Goal: Task Accomplishment & Management: Complete application form

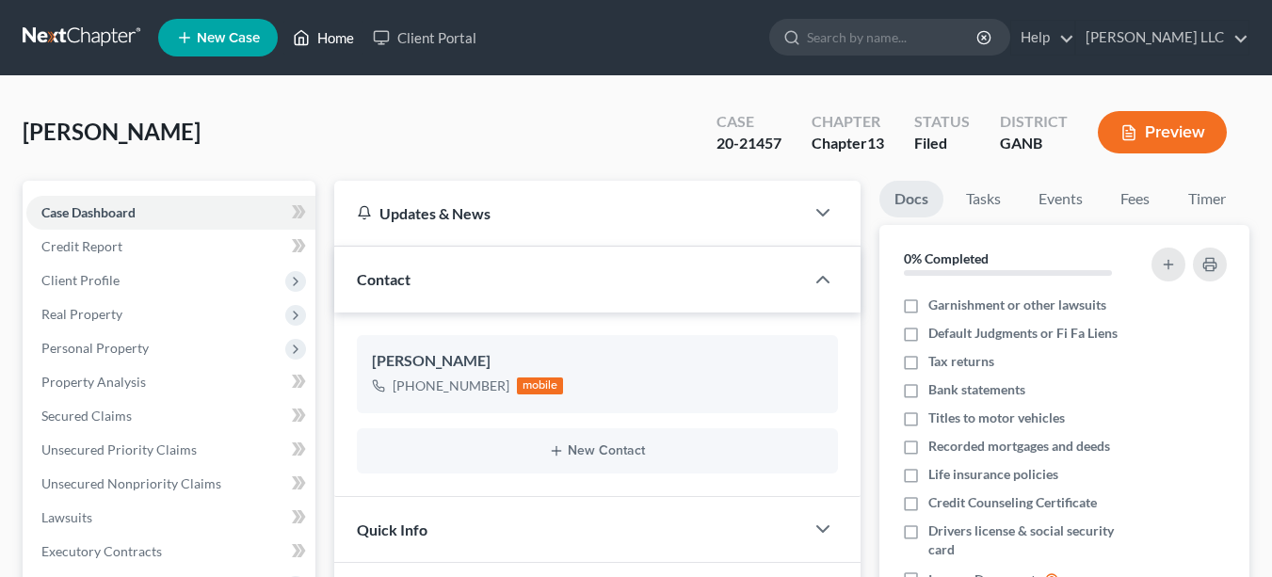
click at [339, 38] on link "Home" at bounding box center [323, 38] width 80 height 34
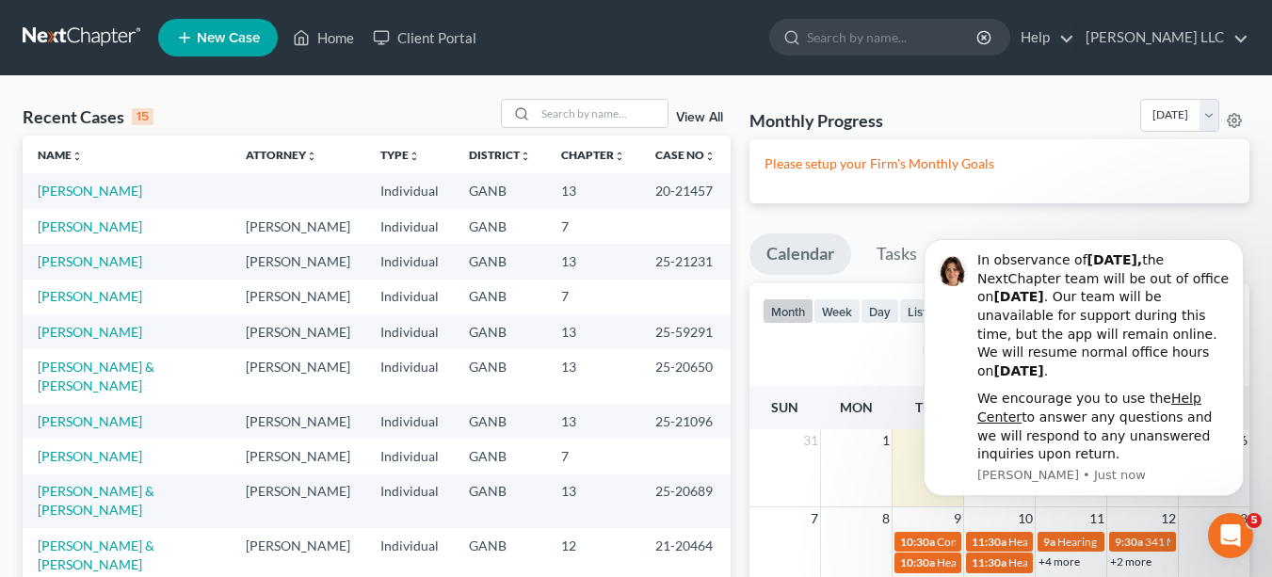
click at [233, 31] on span "New Case" at bounding box center [228, 38] width 63 height 14
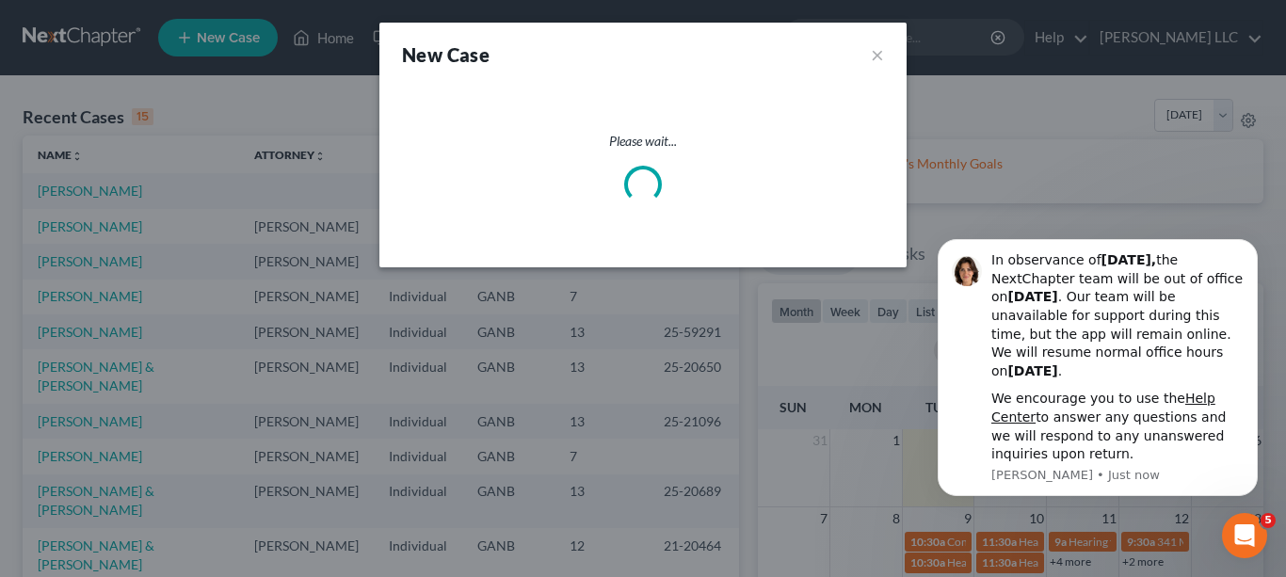
select select "19"
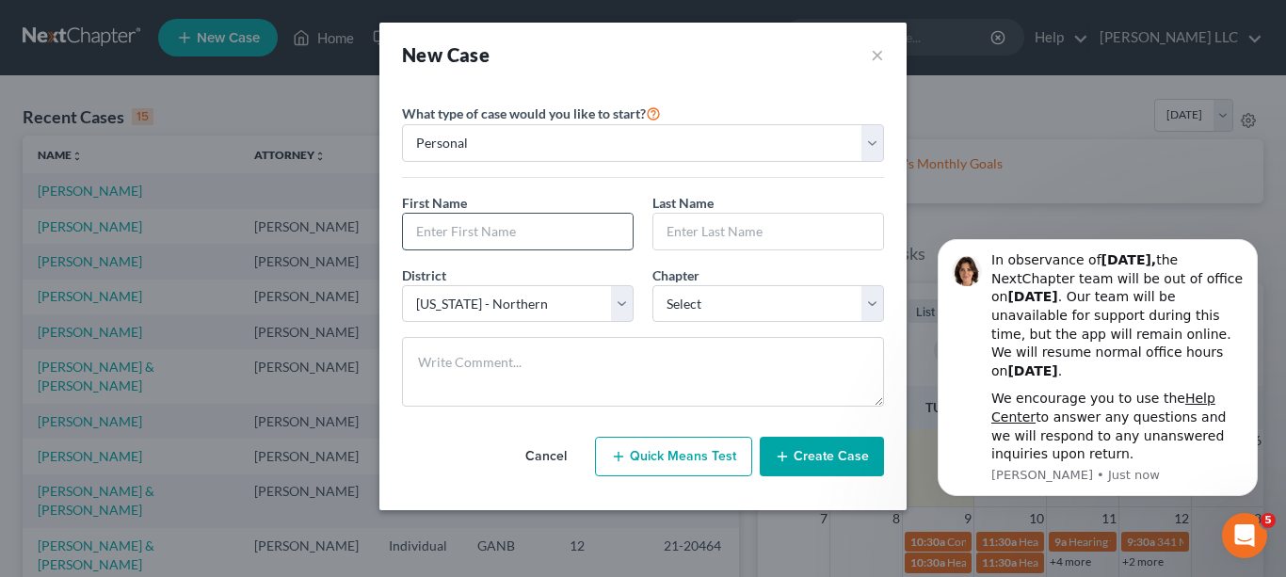
click at [576, 233] on input "text" at bounding box center [518, 232] width 230 height 36
type input "[PERSON_NAME]"
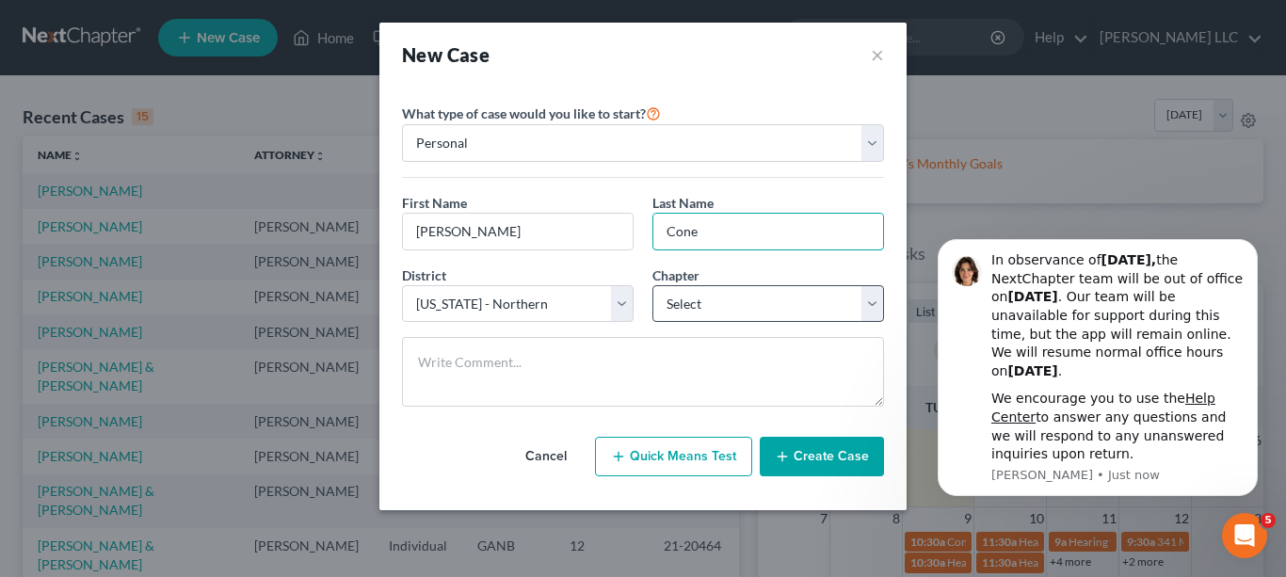
type input "Cone"
click at [870, 306] on select "Select 7 11 12 13" at bounding box center [768, 304] width 232 height 38
select select "0"
click at [652, 285] on select "Select 7 11 12 13" at bounding box center [768, 304] width 232 height 38
click at [831, 458] on button "Create Case" at bounding box center [822, 457] width 124 height 40
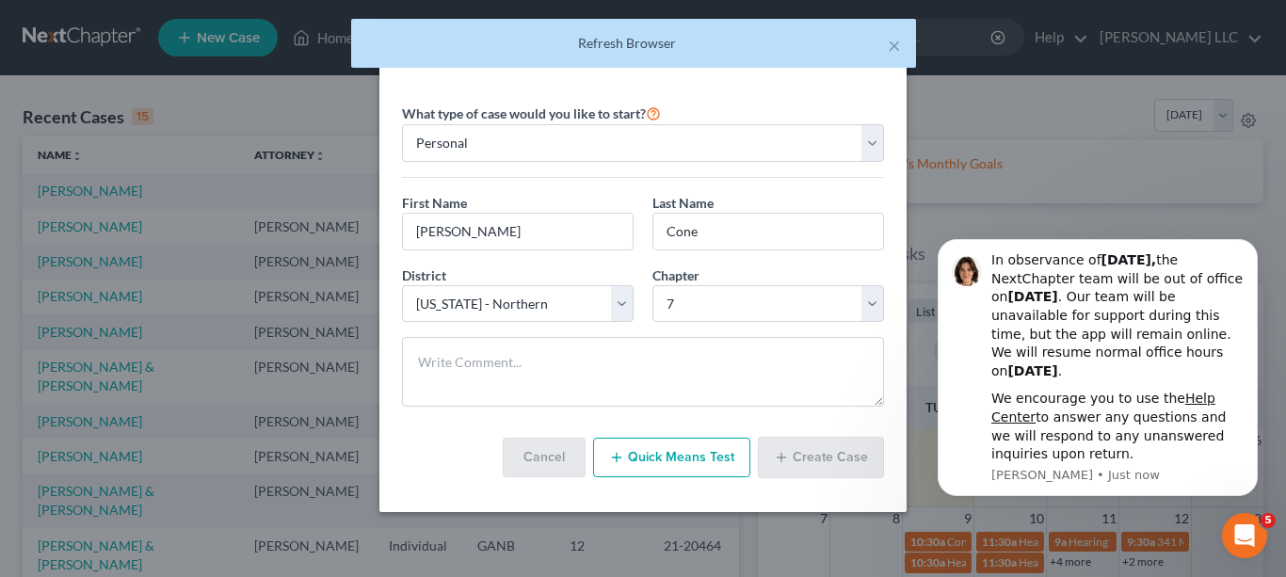
click at [570, 42] on div "Refresh Browser" at bounding box center [633, 43] width 535 height 19
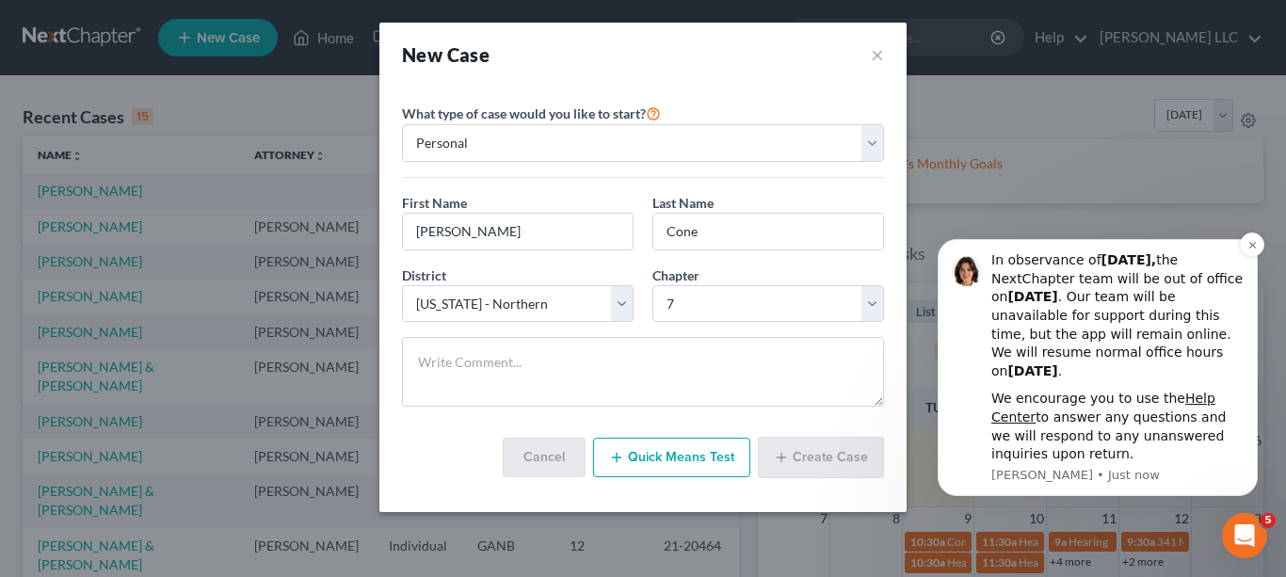
click at [1063, 474] on p "Emma • Just now" at bounding box center [1117, 475] width 252 height 17
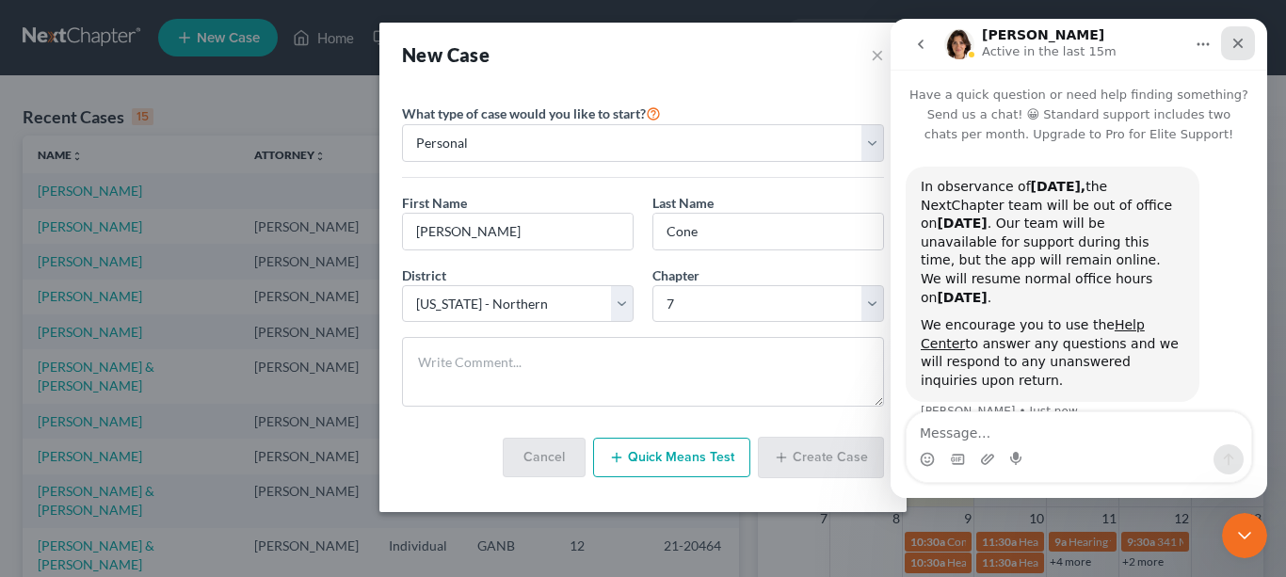
click at [1238, 45] on icon "Close" at bounding box center [1237, 43] width 15 height 15
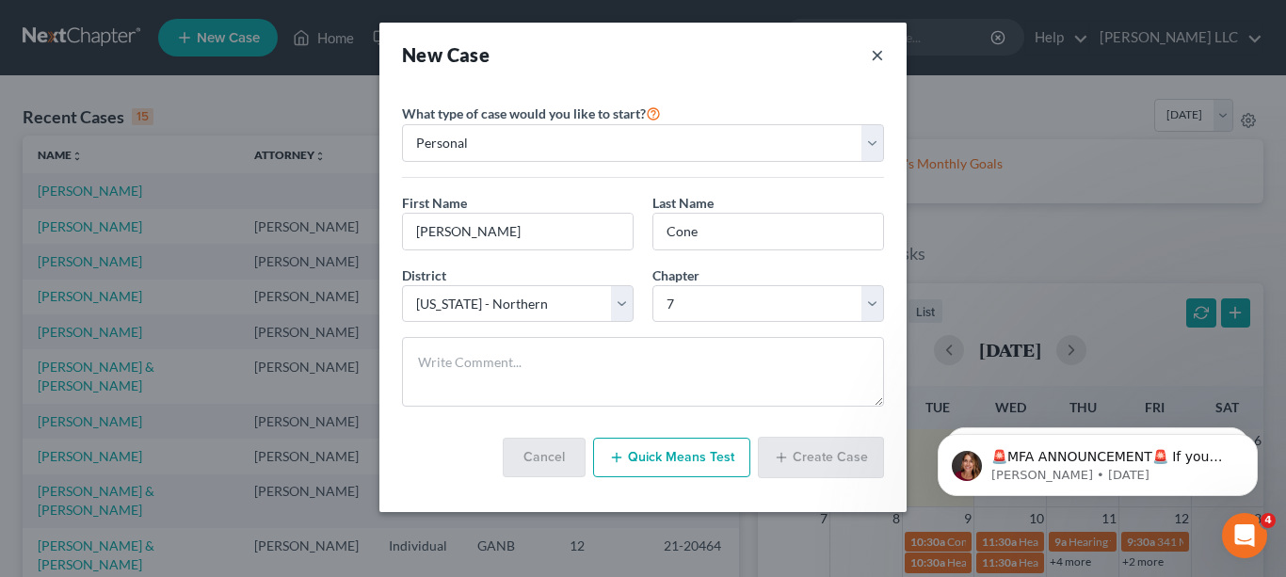
click at [878, 56] on button "×" at bounding box center [877, 54] width 13 height 26
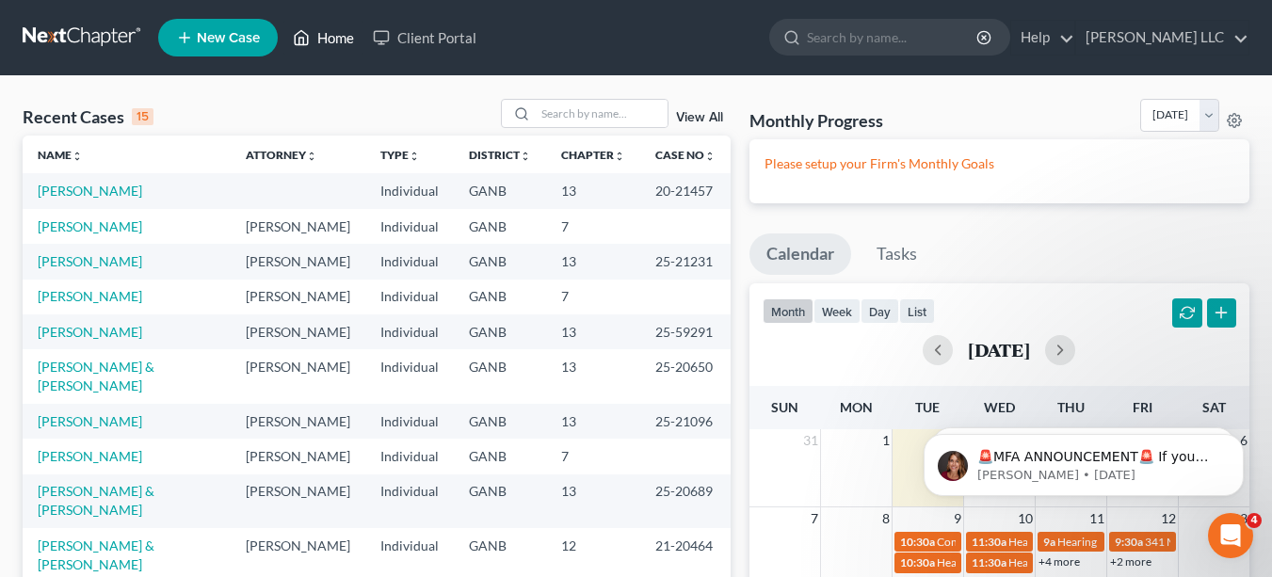
click at [345, 38] on link "Home" at bounding box center [323, 38] width 80 height 34
click at [597, 110] on input "search" at bounding box center [602, 113] width 132 height 27
type input "Cone"
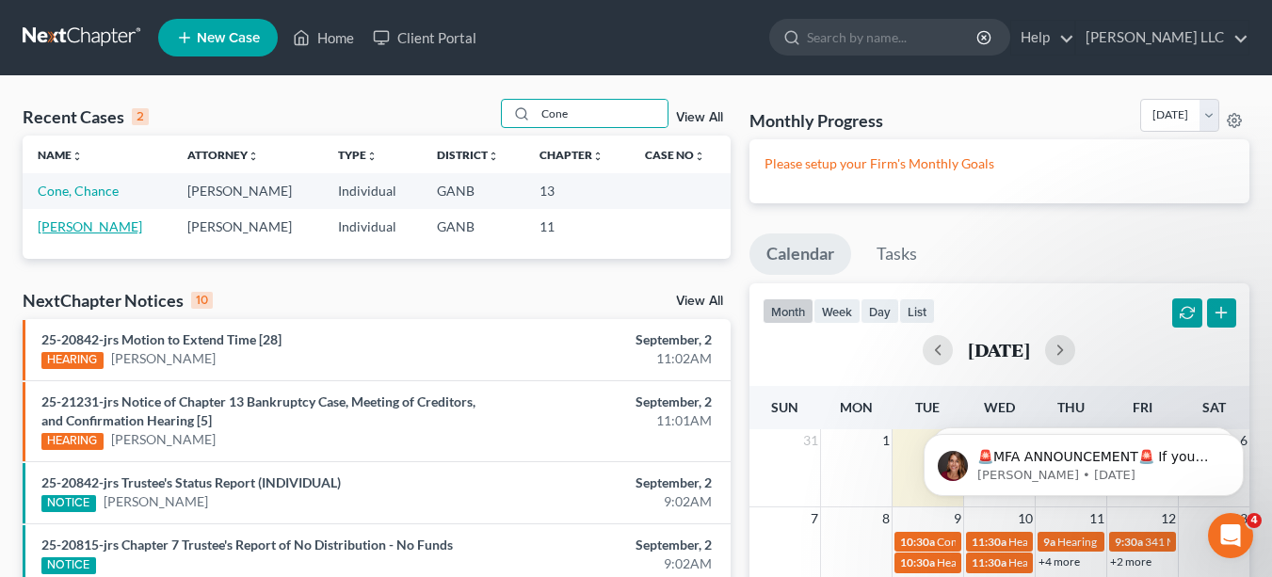
click at [92, 229] on link "[PERSON_NAME]" at bounding box center [90, 226] width 104 height 16
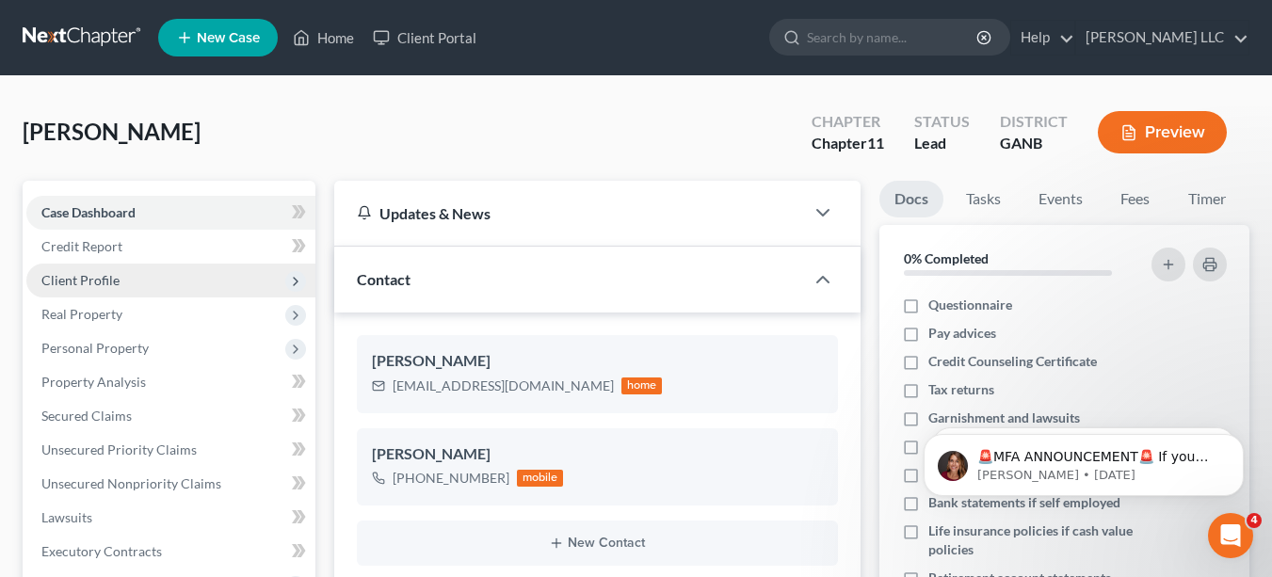
click at [124, 282] on span "Client Profile" at bounding box center [170, 281] width 289 height 34
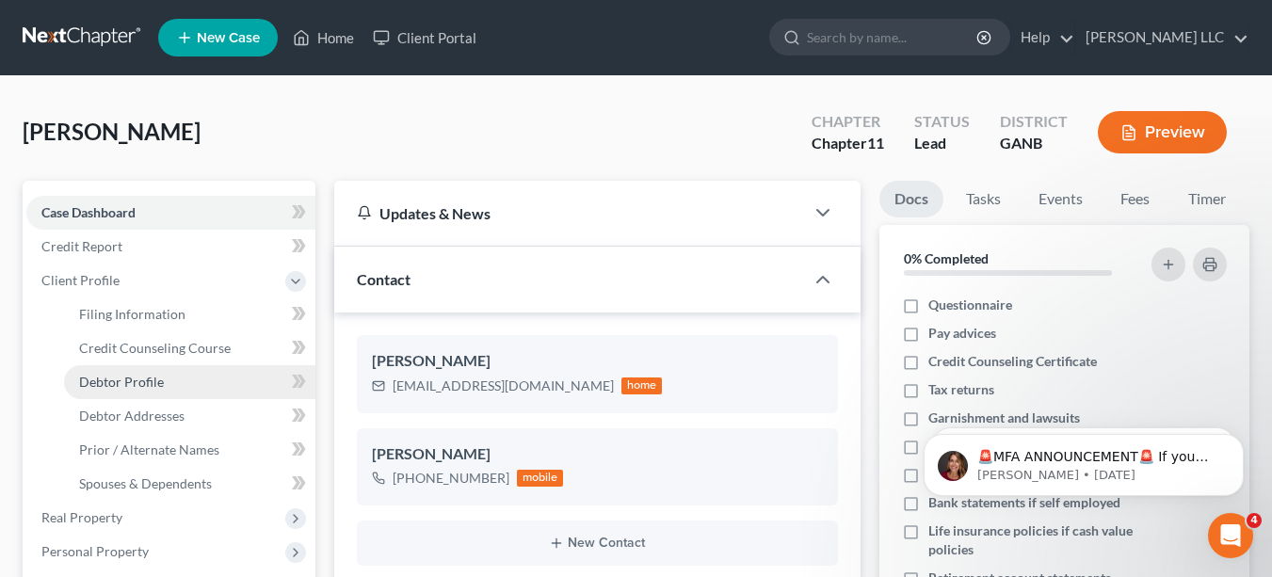
click at [148, 379] on span "Debtor Profile" at bounding box center [121, 382] width 85 height 16
select select "0"
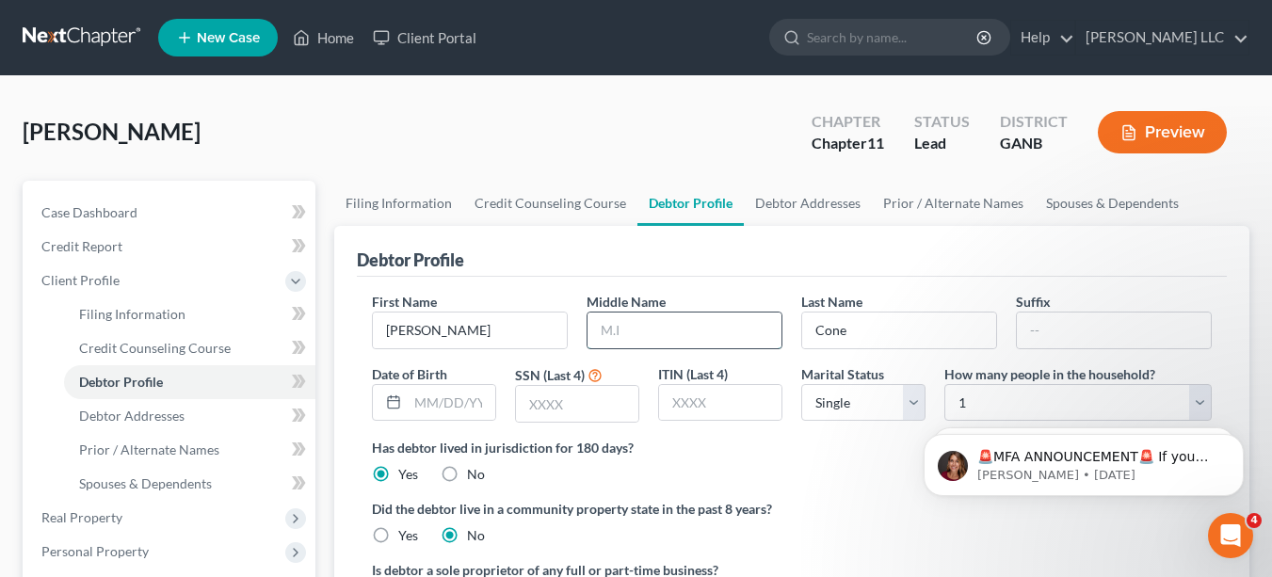
click at [753, 334] on input "text" at bounding box center [684, 331] width 194 height 36
type input "[PERSON_NAME]"
type input "[DATE]"
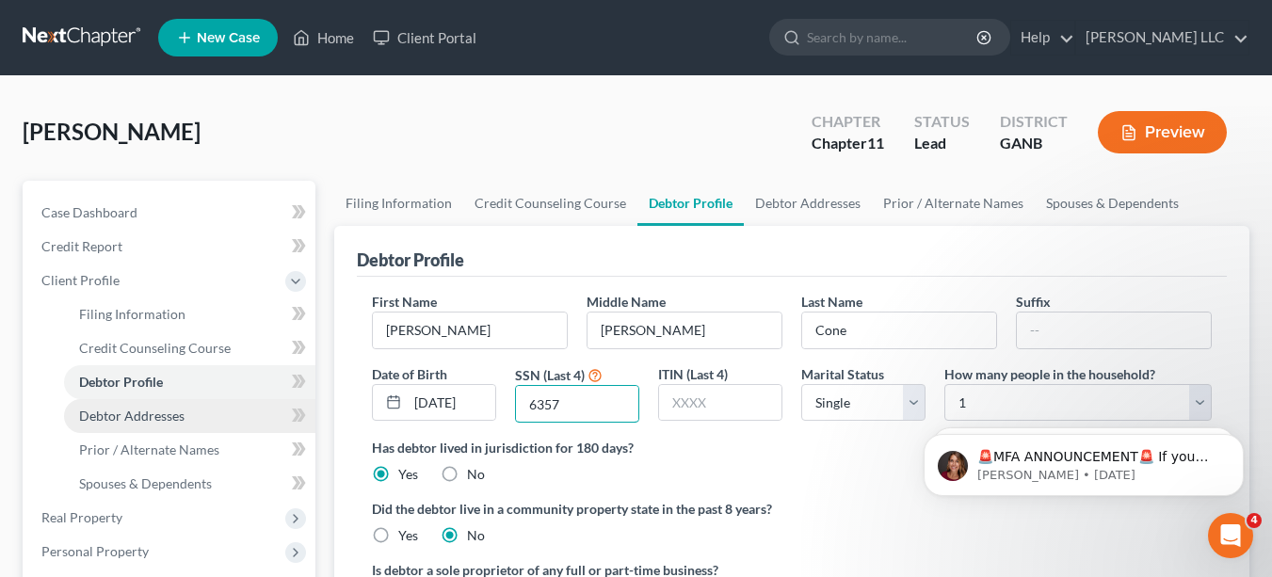
type input "6357"
click at [148, 421] on span "Debtor Addresses" at bounding box center [131, 416] width 105 height 16
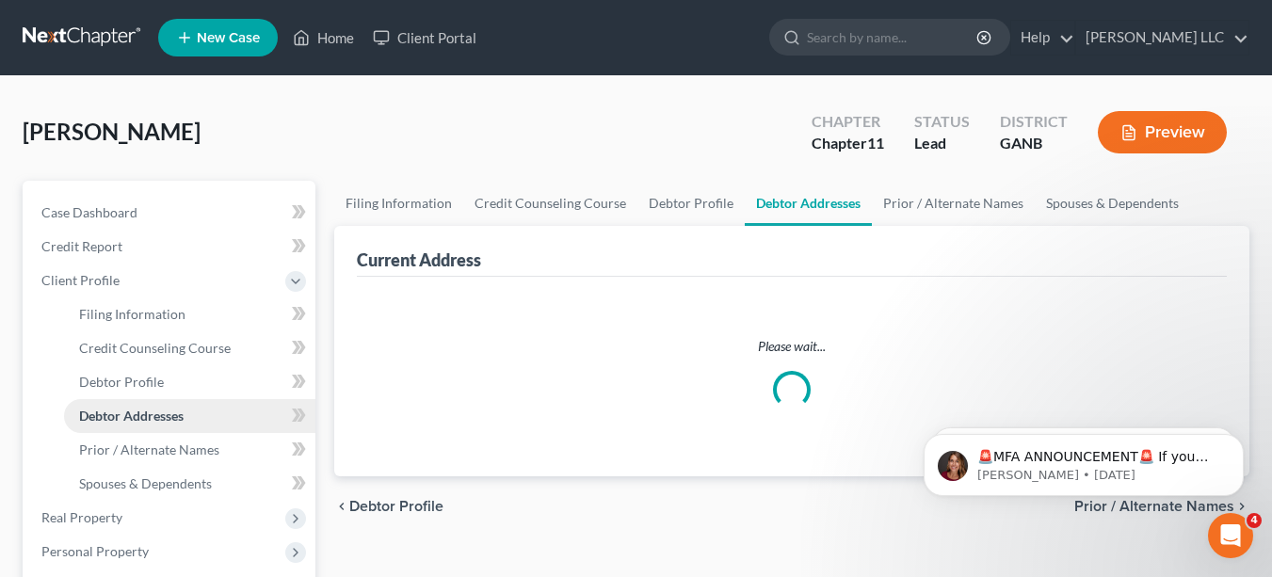
select select "0"
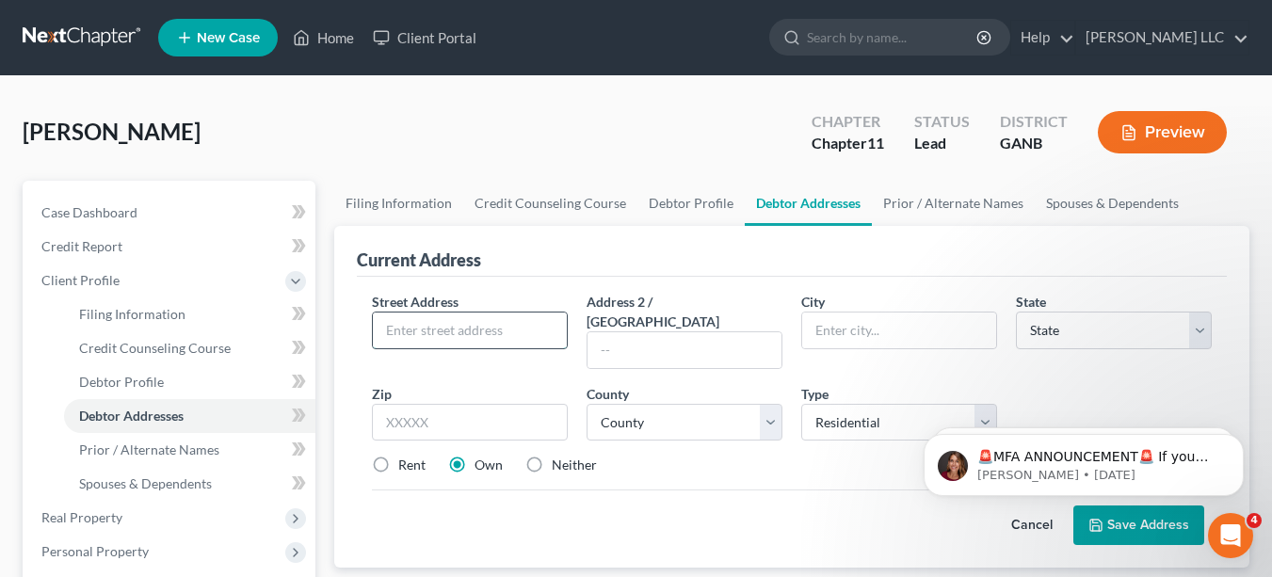
click at [447, 318] on input "text" at bounding box center [470, 331] width 194 height 36
click at [329, 41] on link "Home" at bounding box center [323, 38] width 80 height 34
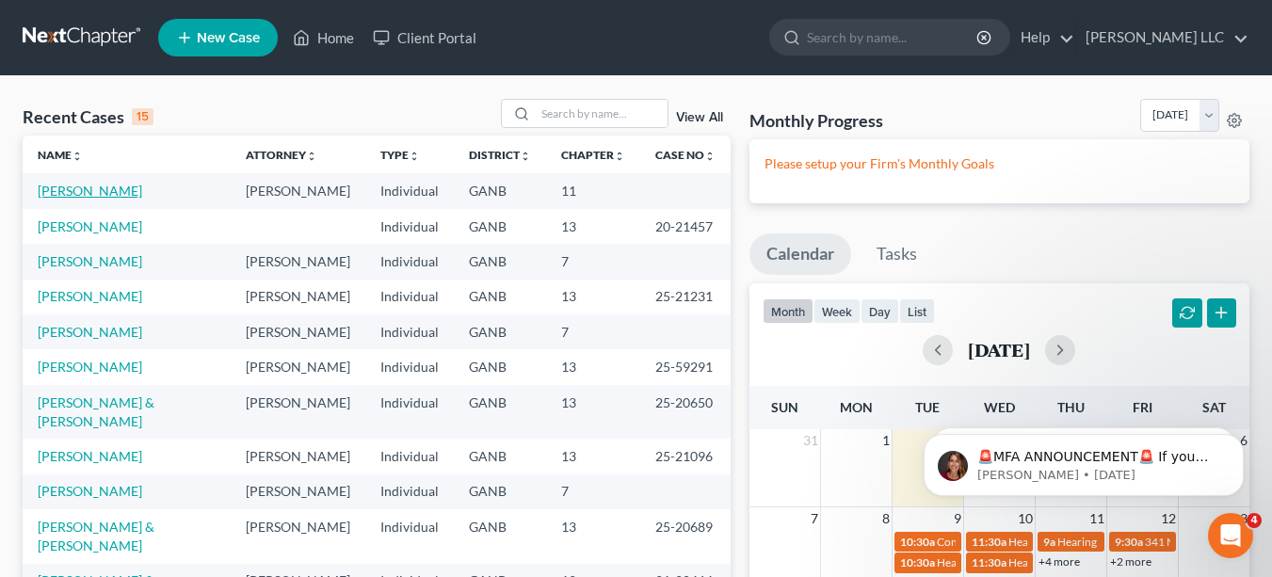
click at [83, 189] on link "[PERSON_NAME]" at bounding box center [90, 191] width 104 height 16
click at [564, 111] on input "search" at bounding box center [602, 113] width 132 height 27
type input "Cone"
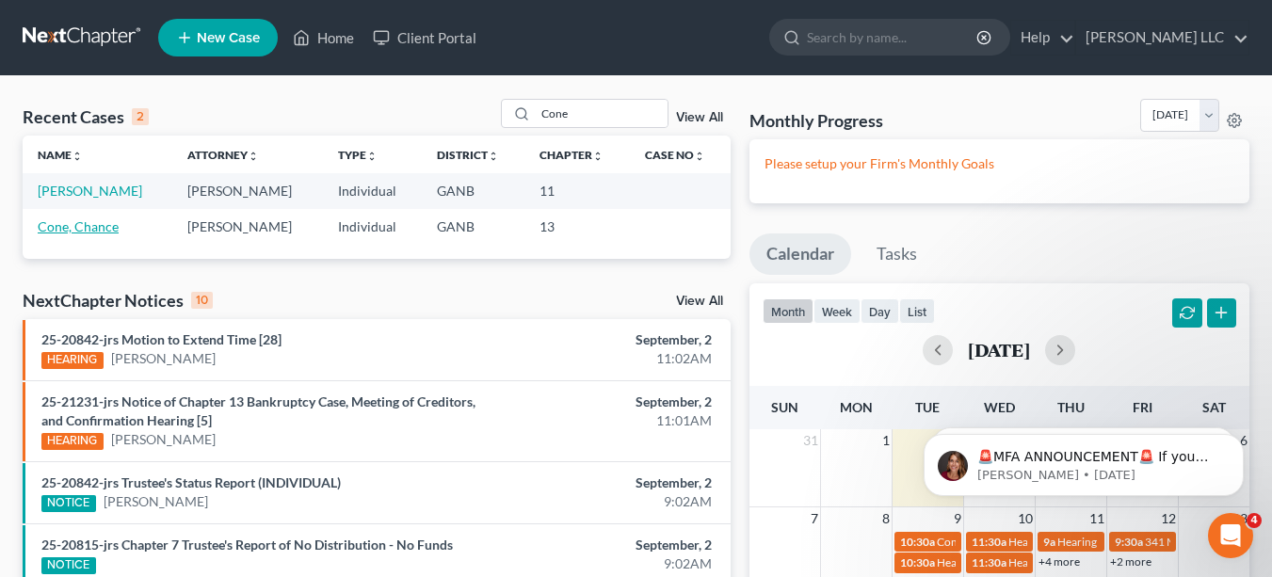
click at [97, 226] on link "Cone, Chance" at bounding box center [78, 226] width 81 height 16
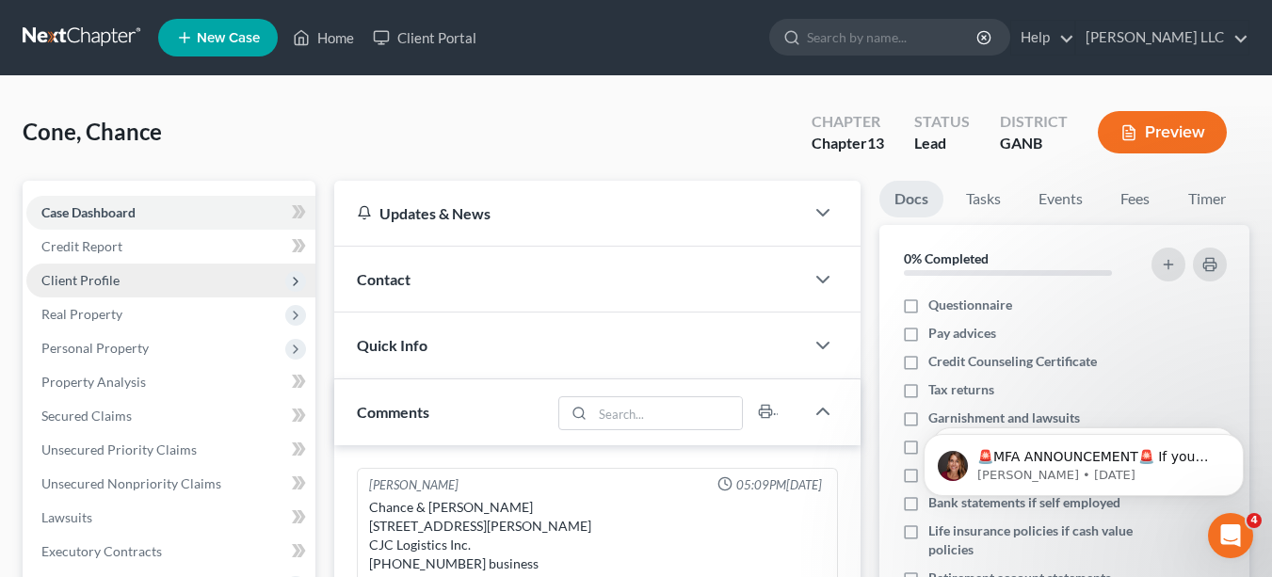
click at [103, 280] on span "Client Profile" at bounding box center [80, 280] width 78 height 16
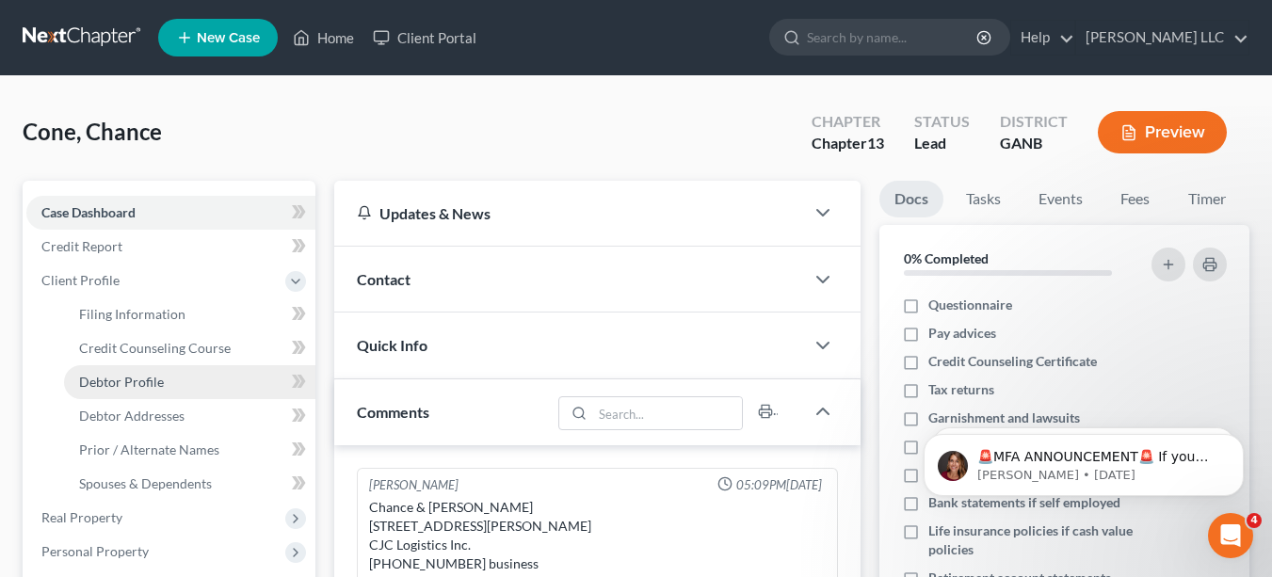
click at [148, 375] on span "Debtor Profile" at bounding box center [121, 382] width 85 height 16
select select "0"
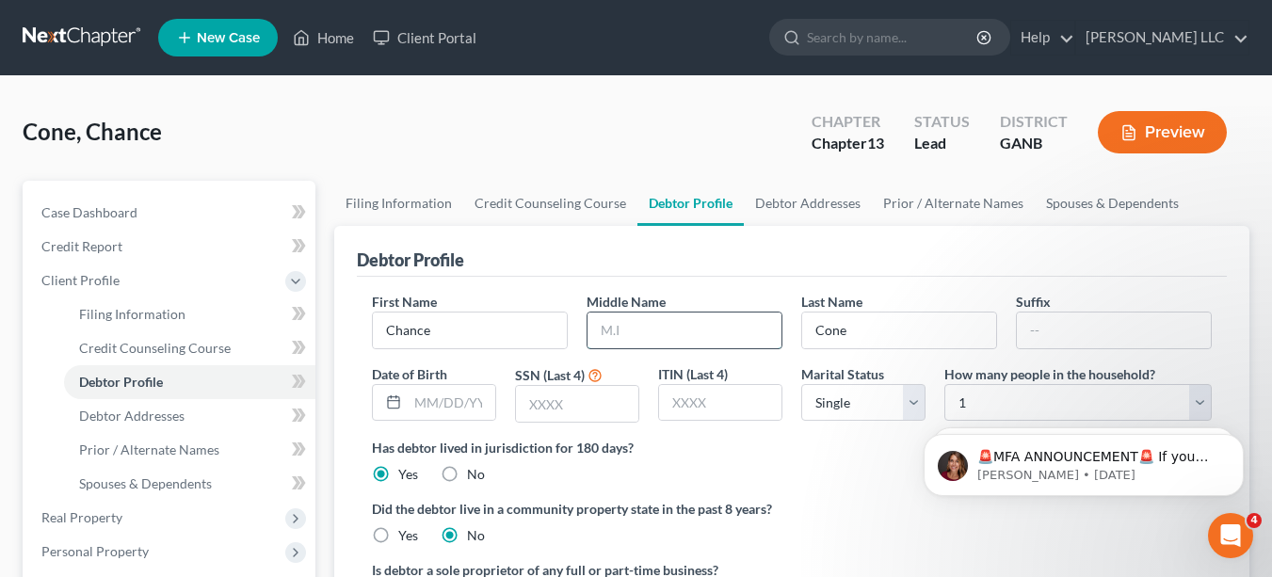
click at [639, 322] on input "text" at bounding box center [684, 331] width 194 height 36
type input "[PERSON_NAME]"
type input "[DATE]"
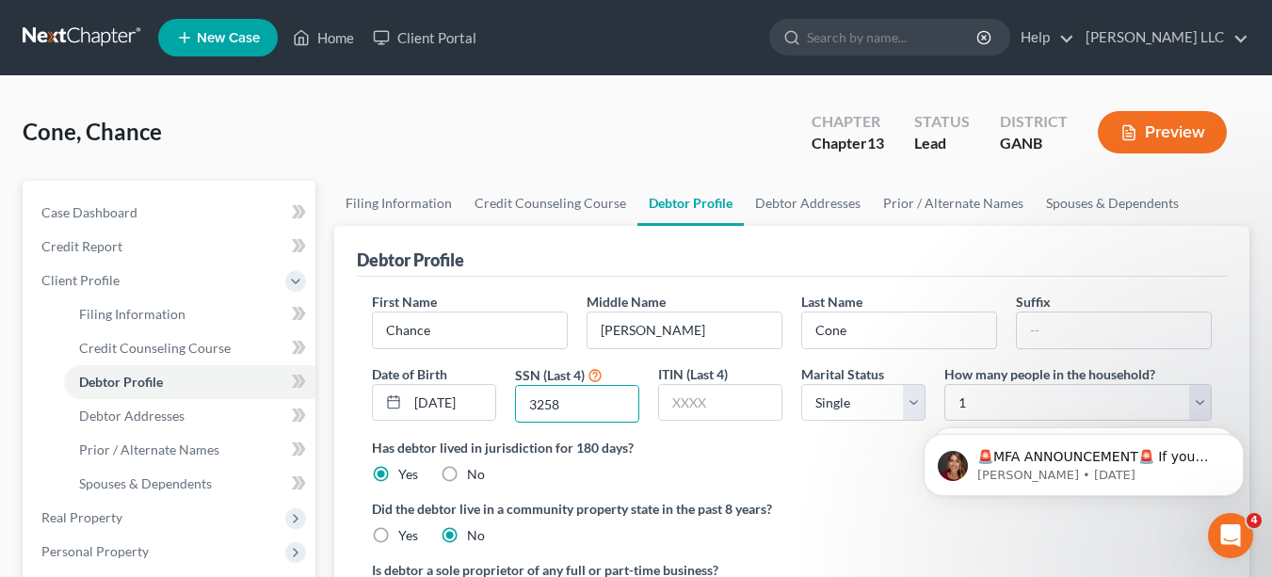
type input "3258"
click html "🚨MFA ANNOUNCEMENT🚨 If you are filing [DATE] in [US_STATE] or [US_STATE], you ne…"
click at [909, 408] on body "🚨MFA ANNOUNCEMENT🚨 If you are filing [DATE] in [US_STATE] or [US_STATE], you ne…" at bounding box center [1083, 460] width 361 height 117
click html "🚨MFA ANNOUNCEMENT🚨 If you are filing [DATE] in [US_STATE] or [US_STATE], you ne…"
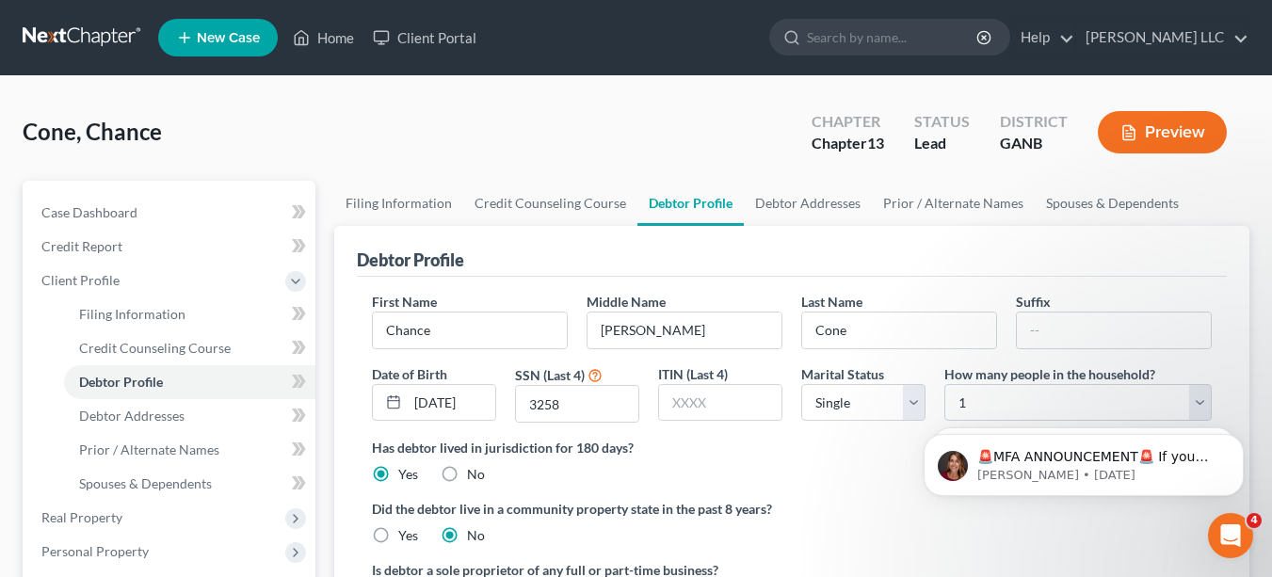
click at [841, 452] on label "Has debtor lived in jurisdiction for 180 days?" at bounding box center [792, 448] width 840 height 20
click html "🚨MFA ANNOUNCEMENT🚨 If you are filing [DATE] in [US_STATE] or [US_STATE], you ne…"
click at [702, 397] on input "text" at bounding box center [720, 403] width 122 height 36
select select "1"
click at [1195, 404] on body "🚨MFA ANNOUNCEMENT🚨 If you are filing [DATE] in [US_STATE] or [US_STATE], you ne…" at bounding box center [1083, 460] width 361 height 117
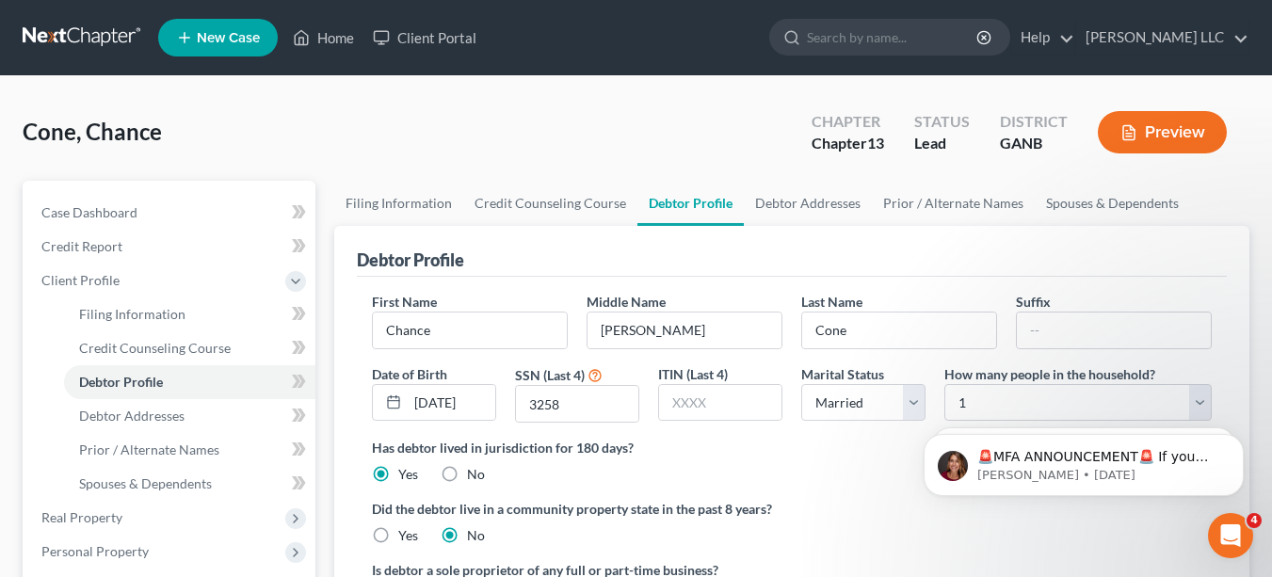
click at [1195, 404] on body "🚨MFA ANNOUNCEMENT🚨 If you are filing [DATE] in [US_STATE] or [US_STATE], you ne…" at bounding box center [1083, 460] width 361 height 117
click html "🚨MFA ANNOUNCEMENT🚨 If you are filing [DATE] in [US_STATE] or [US_STATE], you ne…"
click at [1189, 406] on body "🚨MFA ANNOUNCEMENT🚨 If you are filing [DATE] in [US_STATE] or [US_STATE], you ne…" at bounding box center [1083, 460] width 361 height 117
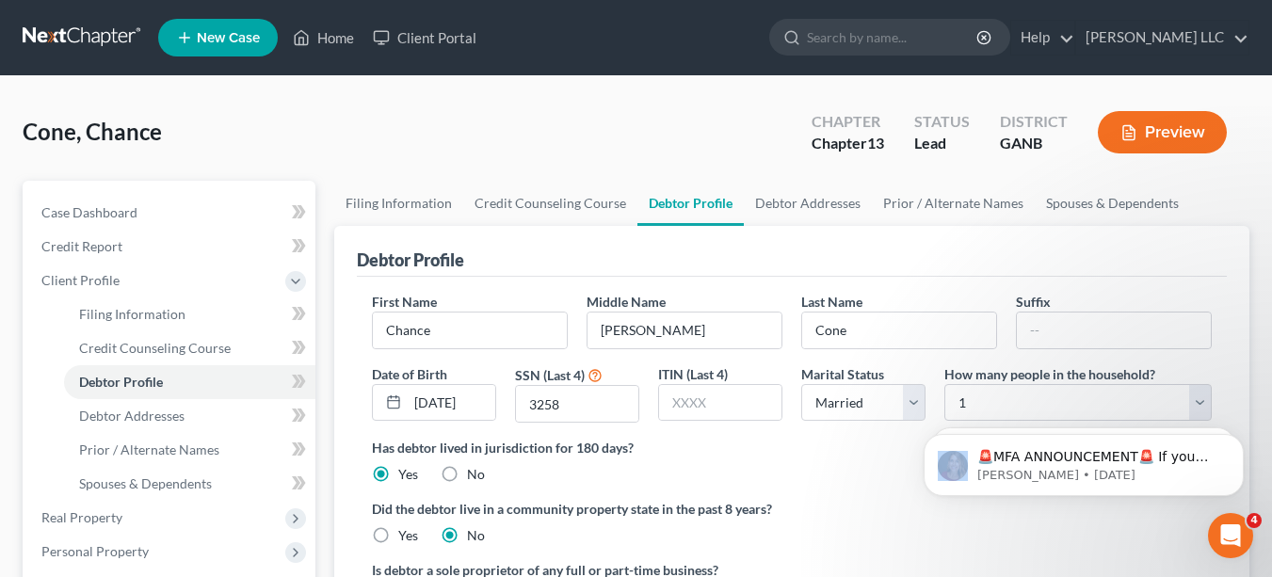
click at [1189, 406] on body "🚨MFA ANNOUNCEMENT🚨 If you are filing [DATE] in [US_STATE] or [US_STATE], you ne…" at bounding box center [1083, 460] width 361 height 117
drag, startPoint x: 886, startPoint y: 447, endPoint x: 904, endPoint y: 447, distance: 17.9
click at [904, 447] on label "Has debtor lived in jurisdiction for 180 days?" at bounding box center [792, 448] width 840 height 20
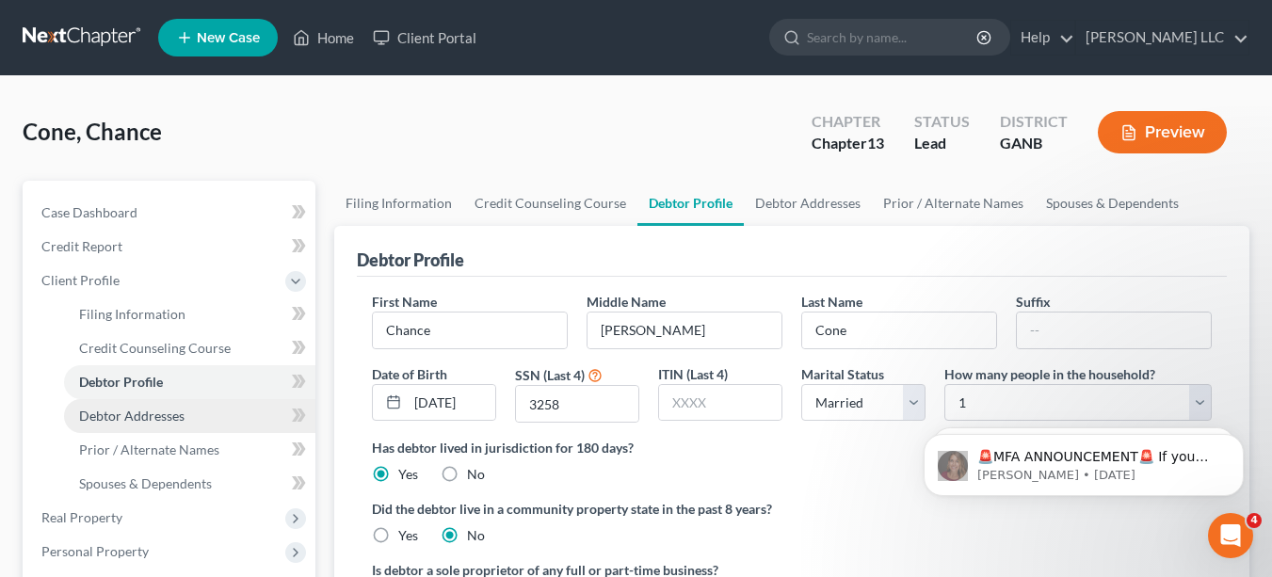
click at [185, 419] on link "Debtor Addresses" at bounding box center [189, 416] width 251 height 34
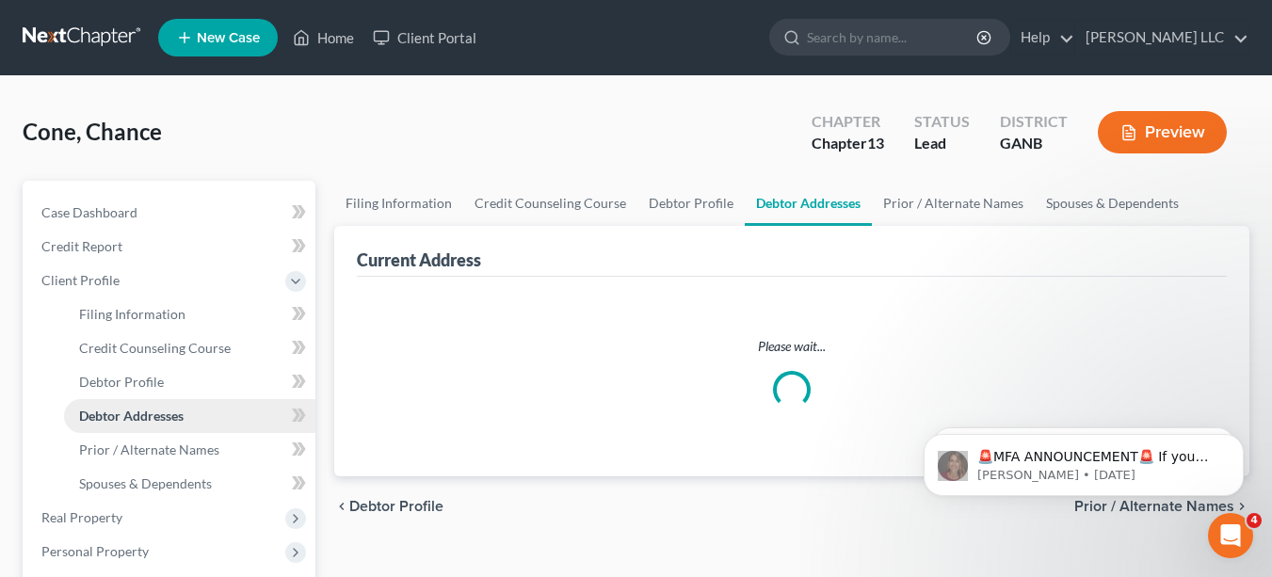
select select "0"
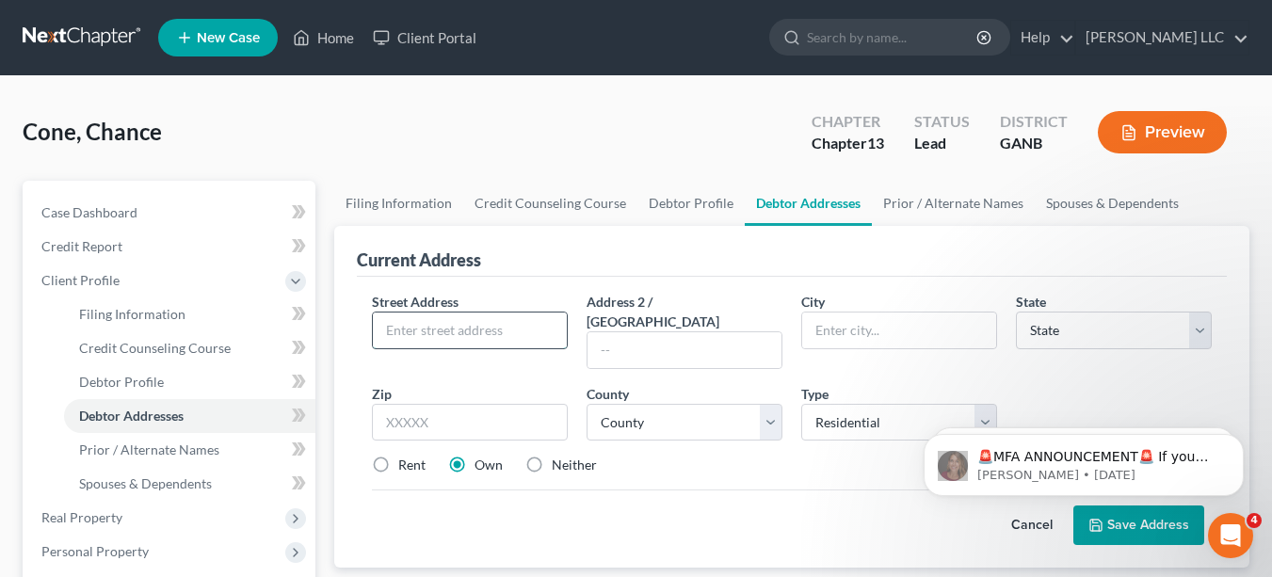
click at [426, 326] on input "text" at bounding box center [470, 331] width 194 height 36
type input "[STREET_ADDRESS]"
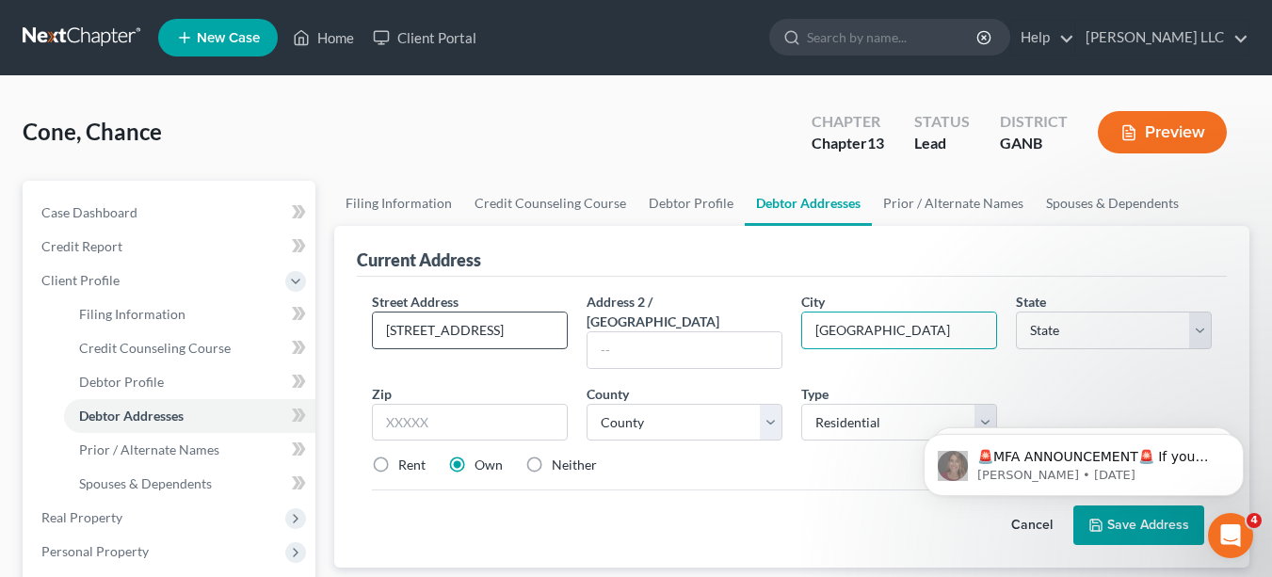
type input "[GEOGRAPHIC_DATA]"
select select "10"
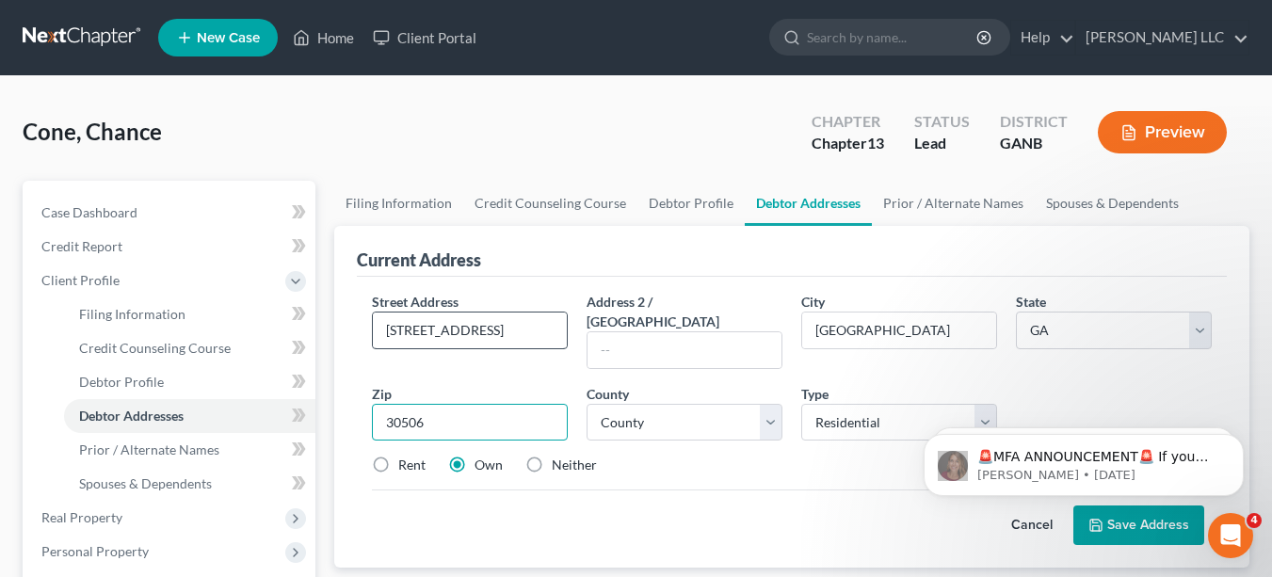
type input "30506"
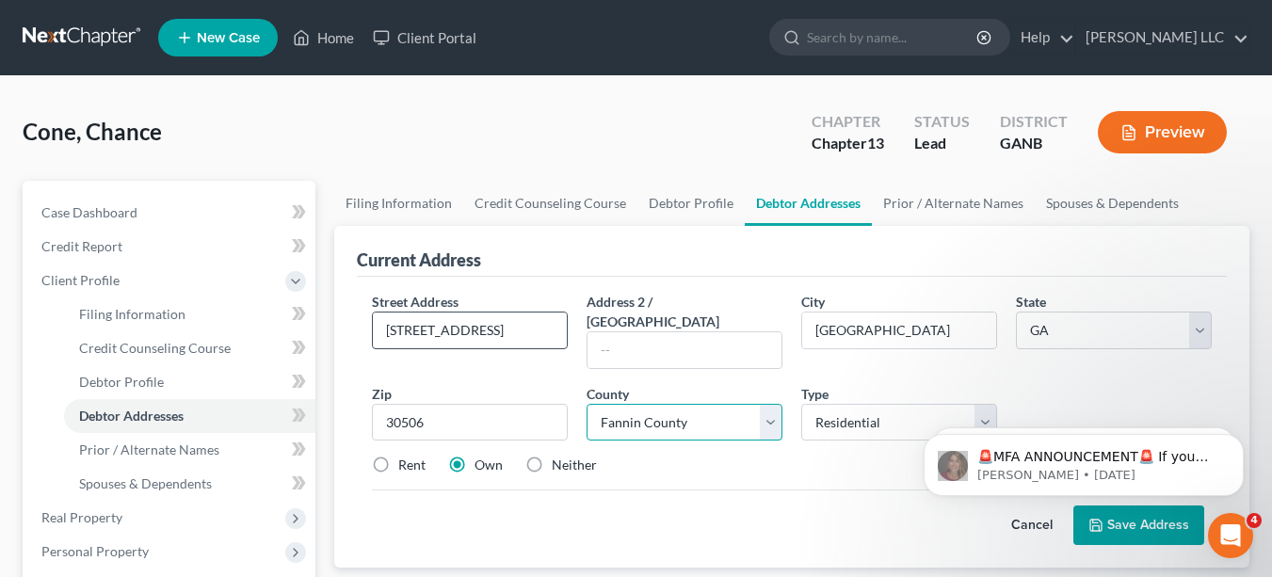
select select "57"
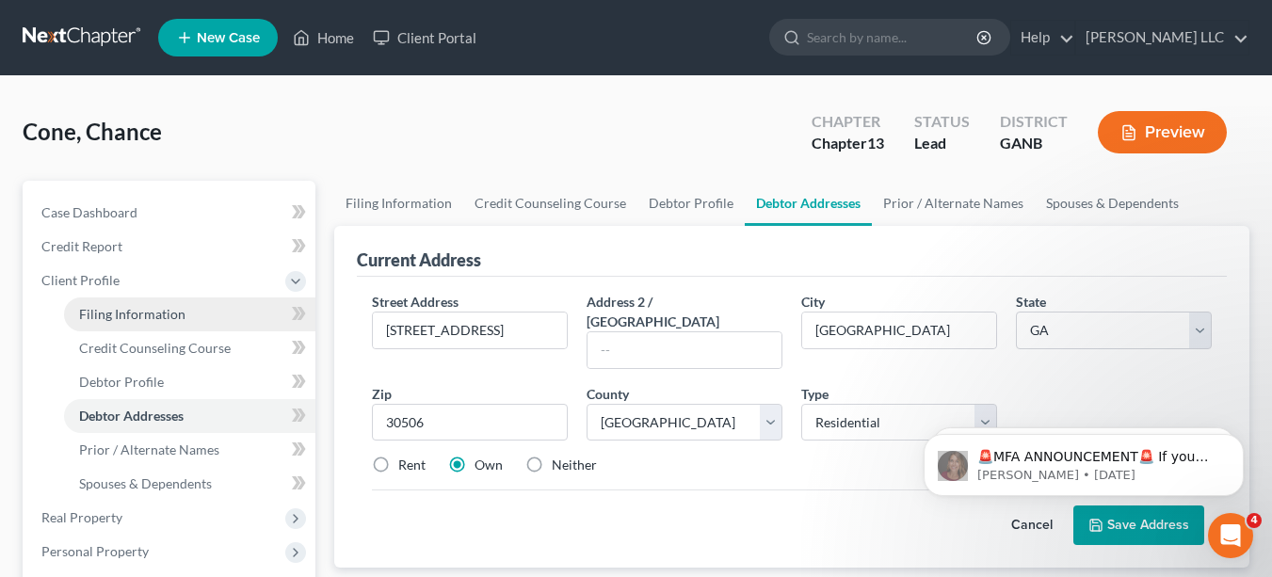
click at [162, 316] on span "Filing Information" at bounding box center [132, 314] width 106 height 16
select select "1"
select select "0"
select select "3"
select select "10"
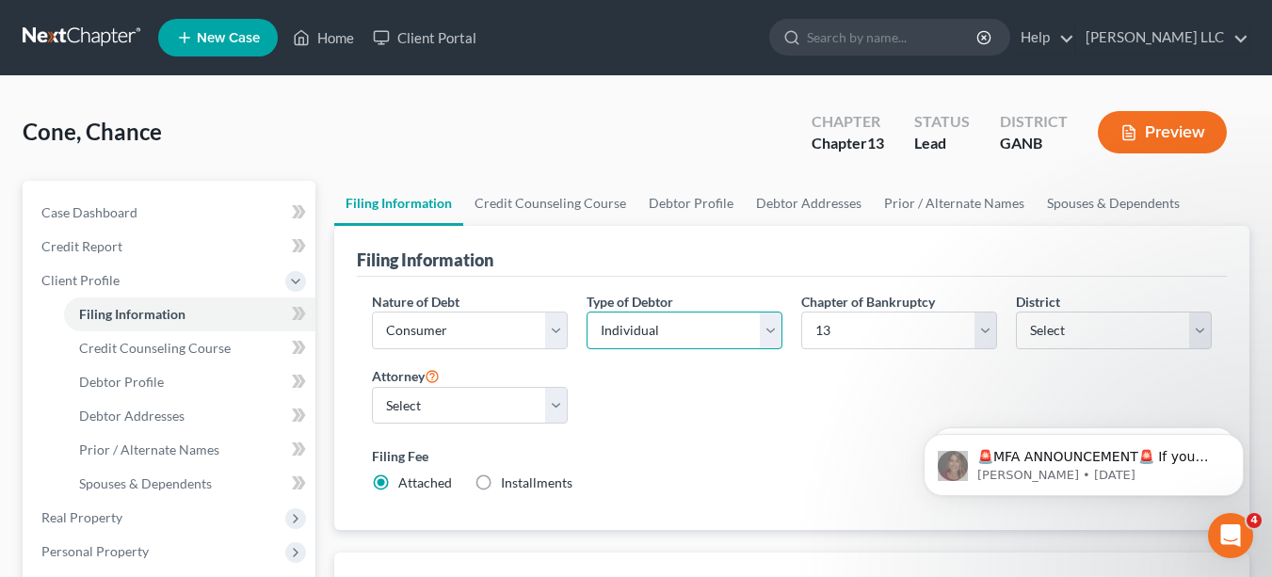
click at [773, 335] on select "Select Individual Joint" at bounding box center [684, 331] width 196 height 38
select select "1"
click at [586, 349] on select "Select Individual Joint" at bounding box center [684, 331] width 196 height 38
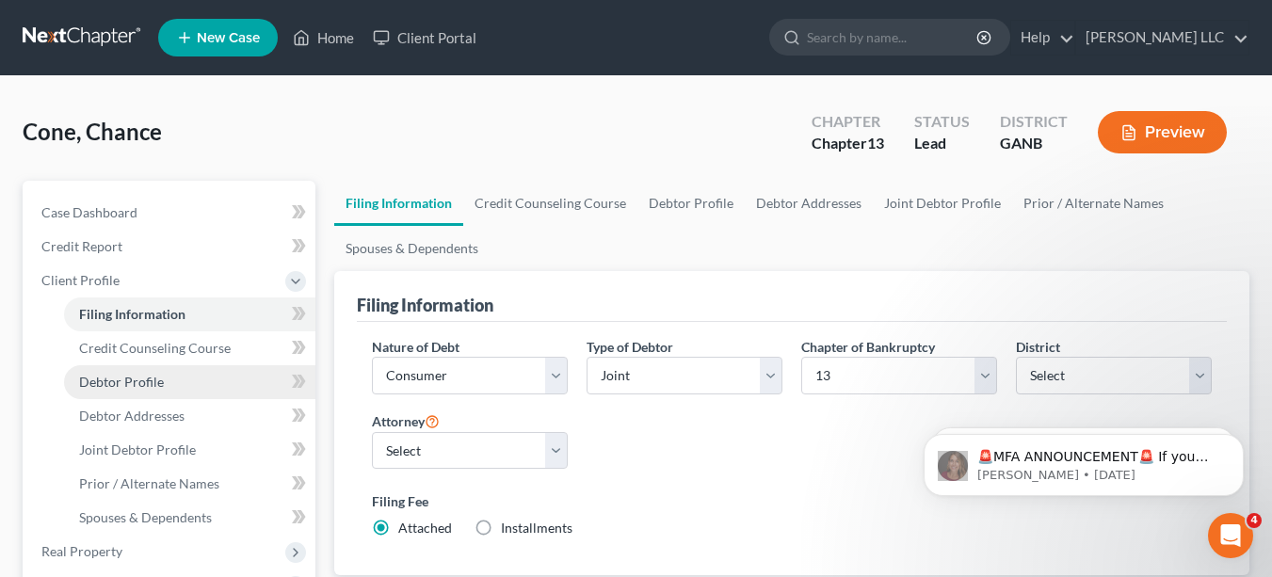
click at [165, 382] on link "Debtor Profile" at bounding box center [189, 382] width 251 height 34
select select "1"
select select "0"
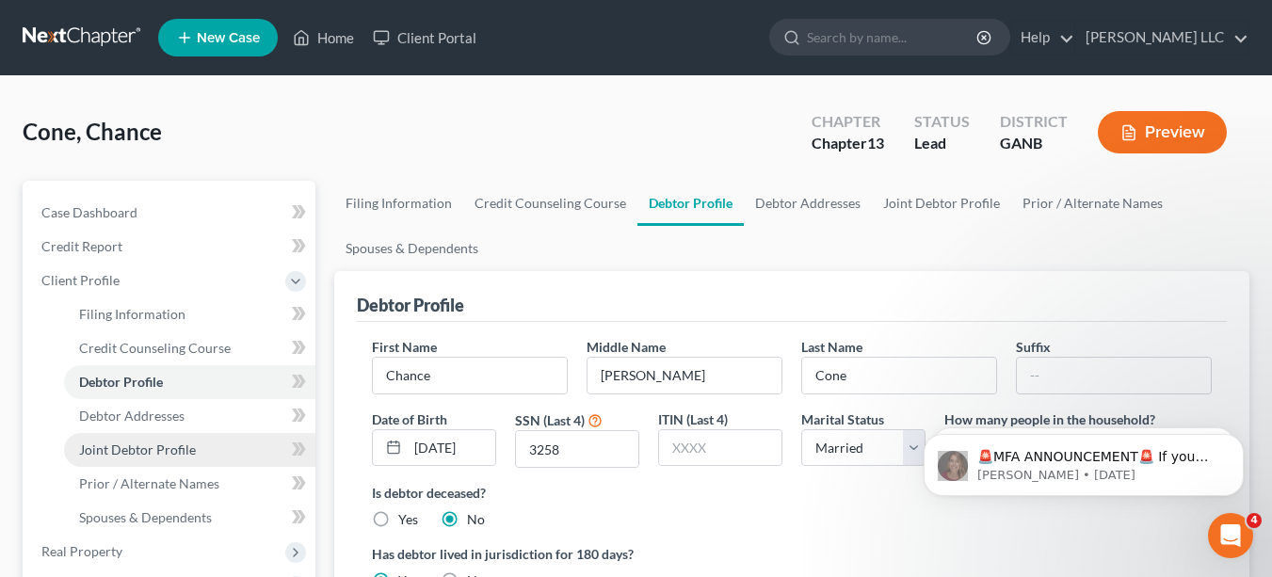
click at [172, 452] on span "Joint Debtor Profile" at bounding box center [137, 450] width 117 height 16
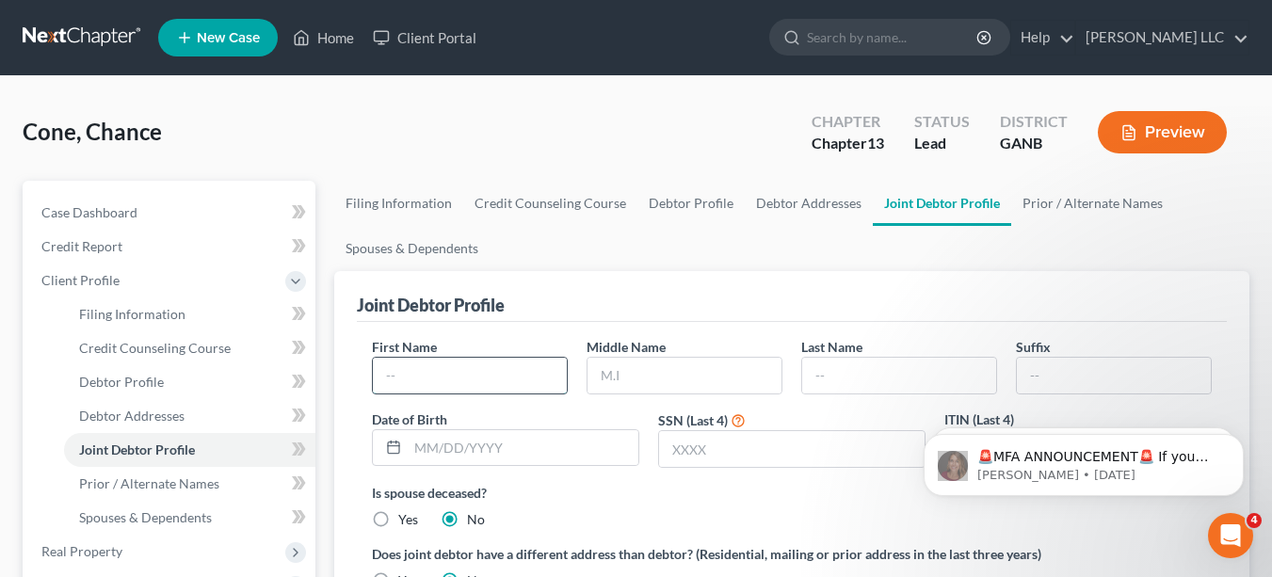
click at [525, 371] on input "text" at bounding box center [470, 376] width 194 height 36
type input "[PERSON_NAME]"
type input "Cone"
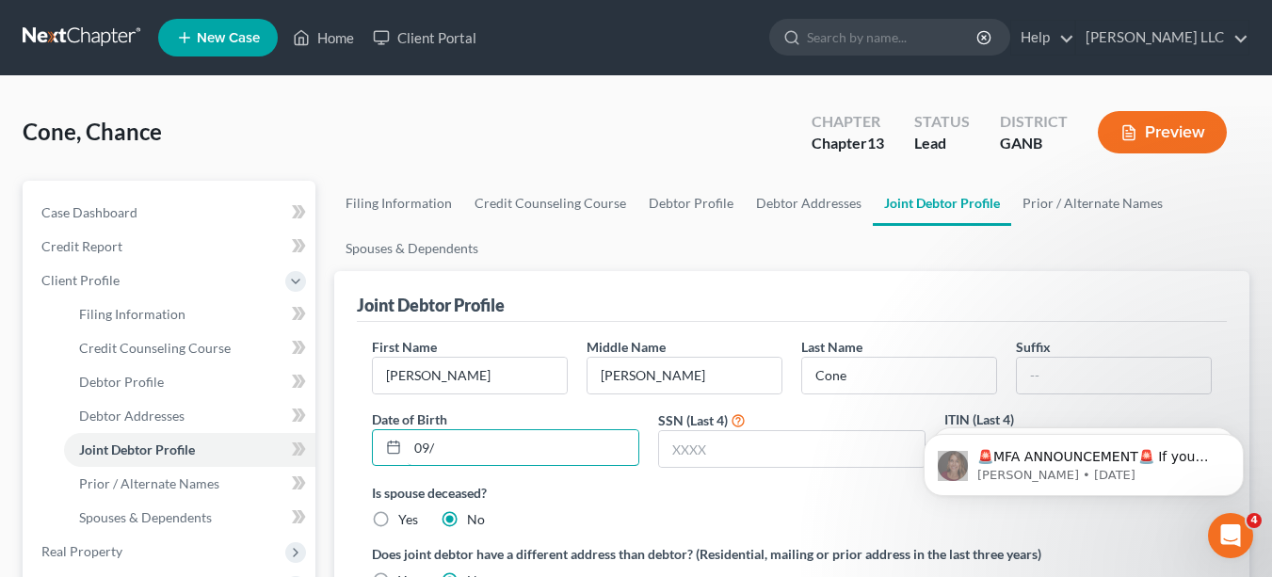
type input "[DATE]"
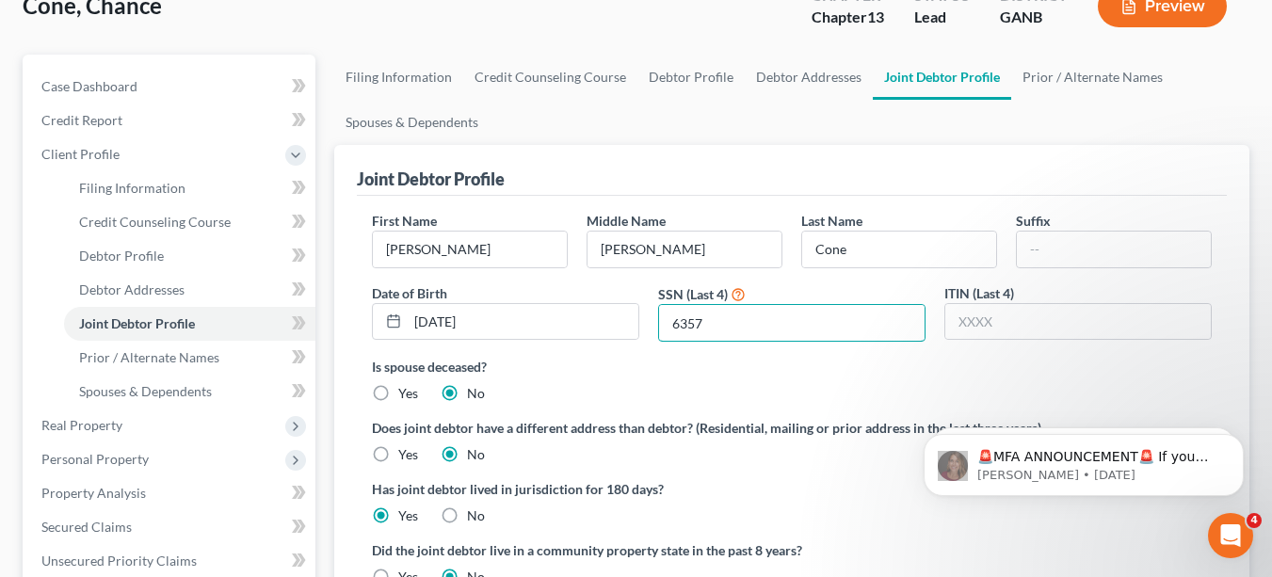
scroll to position [216, 0]
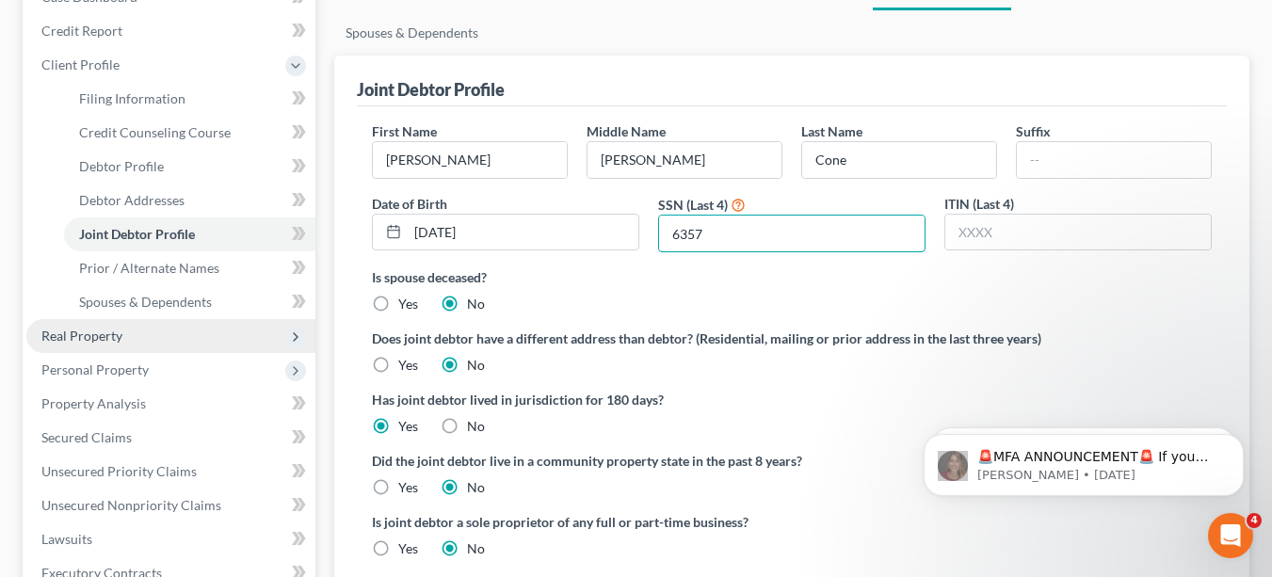
type input "6357"
click at [118, 331] on span "Real Property" at bounding box center [81, 336] width 81 height 16
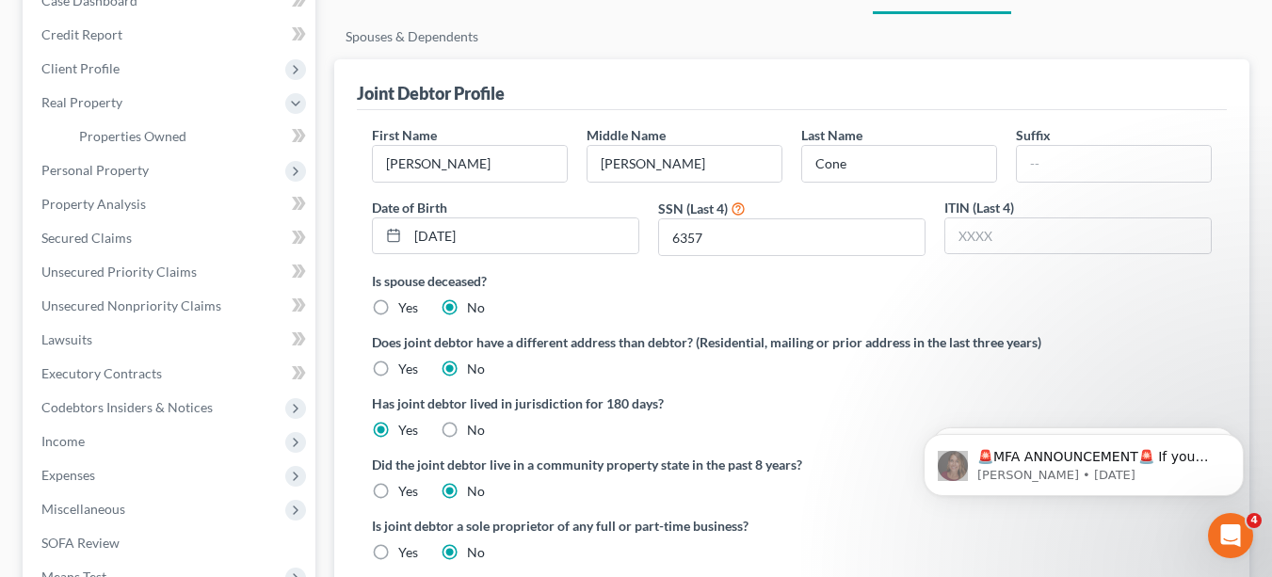
scroll to position [190, 0]
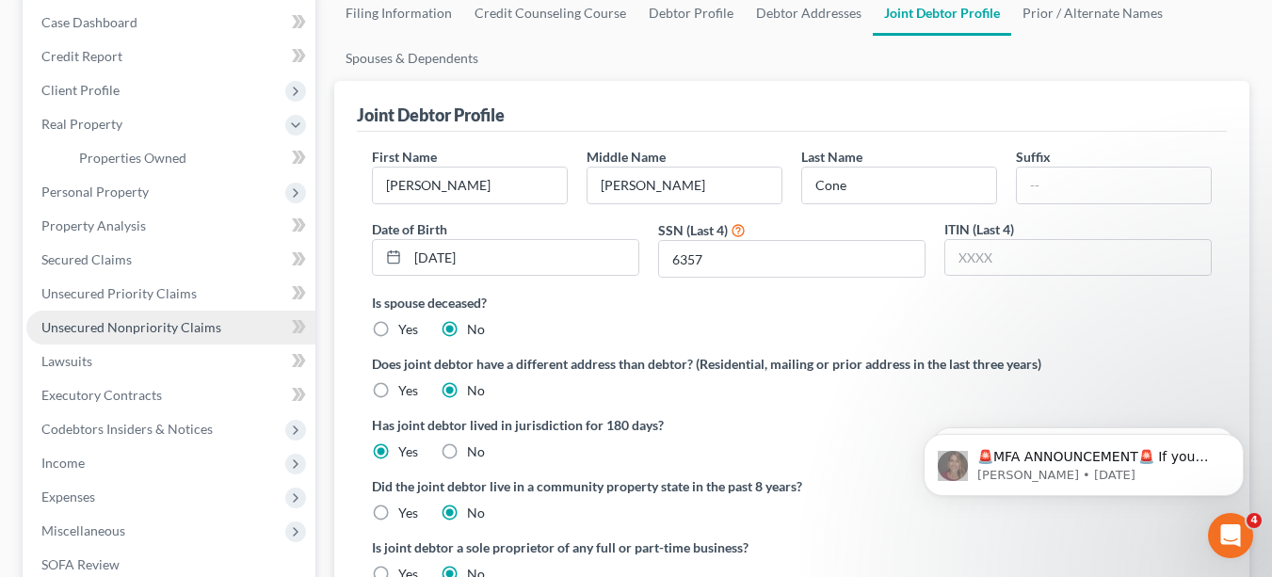
click at [201, 329] on span "Unsecured Nonpriority Claims" at bounding box center [131, 327] width 180 height 16
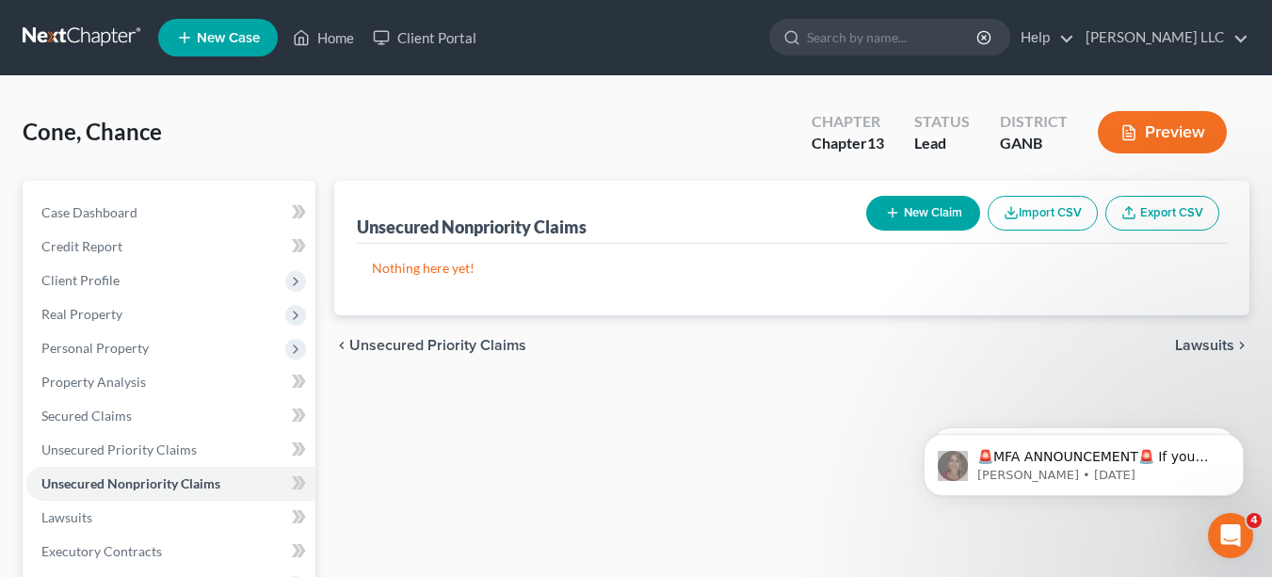
click at [951, 214] on button "New Claim" at bounding box center [923, 213] width 114 height 35
select select "2"
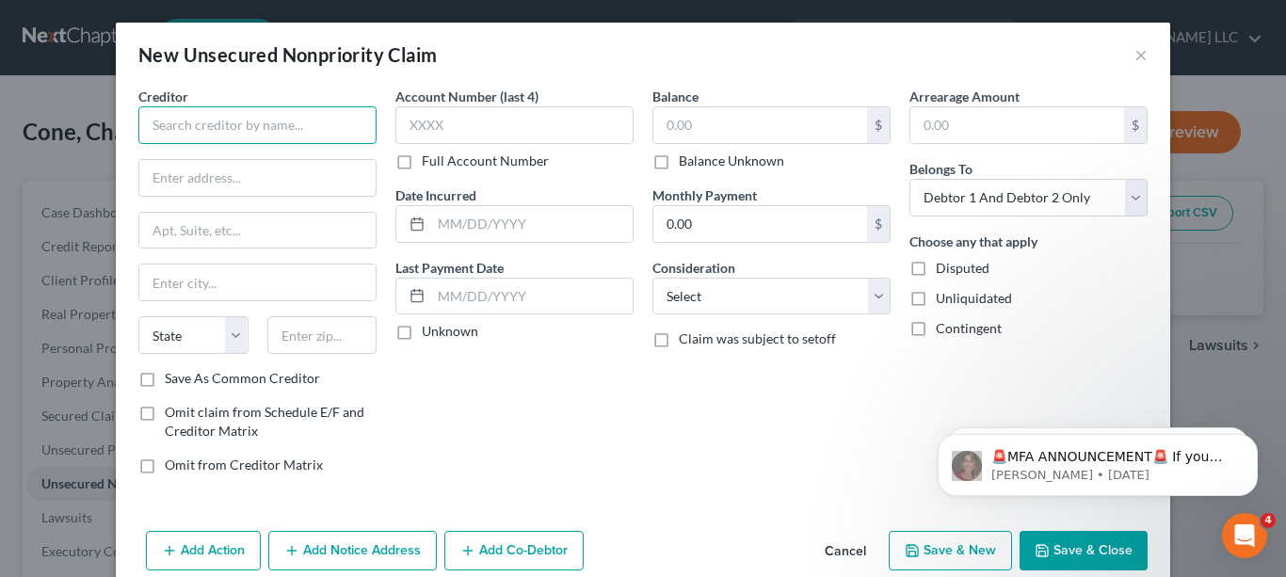
click at [305, 129] on input "text" at bounding box center [257, 125] width 238 height 38
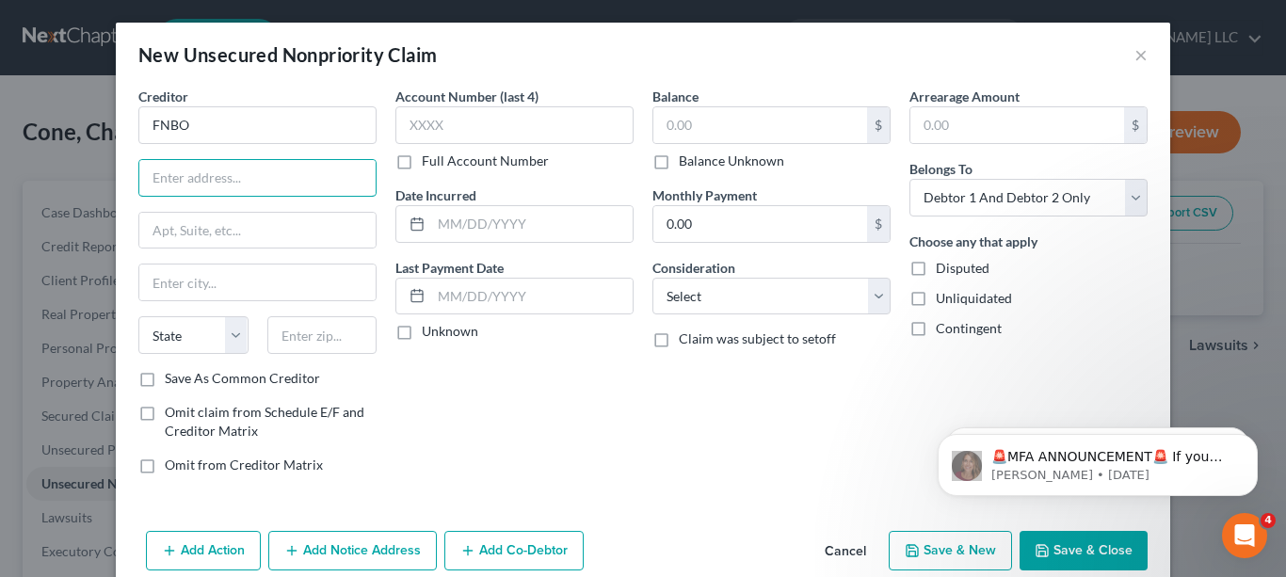
type input "FNBO"
click at [1134, 60] on button "×" at bounding box center [1140, 54] width 13 height 23
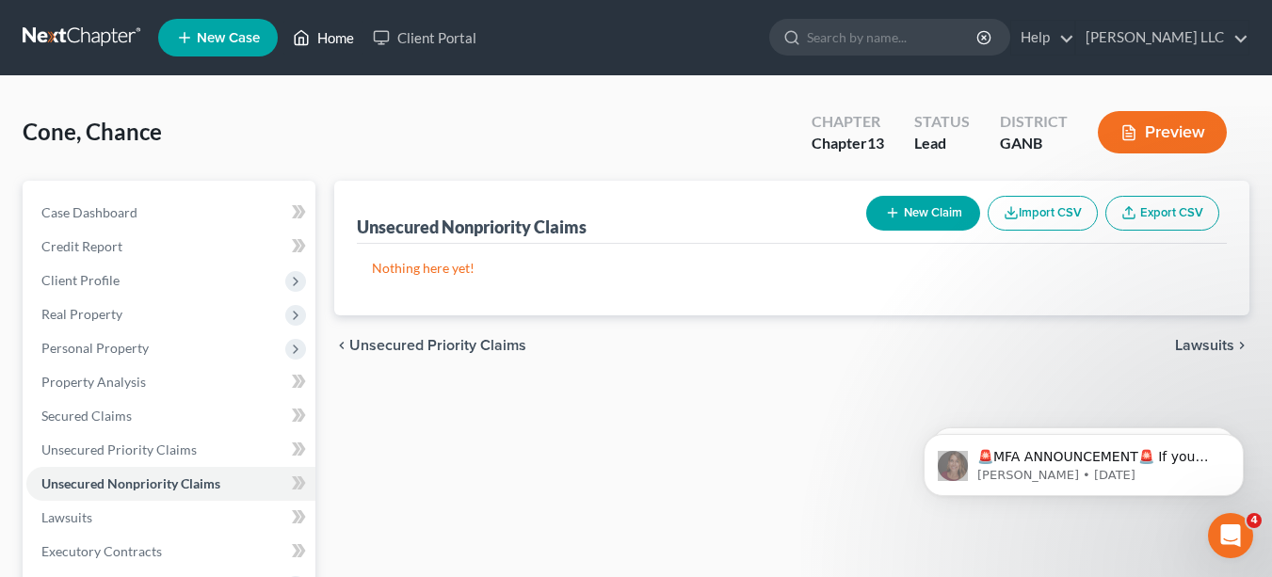
click at [330, 39] on link "Home" at bounding box center [323, 38] width 80 height 34
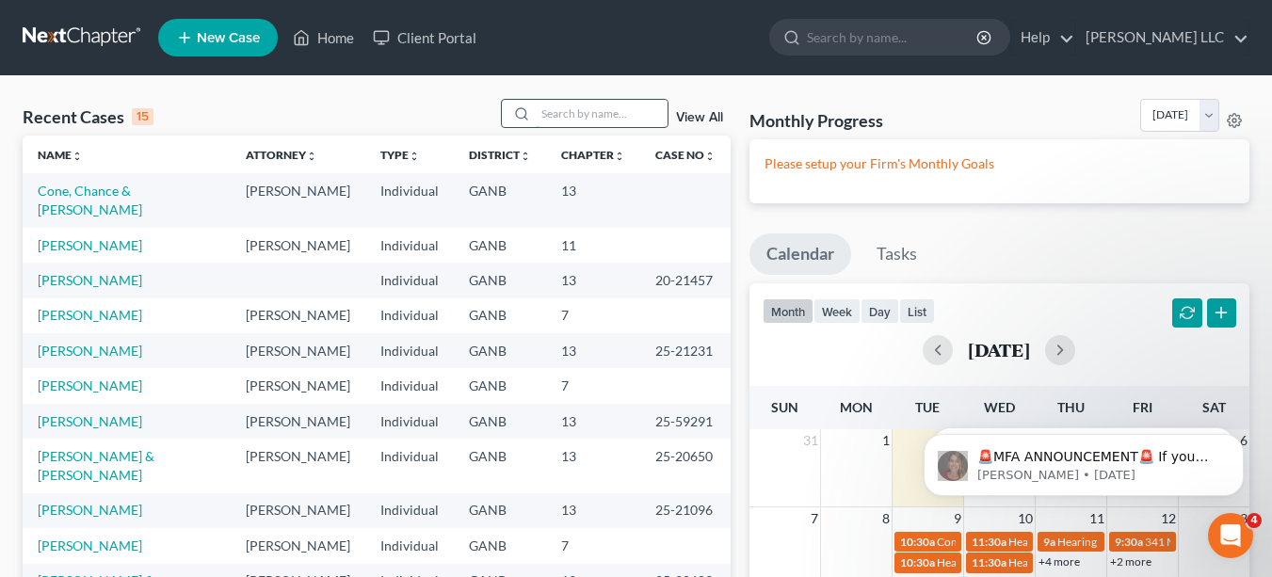
click at [578, 114] on input "search" at bounding box center [602, 113] width 132 height 27
type input "[PERSON_NAME]"
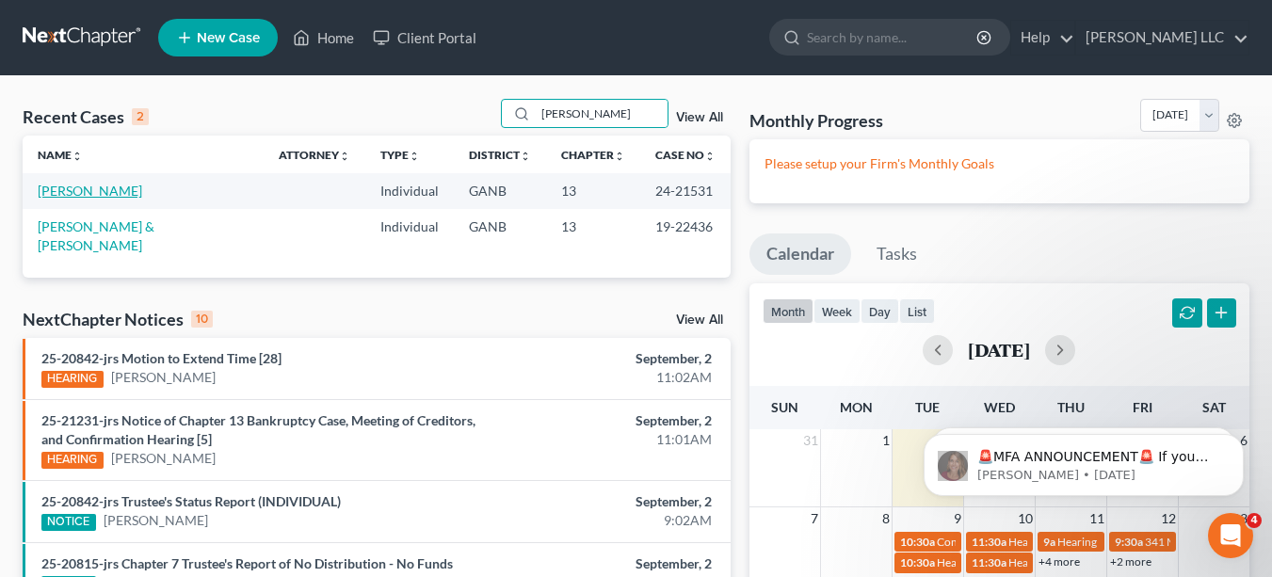
click at [121, 190] on link "[PERSON_NAME]" at bounding box center [90, 191] width 104 height 16
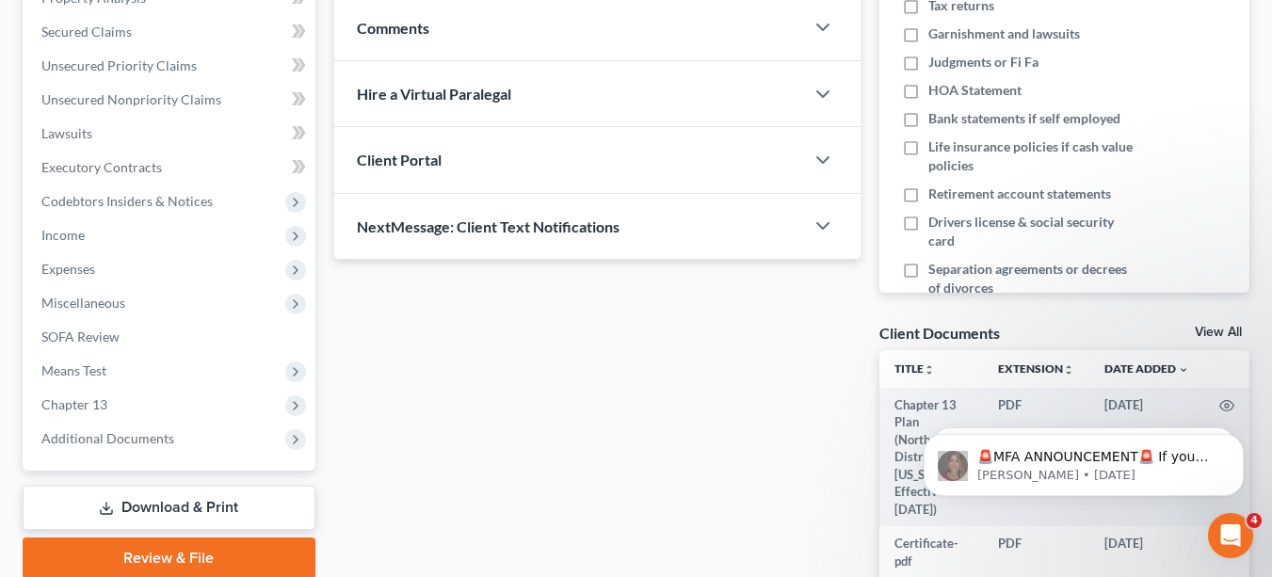
scroll to position [393, 0]
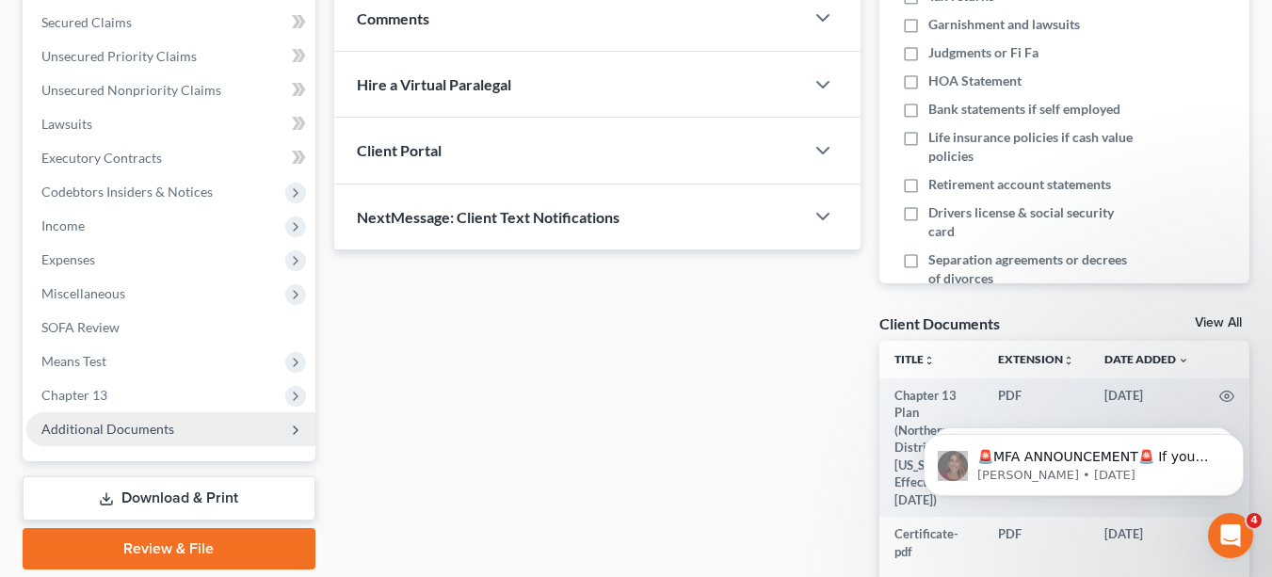
click at [102, 426] on span "Additional Documents" at bounding box center [107, 429] width 133 height 16
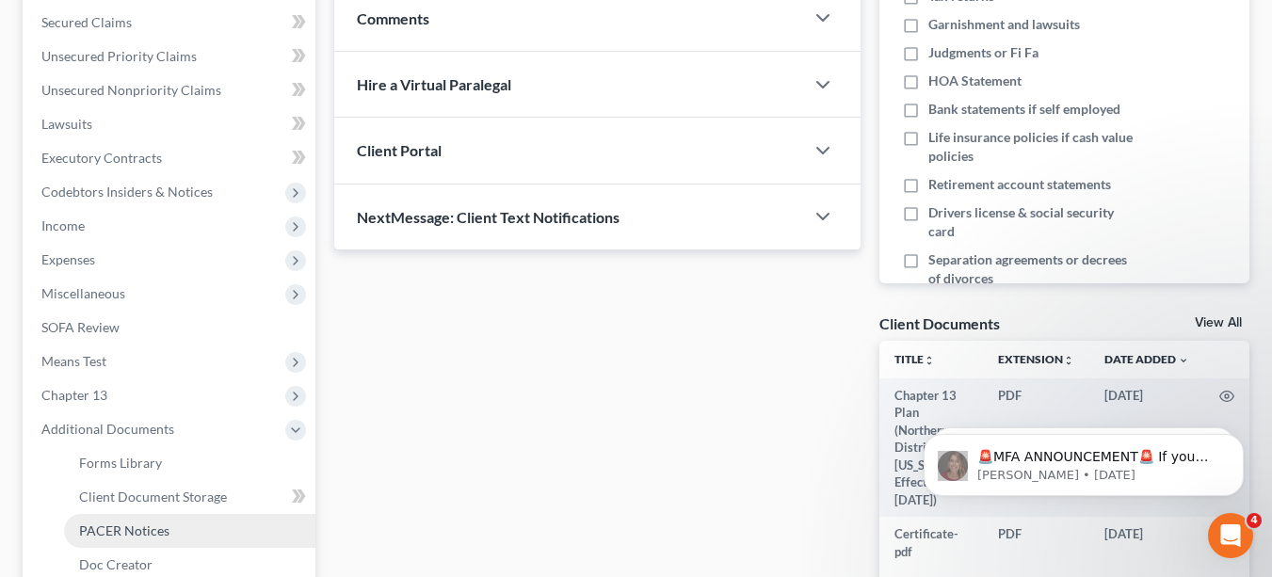
click at [127, 531] on span "PACER Notices" at bounding box center [124, 530] width 90 height 16
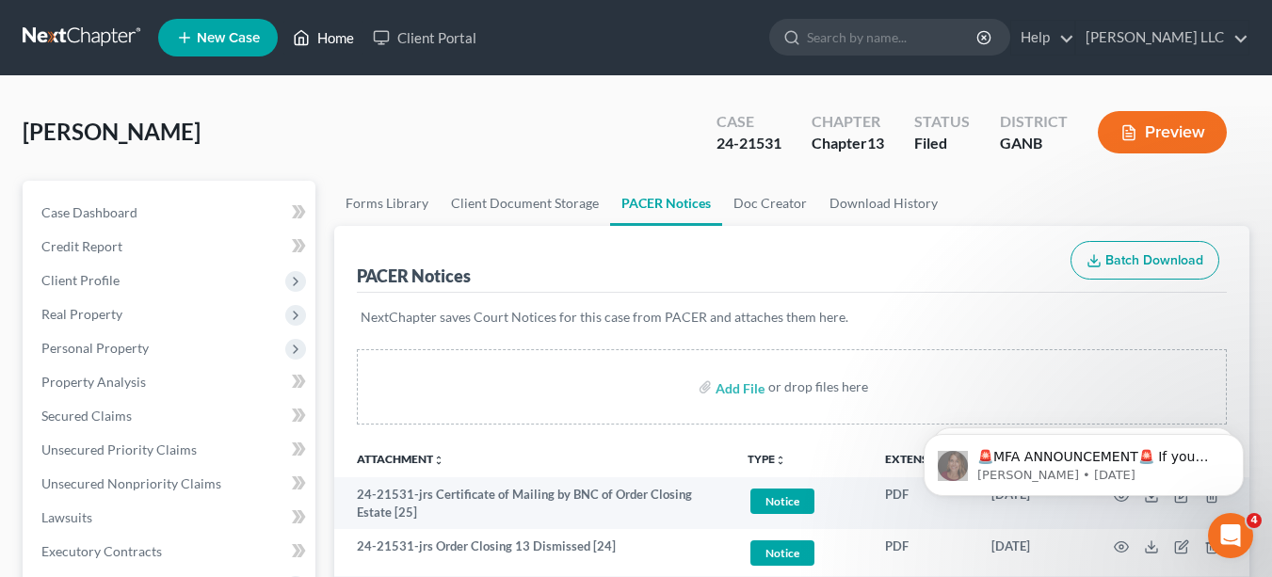
click at [326, 40] on link "Home" at bounding box center [323, 38] width 80 height 34
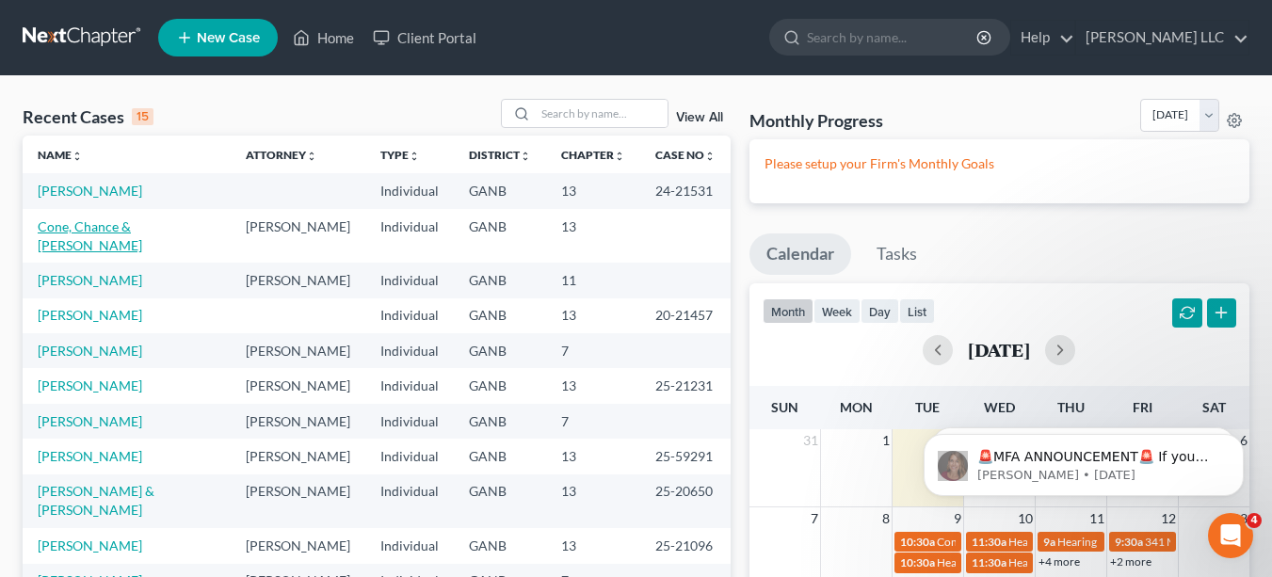
click at [130, 222] on link "Cone, Chance & [PERSON_NAME]" at bounding box center [90, 235] width 104 height 35
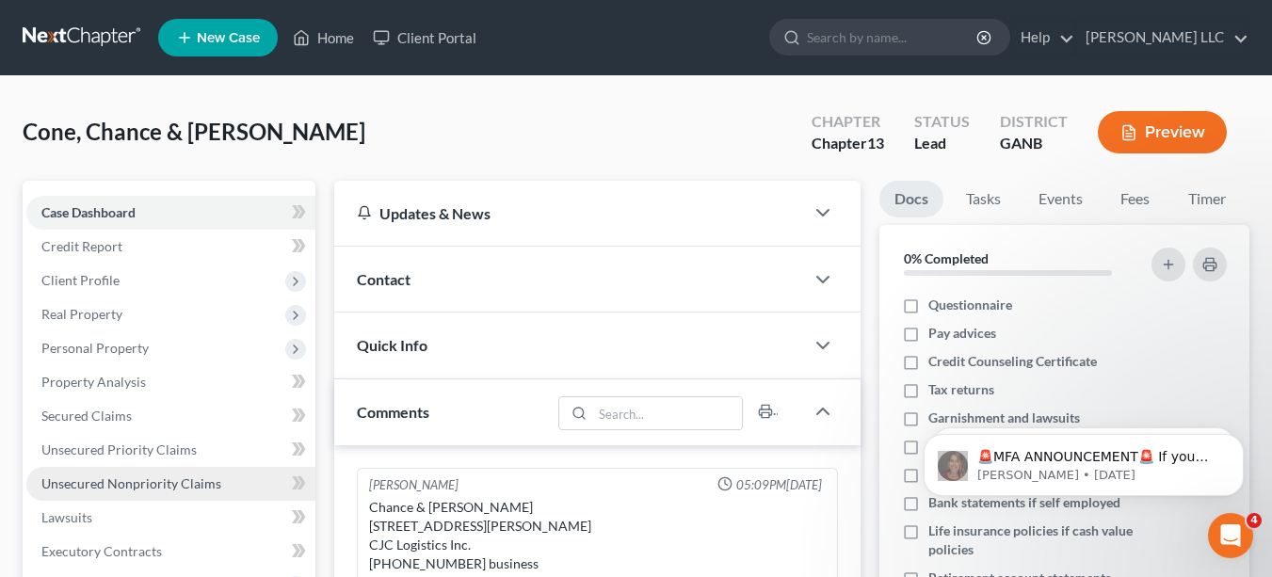
click at [144, 484] on span "Unsecured Nonpriority Claims" at bounding box center [131, 483] width 180 height 16
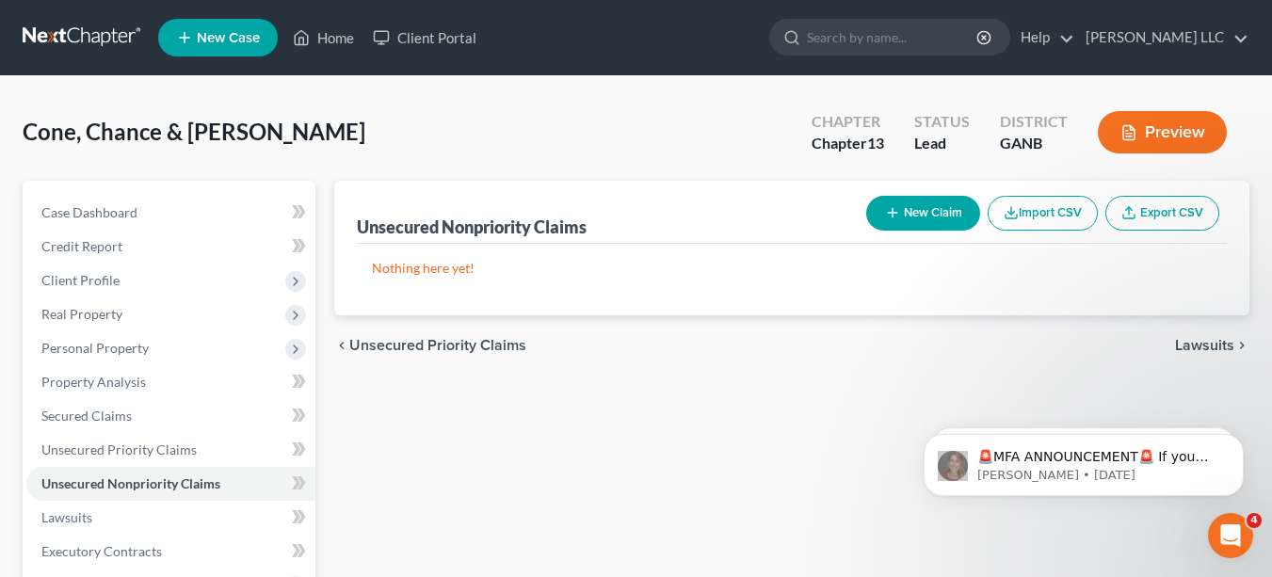
click at [903, 214] on button "New Claim" at bounding box center [923, 213] width 114 height 35
select select "2"
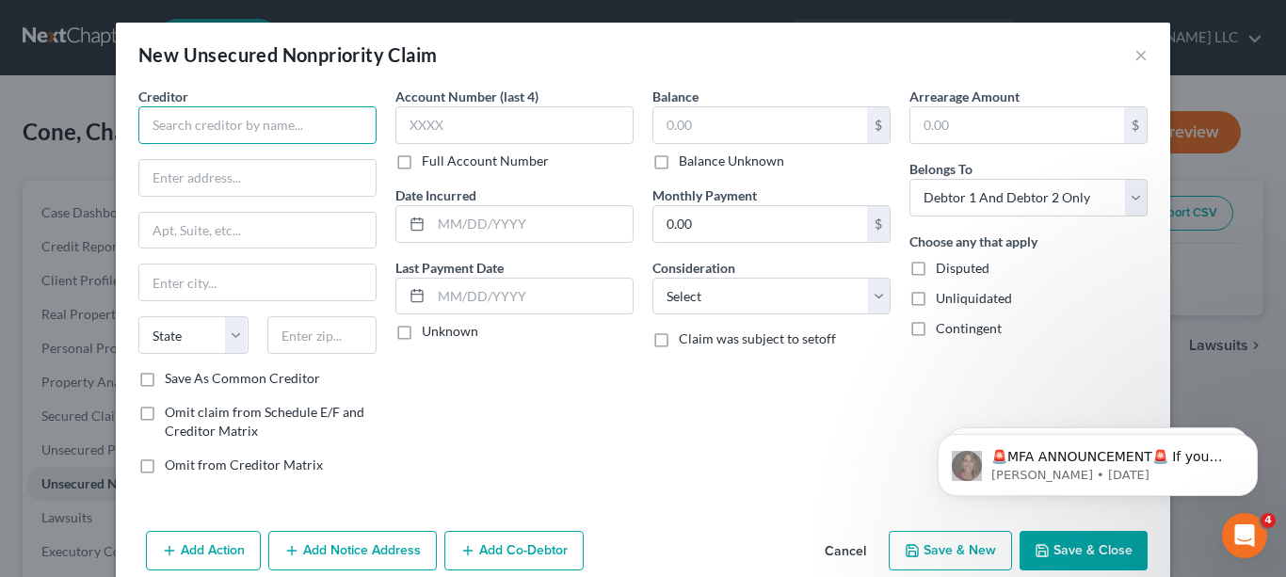
click at [316, 121] on input "text" at bounding box center [257, 125] width 238 height 38
type input "FNBO"
type input "P.O. Box 2557"
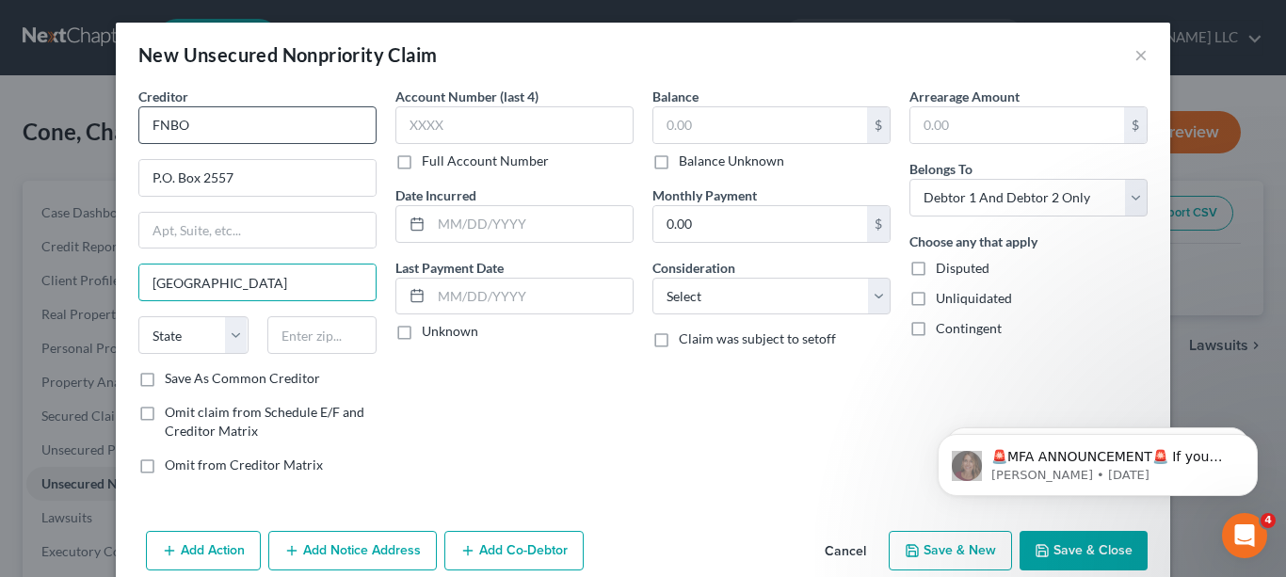
type input "[GEOGRAPHIC_DATA]"
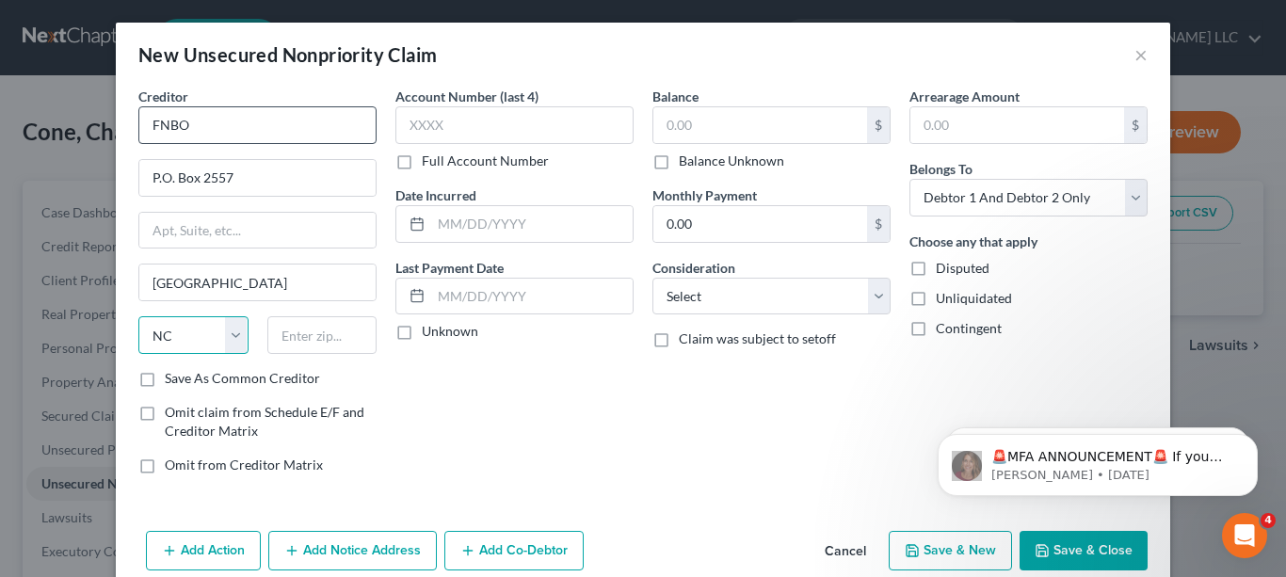
select select "30"
type input "68103"
click at [165, 380] on label "Save As Common Creditor" at bounding box center [242, 378] width 155 height 19
click at [172, 380] on input "Save As Common Creditor" at bounding box center [178, 375] width 12 height 12
checkbox input "true"
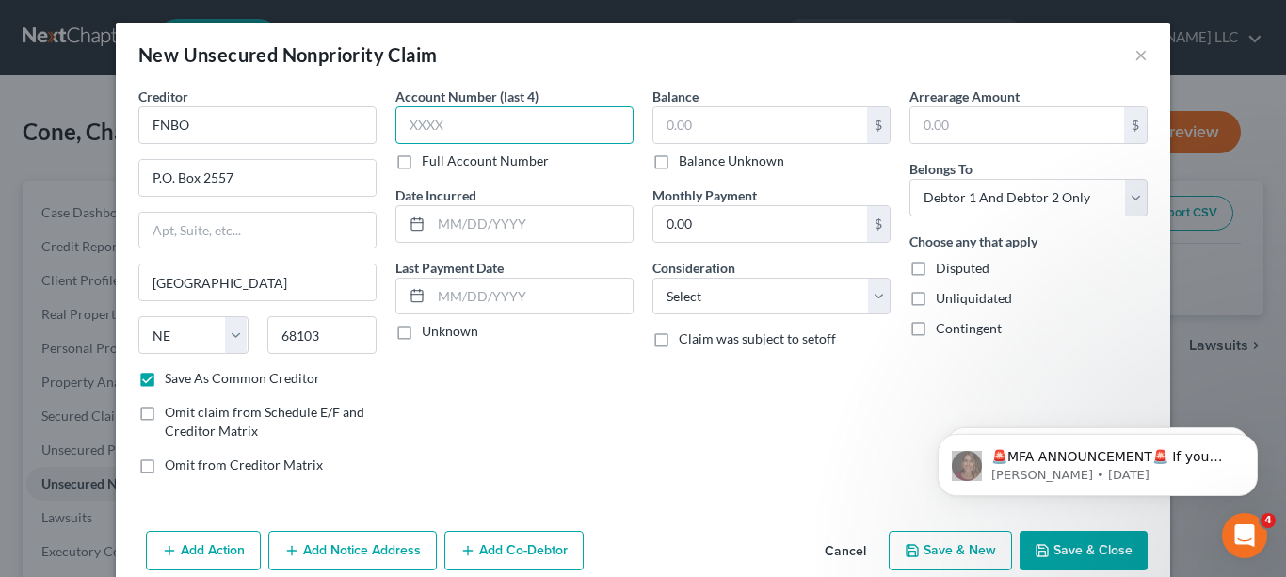
click at [480, 115] on input "text" at bounding box center [514, 125] width 238 height 38
type input "4915"
click at [729, 115] on input "text" at bounding box center [760, 125] width 214 height 36
type input "1"
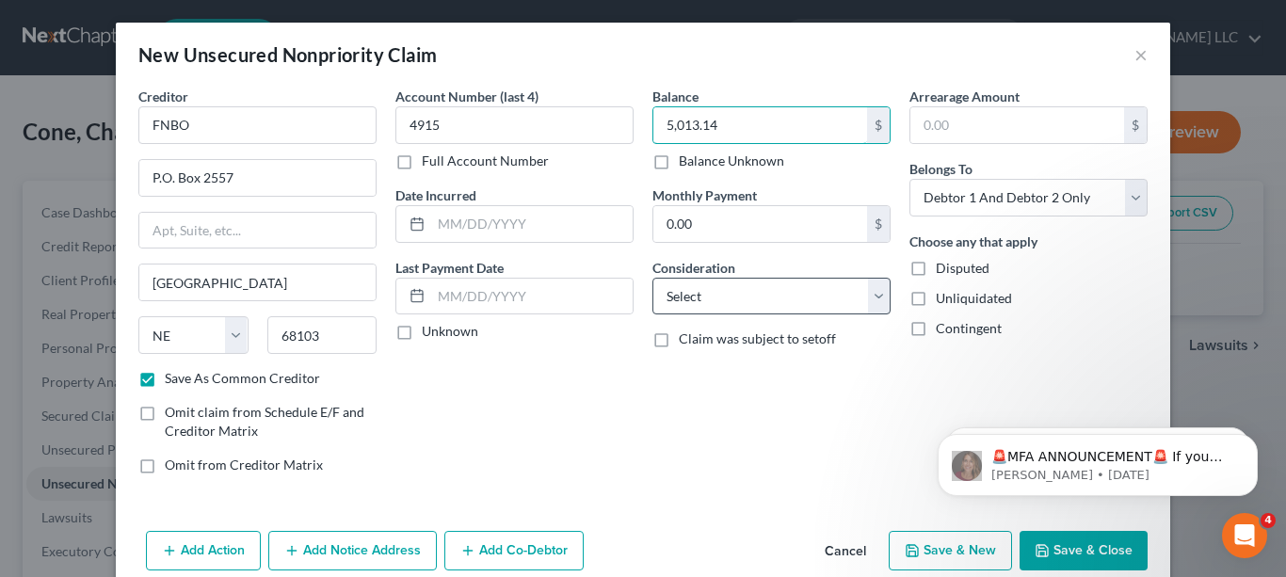
type input "5,013.14"
click at [872, 299] on select "Select Cable / Satellite Services Collection Agency Credit Card Debt Debt Couns…" at bounding box center [771, 297] width 238 height 38
select select "2"
click at [652, 278] on select "Select Cable / Satellite Services Collection Agency Credit Card Debt Debt Couns…" at bounding box center [771, 297] width 238 height 38
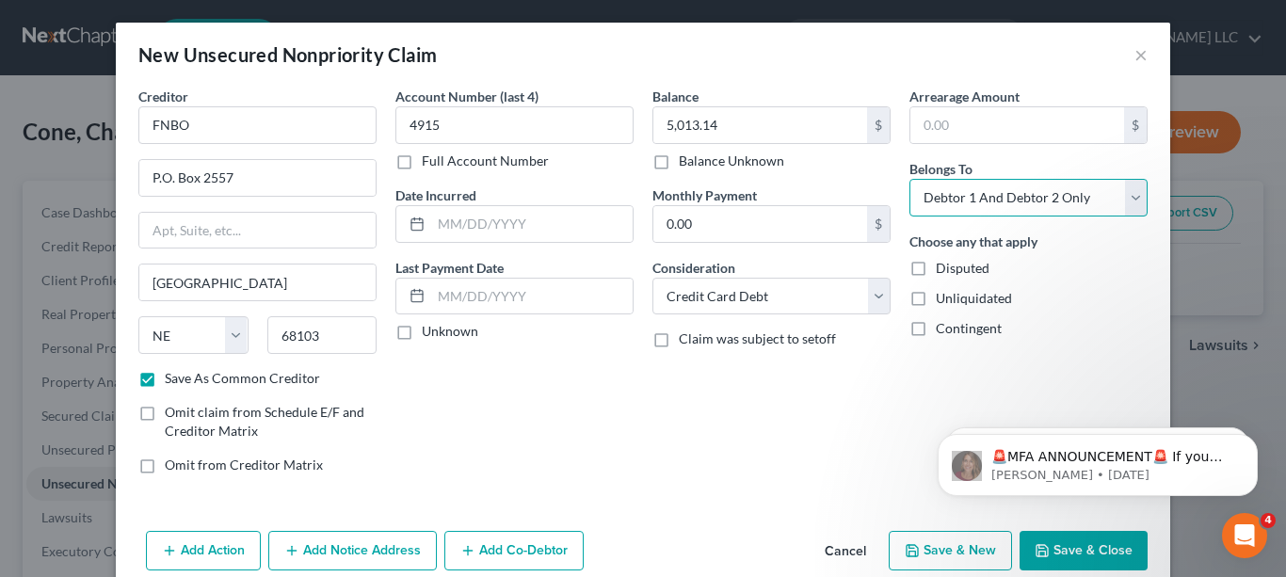
click at [1123, 209] on select "Select Debtor 1 Only Debtor 2 Only Debtor 1 And Debtor 2 Only At Least One Of T…" at bounding box center [1028, 198] width 238 height 38
select select "1"
click at [909, 179] on select "Select Debtor 1 Only Debtor 2 Only Debtor 1 And Debtor 2 Only At Least One Of T…" at bounding box center [1028, 198] width 238 height 38
click at [957, 544] on button "Save & New" at bounding box center [950, 551] width 123 height 40
select select "2"
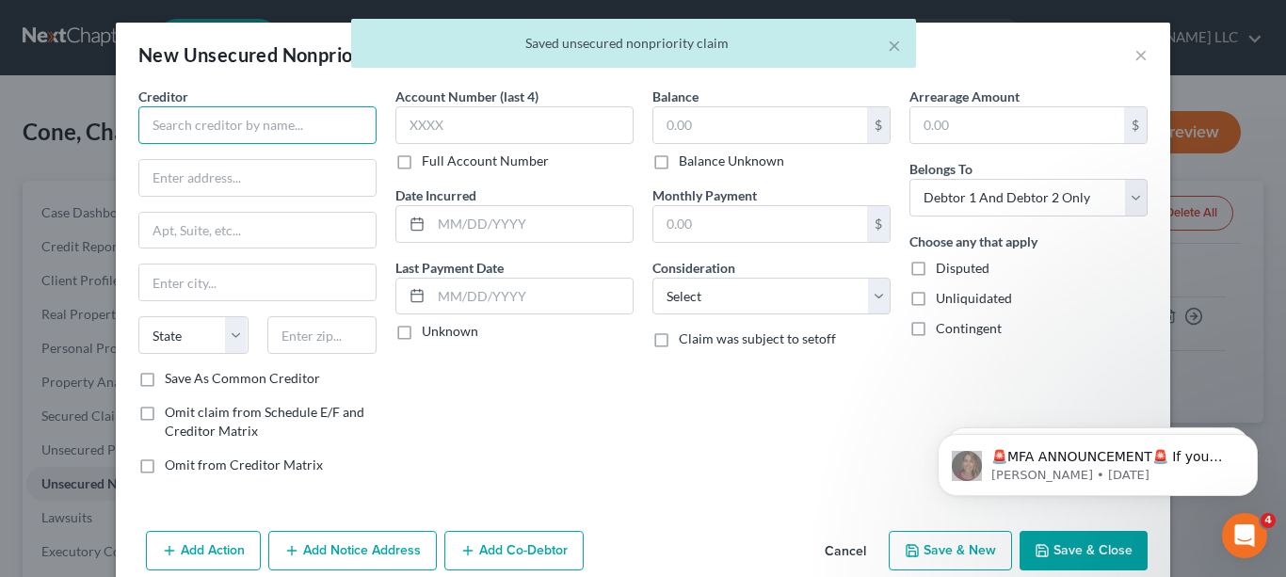
click at [254, 112] on input "text" at bounding box center [257, 125] width 238 height 38
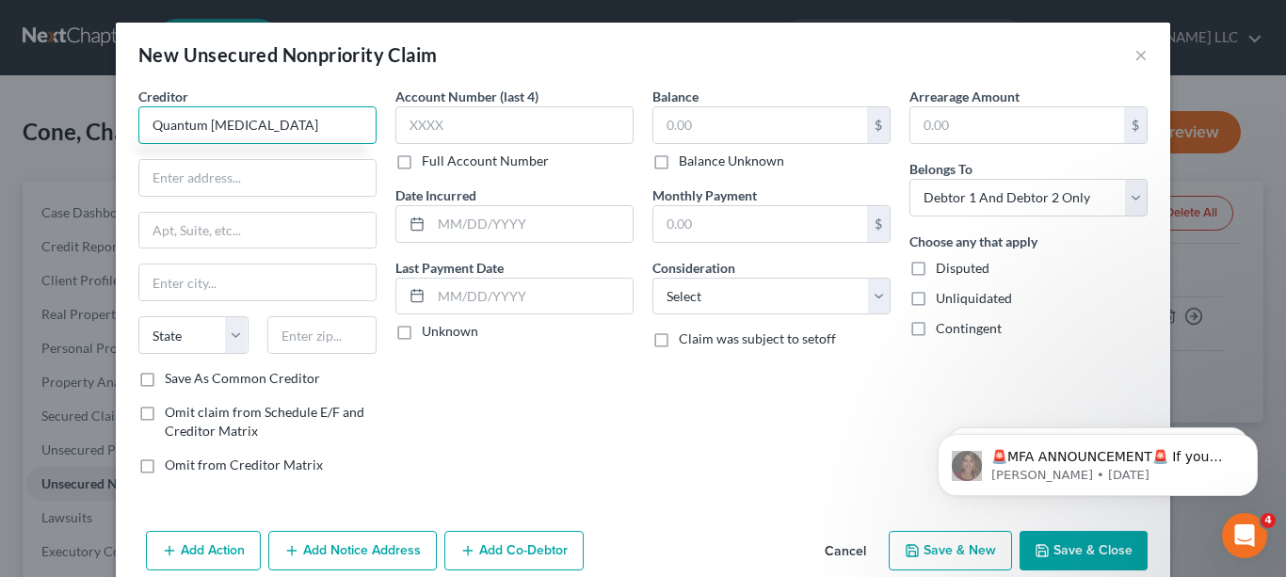
type input "Quantum [MEDICAL_DATA]"
type input "P.O. Box 3157"
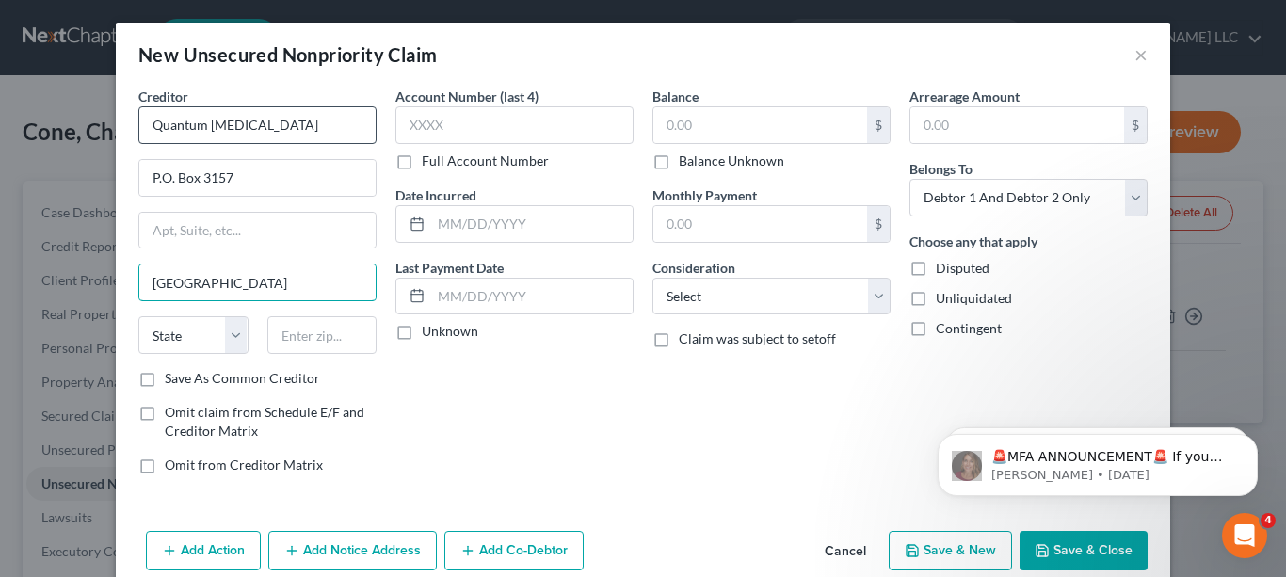
type input "[GEOGRAPHIC_DATA]"
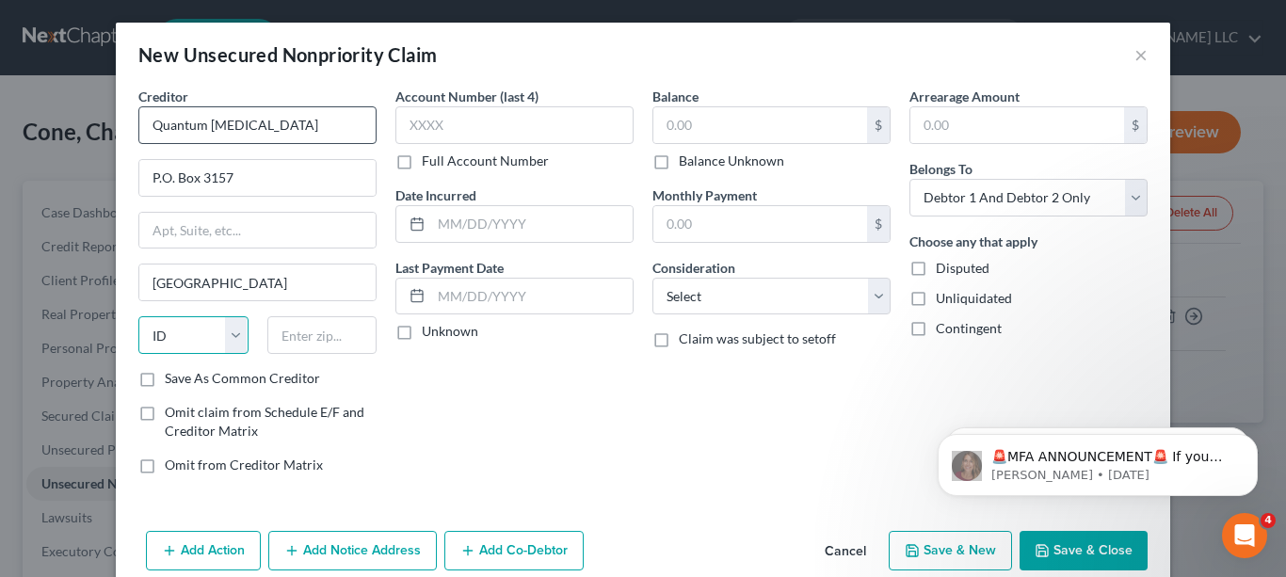
select select "15"
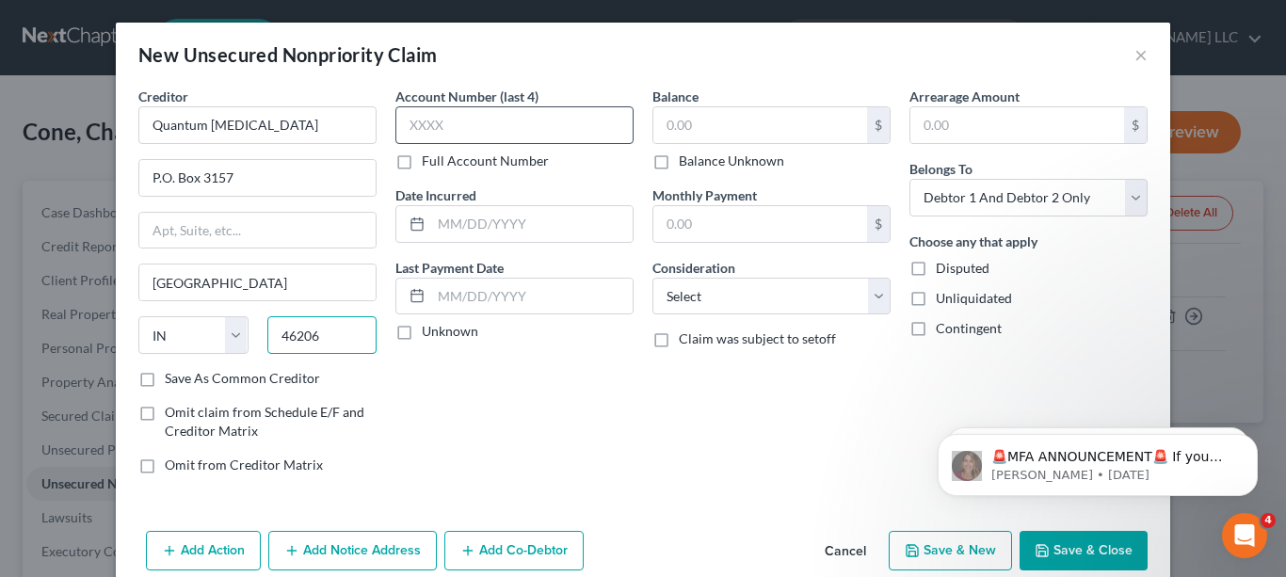
type input "46206"
click at [488, 120] on input "text" at bounding box center [514, 125] width 238 height 38
click at [422, 160] on label "Full Account Number" at bounding box center [485, 161] width 127 height 19
click at [429, 160] on input "Full Account Number" at bounding box center [435, 158] width 12 height 12
click at [477, 128] on input "text" at bounding box center [514, 125] width 238 height 38
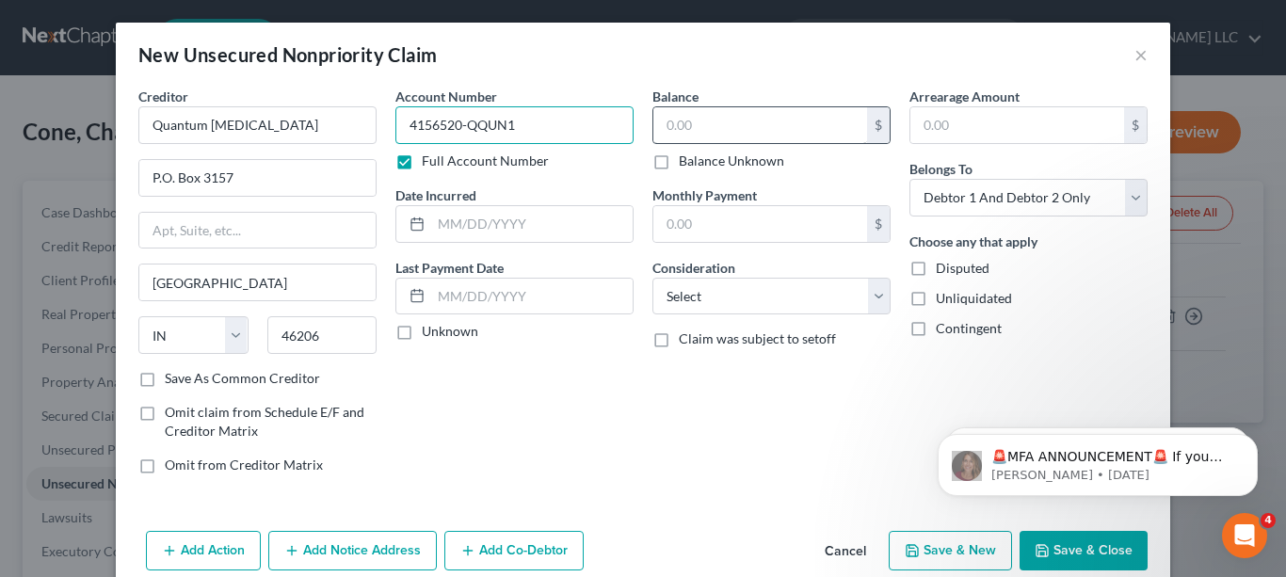
type input "4156520-QQUN1"
click at [708, 125] on input "text" at bounding box center [760, 125] width 214 height 36
type input "2,273.00"
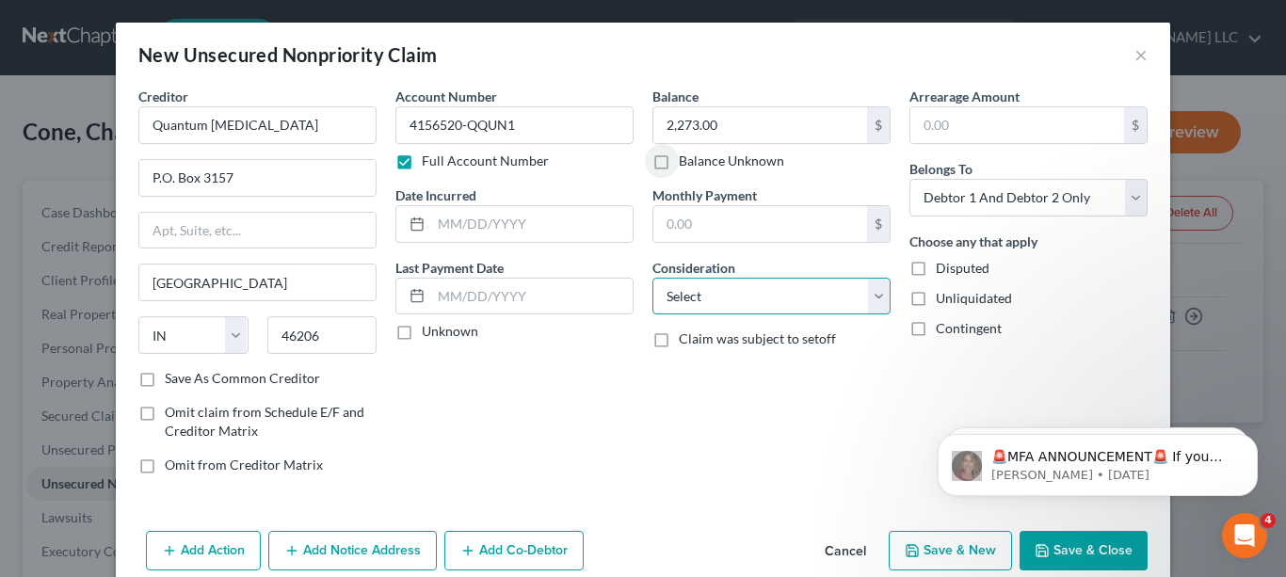
click at [872, 297] on select "Select Cable / Satellite Services Collection Agency Credit Card Debt Debt Couns…" at bounding box center [771, 297] width 238 height 38
select select "9"
click at [652, 278] on select "Select Cable / Satellite Services Collection Agency Credit Card Debt Debt Couns…" at bounding box center [771, 297] width 238 height 38
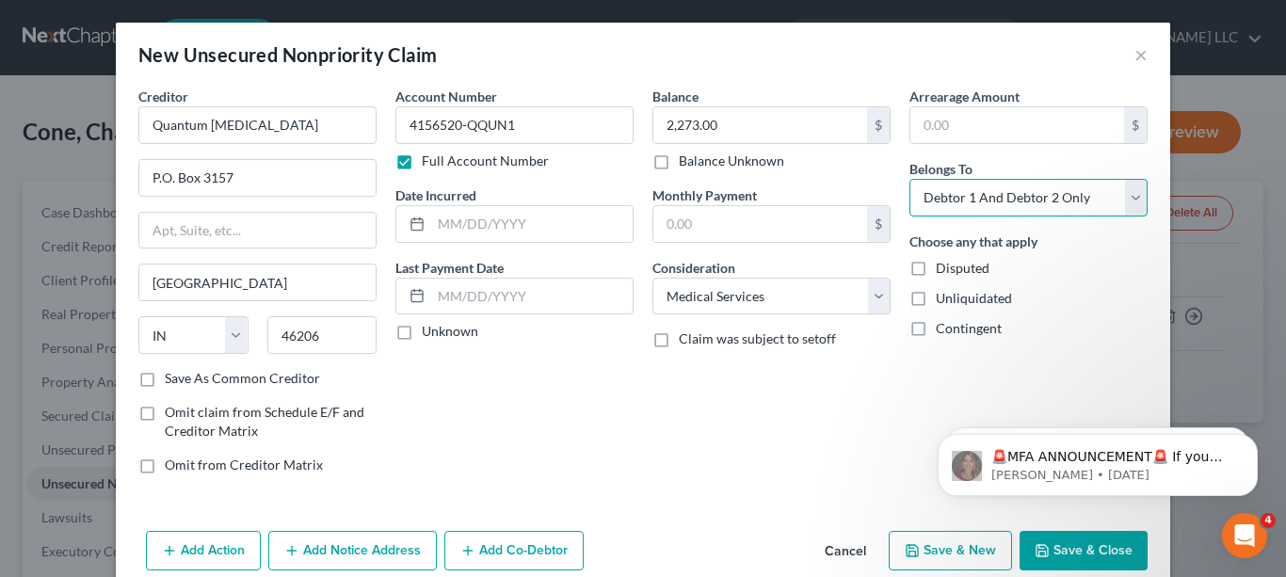
click at [1131, 202] on select "Select Debtor 1 Only Debtor 2 Only Debtor 1 And Debtor 2 Only At Least One Of T…" at bounding box center [1028, 198] width 238 height 38
select select "1"
click at [909, 179] on select "Select Debtor 1 Only Debtor 2 Only Debtor 1 And Debtor 2 Only At Least One Of T…" at bounding box center [1028, 198] width 238 height 38
click at [165, 381] on label "Save As Common Creditor" at bounding box center [242, 378] width 155 height 19
click at [172, 381] on input "Save As Common Creditor" at bounding box center [178, 375] width 12 height 12
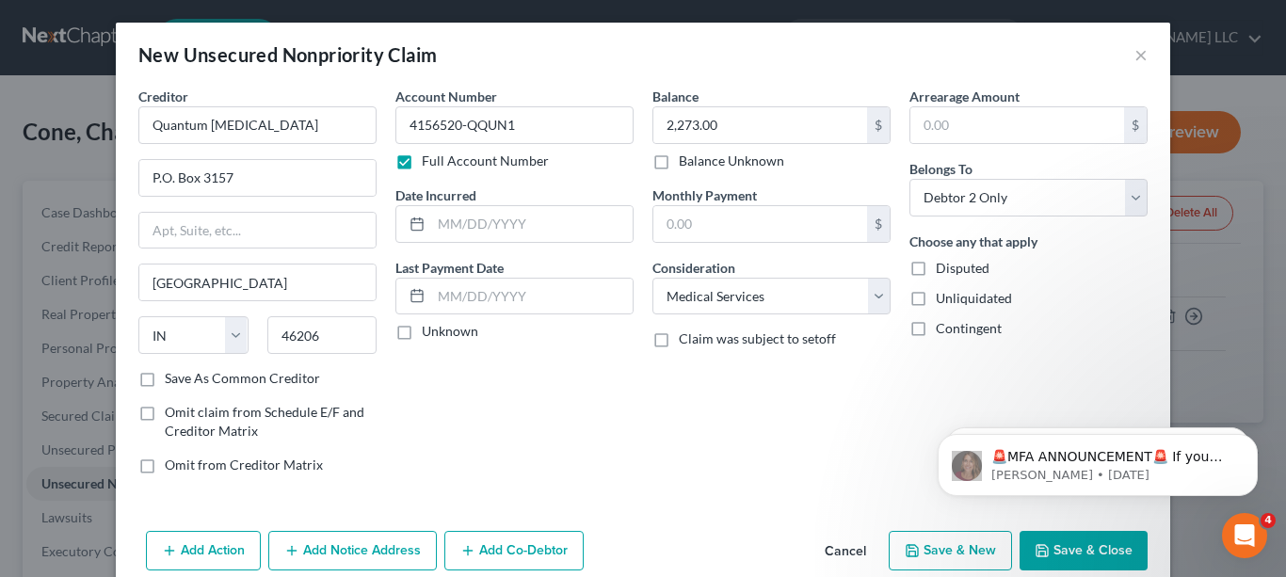
checkbox input "true"
click at [958, 553] on button "Save & New" at bounding box center [950, 551] width 123 height 40
select select "2"
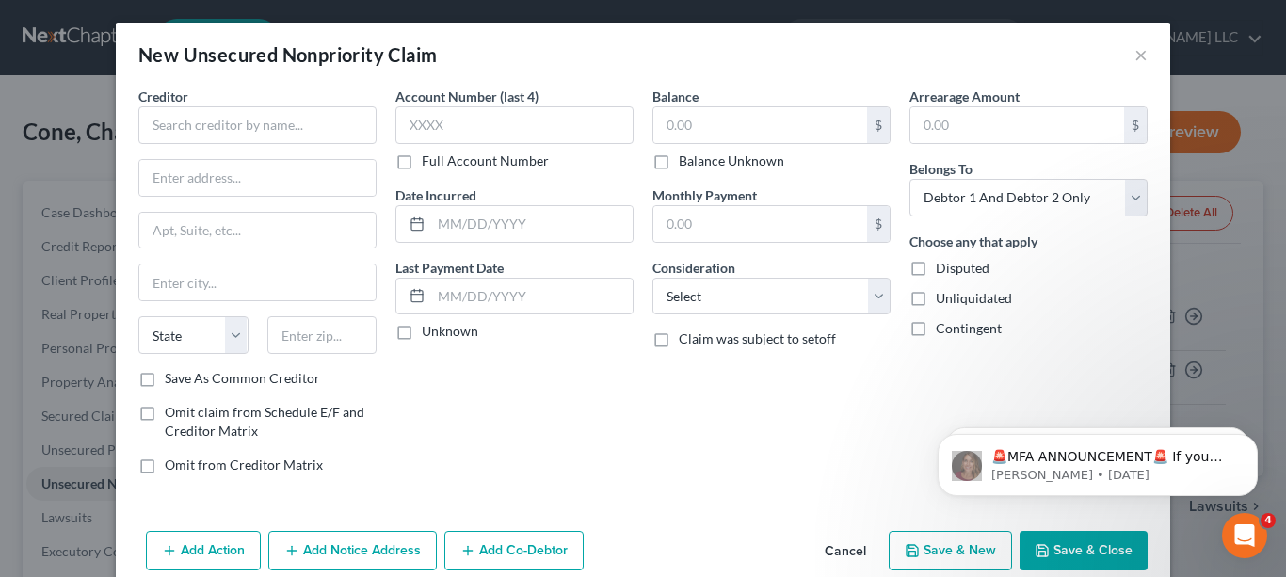
click at [845, 551] on button "Cancel" at bounding box center [846, 552] width 72 height 38
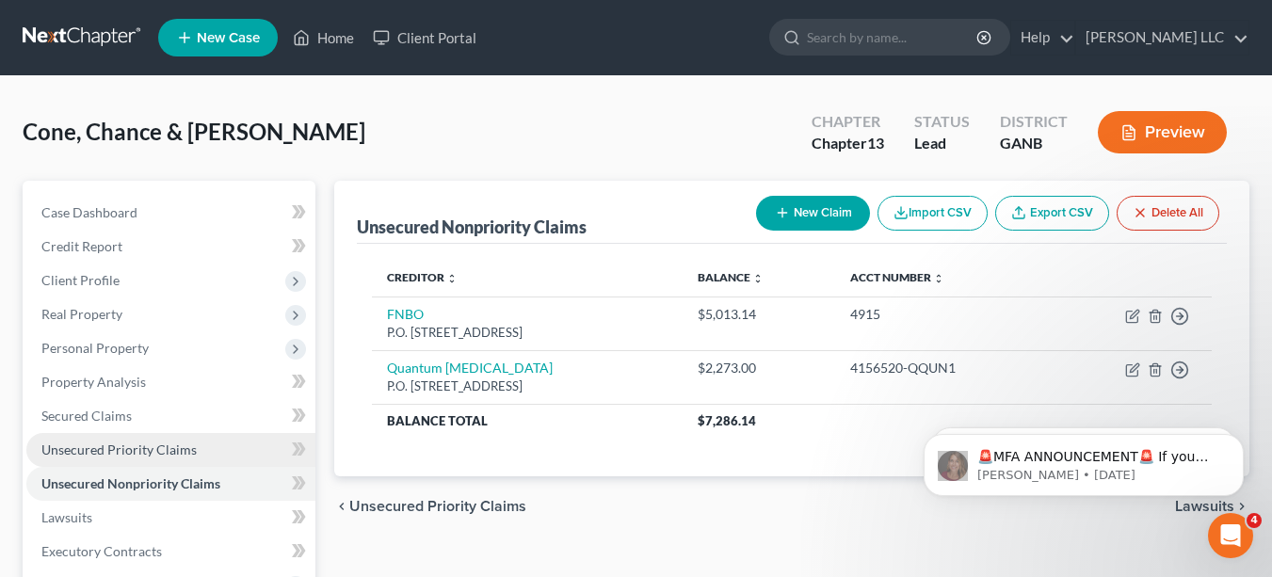
click at [171, 446] on span "Unsecured Priority Claims" at bounding box center [118, 450] width 155 height 16
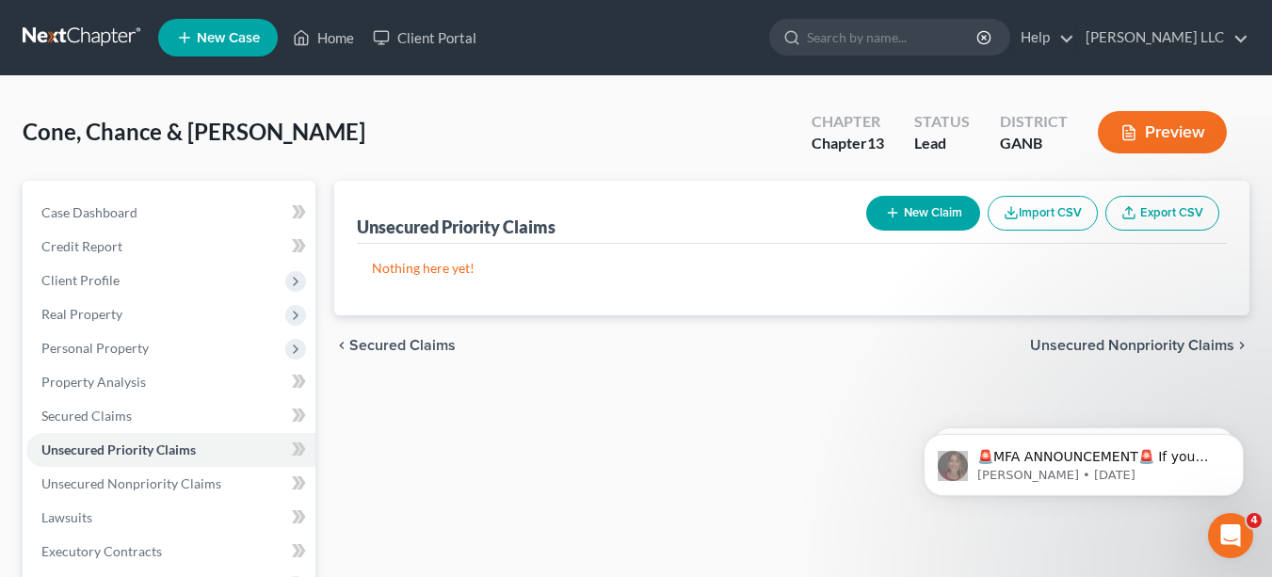
click at [887, 219] on icon "button" at bounding box center [892, 212] width 15 height 15
select select "2"
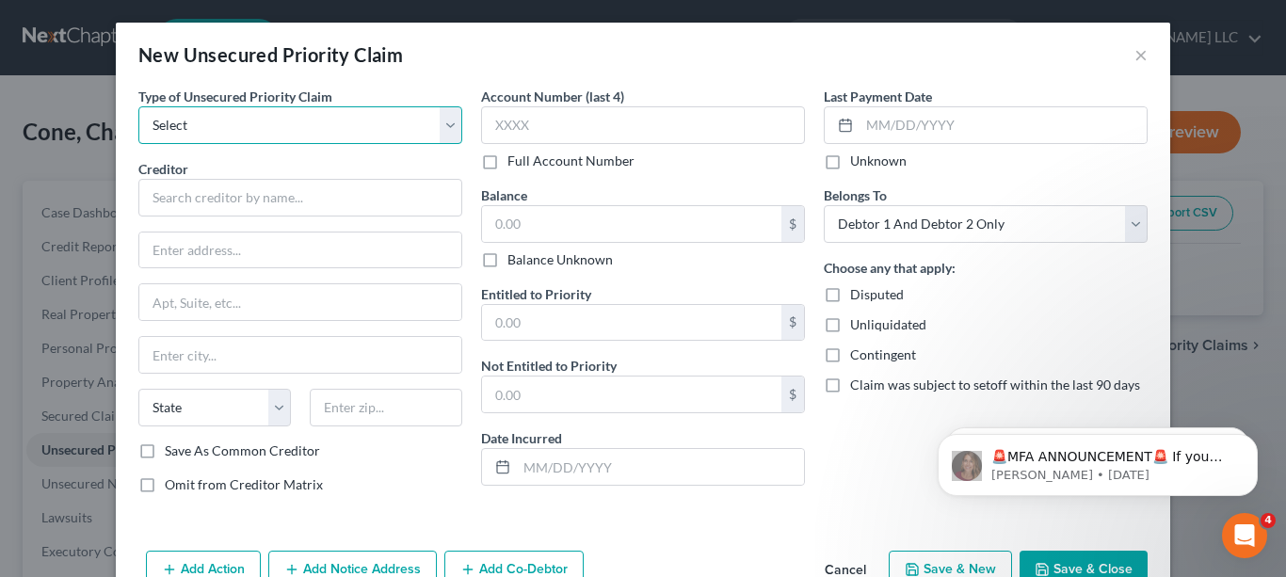
click at [442, 123] on select "Select Taxes & Other Government Units Domestic Support Obligations Extensions o…" at bounding box center [300, 125] width 324 height 38
select select "0"
click at [138, 106] on select "Select Taxes & Other Government Units Domestic Support Obligations Extensions o…" at bounding box center [300, 125] width 324 height 38
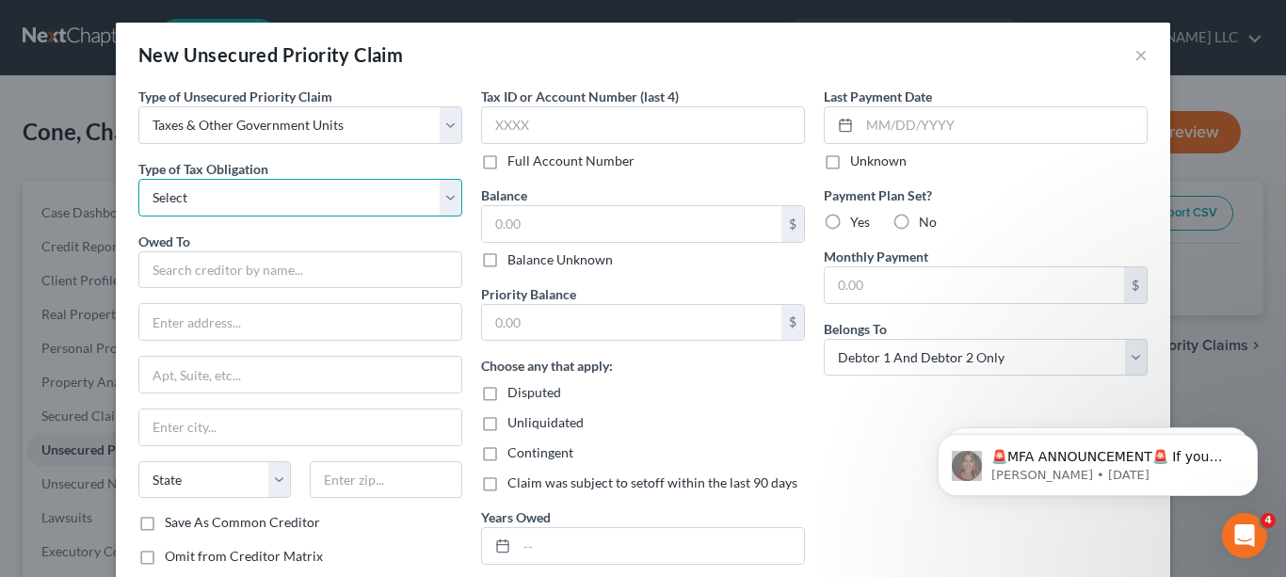
click at [449, 199] on select "Select Federal City State Franchise Tax Board Other" at bounding box center [300, 198] width 324 height 38
select select "0"
click at [138, 179] on select "Select Federal City State Franchise Tax Board Other" at bounding box center [300, 198] width 324 height 38
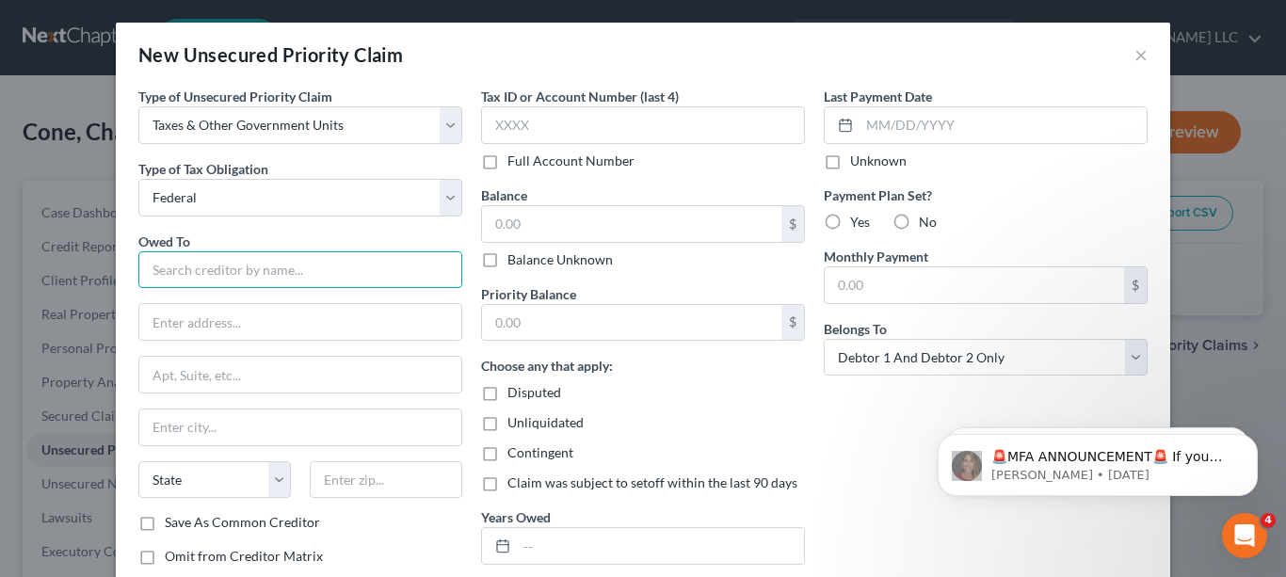
click at [407, 267] on input "text" at bounding box center [300, 270] width 324 height 38
type input "Internal Revenue Service"
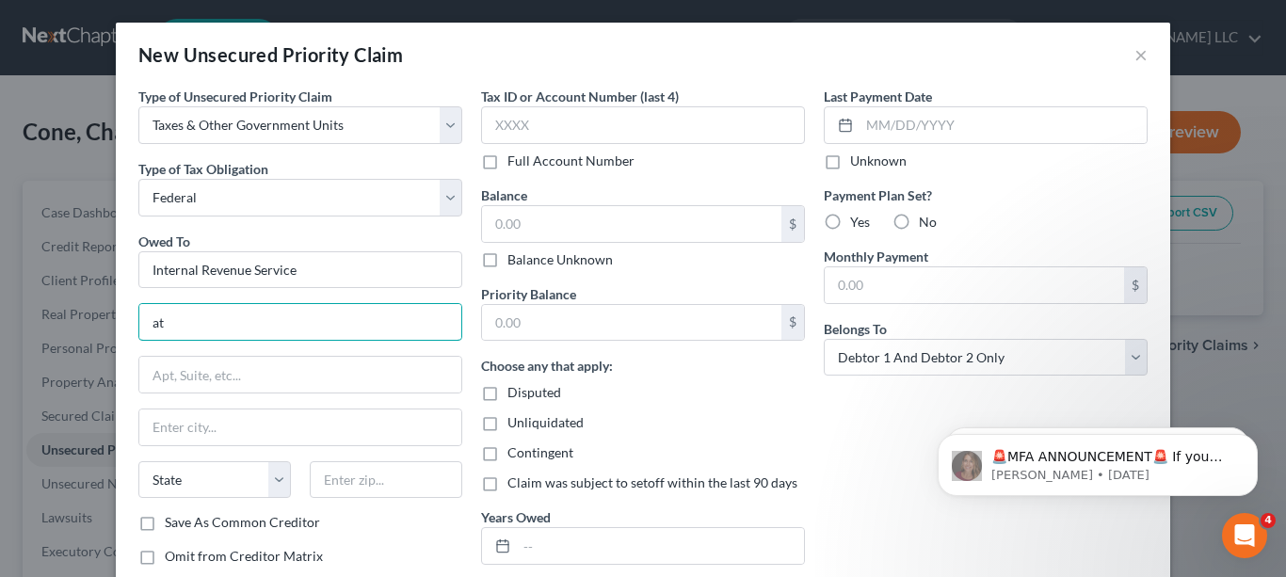
type input "a"
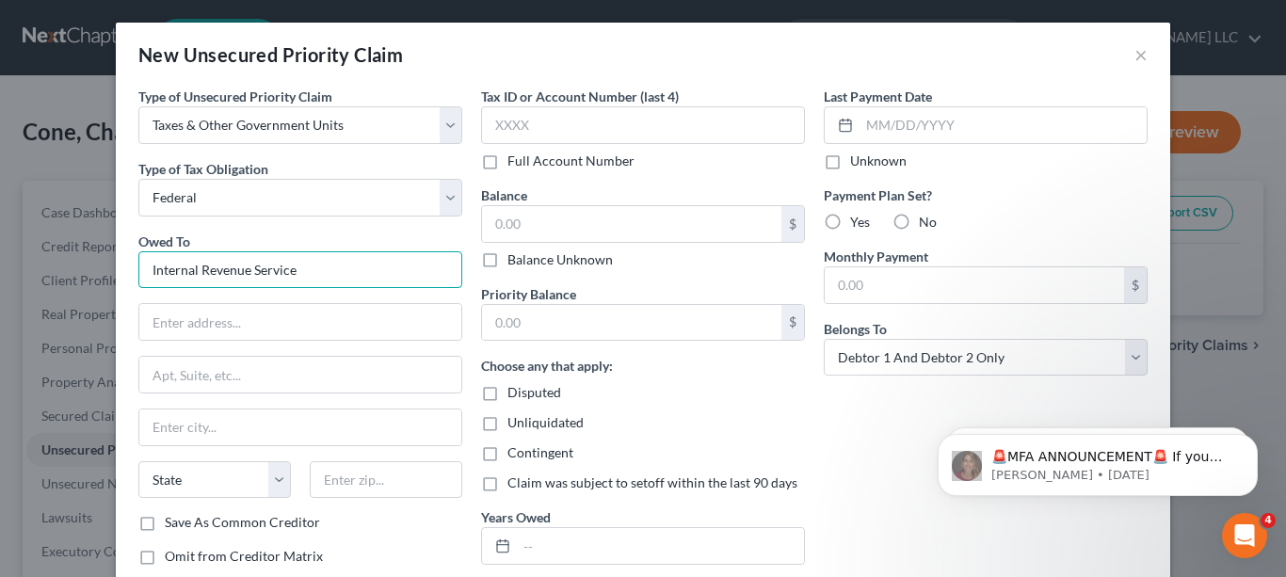
click at [341, 270] on input "Internal Revenue Service" at bounding box center [300, 270] width 324 height 38
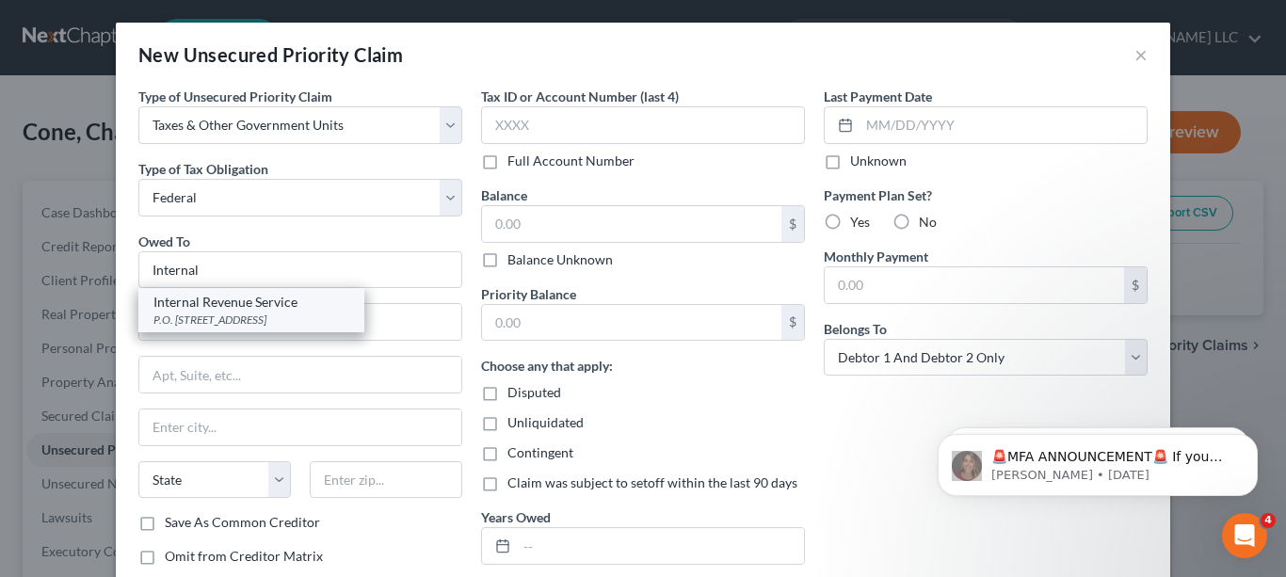
click at [285, 317] on div "P.O. [STREET_ADDRESS]" at bounding box center [251, 320] width 196 height 16
type input "Internal Revenue Service"
type input "P.O. Box 7346"
type input "[GEOGRAPHIC_DATA]"
select select "39"
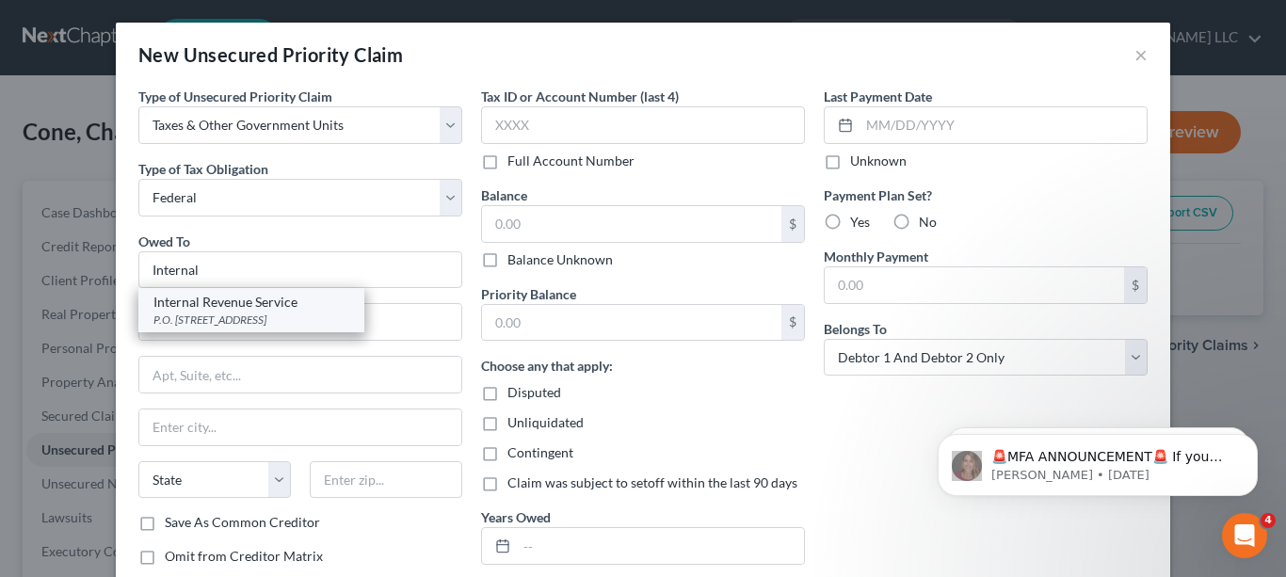
type input "19101"
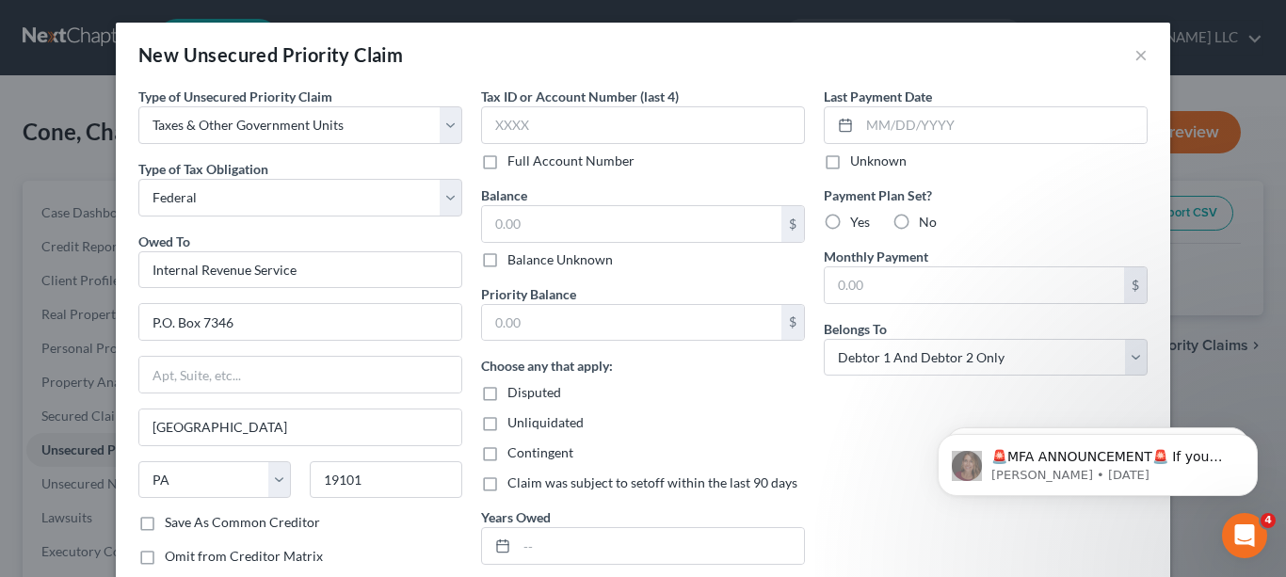
click at [165, 523] on label "Save As Common Creditor" at bounding box center [242, 522] width 155 height 19
click at [172, 523] on input "Save As Common Creditor" at bounding box center [178, 519] width 12 height 12
checkbox input "true"
click at [574, 129] on input "text" at bounding box center [643, 125] width 324 height 38
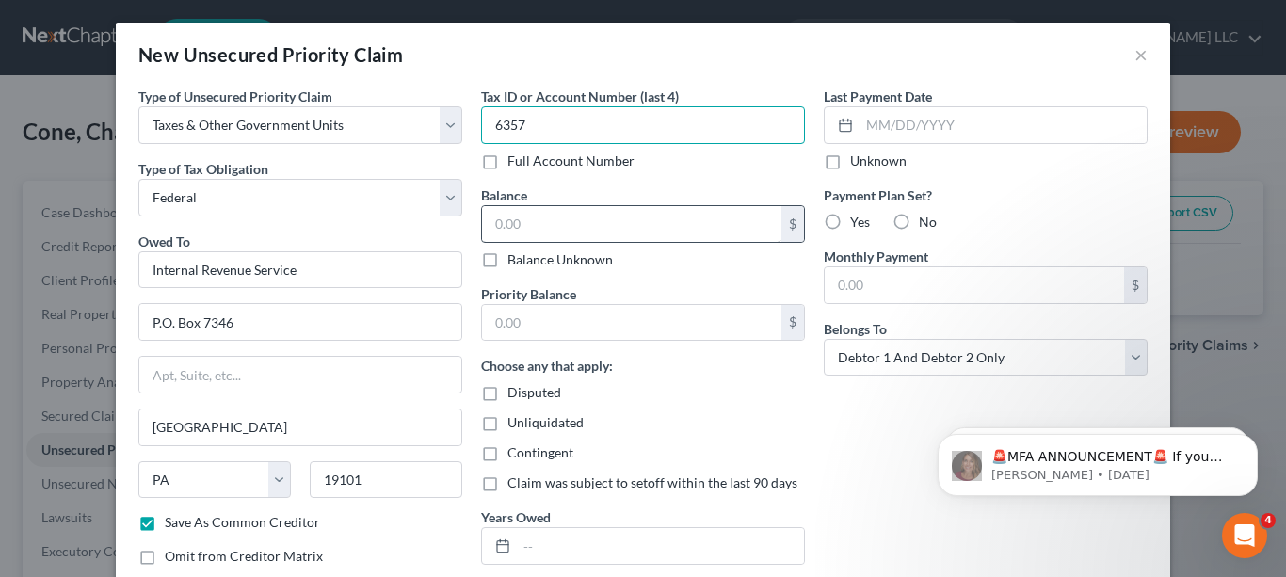
type input "6357"
click at [625, 237] on input "text" at bounding box center [631, 224] width 299 height 36
type input "375,486.91"
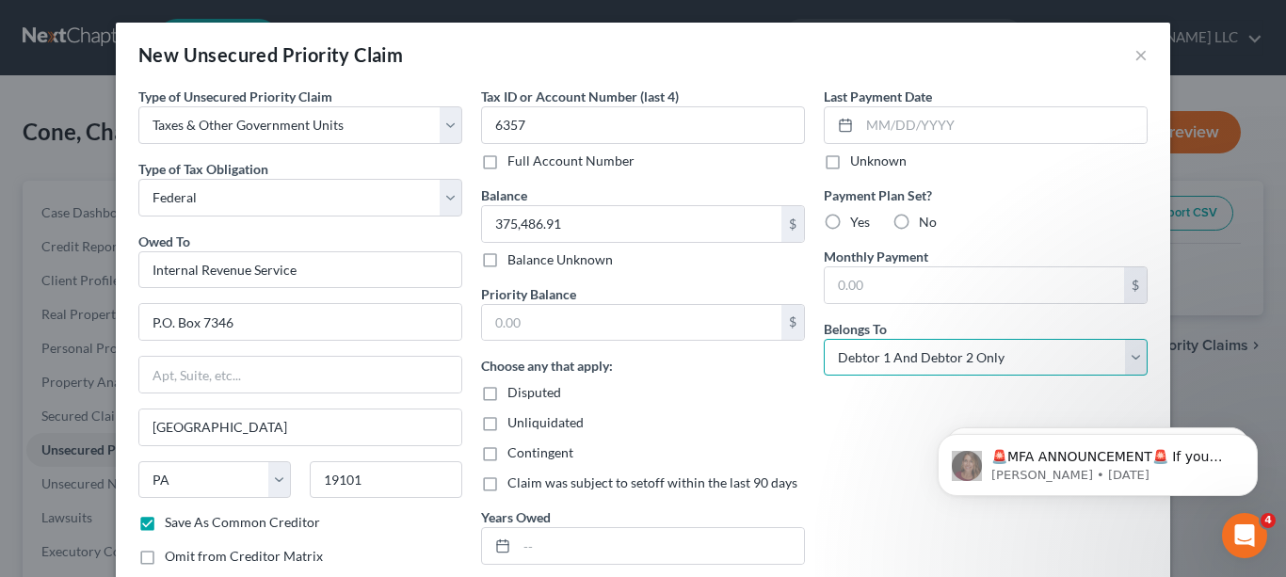
click at [1126, 362] on select "Select Debtor 1 Only Debtor 2 Only Debtor 1 And Debtor 2 Only At Least One Of T…" at bounding box center [986, 358] width 324 height 38
select select "1"
click at [824, 339] on select "Select Debtor 1 Only Debtor 2 Only Debtor 1 And Debtor 2 Only At Least One Of T…" at bounding box center [986, 358] width 324 height 38
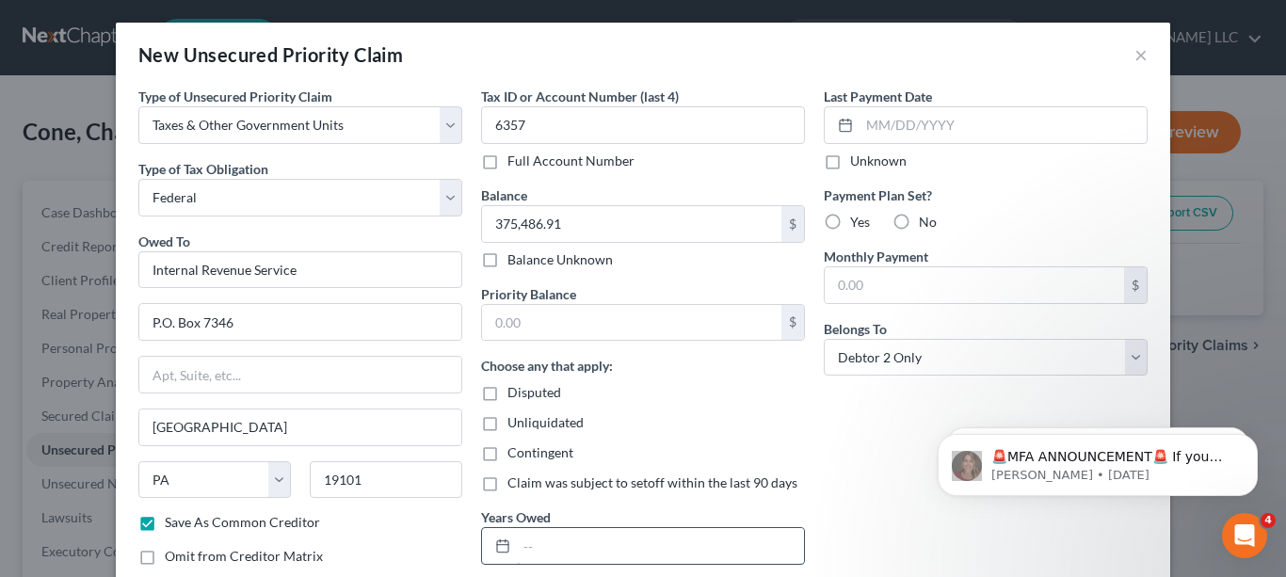
click at [699, 556] on input "text" at bounding box center [660, 546] width 287 height 36
type input "2018, 2019, 2022, 2023"
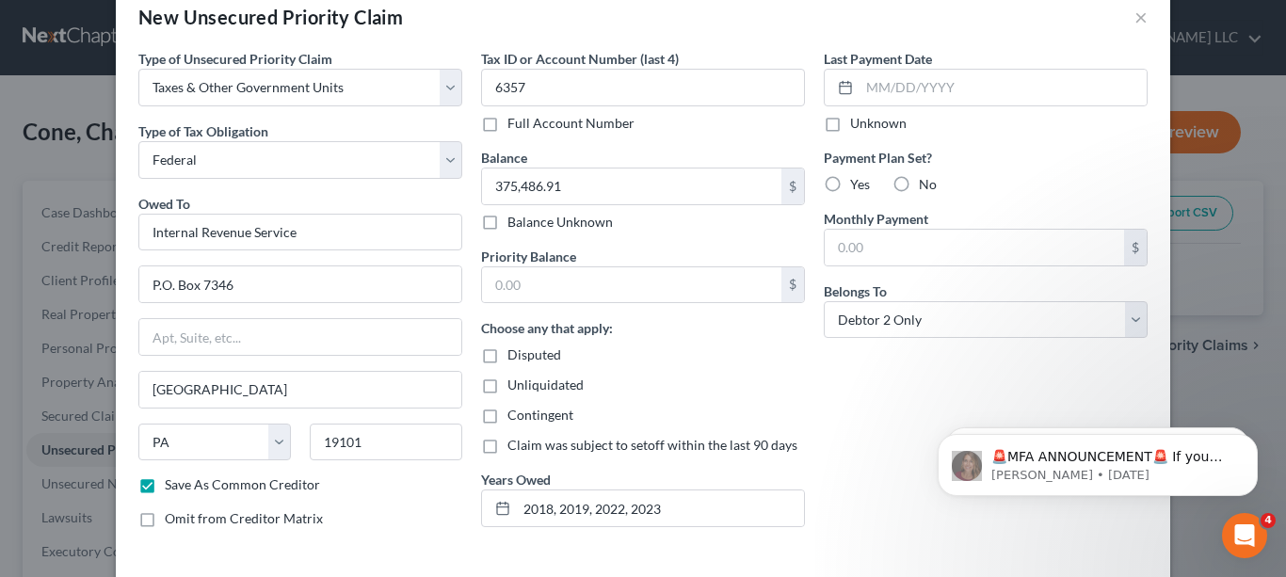
scroll to position [122, 0]
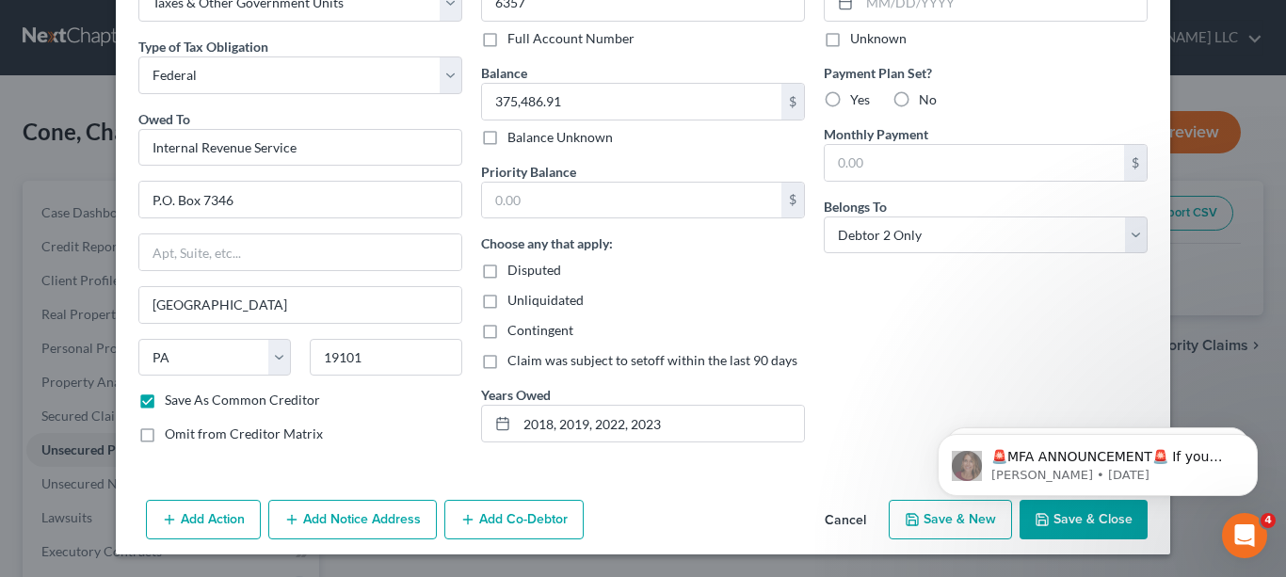
click at [395, 521] on button "Add Notice Address" at bounding box center [352, 520] width 169 height 40
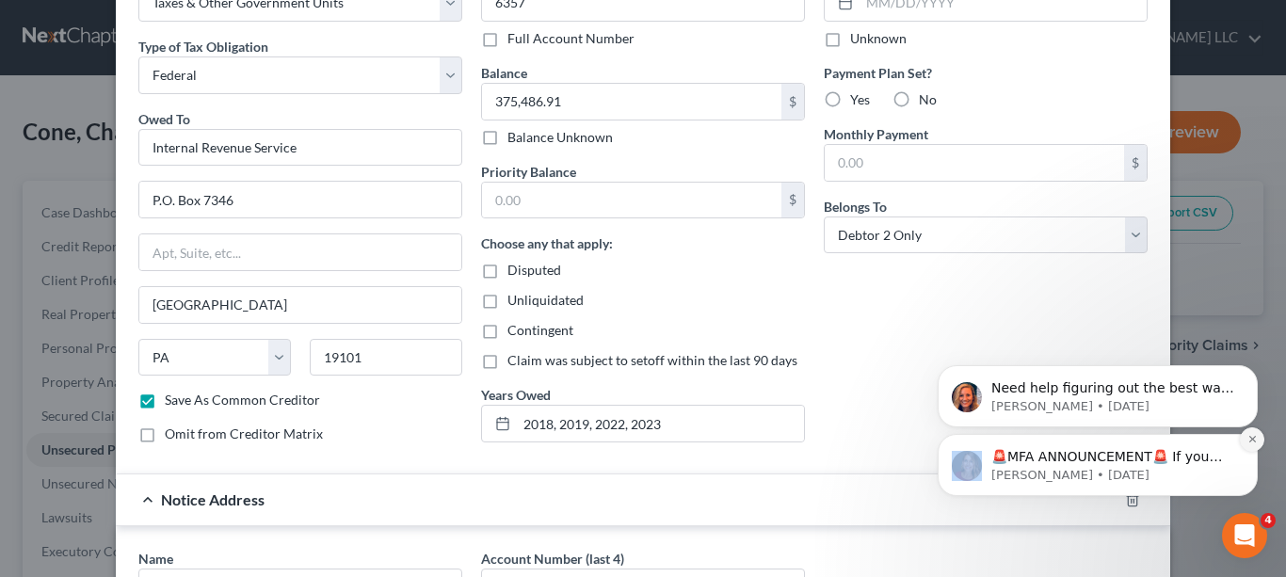
click at [1255, 441] on icon "Dismiss notification" at bounding box center [1252, 439] width 10 height 10
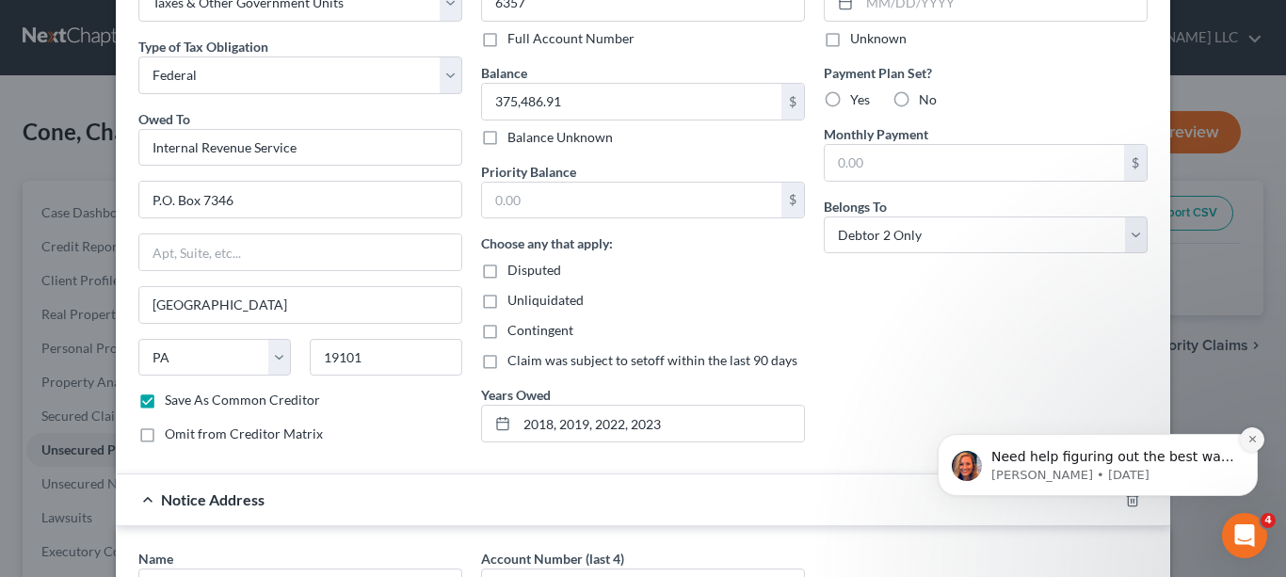
click at [1241, 438] on button "Dismiss notification" at bounding box center [1252, 439] width 24 height 24
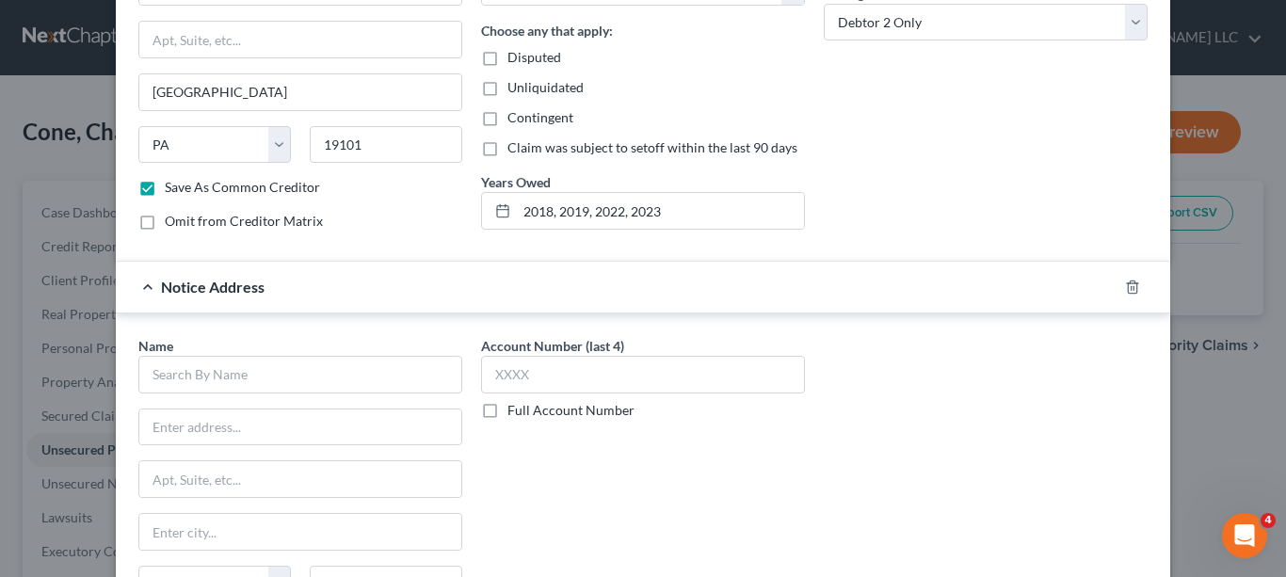
scroll to position [436, 0]
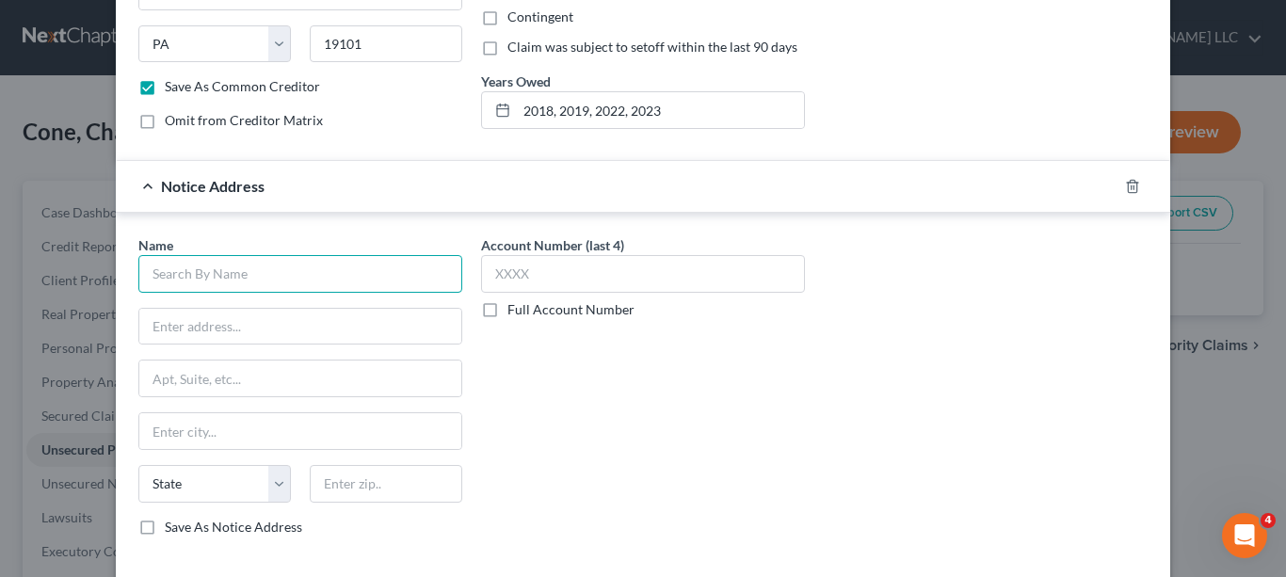
click at [425, 261] on input "text" at bounding box center [300, 274] width 324 height 38
type input "IRS"
type input "Attn: Passport"
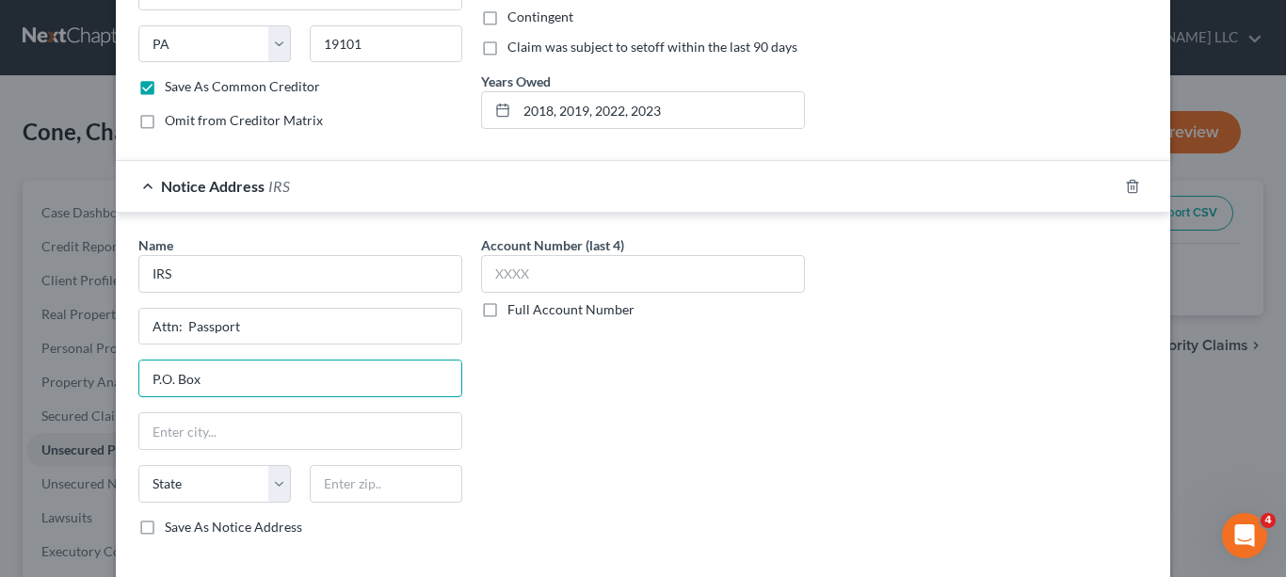
type input "P.O. Box"
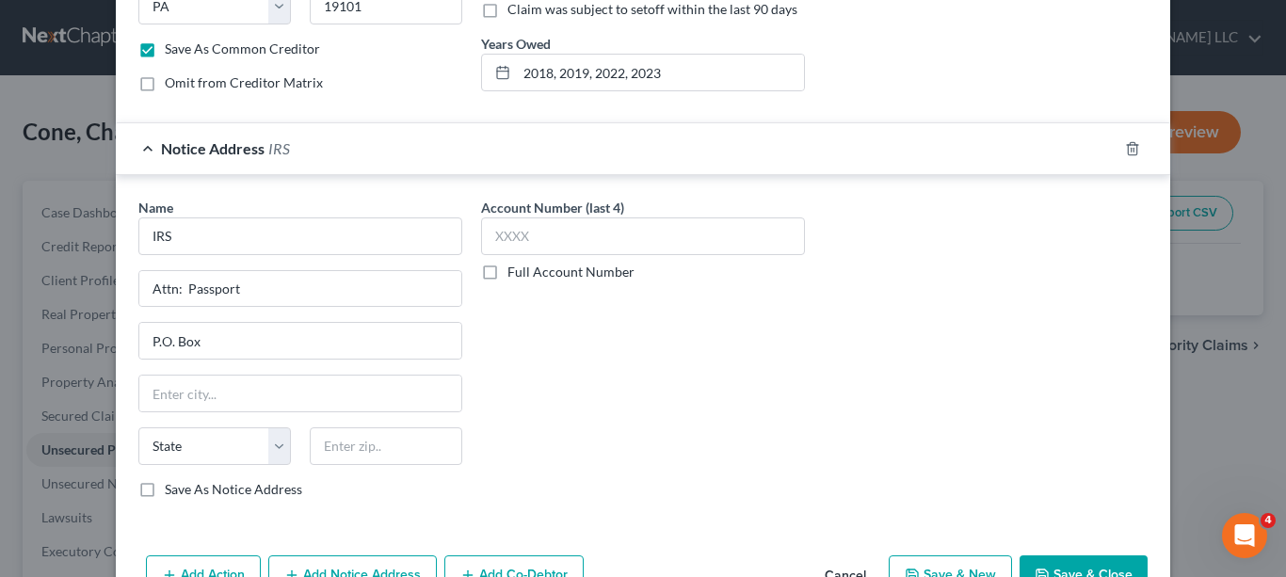
scroll to position [528, 0]
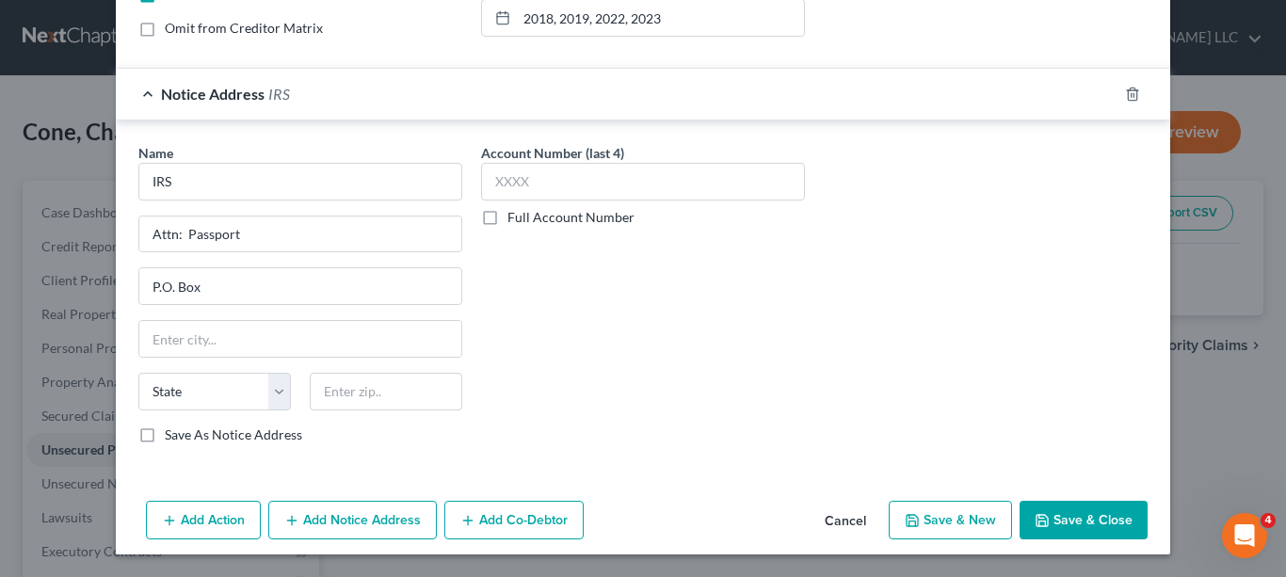
click at [856, 518] on button "Cancel" at bounding box center [846, 522] width 72 height 38
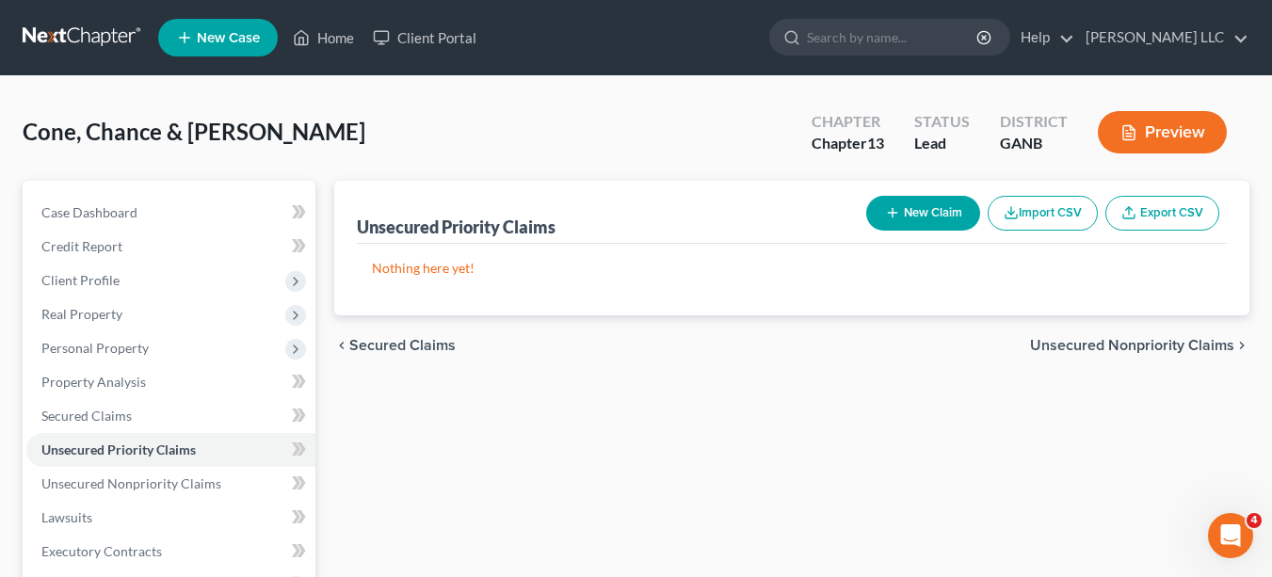
click at [939, 217] on button "New Claim" at bounding box center [923, 213] width 114 height 35
select select "2"
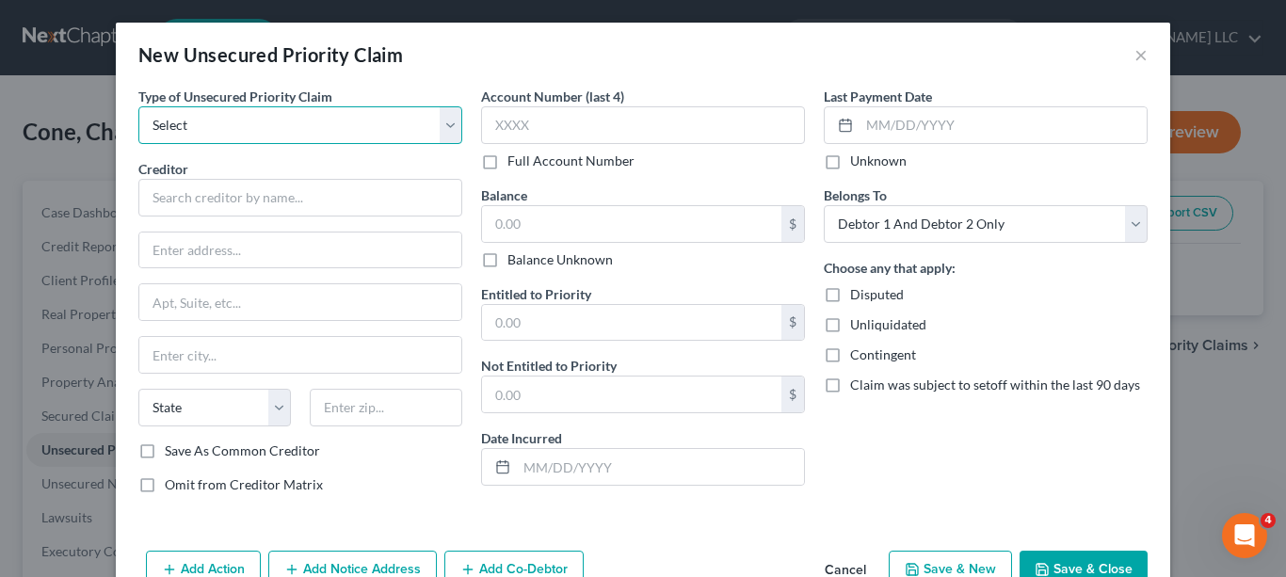
click at [437, 125] on select "Select Taxes & Other Government Units Domestic Support Obligations Extensions o…" at bounding box center [300, 125] width 324 height 38
select select "0"
click at [138, 106] on select "Select Taxes & Other Government Units Domestic Support Obligations Extensions o…" at bounding box center [300, 125] width 324 height 38
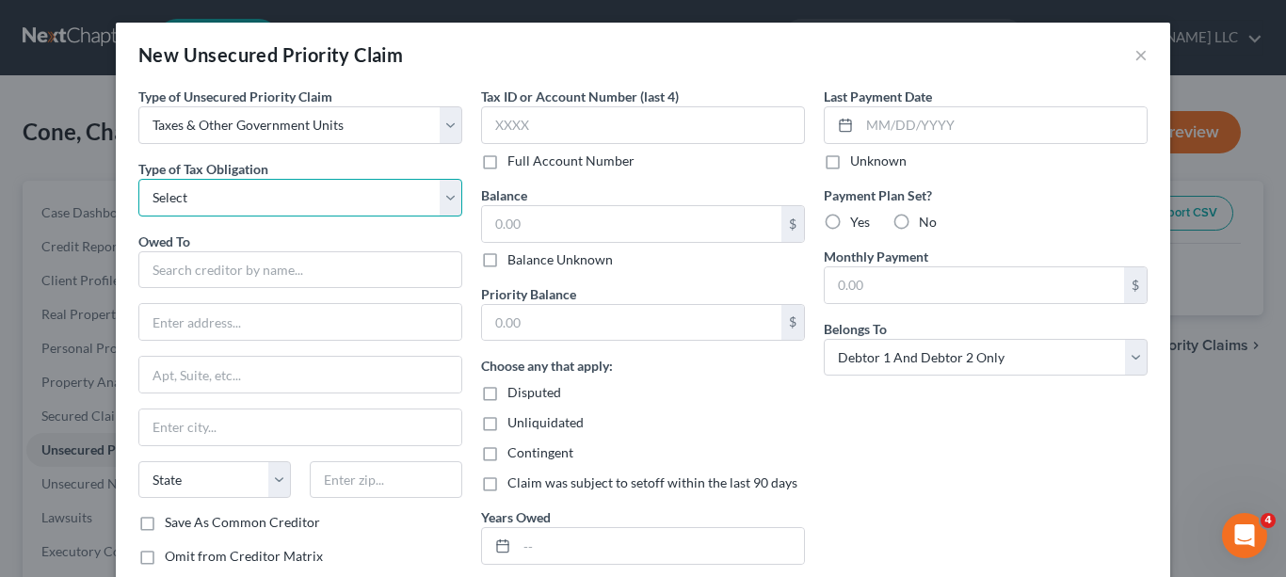
click at [442, 198] on select "Select Federal City State Franchise Tax Board Other" at bounding box center [300, 198] width 324 height 38
select select "0"
click at [138, 179] on select "Select Federal City State Franchise Tax Board Other" at bounding box center [300, 198] width 324 height 38
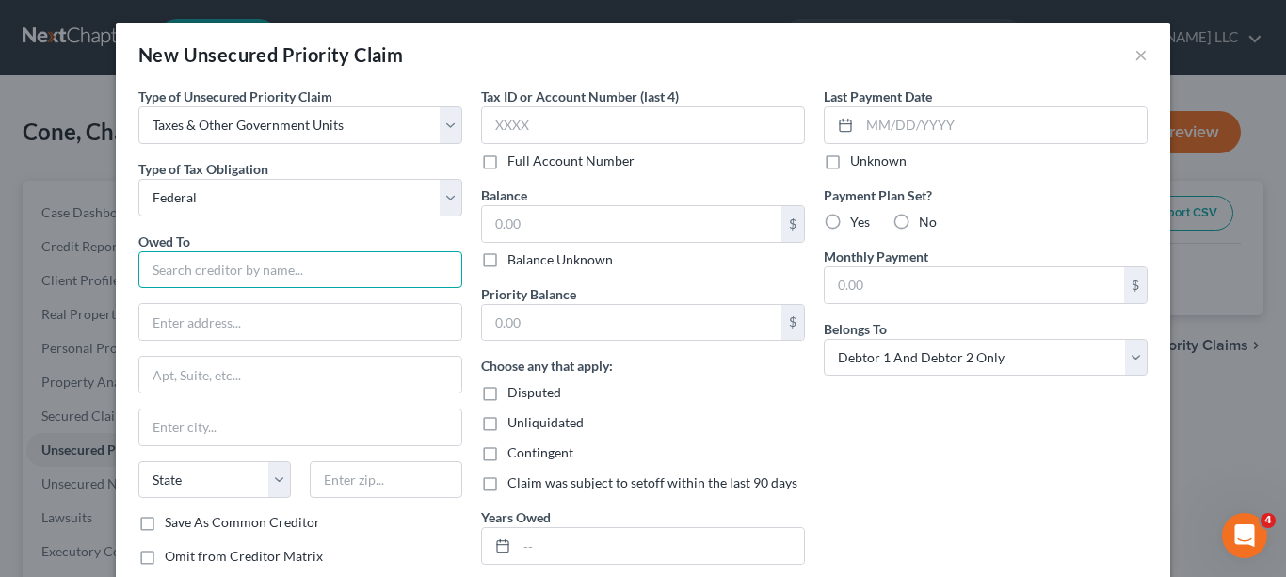
click at [381, 266] on input "text" at bounding box center [300, 270] width 324 height 38
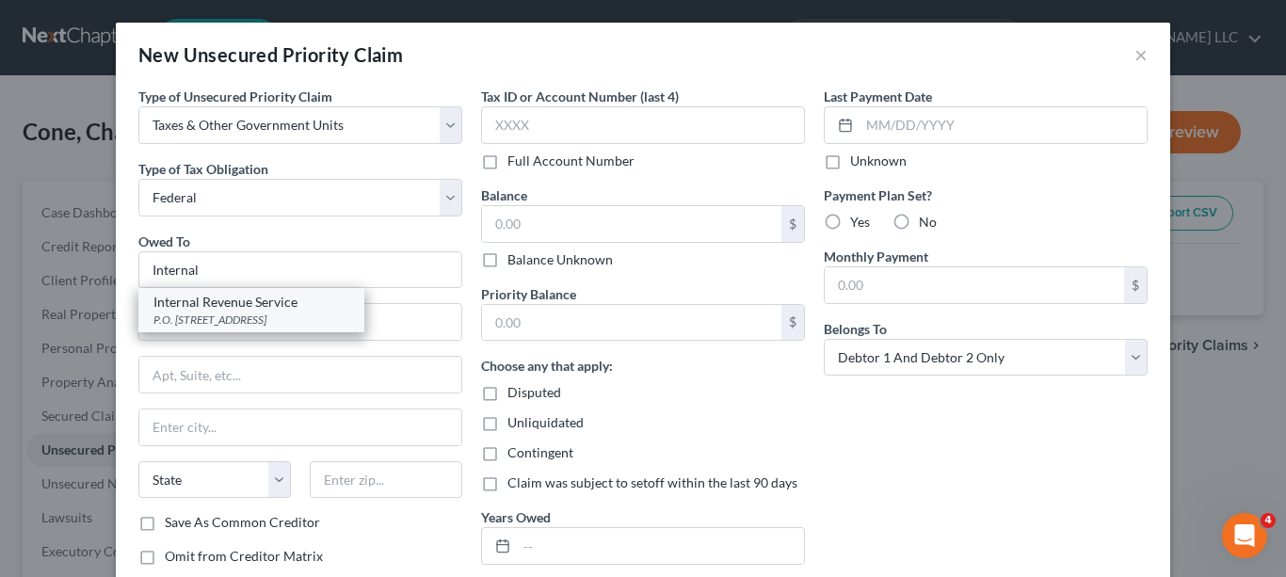
click at [248, 321] on div "P.O. [STREET_ADDRESS]" at bounding box center [251, 320] width 196 height 16
type input "Internal Revenue Service"
type input "P.O. Box 7346"
type input "[GEOGRAPHIC_DATA]"
select select "39"
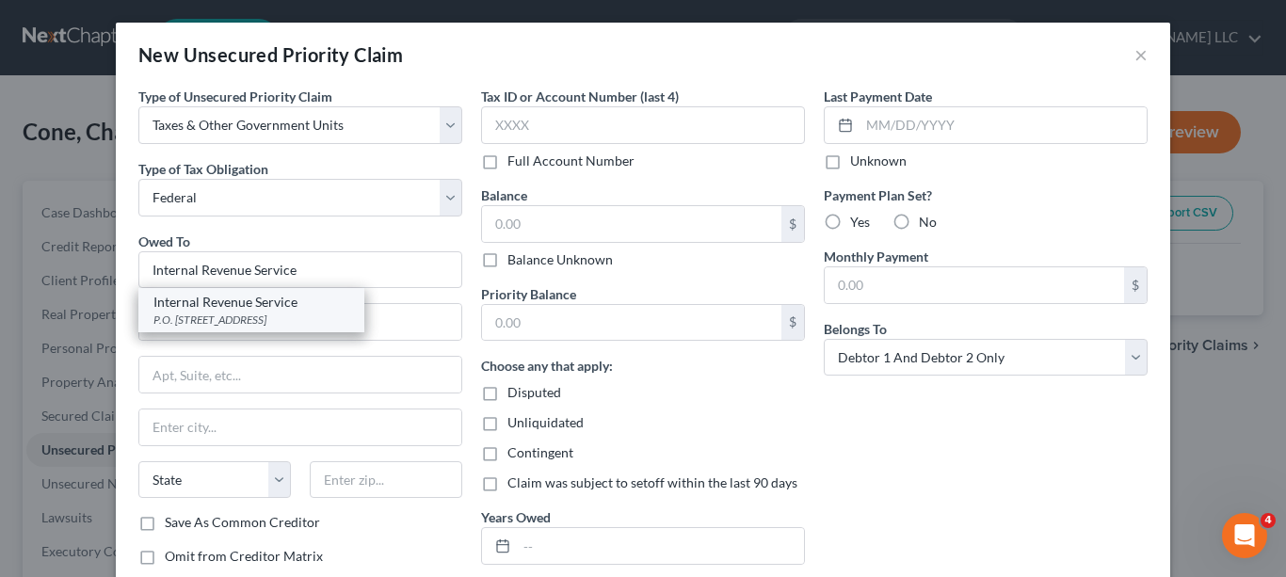
type input "19101"
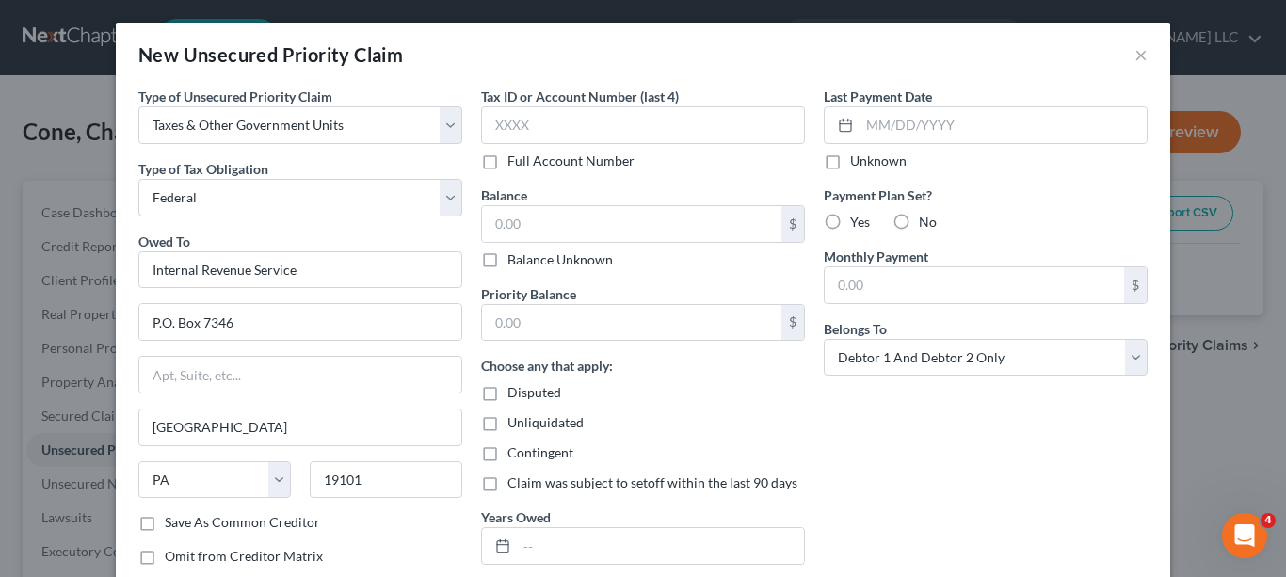
click at [165, 528] on label "Save As Common Creditor" at bounding box center [242, 522] width 155 height 19
click at [172, 525] on input "Save As Common Creditor" at bounding box center [178, 519] width 12 height 12
checkbox input "true"
click at [561, 127] on input "text" at bounding box center [643, 125] width 324 height 38
type input "6357"
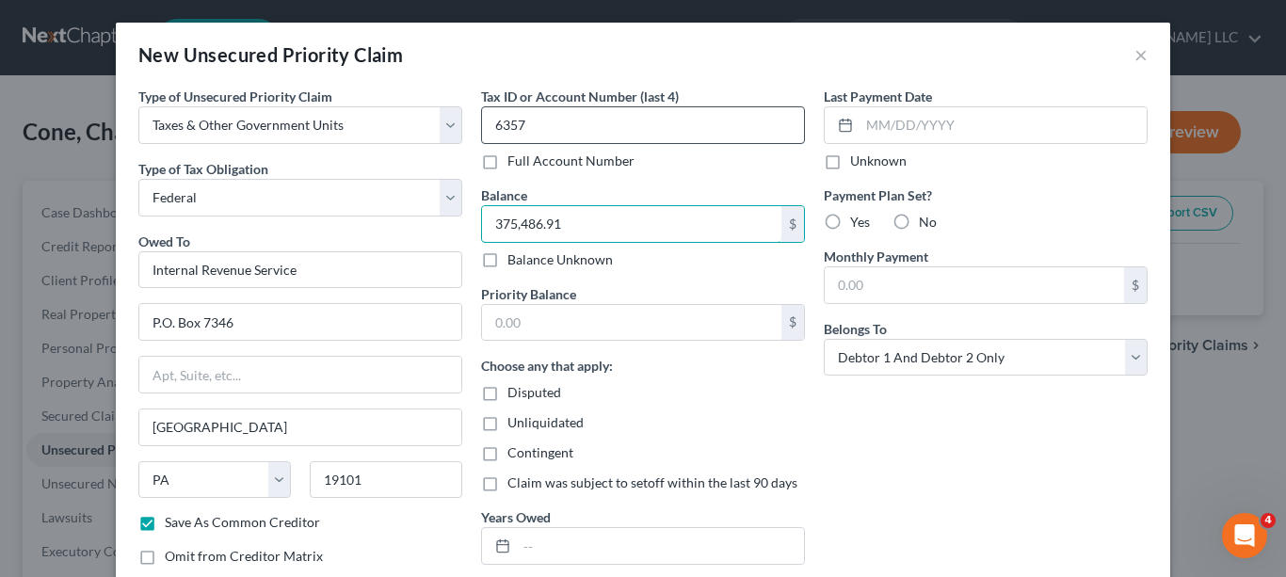
type input "375,486.91"
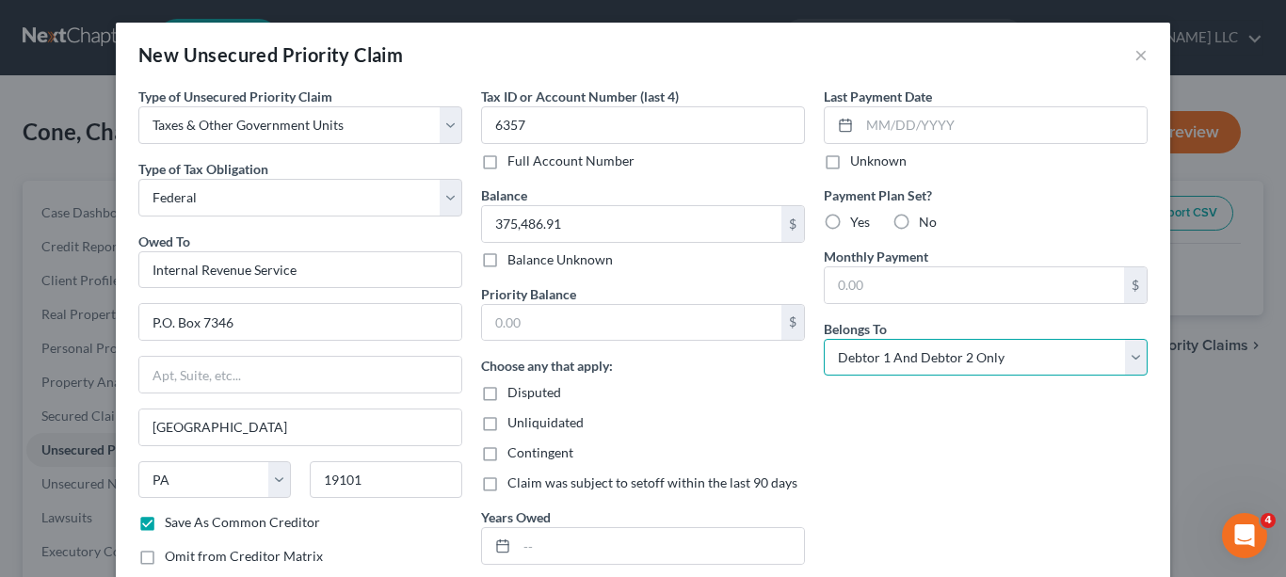
click at [1131, 361] on select "Select Debtor 1 Only Debtor 2 Only Debtor 1 And Debtor 2 Only At Least One Of T…" at bounding box center [986, 358] width 324 height 38
select select "1"
click at [824, 339] on select "Select Debtor 1 Only Debtor 2 Only Debtor 1 And Debtor 2 Only At Least One Of T…" at bounding box center [986, 358] width 324 height 38
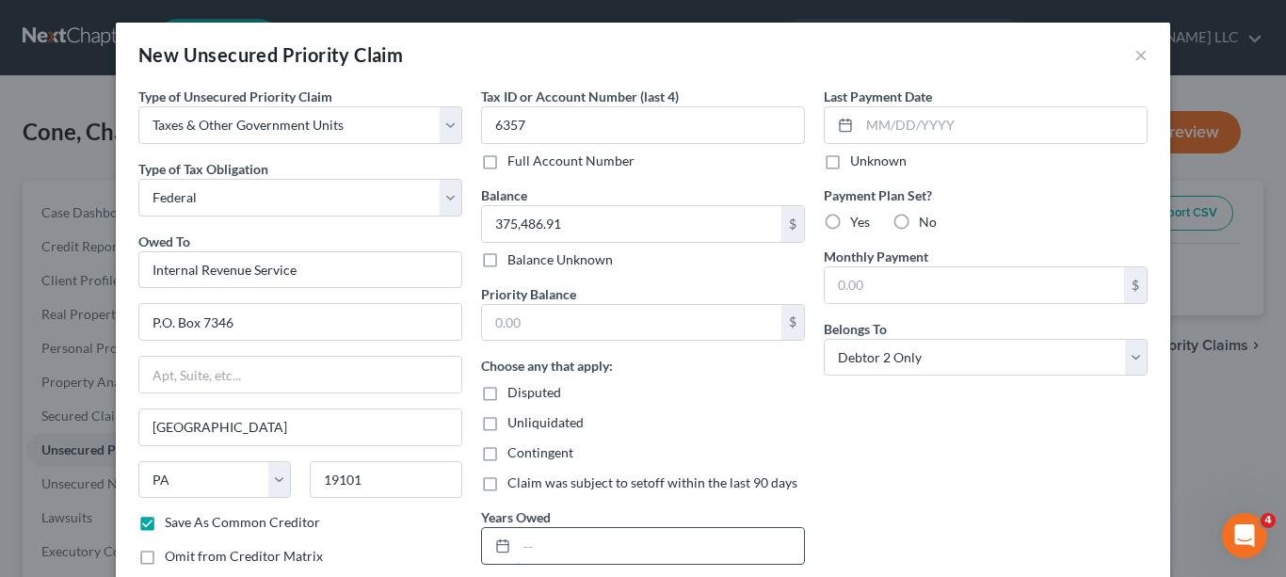
click at [763, 543] on input "text" at bounding box center [660, 546] width 287 height 36
click at [761, 543] on input "20" at bounding box center [660, 546] width 287 height 36
type input "2018, 2019, 2022, 2023"
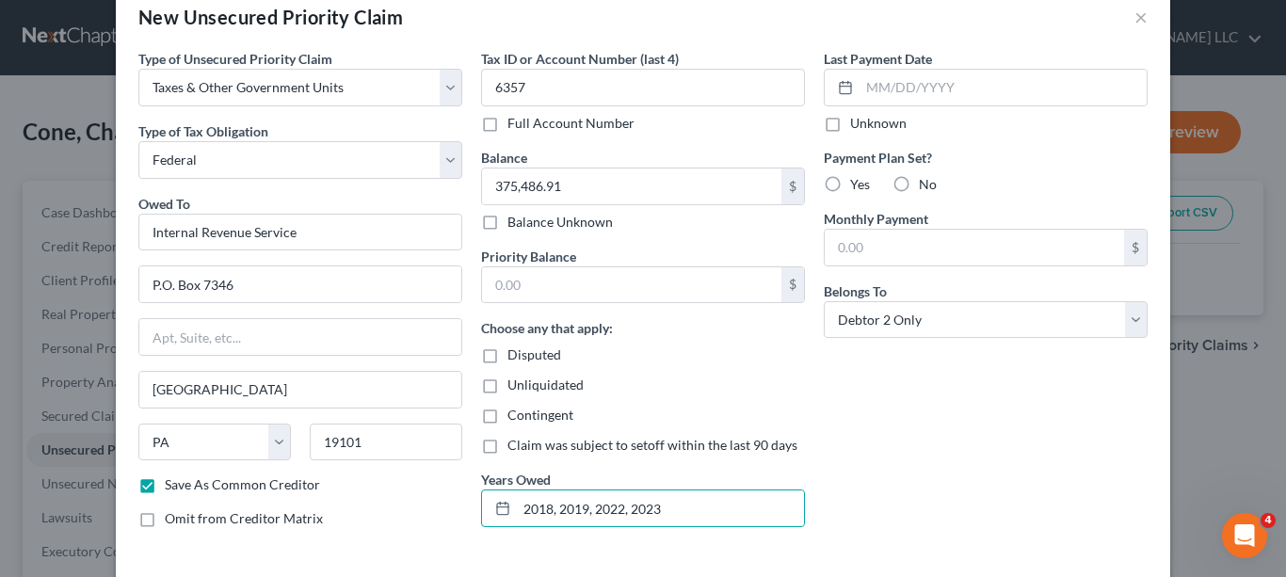
scroll to position [122, 0]
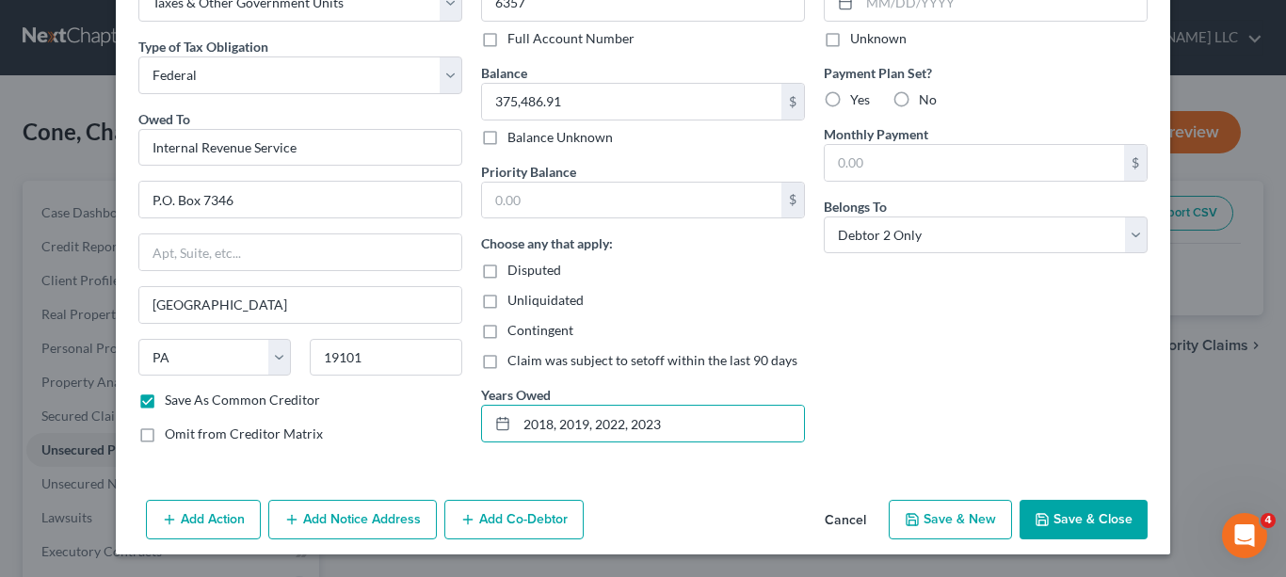
click at [1093, 515] on button "Save & Close" at bounding box center [1084, 520] width 128 height 40
checkbox input "false"
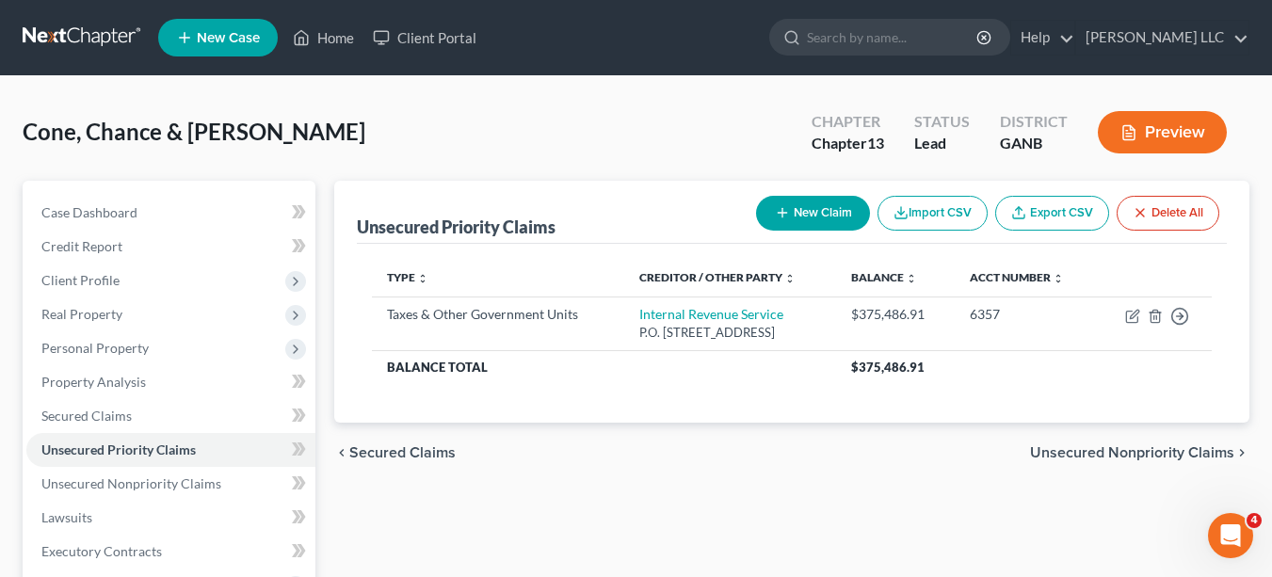
click at [795, 220] on button "New Claim" at bounding box center [813, 213] width 114 height 35
select select "2"
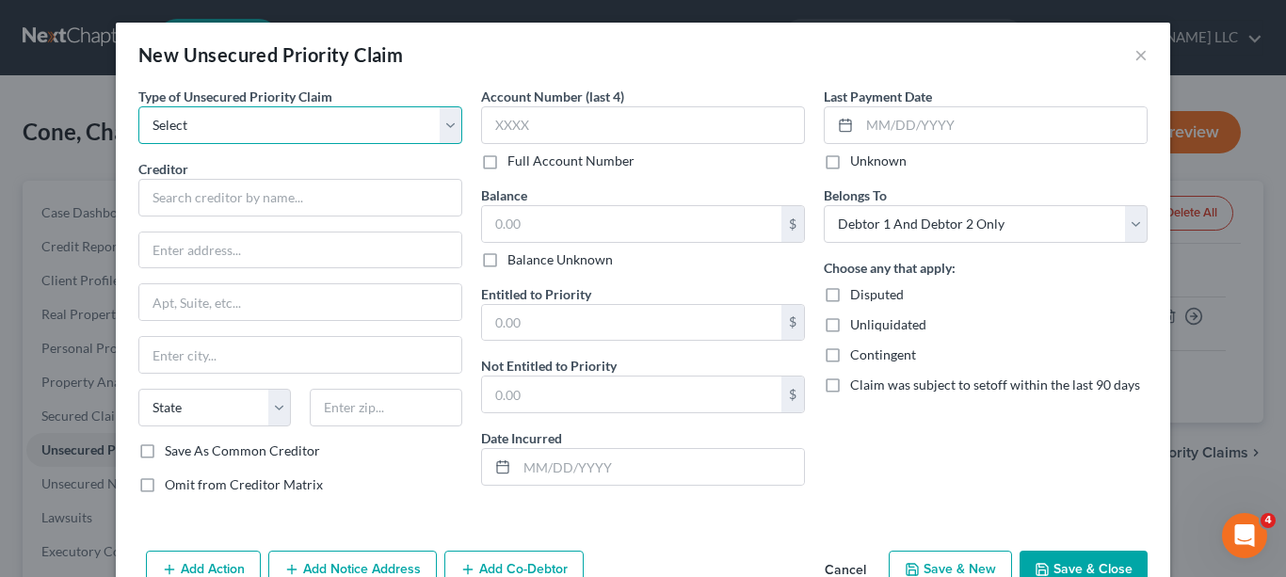
click at [440, 133] on select "Select Taxes & Other Government Units Domestic Support Obligations Extensions o…" at bounding box center [300, 125] width 324 height 38
select select "0"
click at [138, 106] on select "Select Taxes & Other Government Units Domestic Support Obligations Extensions o…" at bounding box center [300, 125] width 324 height 38
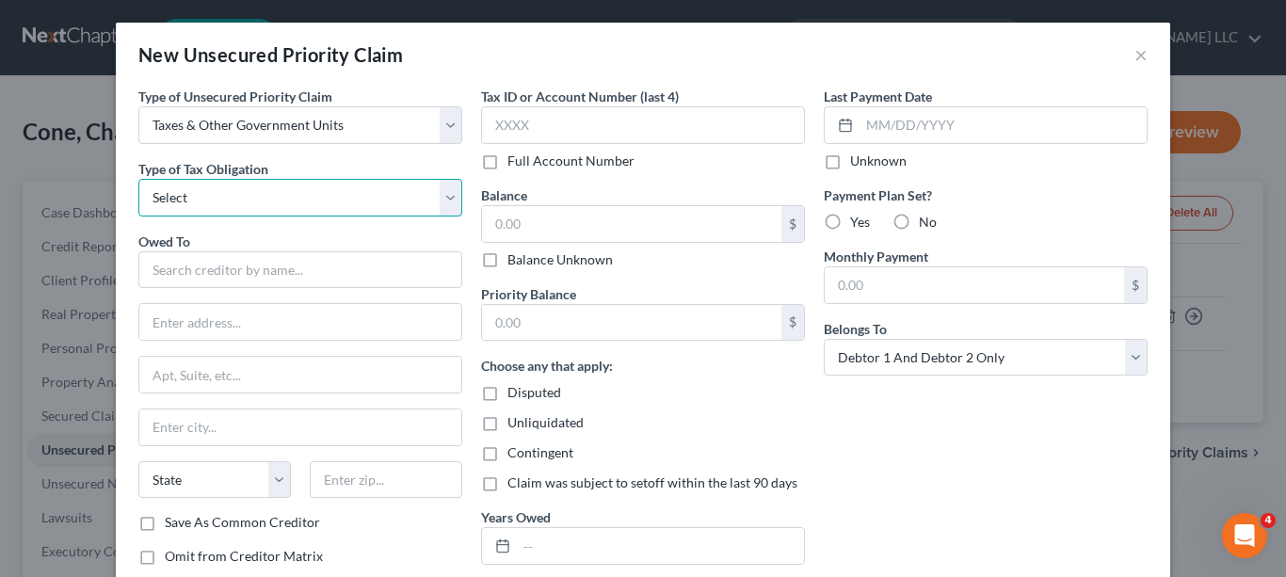
click at [440, 202] on select "Select Federal City State Franchise Tax Board Other" at bounding box center [300, 198] width 324 height 38
select select "2"
click at [138, 179] on select "Select Federal City State Franchise Tax Board Other" at bounding box center [300, 198] width 324 height 38
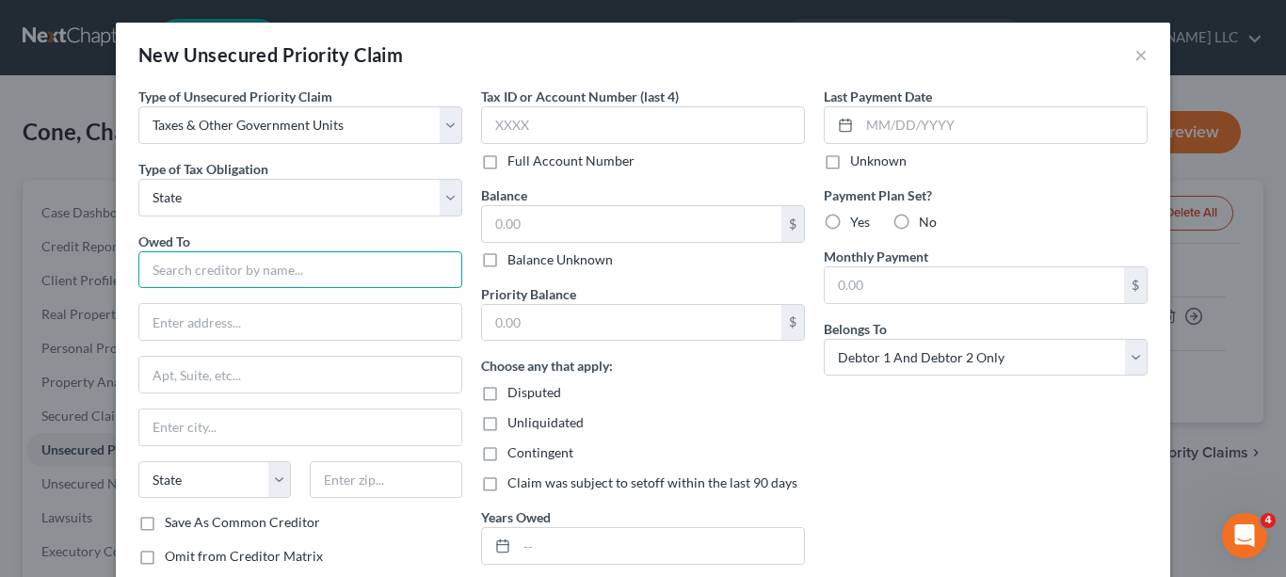
click at [380, 273] on input "text" at bounding box center [300, 270] width 324 height 38
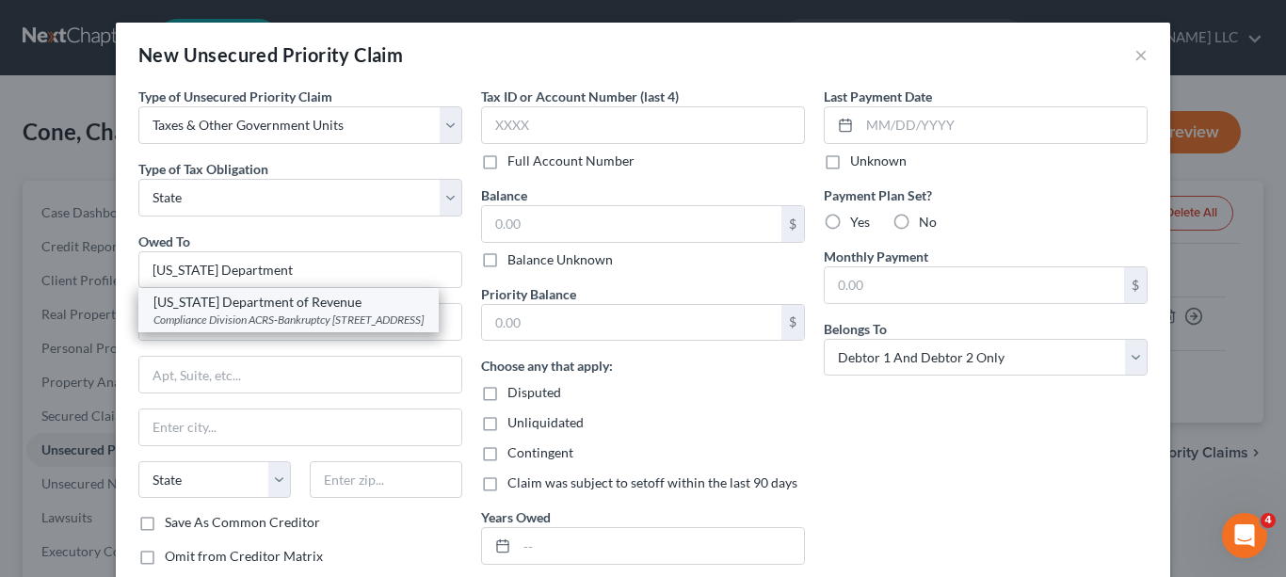
click at [358, 313] on div "Compliance Division ACRS-Bankruptcy [STREET_ADDRESS]" at bounding box center [288, 320] width 270 height 16
type input "[US_STATE] Department of Revenue"
type input "Compliance Division ACRS-Bankruptcy"
type input "[STREET_ADDRESS]"
type input "[GEOGRAPHIC_DATA]"
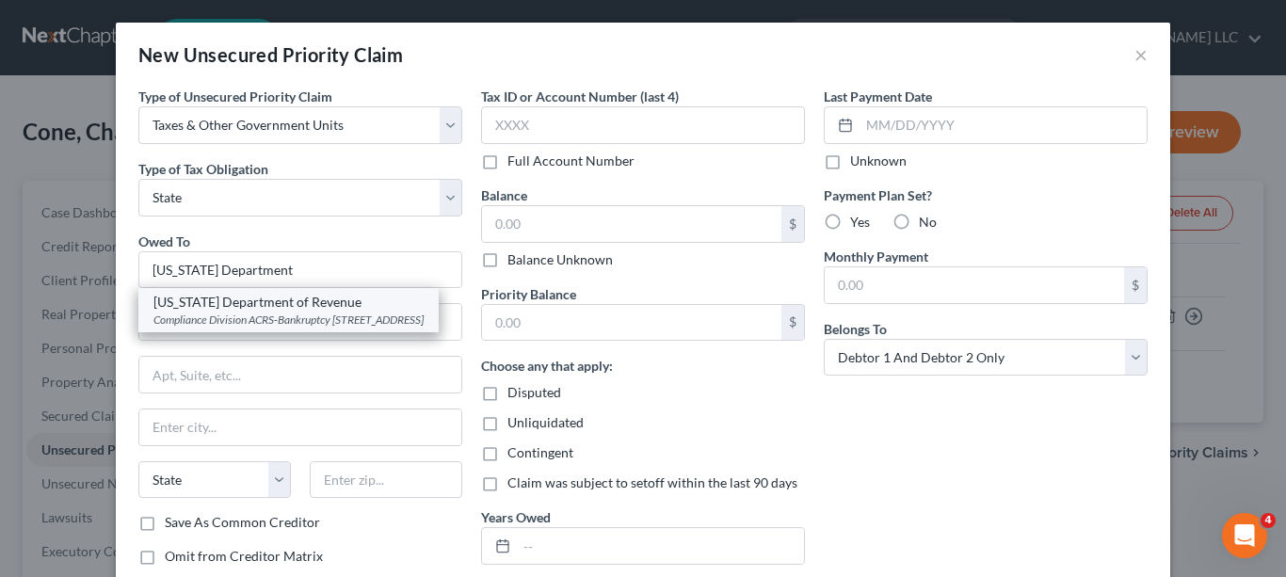
select select "10"
type input "30345"
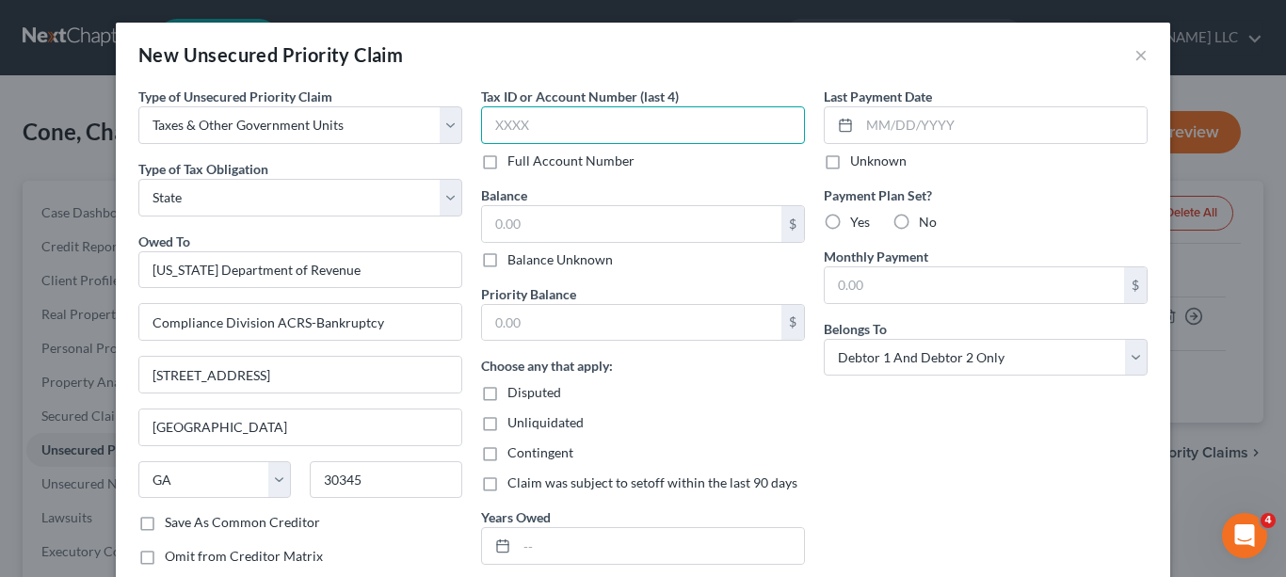
click at [596, 127] on input "text" at bounding box center [643, 125] width 324 height 38
type input "6357"
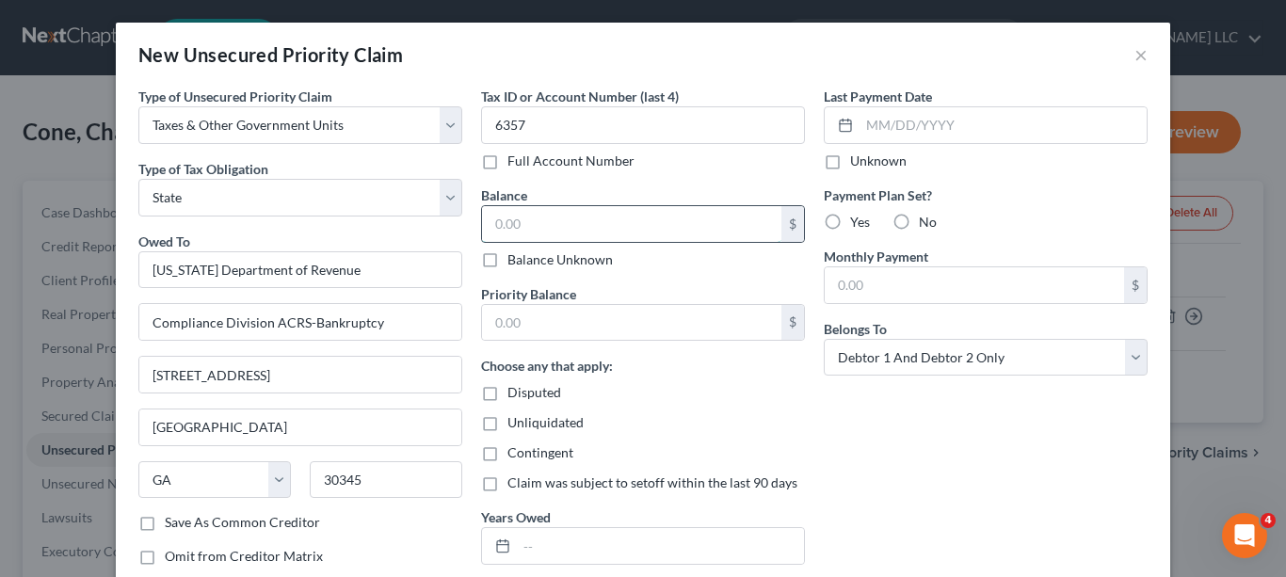
click at [581, 230] on input "text" at bounding box center [631, 224] width 299 height 36
click at [507, 263] on label "Balance Unknown" at bounding box center [559, 259] width 105 height 19
click at [515, 263] on input "Balance Unknown" at bounding box center [521, 256] width 12 height 12
checkbox input "true"
type input "0.00"
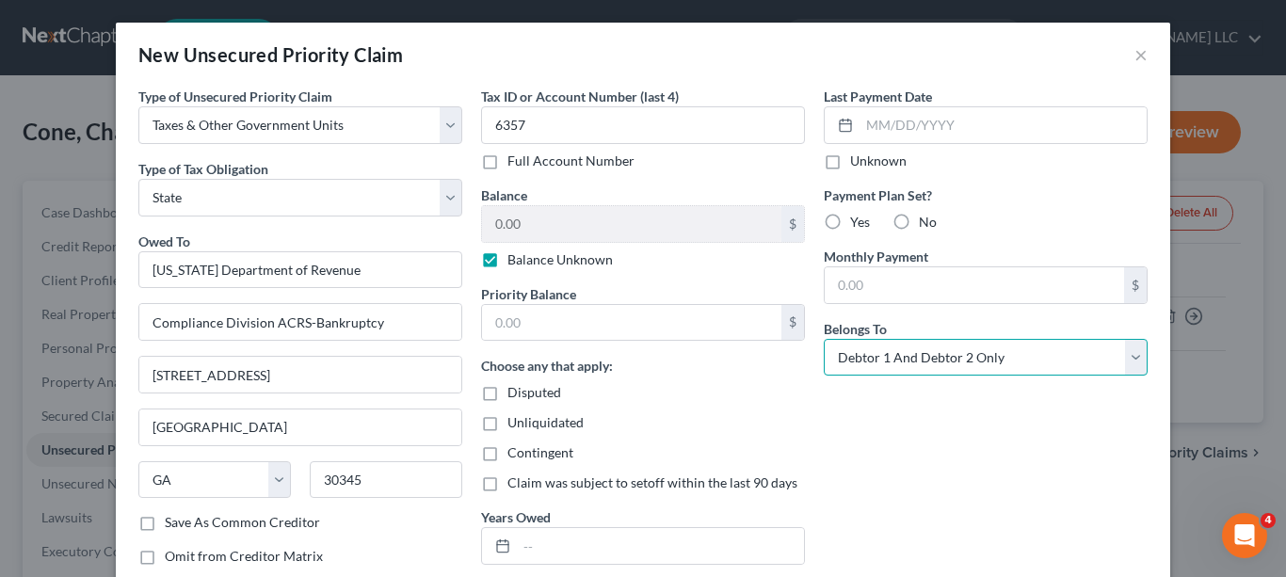
click at [1125, 362] on select "Select Debtor 1 Only Debtor 2 Only Debtor 1 And Debtor 2 Only At Least One Of T…" at bounding box center [986, 358] width 324 height 38
select select "1"
click at [824, 339] on select "Select Debtor 1 Only Debtor 2 Only Debtor 1 And Debtor 2 Only At Least One Of T…" at bounding box center [986, 358] width 324 height 38
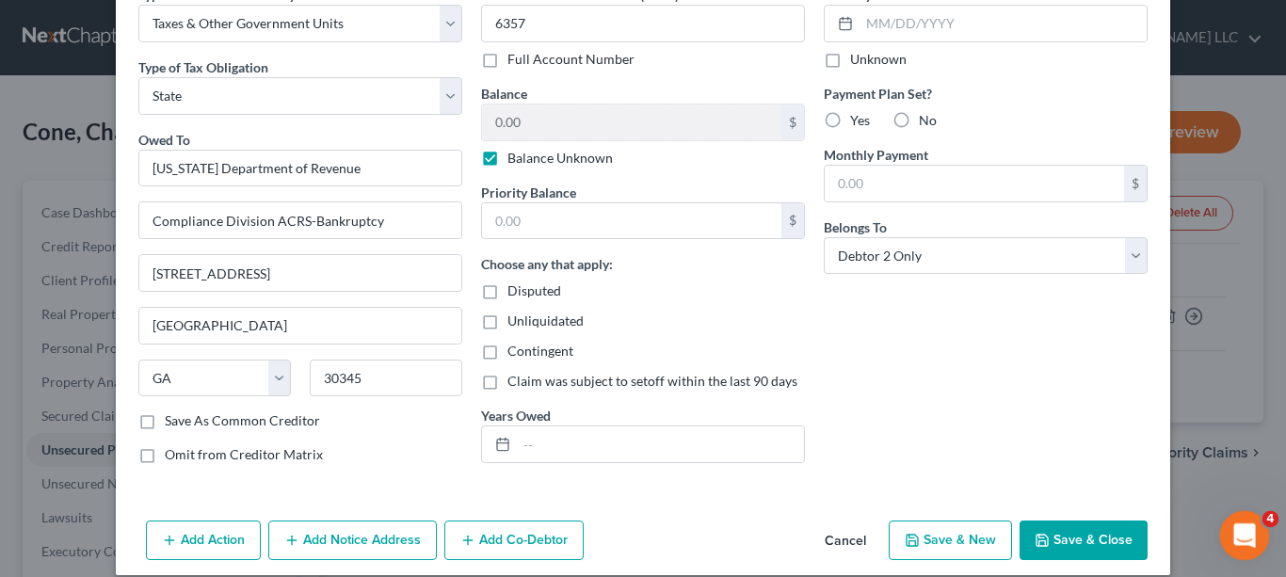
scroll to position [101, 0]
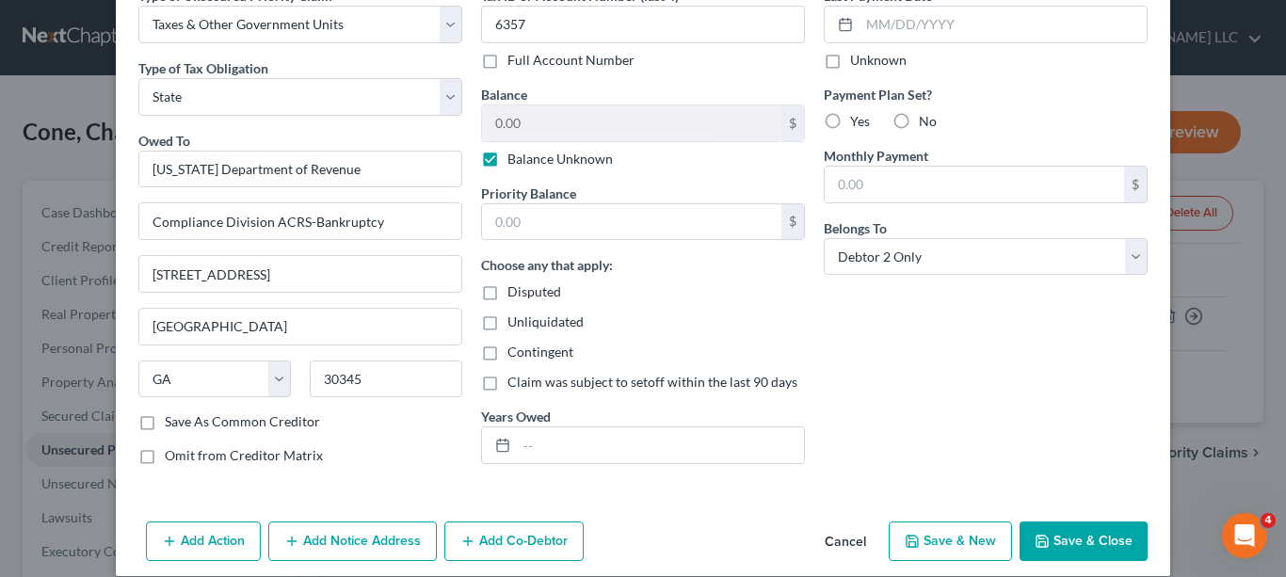
click at [1094, 550] on button "Save & Close" at bounding box center [1084, 542] width 128 height 40
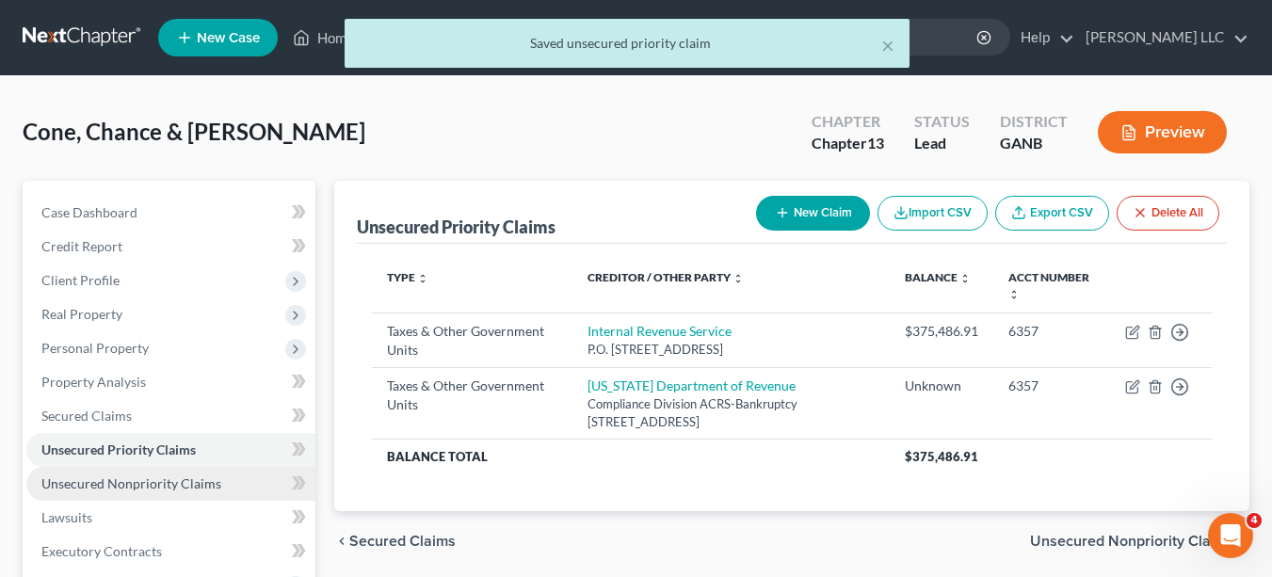
click at [160, 482] on span "Unsecured Nonpriority Claims" at bounding box center [131, 483] width 180 height 16
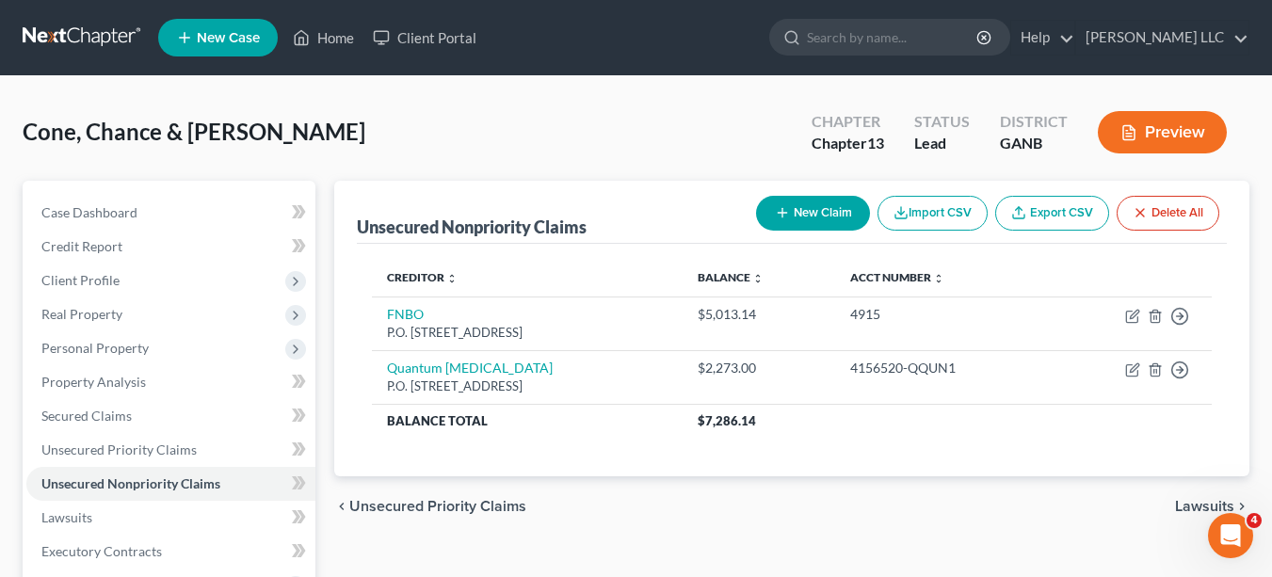
click at [795, 204] on button "New Claim" at bounding box center [813, 213] width 114 height 35
select select "2"
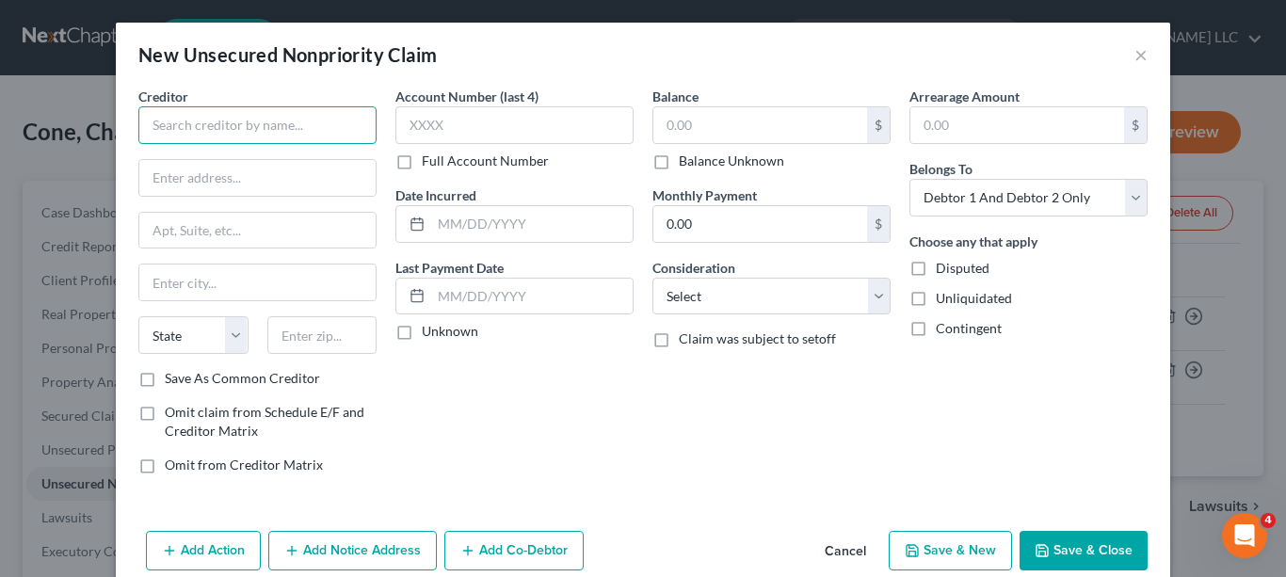
click at [314, 123] on input "text" at bounding box center [257, 125] width 238 height 38
type input "Jefferson Capital Systems, LLC"
type input "Dept. 6419"
type input "P.O. Box 11407"
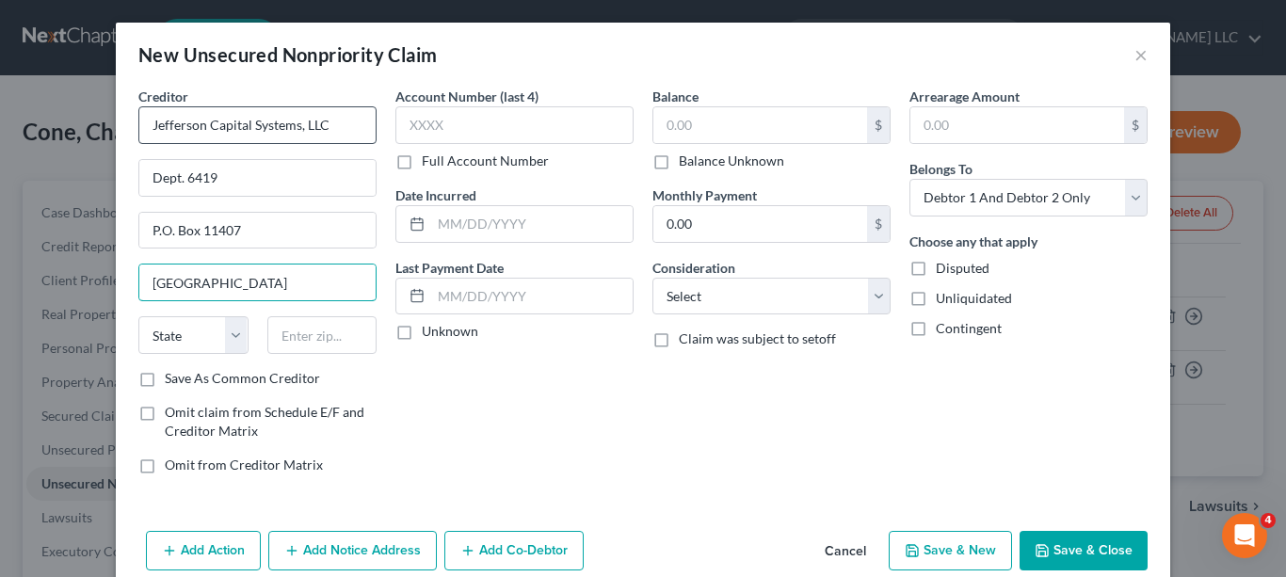
type input "[GEOGRAPHIC_DATA]"
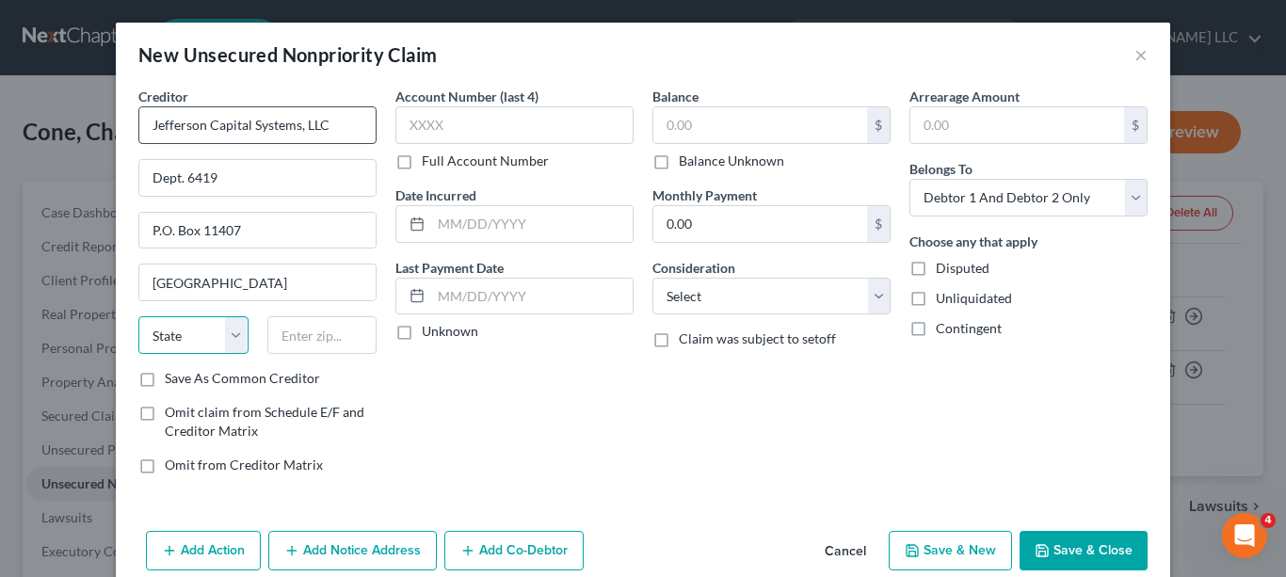
select select "0"
type input "35246"
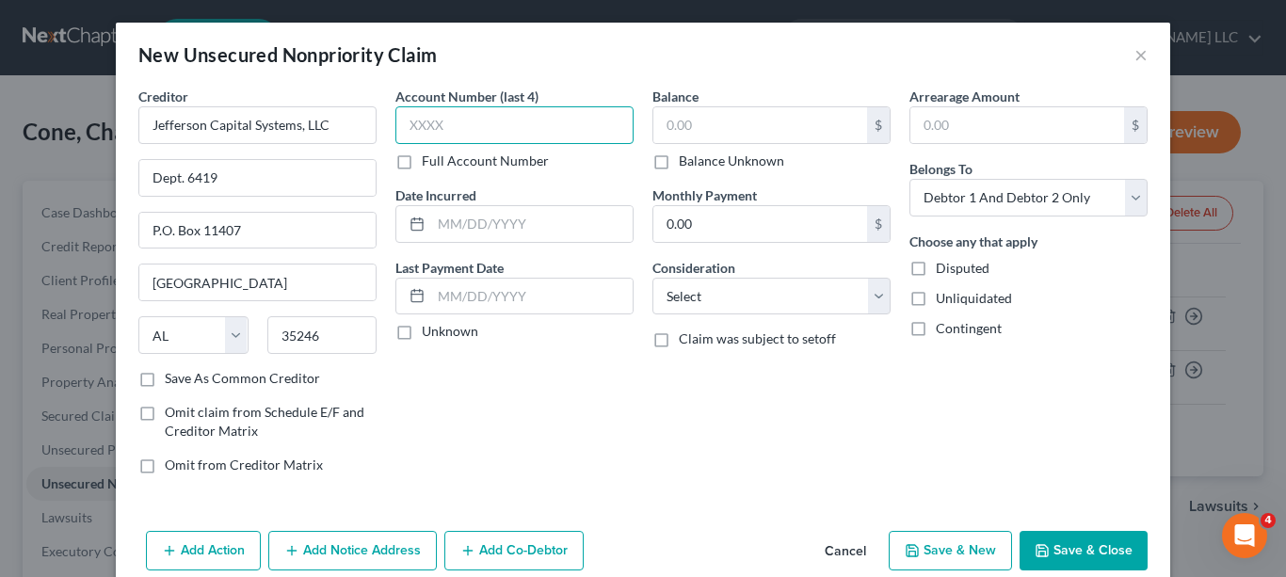
click at [462, 116] on input "text" at bounding box center [514, 125] width 238 height 38
type input "2594"
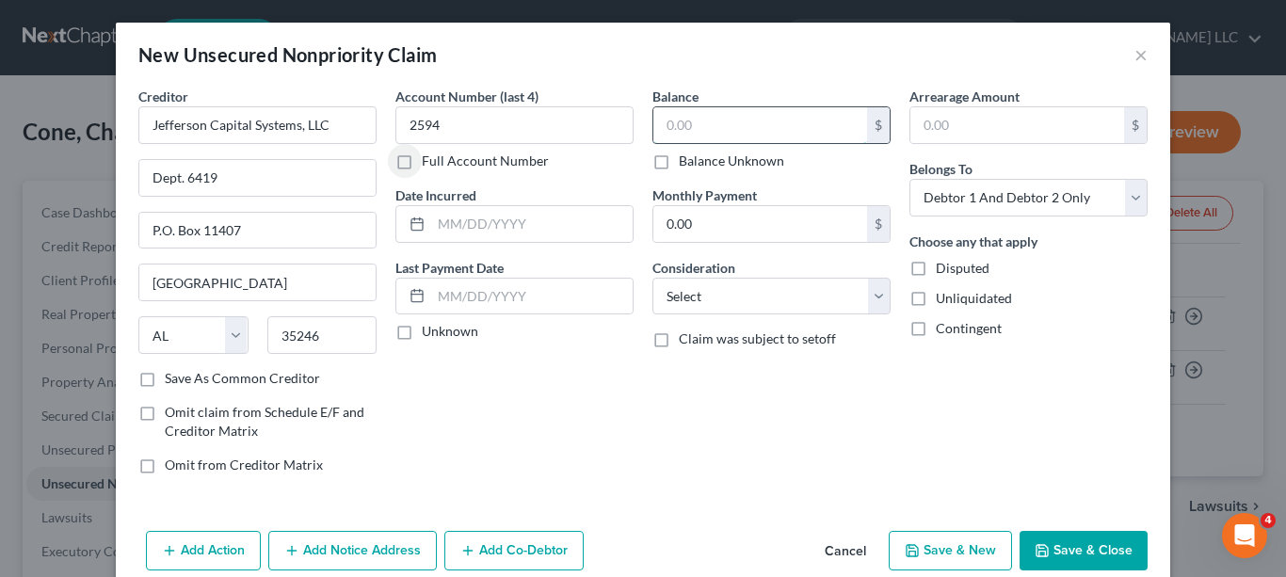
click at [715, 120] on input "text" at bounding box center [760, 125] width 214 height 36
type input "945.55"
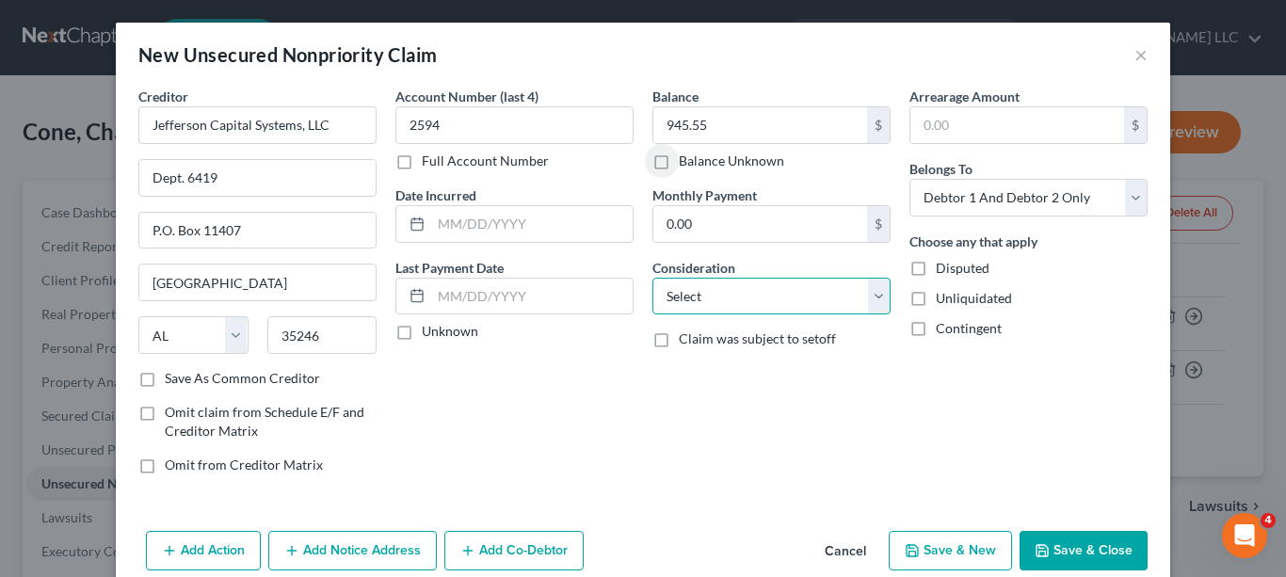
click at [871, 298] on select "Select Cable / Satellite Services Collection Agency Credit Card Debt Debt Couns…" at bounding box center [771, 297] width 238 height 38
select select "2"
click at [652, 278] on select "Select Cable / Satellite Services Collection Agency Credit Card Debt Debt Couns…" at bounding box center [771, 297] width 238 height 38
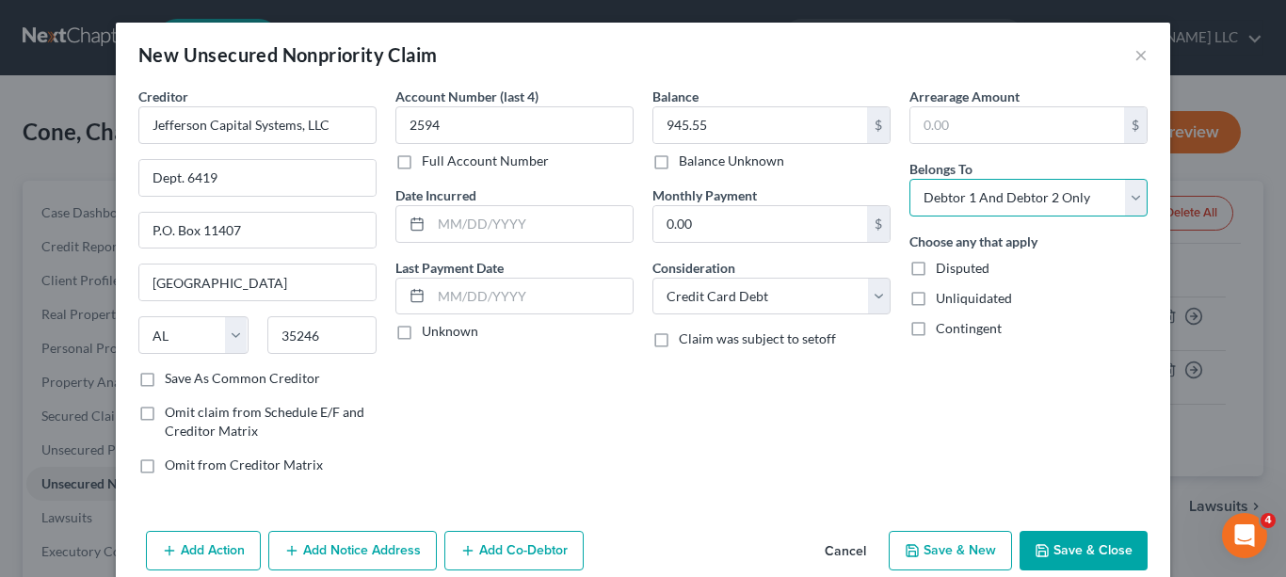
click at [1125, 201] on select "Select Debtor 1 Only Debtor 2 Only Debtor 1 And Debtor 2 Only At Least One Of T…" at bounding box center [1028, 198] width 238 height 38
select select "0"
click at [909, 179] on select "Select Debtor 1 Only Debtor 2 Only Debtor 1 And Debtor 2 Only At Least One Of T…" at bounding box center [1028, 198] width 238 height 38
click at [394, 548] on button "Add Notice Address" at bounding box center [352, 551] width 169 height 40
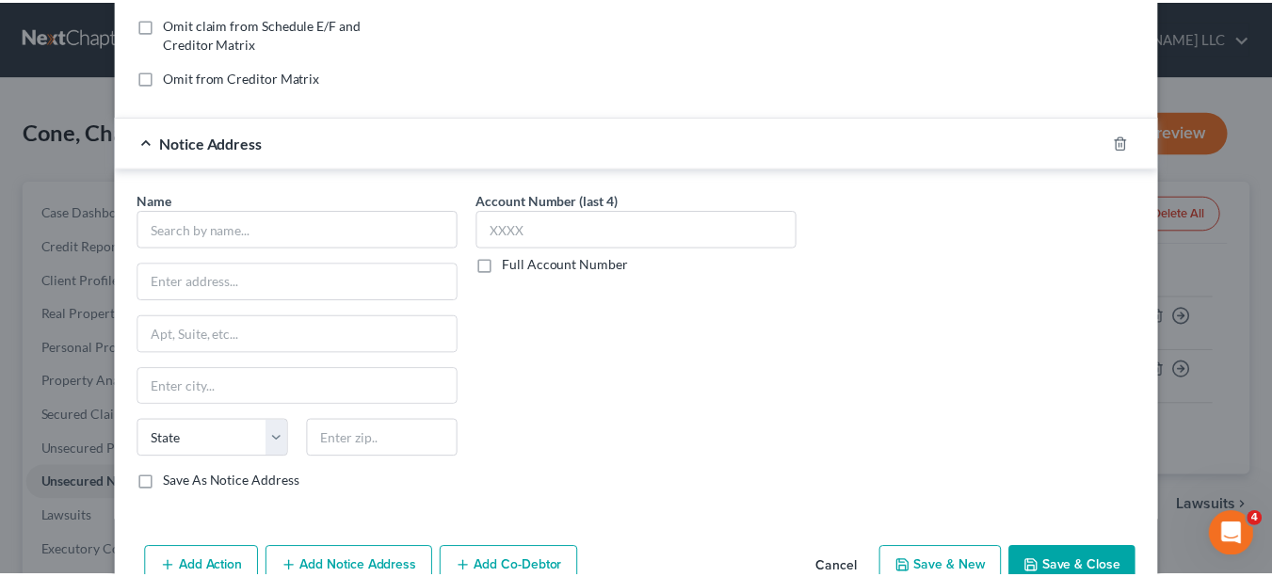
scroll to position [437, 0]
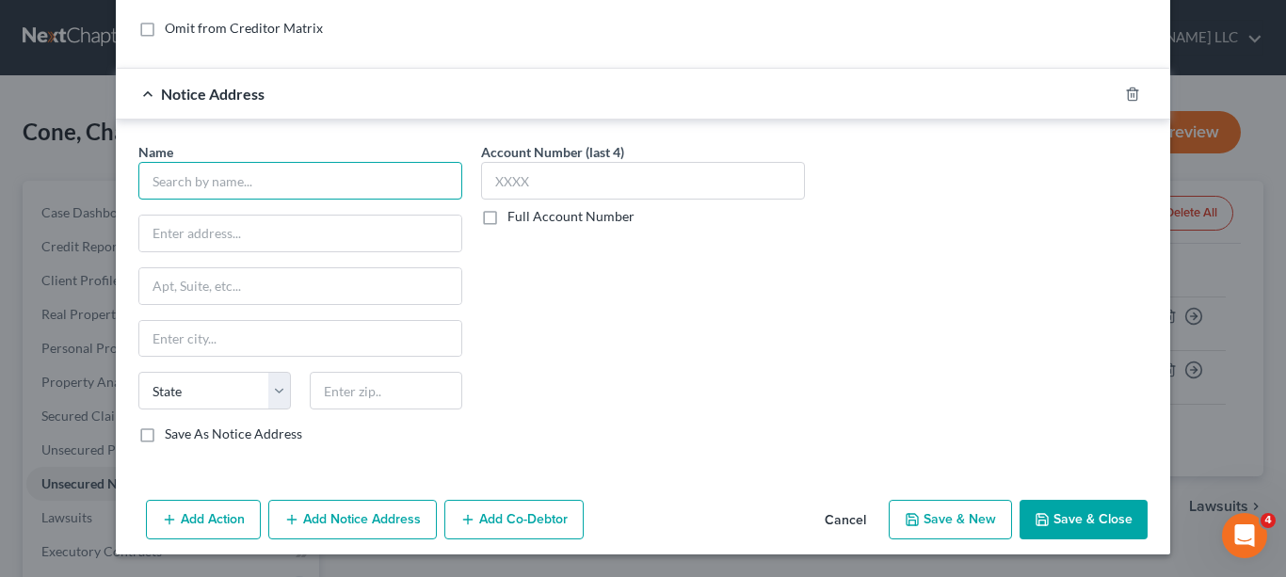
click at [381, 176] on input "text" at bounding box center [300, 181] width 324 height 38
type input "Aspire"
type input "P.O. Box 105341"
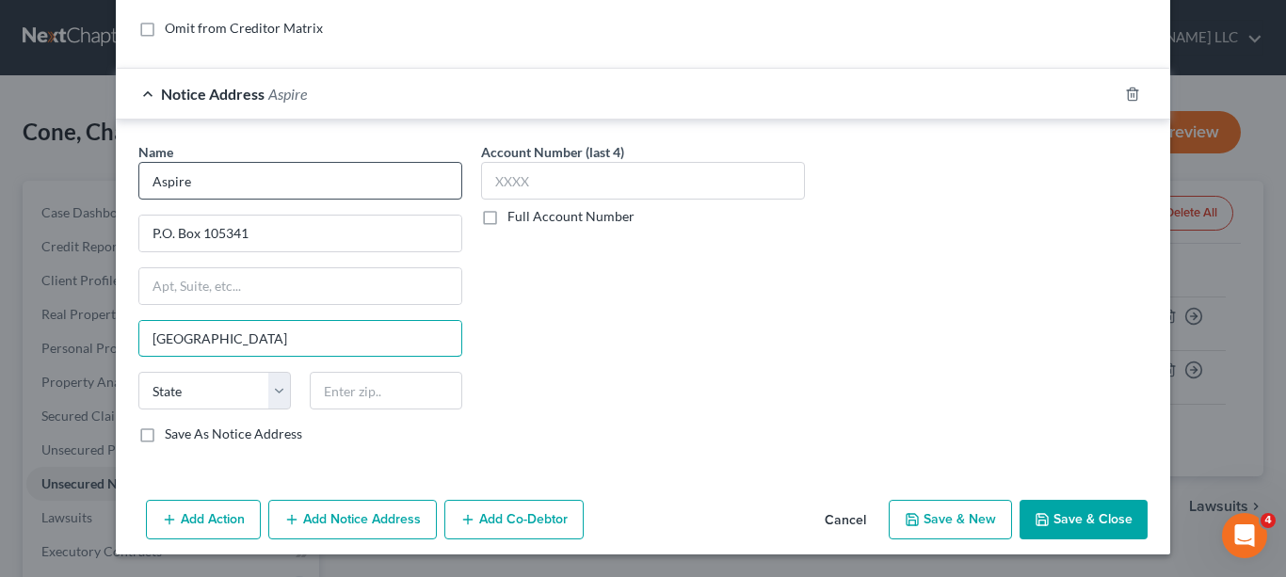
type input "[GEOGRAPHIC_DATA]"
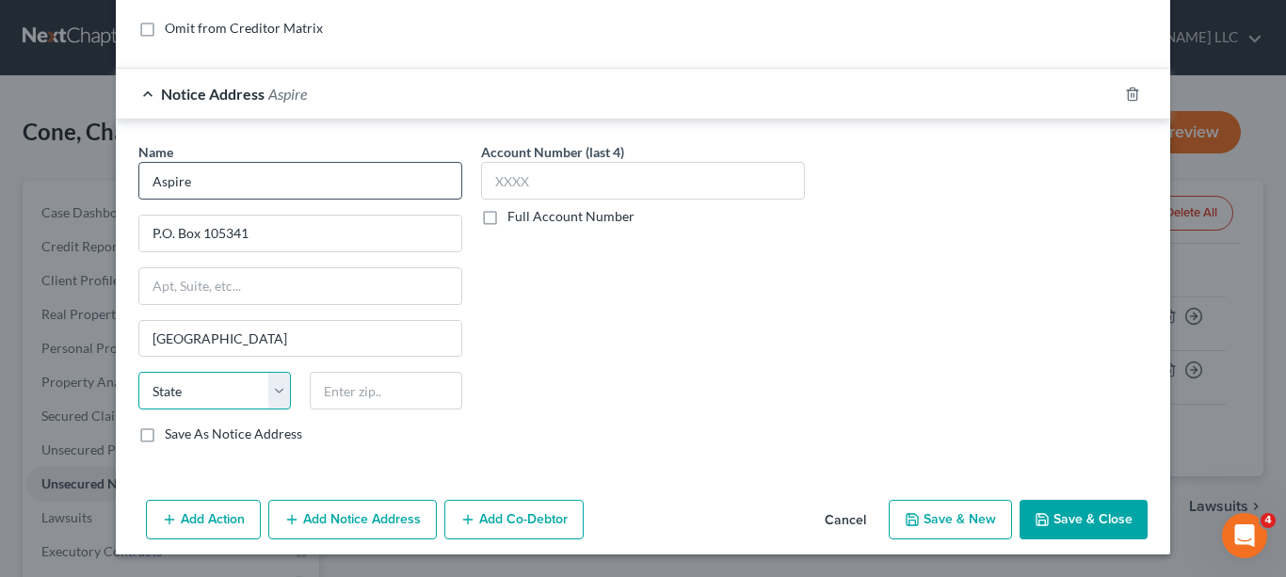
select select "10"
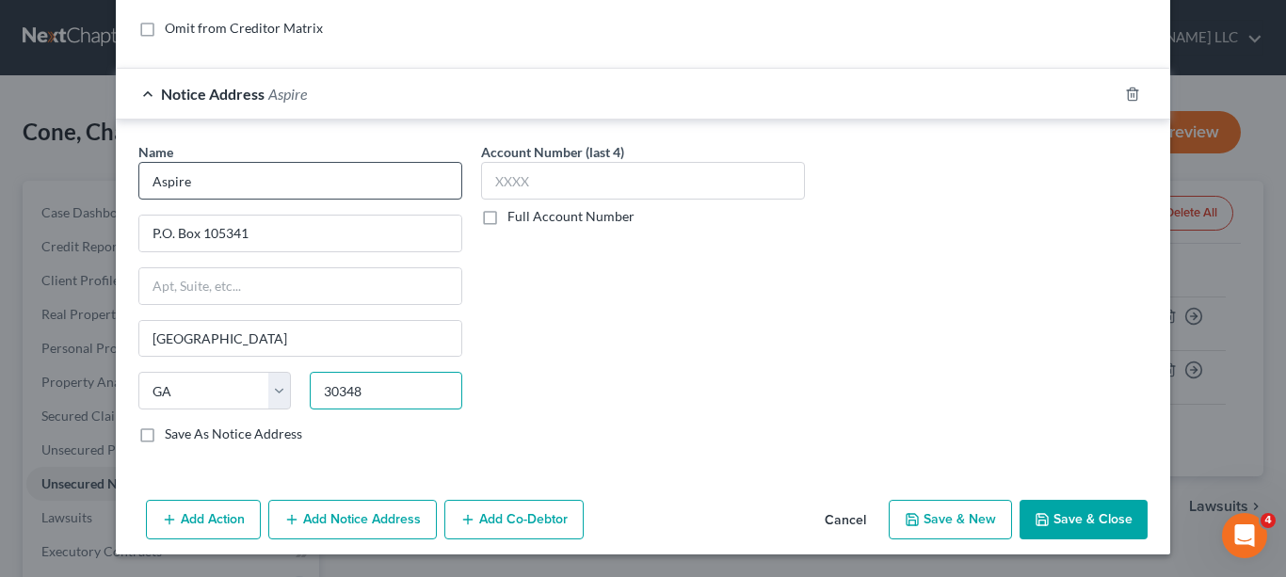
type input "30348"
click at [563, 179] on input "text" at bounding box center [643, 181] width 324 height 38
type input "2594"
click at [1059, 510] on button "Save & Close" at bounding box center [1084, 520] width 128 height 40
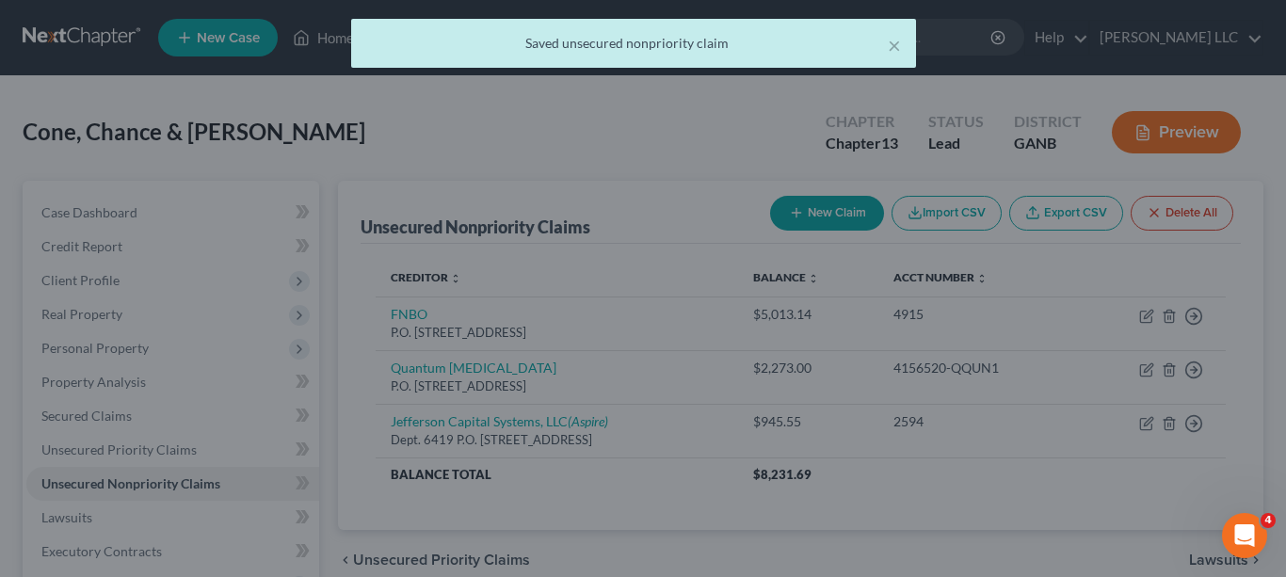
scroll to position [0, 0]
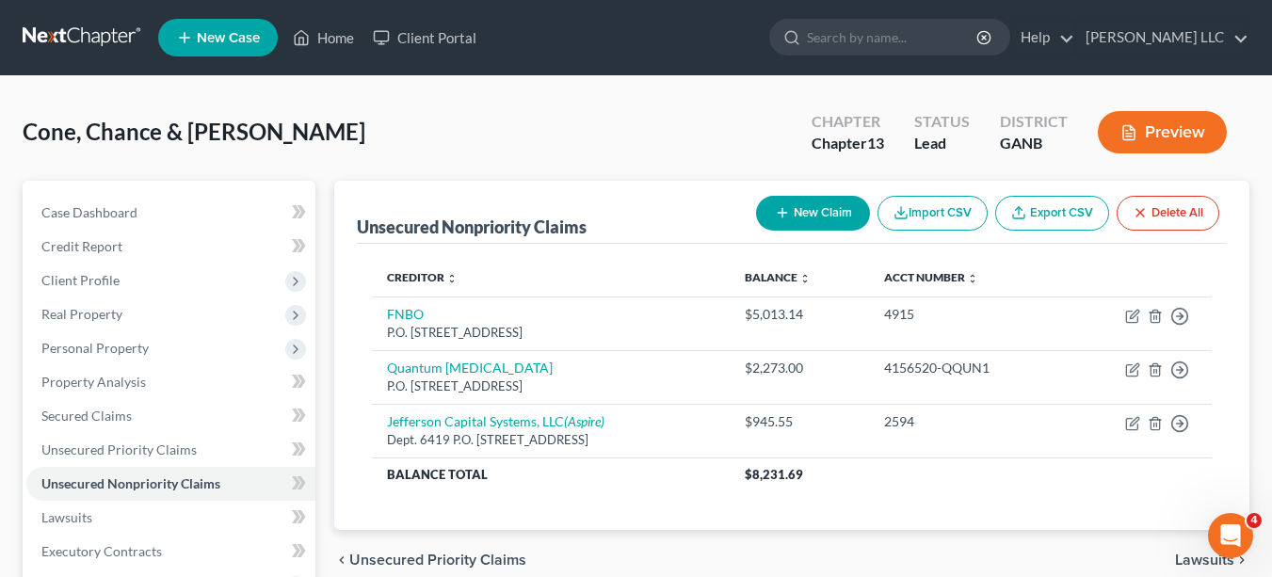
click at [829, 216] on button "New Claim" at bounding box center [813, 213] width 114 height 35
select select "2"
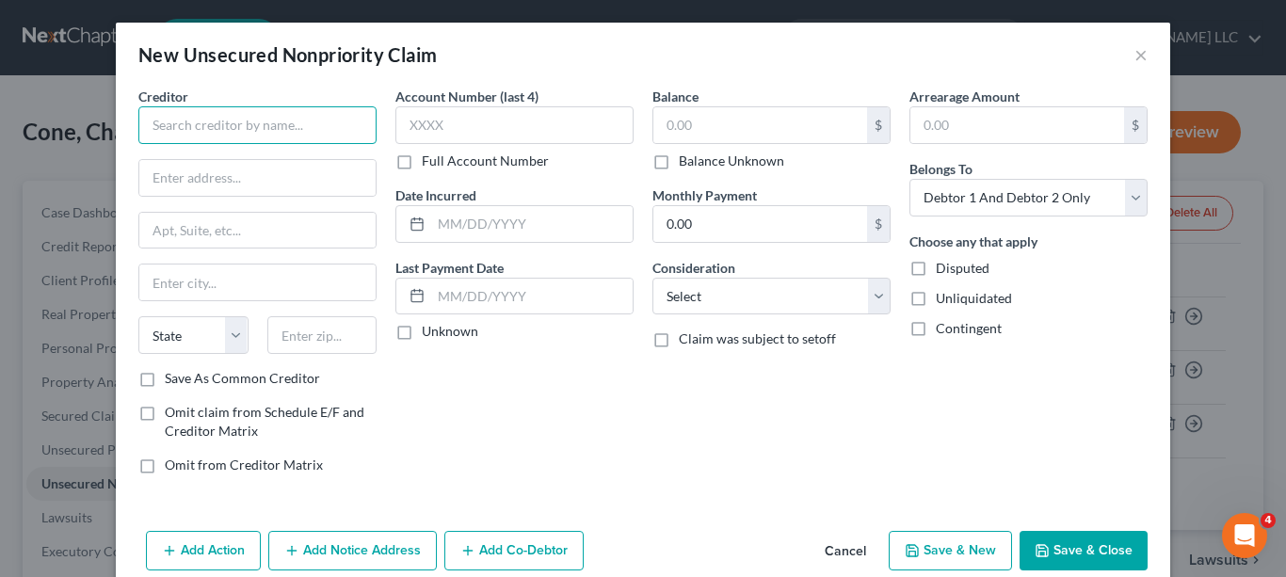
click at [344, 120] on input "text" at bounding box center [257, 125] width 238 height 38
type input "H"
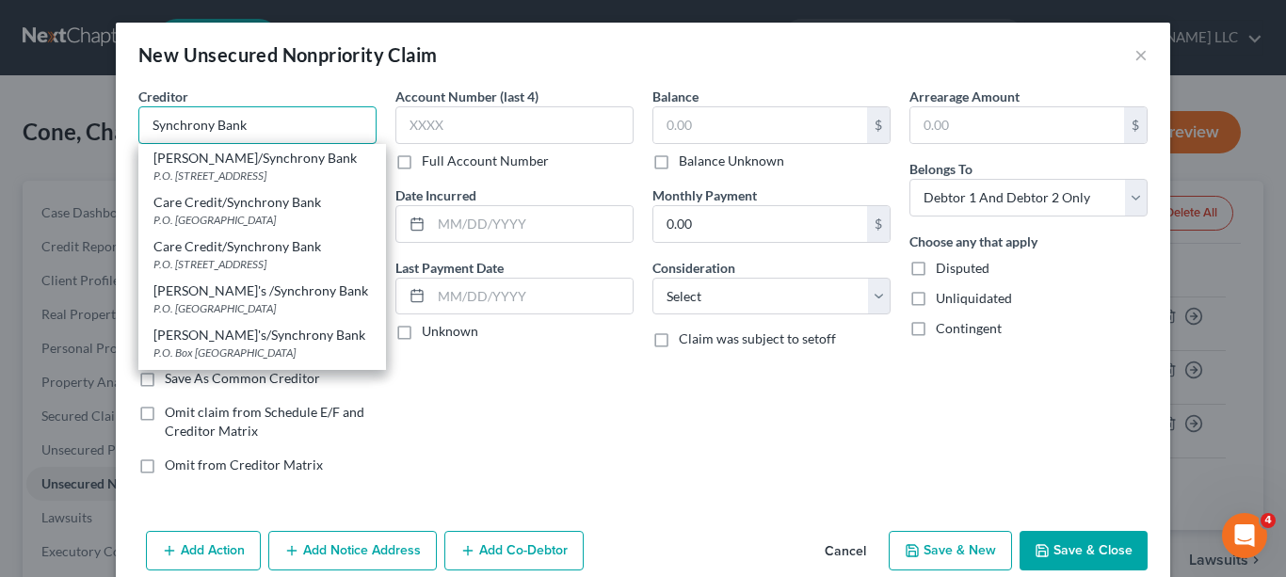
type input "Synchrony Bank"
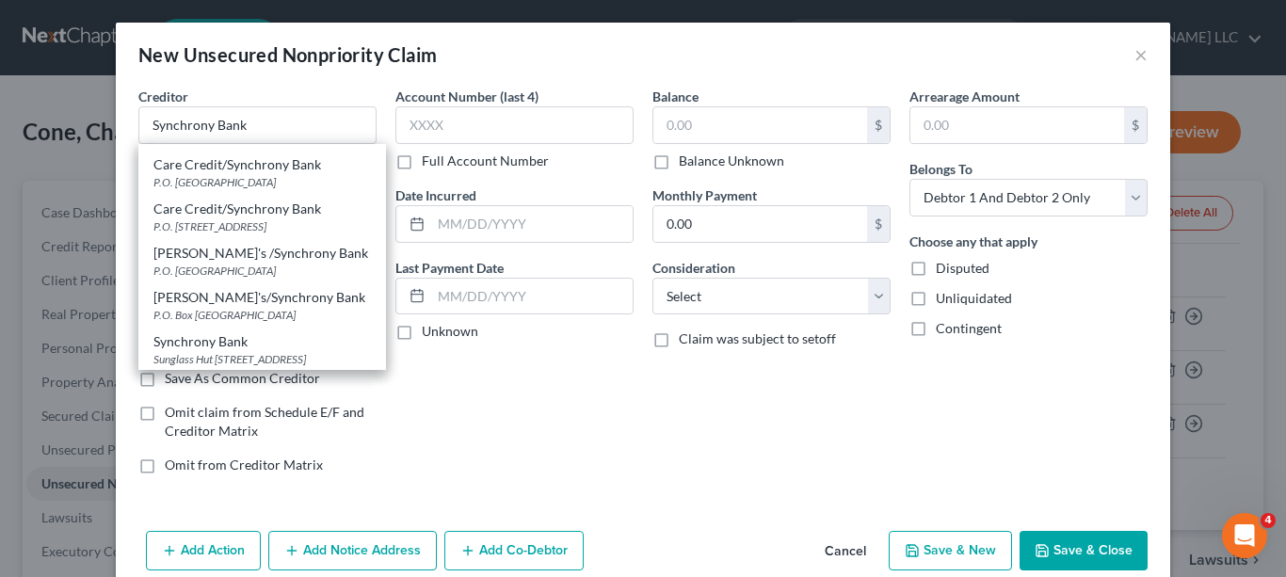
scroll to position [153, 0]
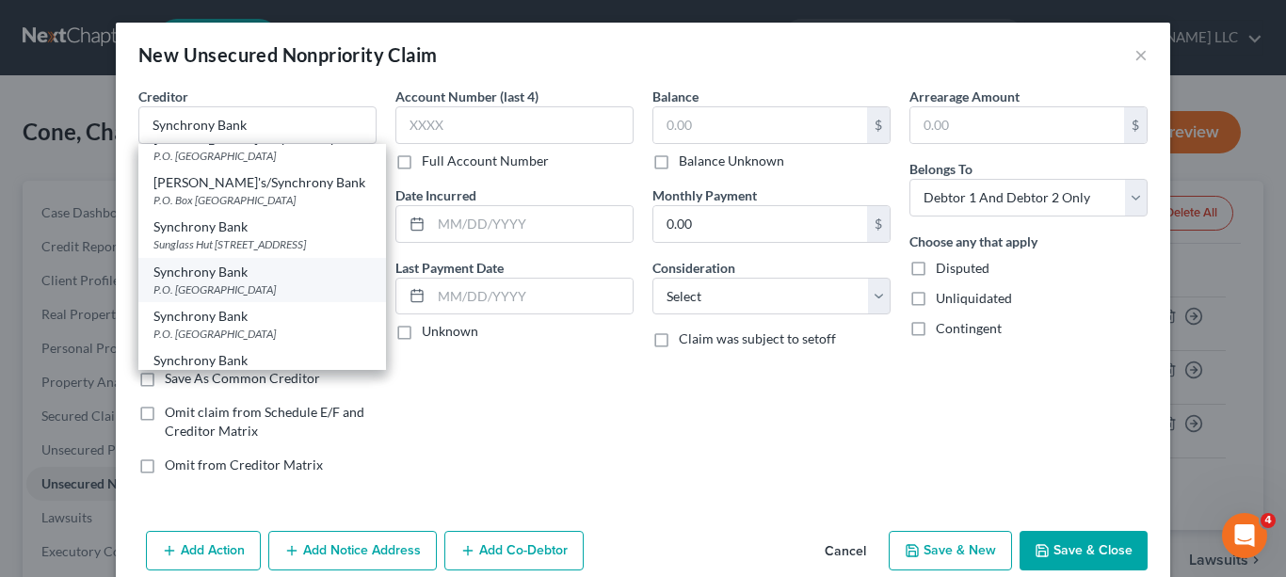
click at [302, 297] on div "P.O. [GEOGRAPHIC_DATA]" at bounding box center [261, 289] width 217 height 16
type input "P.O. Box 965060"
type input "Orlando"
select select "9"
type input "32896"
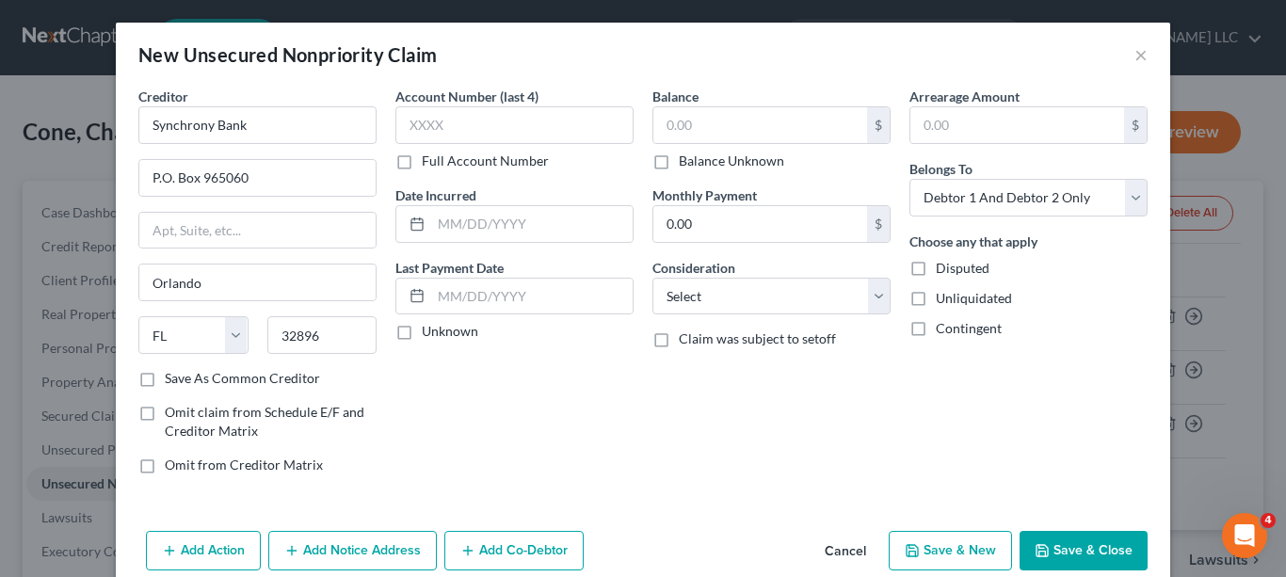
scroll to position [0, 0]
click at [528, 132] on input "text" at bounding box center [514, 125] width 238 height 38
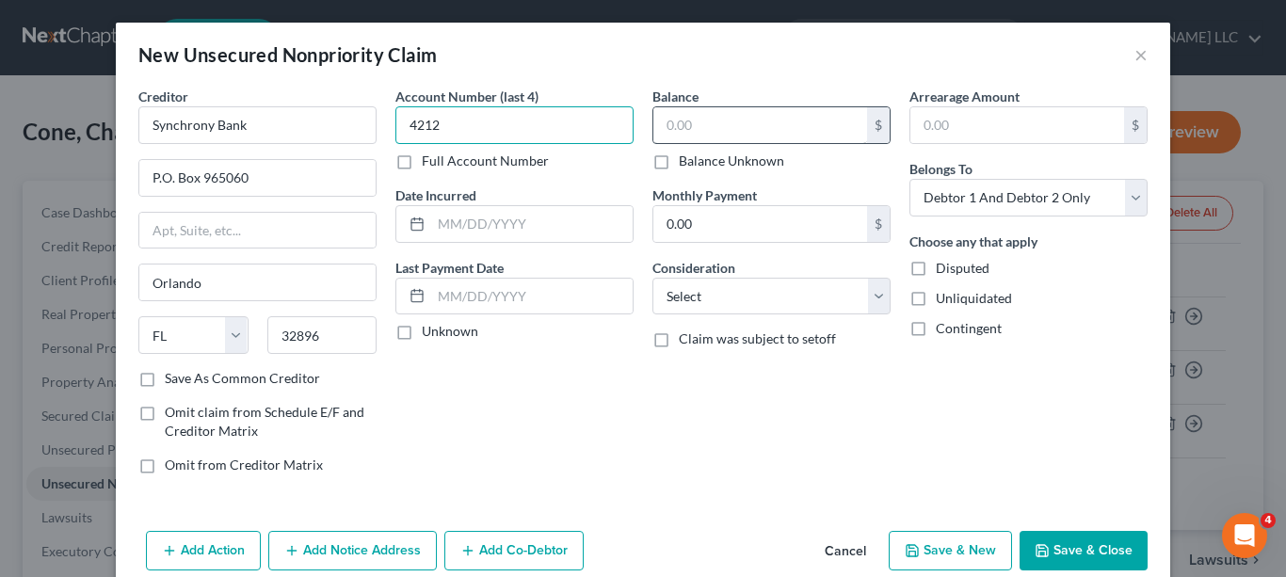
type input "4212"
click at [743, 119] on input "text" at bounding box center [760, 125] width 214 height 36
type input "770.62"
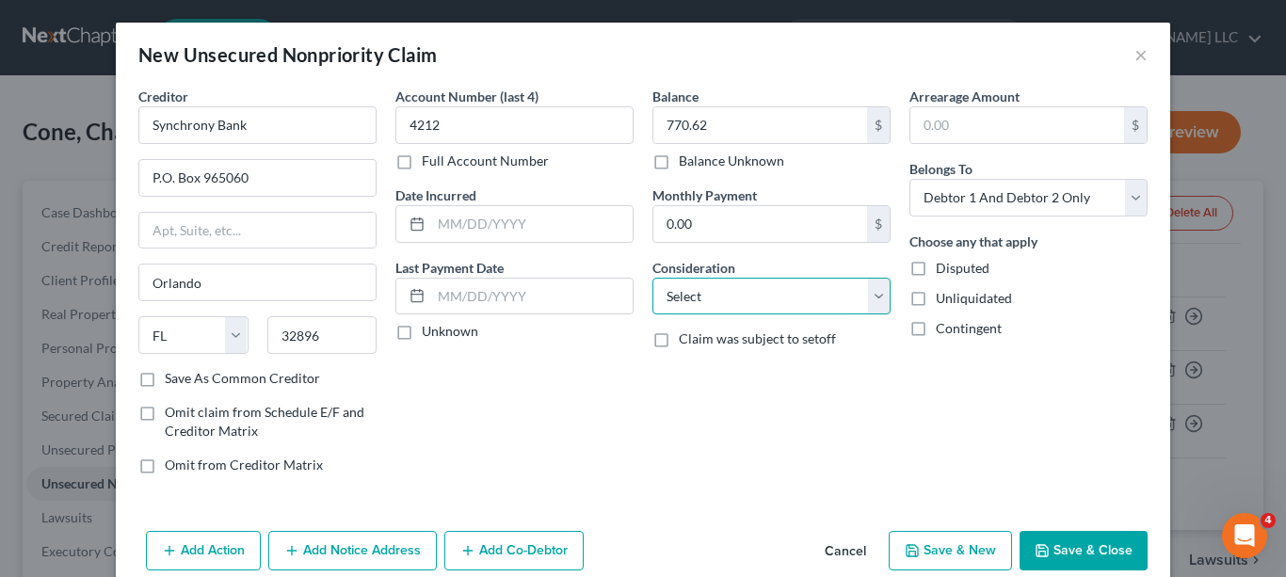
click at [868, 298] on select "Select Cable / Satellite Services Collection Agency Credit Card Debt Debt Couns…" at bounding box center [771, 297] width 238 height 38
select select "2"
click at [652, 278] on select "Select Cable / Satellite Services Collection Agency Credit Card Debt Debt Couns…" at bounding box center [771, 297] width 238 height 38
click at [388, 550] on button "Add Notice Address" at bounding box center [352, 551] width 169 height 40
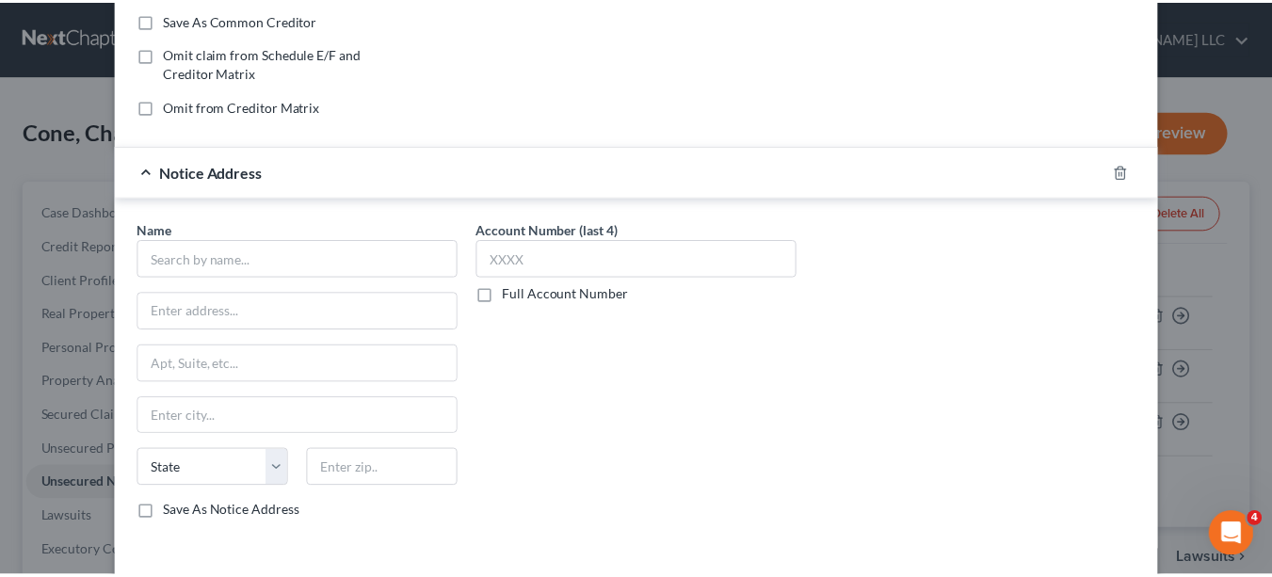
scroll to position [434, 0]
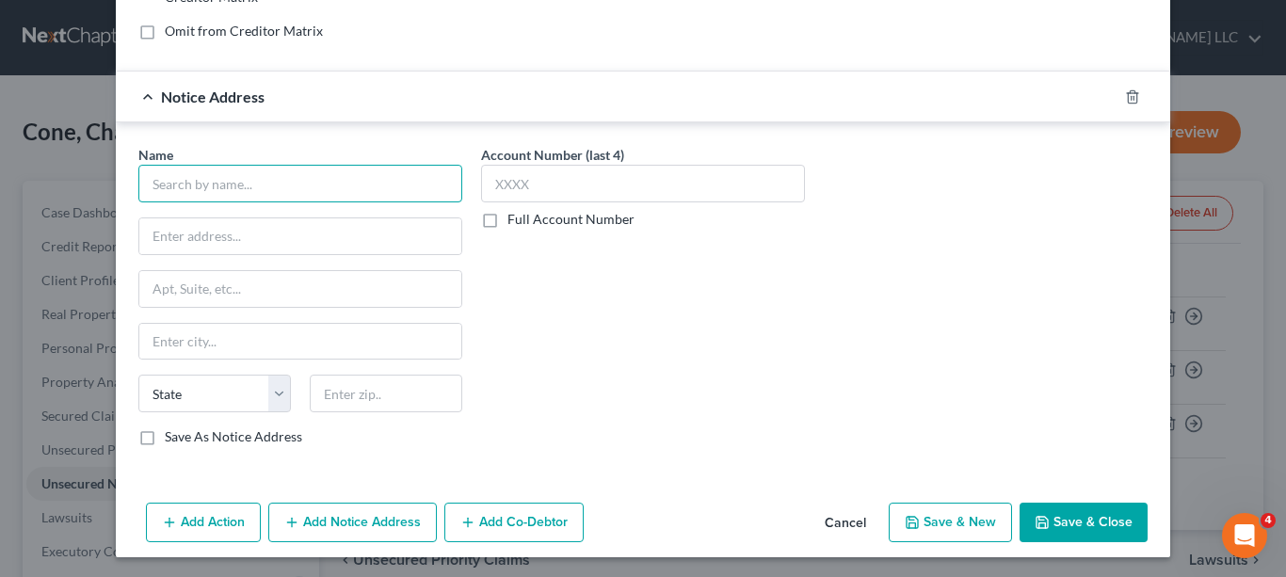
click at [380, 177] on input "text" at bounding box center [300, 184] width 324 height 38
type input "Source Receivables Management LLC"
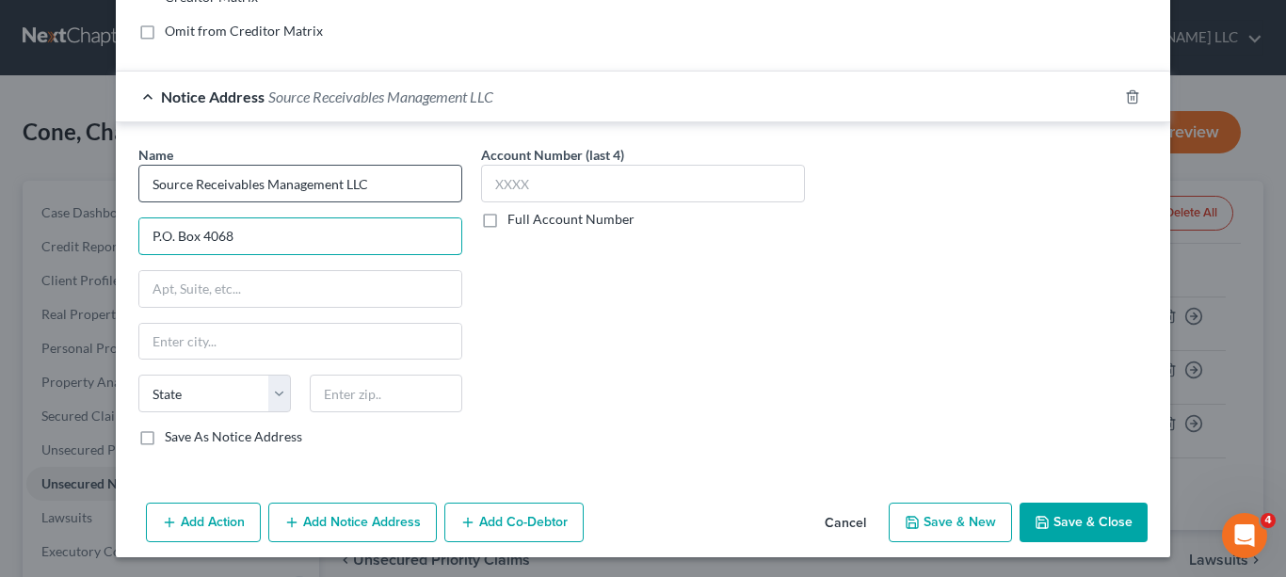
type input "P.O. Box 4068"
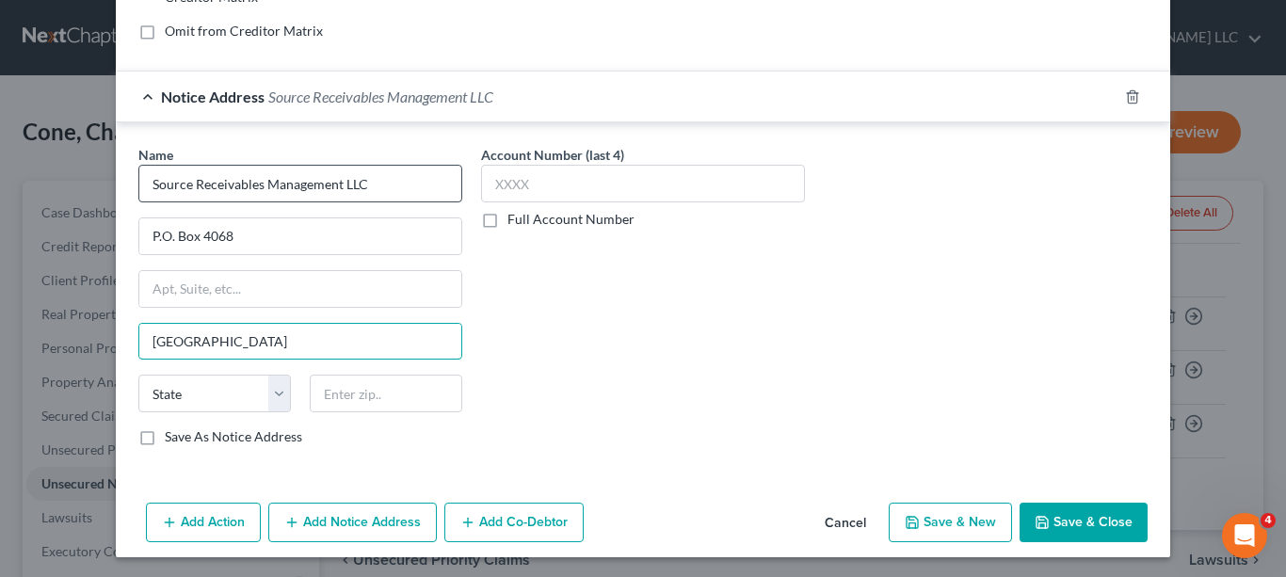
type input "[GEOGRAPHIC_DATA]"
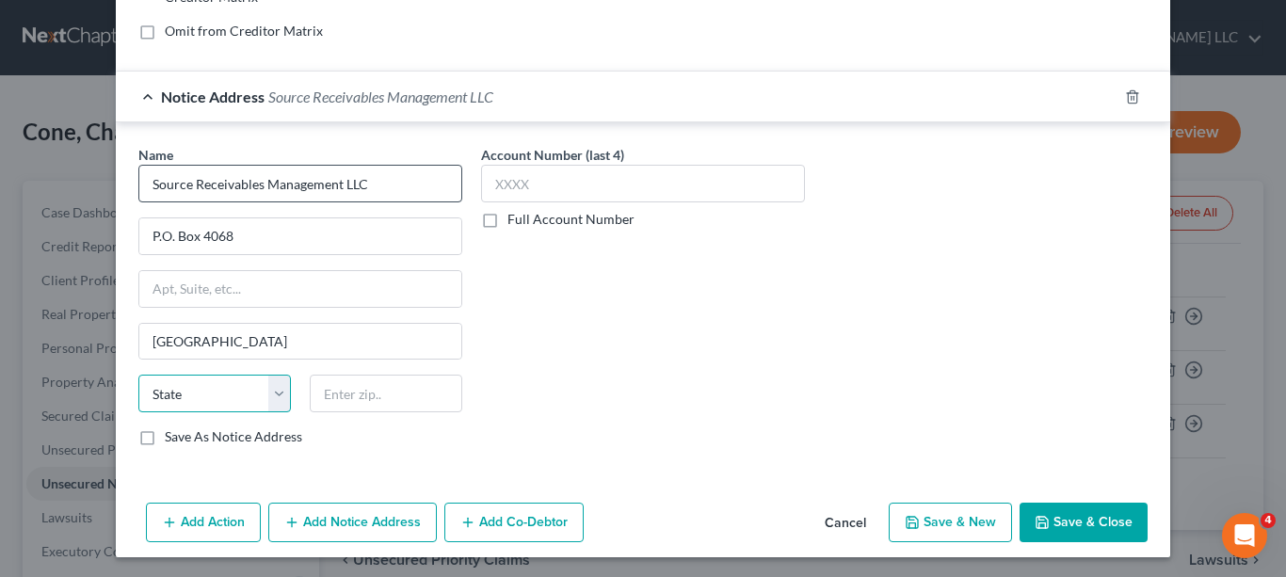
select select "28"
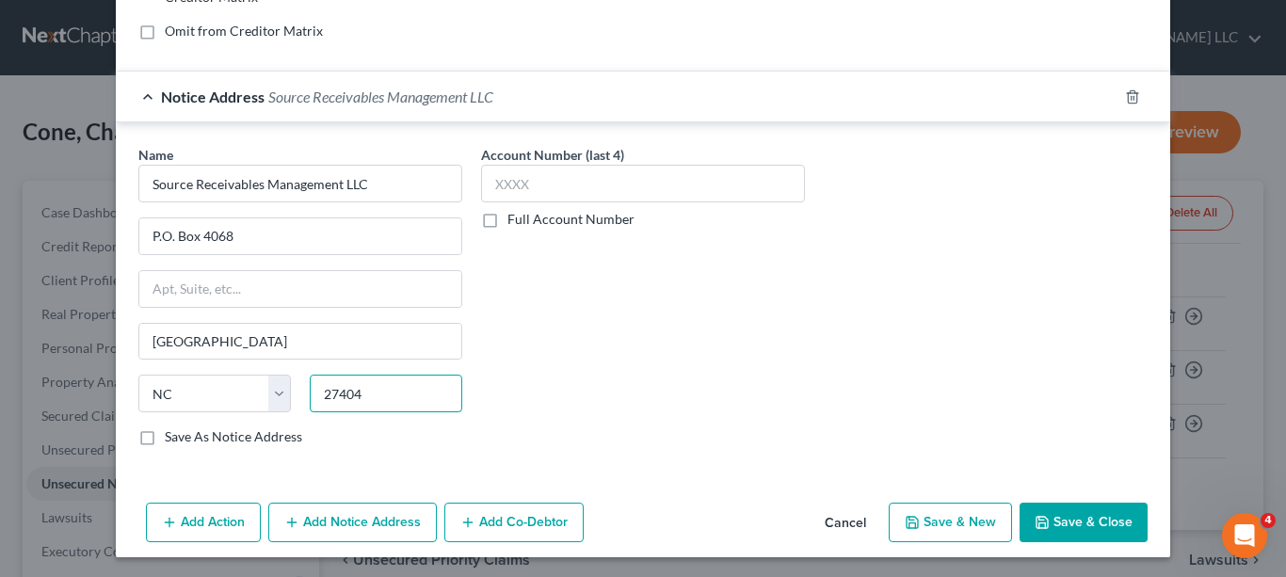
type input "27404"
click at [507, 215] on label "Full Account Number" at bounding box center [570, 219] width 127 height 19
click at [515, 215] on input "Full Account Number" at bounding box center [521, 216] width 12 height 12
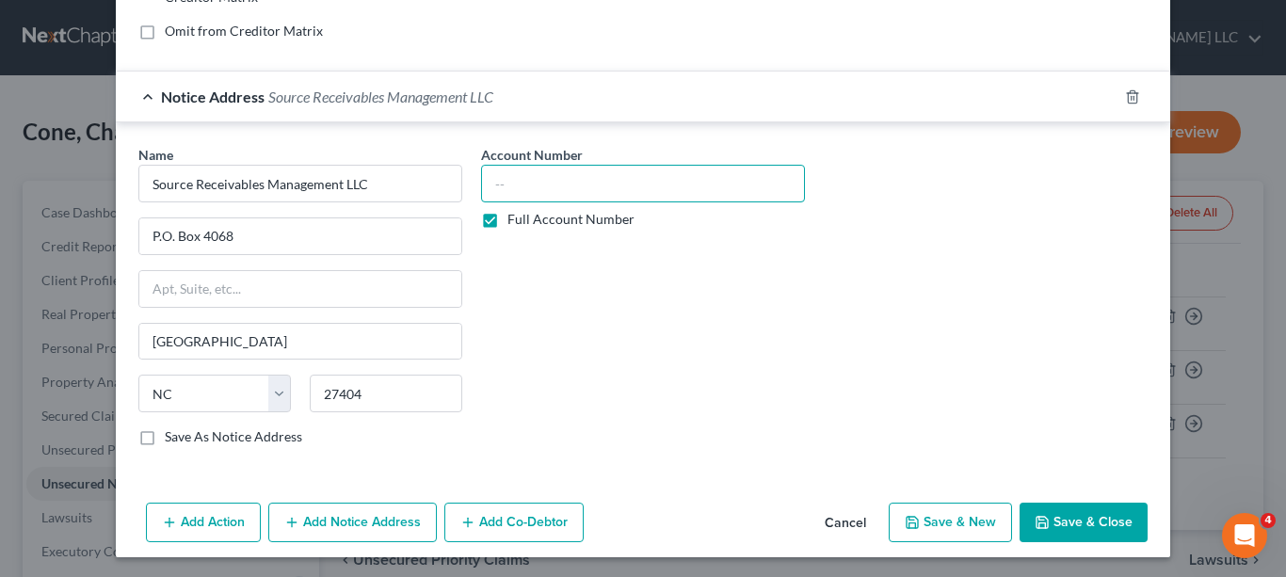
click at [614, 185] on input "text" at bounding box center [643, 184] width 324 height 38
type input "28427861"
click at [1064, 524] on button "Save & Close" at bounding box center [1084, 523] width 128 height 40
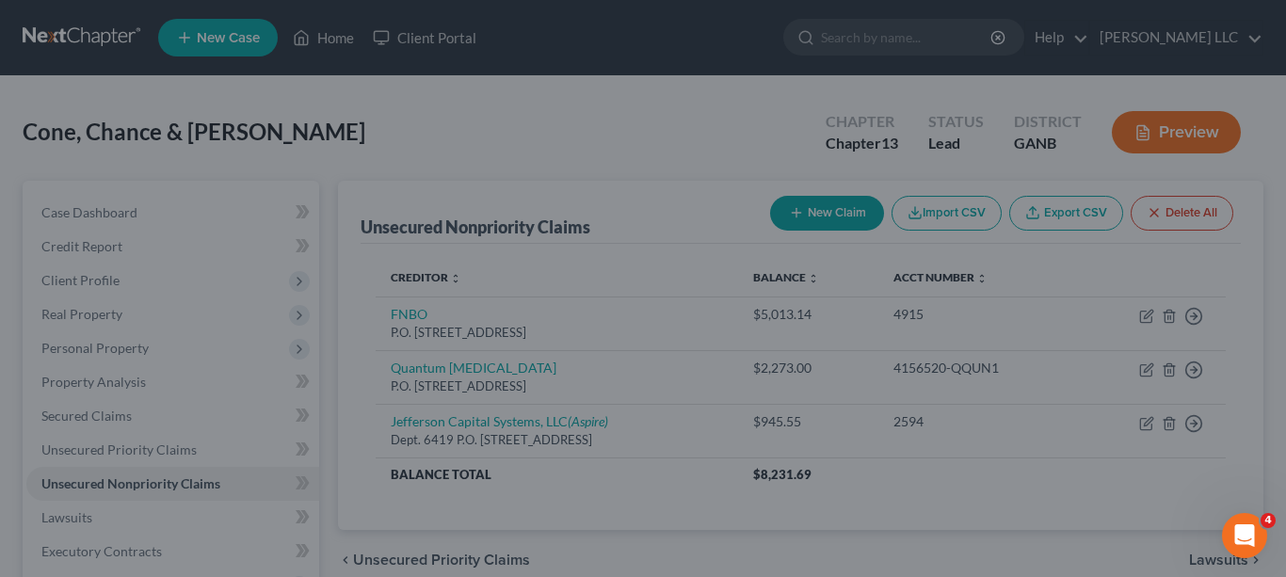
scroll to position [0, 0]
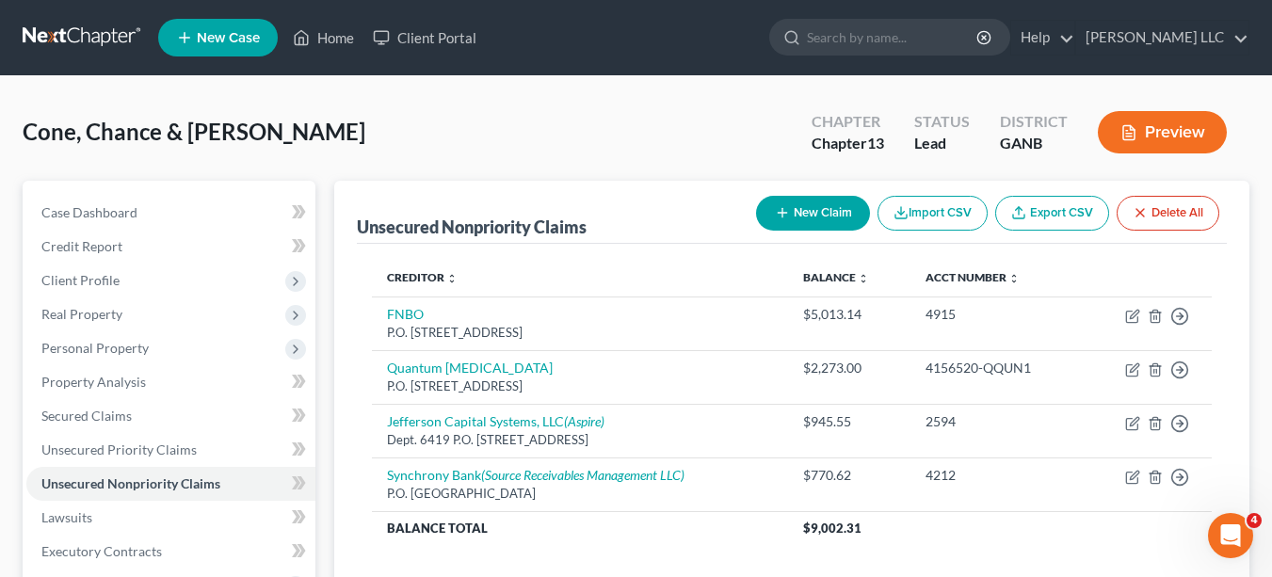
click at [801, 213] on button "New Claim" at bounding box center [813, 213] width 114 height 35
select select "2"
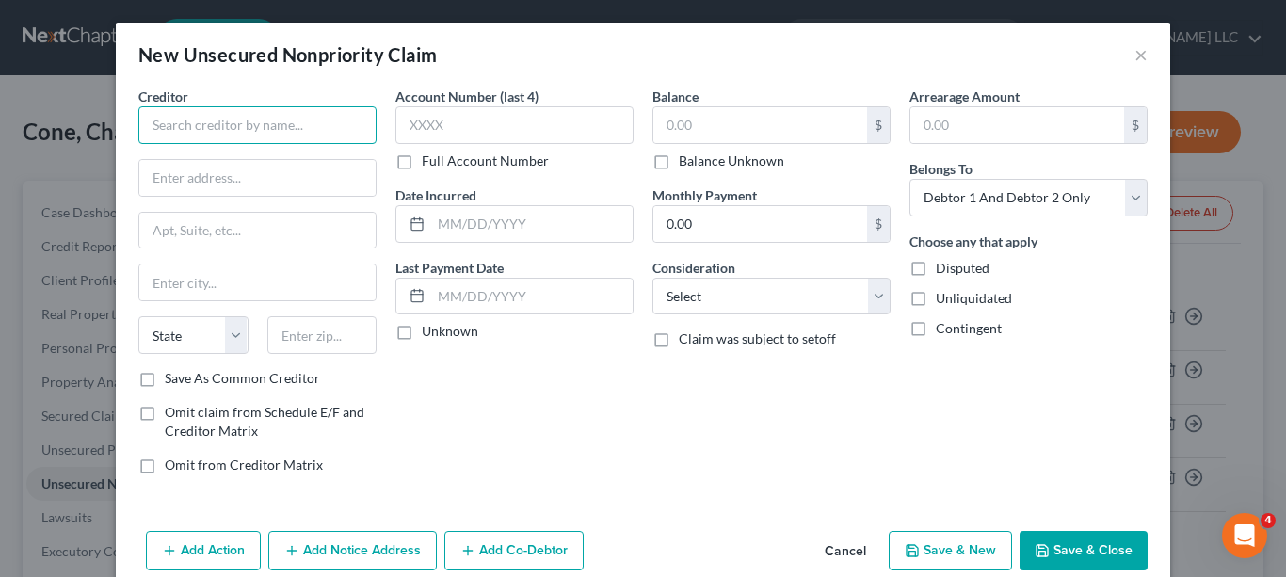
click at [330, 127] on input "text" at bounding box center [257, 125] width 238 height 38
type input "Discover"
type input "P.O. Box 30923"
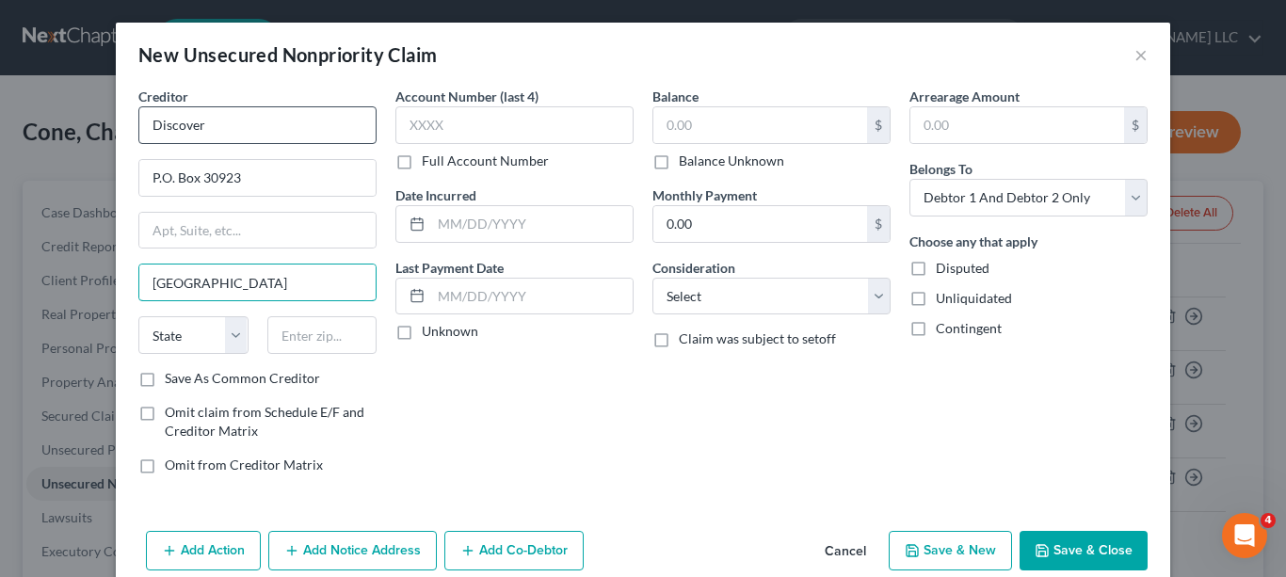
type input "[GEOGRAPHIC_DATA]"
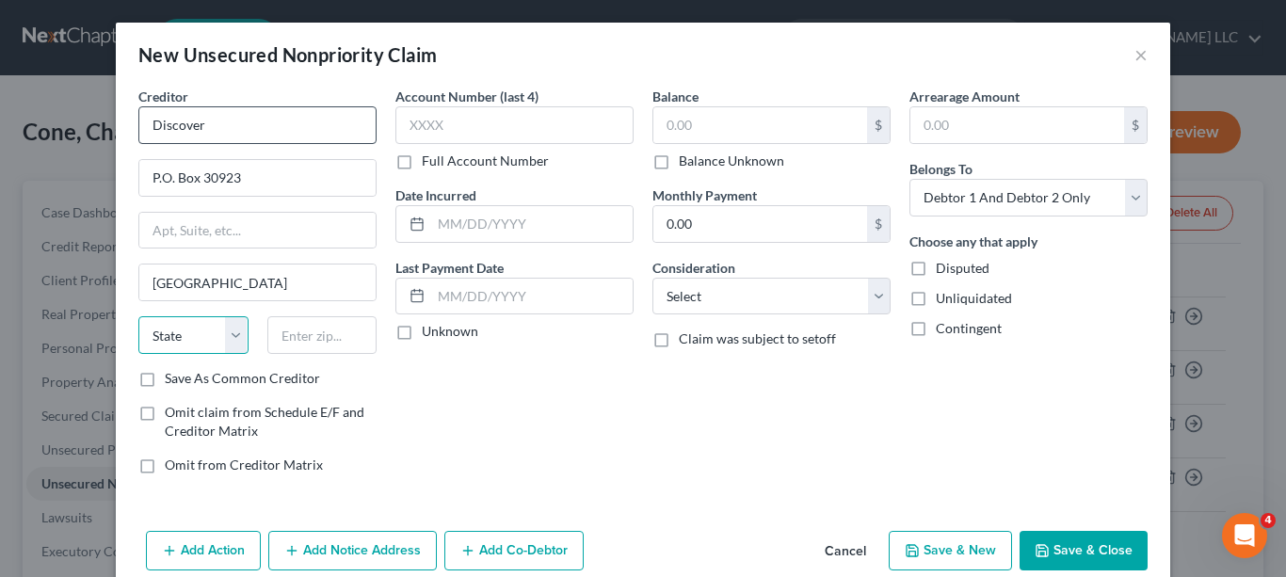
select select "46"
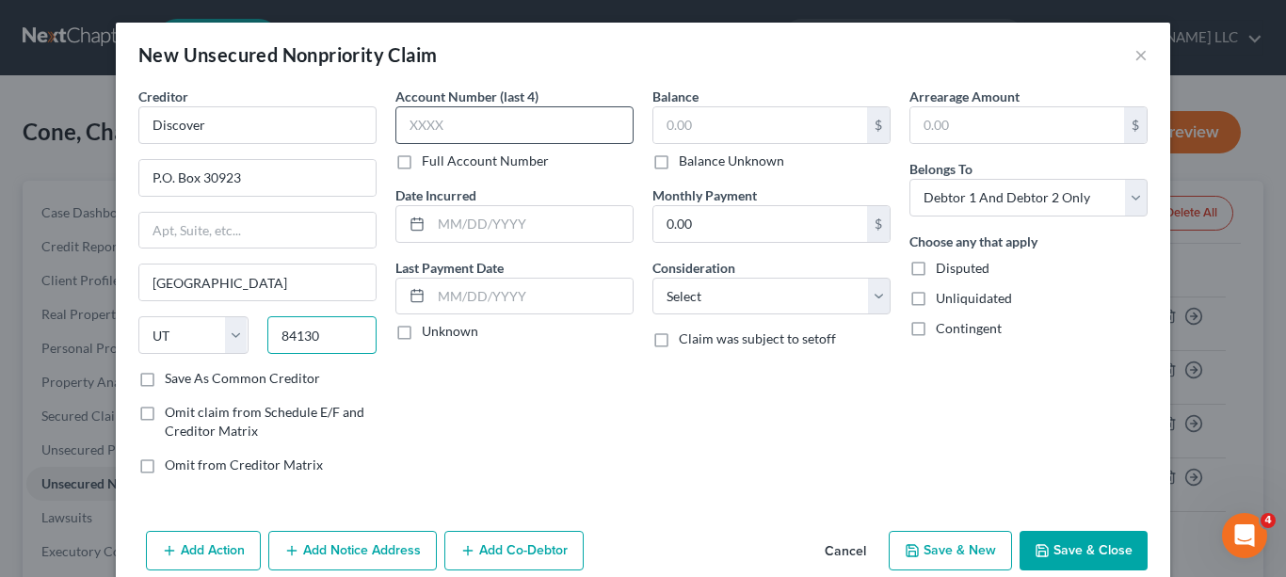
type input "84130"
click at [462, 120] on input "text" at bounding box center [514, 125] width 238 height 38
type input "1992"
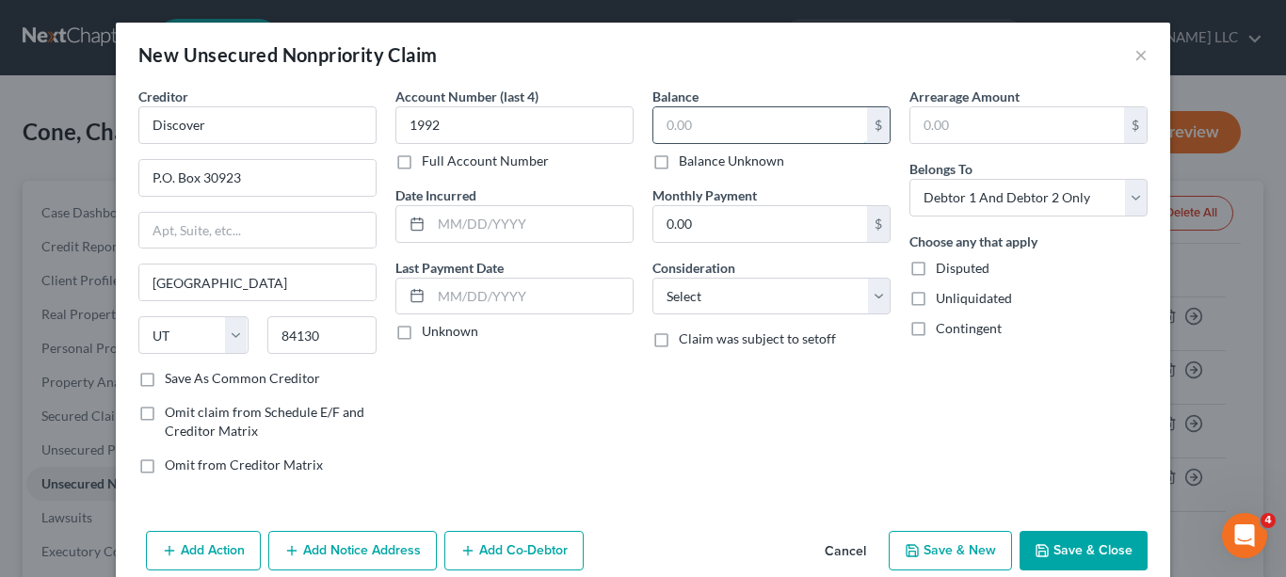
click at [729, 126] on input "text" at bounding box center [760, 125] width 214 height 36
type input "10,249.15"
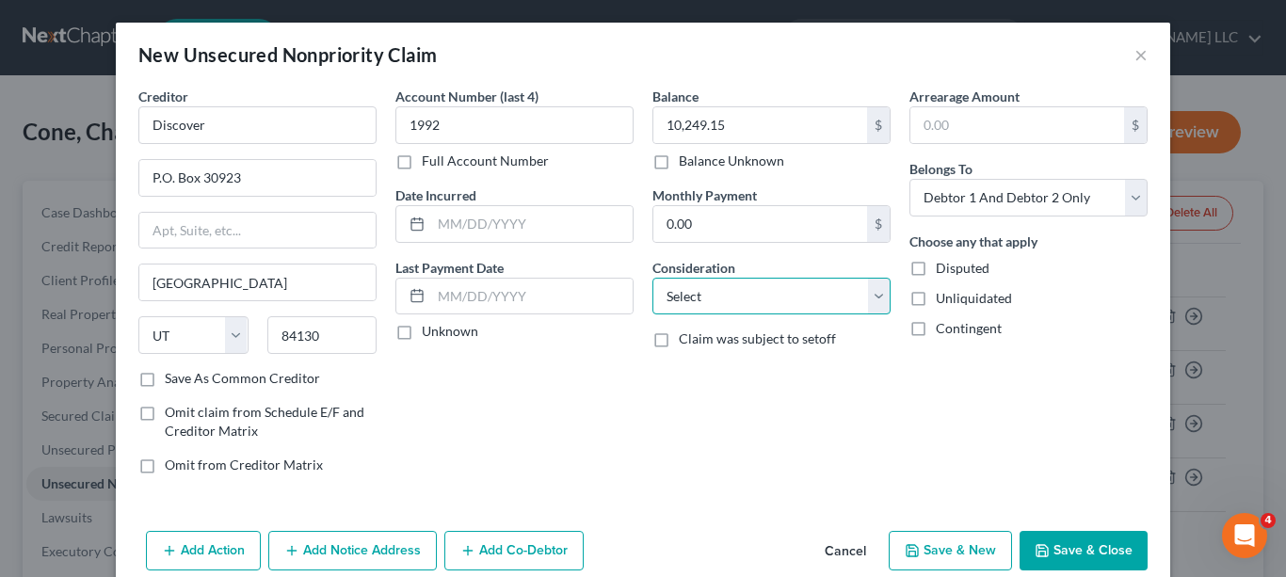
click at [871, 298] on select "Select Cable / Satellite Services Collection Agency Credit Card Debt Debt Couns…" at bounding box center [771, 297] width 238 height 38
select select "2"
click at [652, 278] on select "Select Cable / Satellite Services Collection Agency Credit Card Debt Debt Couns…" at bounding box center [771, 297] width 238 height 38
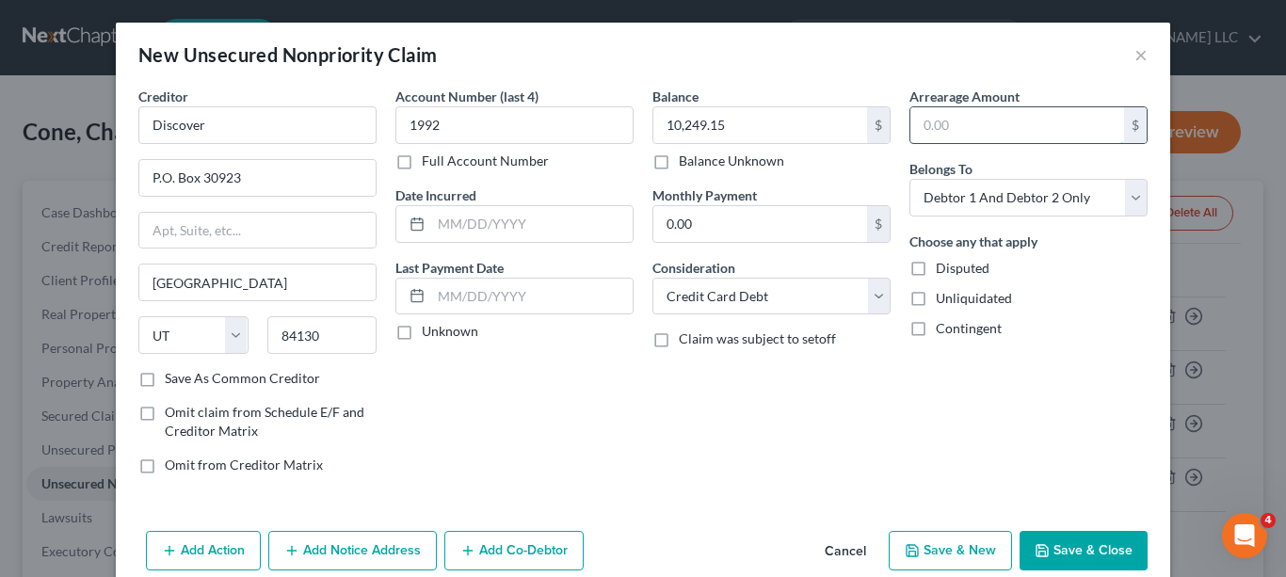
click at [1016, 124] on input "text" at bounding box center [1017, 125] width 214 height 36
type input "1,809.00"
click at [1128, 198] on select "Select Debtor 1 Only Debtor 2 Only Debtor 1 And Debtor 2 Only At Least One Of T…" at bounding box center [1028, 198] width 238 height 38
select select "1"
click at [909, 179] on select "Select Debtor 1 Only Debtor 2 Only Debtor 1 And Debtor 2 Only At Least One Of T…" at bounding box center [1028, 198] width 238 height 38
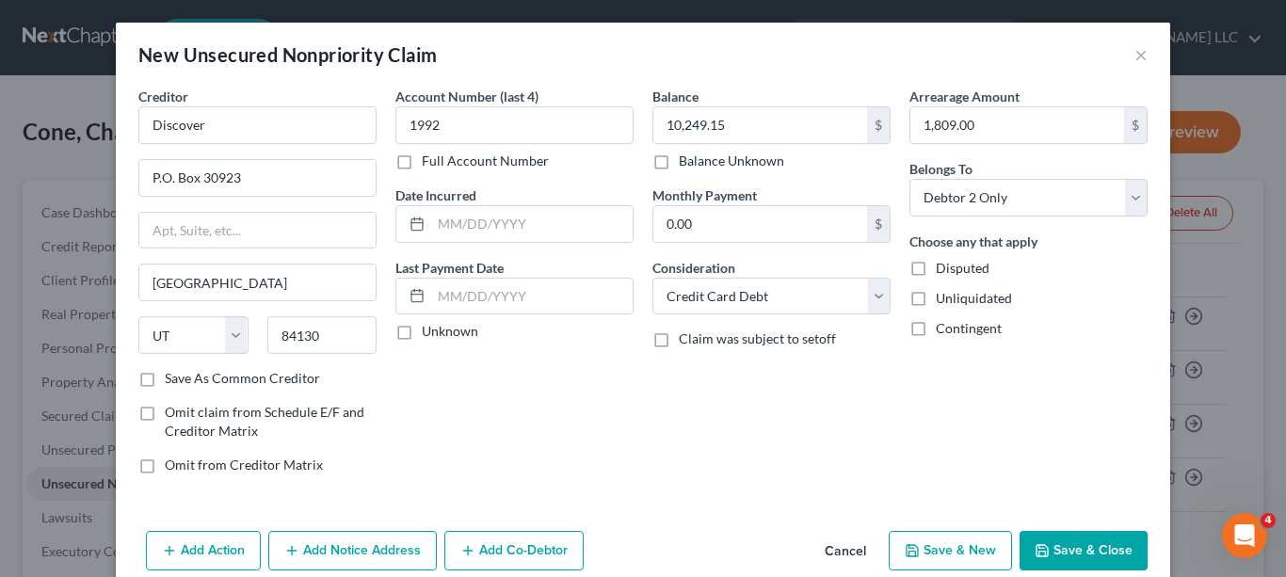
click at [959, 550] on button "Save & New" at bounding box center [950, 551] width 123 height 40
select select "2"
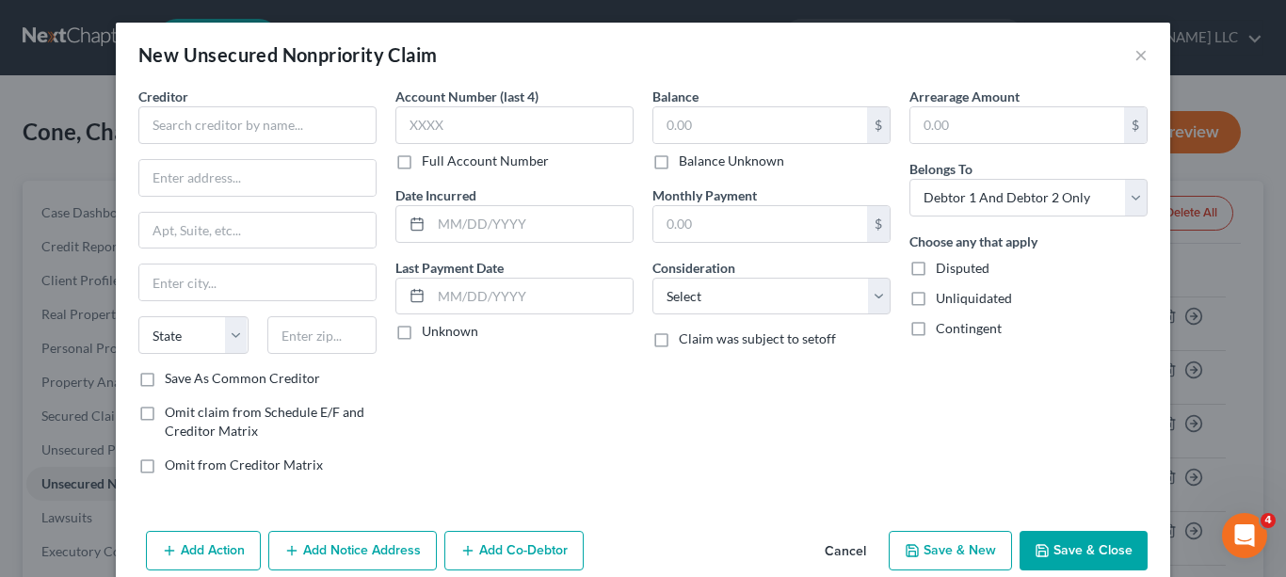
click at [844, 546] on button "Cancel" at bounding box center [846, 552] width 72 height 38
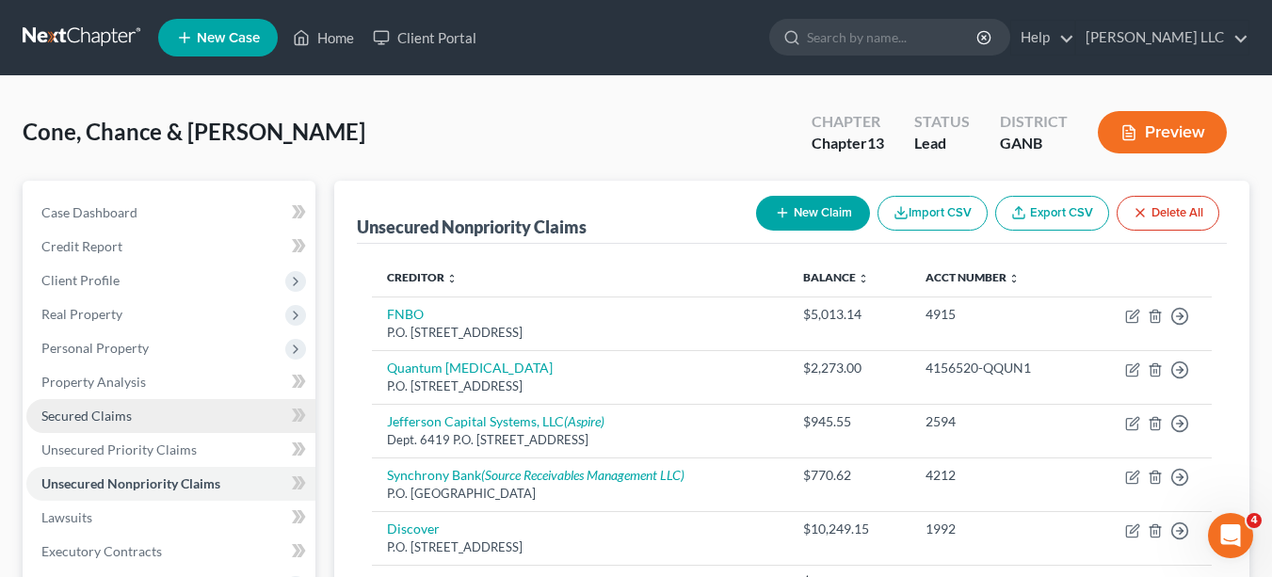
click at [172, 418] on link "Secured Claims" at bounding box center [170, 416] width 289 height 34
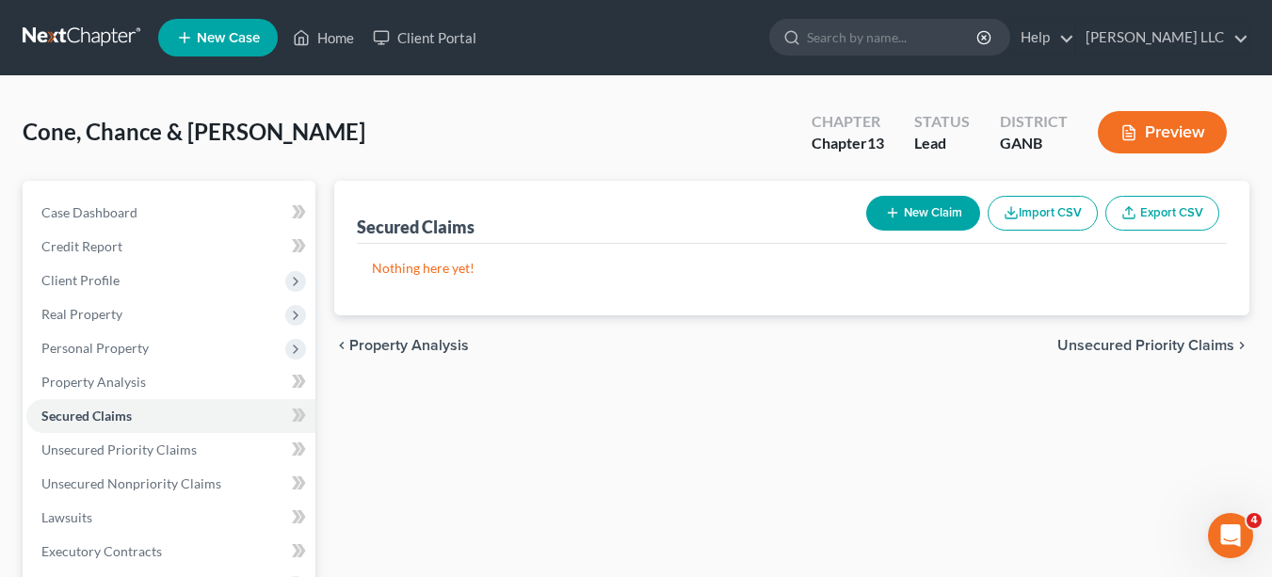
click at [891, 216] on icon "button" at bounding box center [892, 212] width 15 height 15
select select "2"
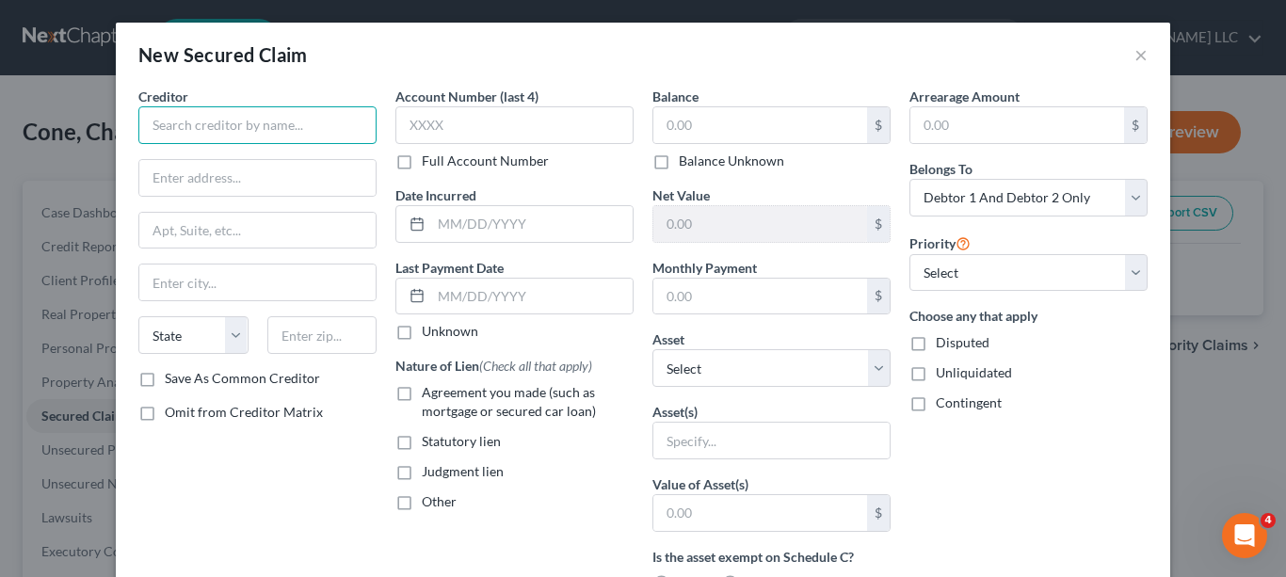
click at [349, 120] on input "text" at bounding box center [257, 125] width 238 height 38
click at [349, 120] on input "S" at bounding box center [257, 125] width 238 height 38
type input "Shellpoint Mortgage"
type input "P.O. Box 51850"
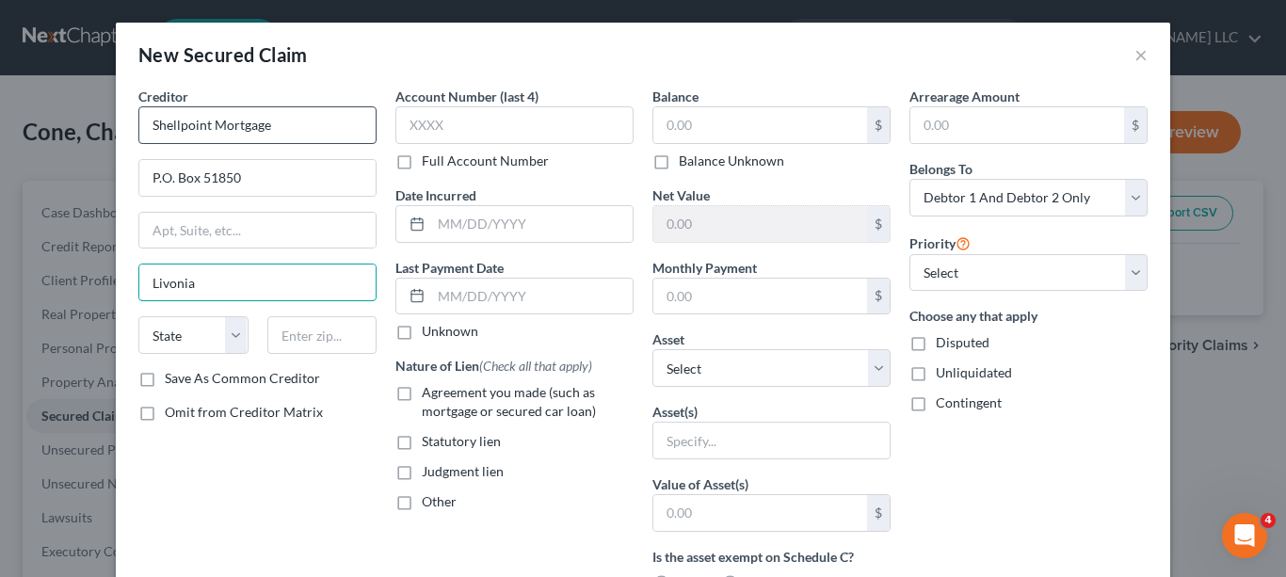
type input "Livonia"
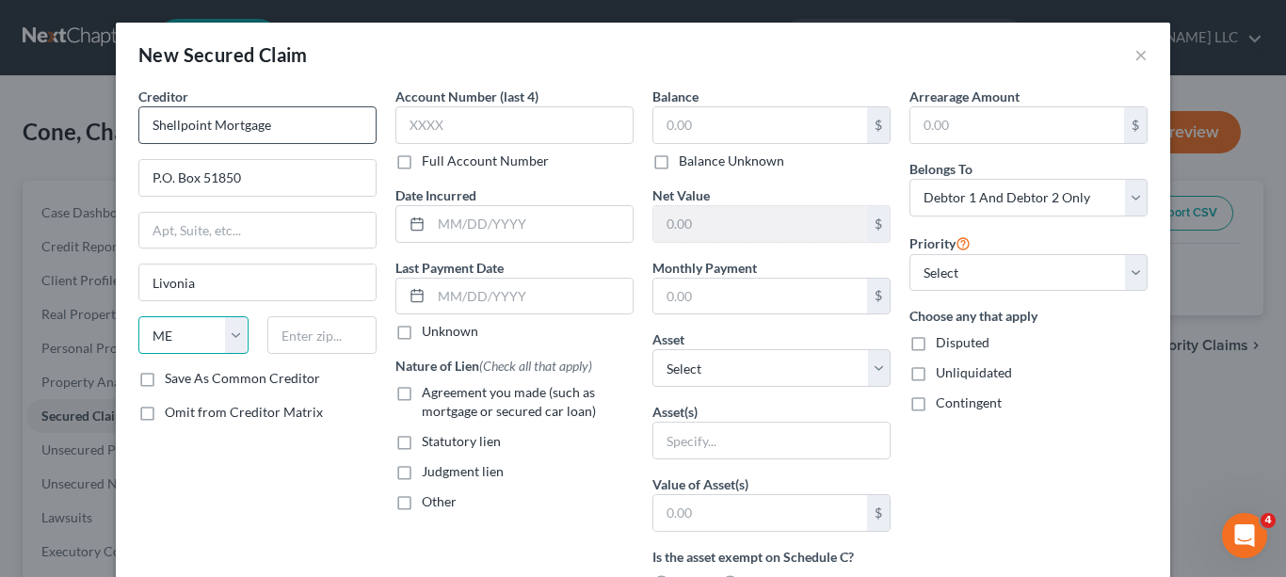
select select "23"
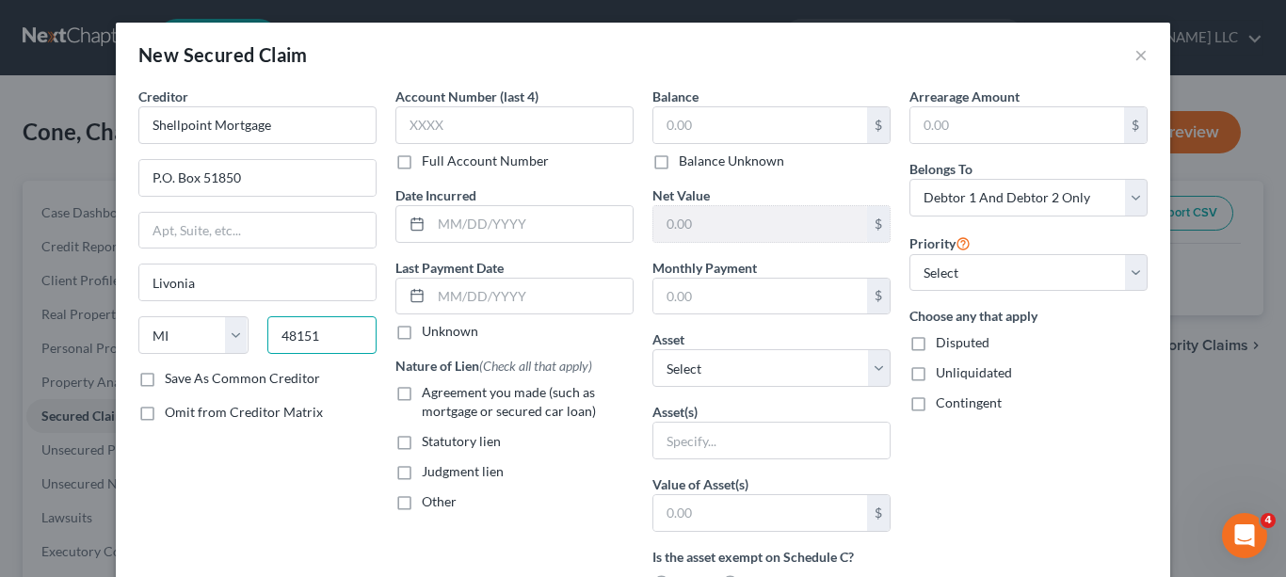
type input "48151"
click at [422, 166] on label "Full Account Number" at bounding box center [485, 161] width 127 height 19
click at [429, 164] on input "Full Account Number" at bounding box center [435, 158] width 12 height 12
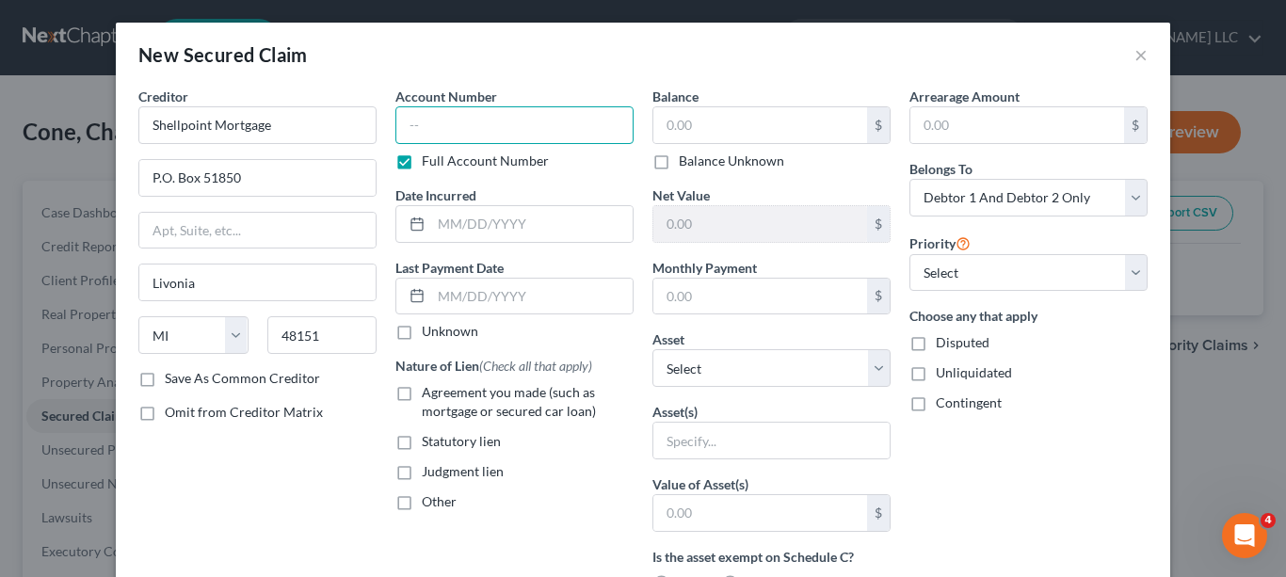
click at [487, 126] on input "text" at bounding box center [514, 125] width 238 height 38
type input "0579269774"
click at [679, 162] on label "Balance Unknown" at bounding box center [731, 161] width 105 height 19
click at [686, 162] on input "Balance Unknown" at bounding box center [692, 158] width 12 height 12
checkbox input "true"
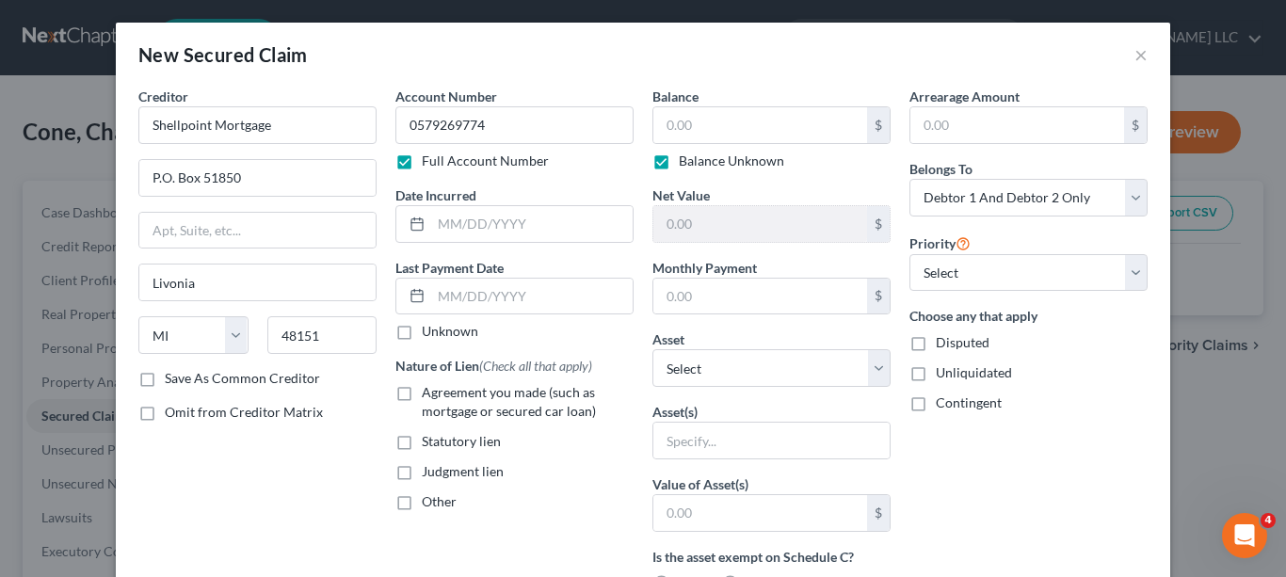
type input "0.00"
click at [1125, 201] on select "Select Debtor 1 Only Debtor 2 Only Debtor 1 And Debtor 2 Only At Least One Of T…" at bounding box center [1028, 198] width 238 height 38
select select "1"
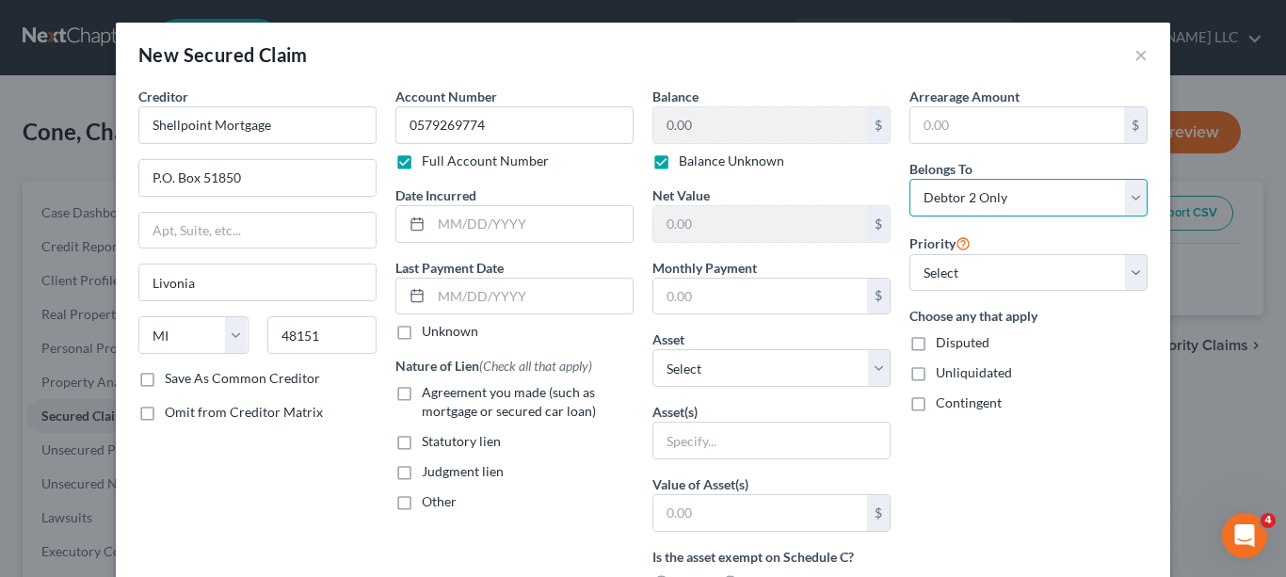
click at [909, 179] on select "Select Debtor 1 Only Debtor 2 Only Debtor 1 And Debtor 2 Only At Least One Of T…" at bounding box center [1028, 198] width 238 height 38
click at [876, 371] on select "Select Other Multiple Assets" at bounding box center [771, 368] width 238 height 38
click at [422, 391] on label "Agreement you made (such as mortgage or secured car loan)" at bounding box center [528, 402] width 212 height 38
click at [429, 391] on input "Agreement you made (such as mortgage or secured car loan)" at bounding box center [435, 389] width 12 height 12
checkbox input "true"
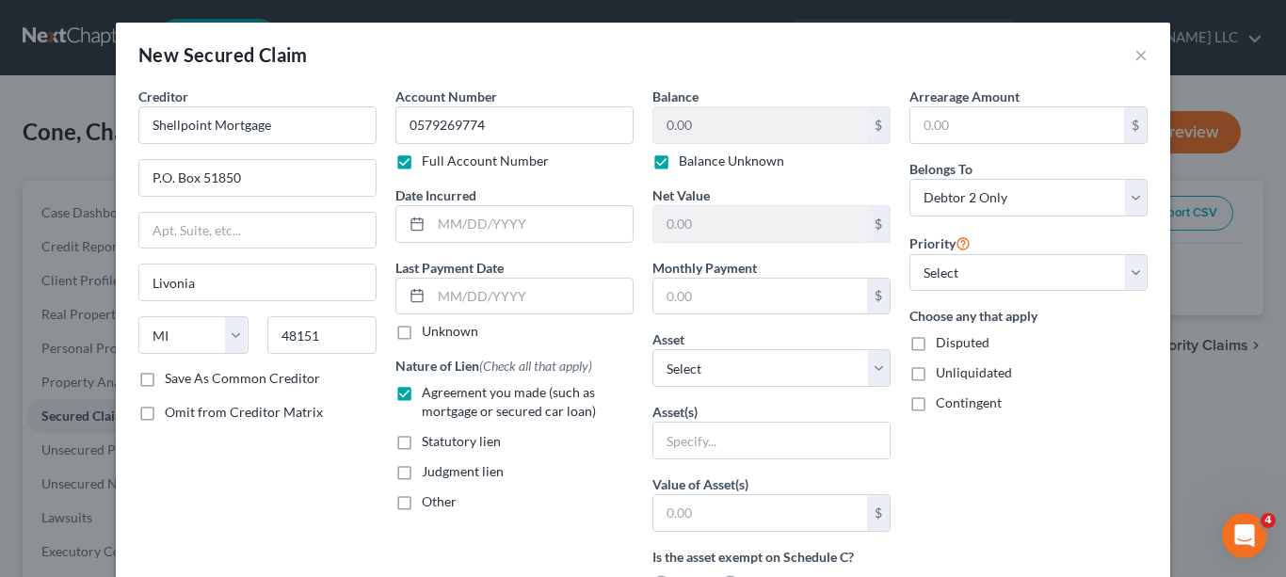
click at [165, 381] on label "Save As Common Creditor" at bounding box center [242, 378] width 155 height 19
click at [172, 381] on input "Save As Common Creditor" at bounding box center [178, 375] width 12 height 12
checkbox input "true"
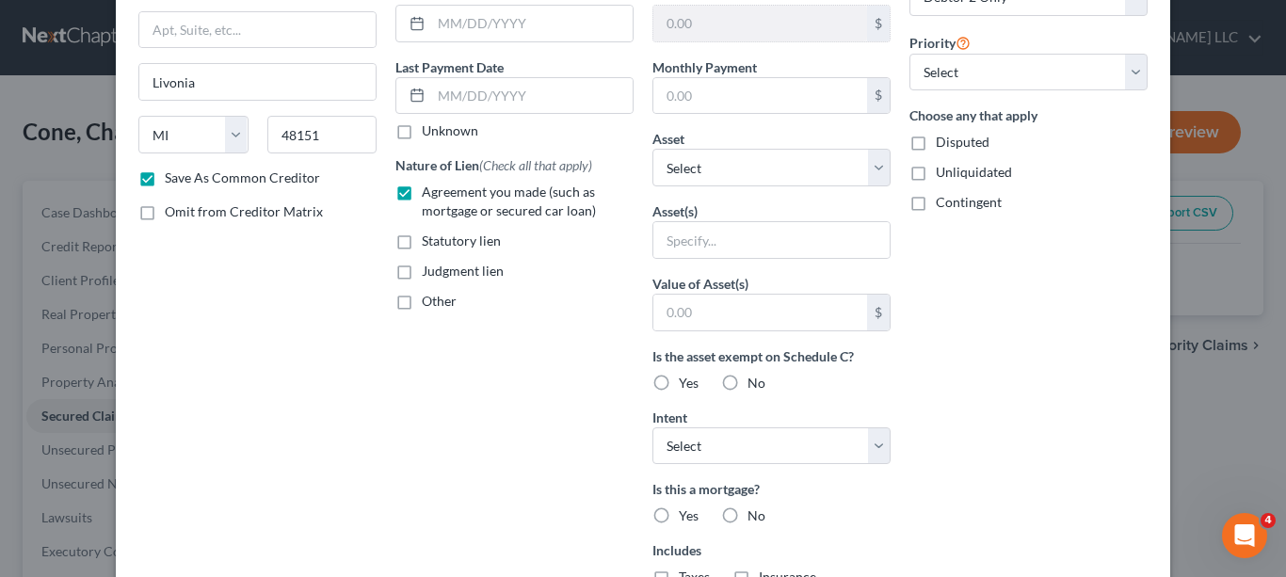
scroll to position [290, 0]
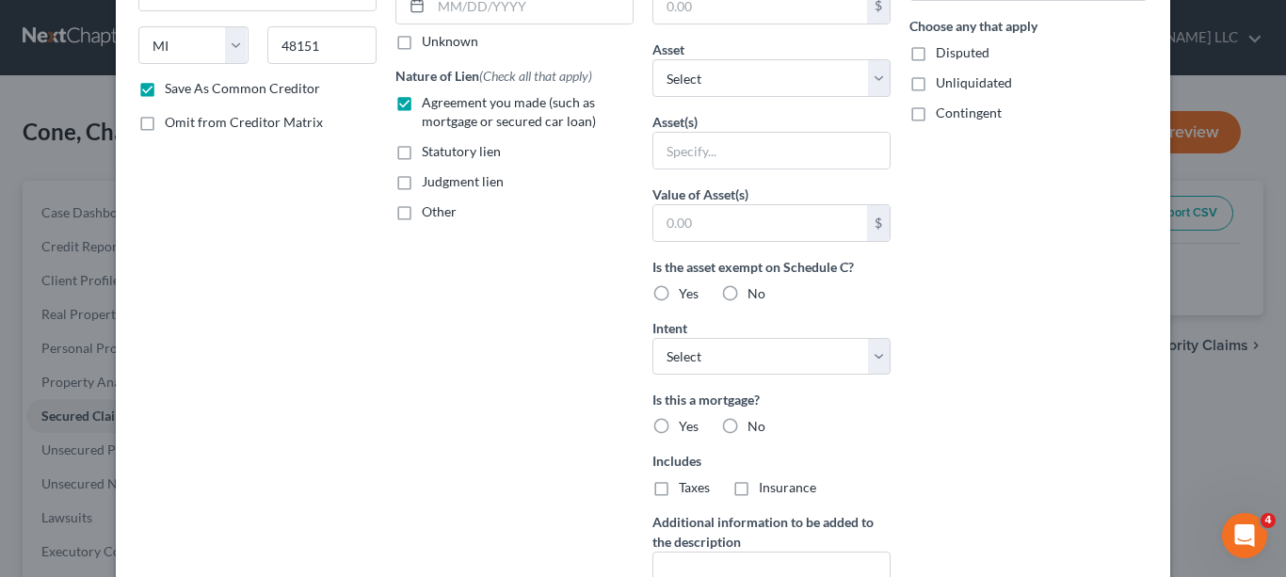
click at [679, 424] on label "Yes" at bounding box center [689, 426] width 20 height 19
click at [686, 424] on input "Yes" at bounding box center [692, 423] width 12 height 12
radio input "true"
click at [679, 488] on label "Taxes" at bounding box center [694, 487] width 31 height 19
click at [686, 488] on input "Taxes" at bounding box center [692, 484] width 12 height 12
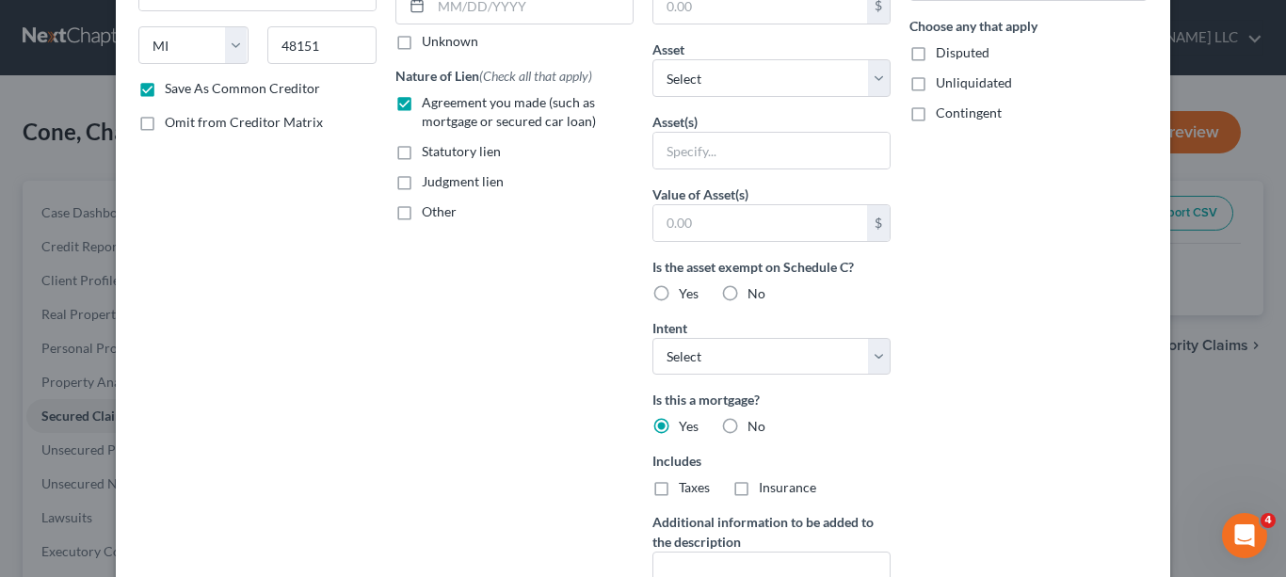
checkbox input "true"
click at [759, 490] on label "Insurance" at bounding box center [787, 487] width 57 height 19
click at [766, 490] on input "Insurance" at bounding box center [772, 484] width 12 height 12
checkbox input "true"
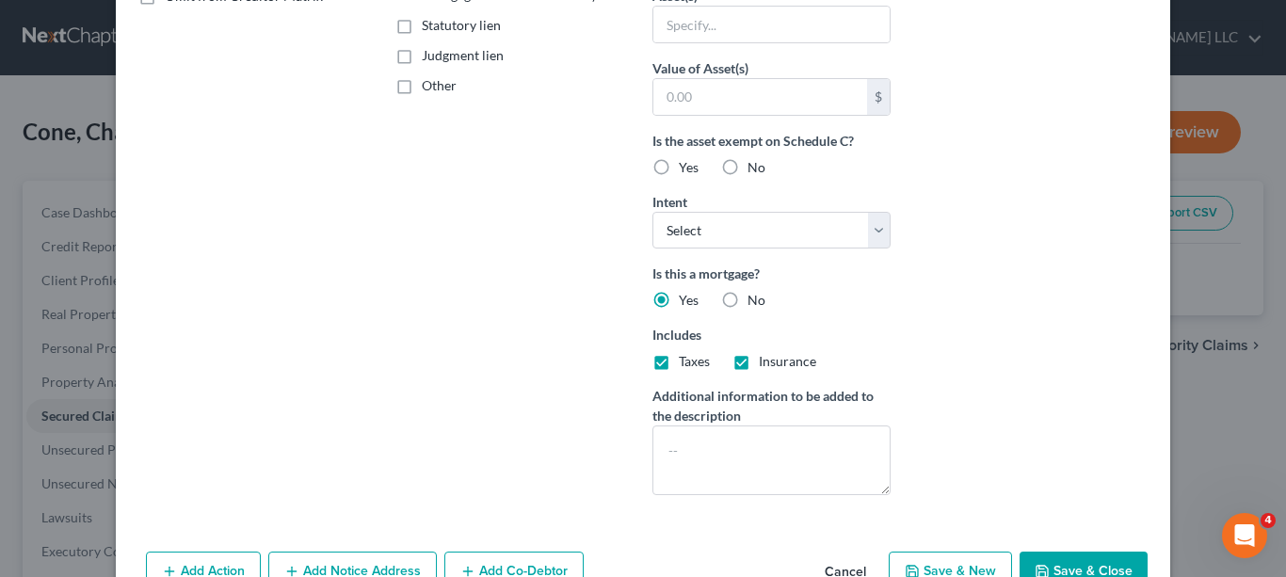
scroll to position [468, 0]
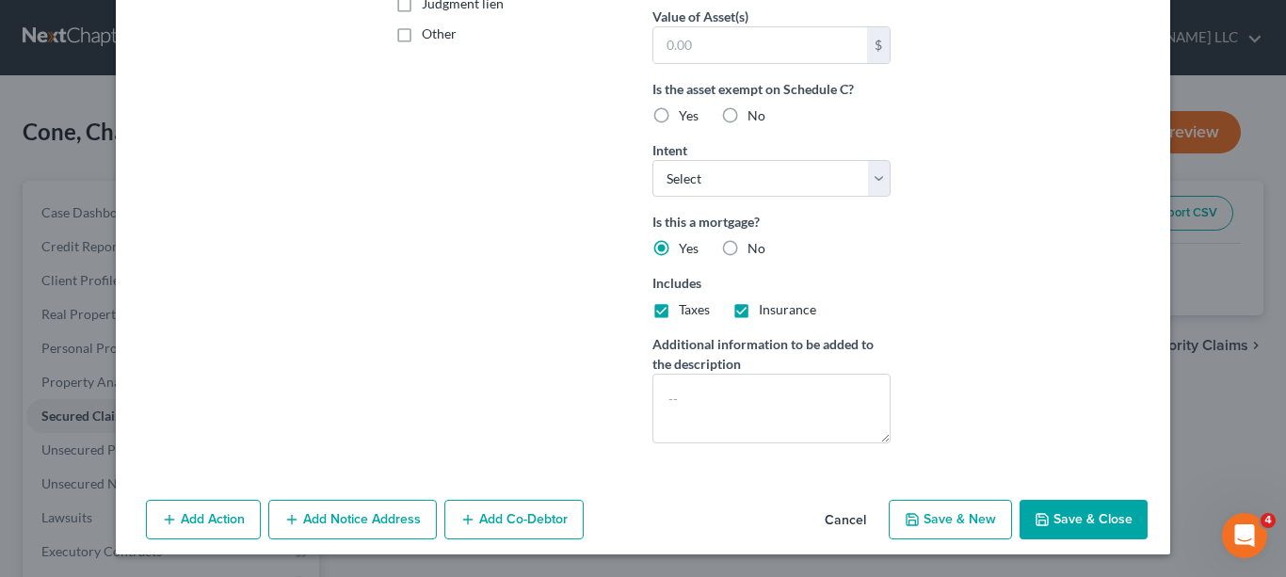
click at [1101, 521] on button "Save & Close" at bounding box center [1084, 520] width 128 height 40
checkbox input "false"
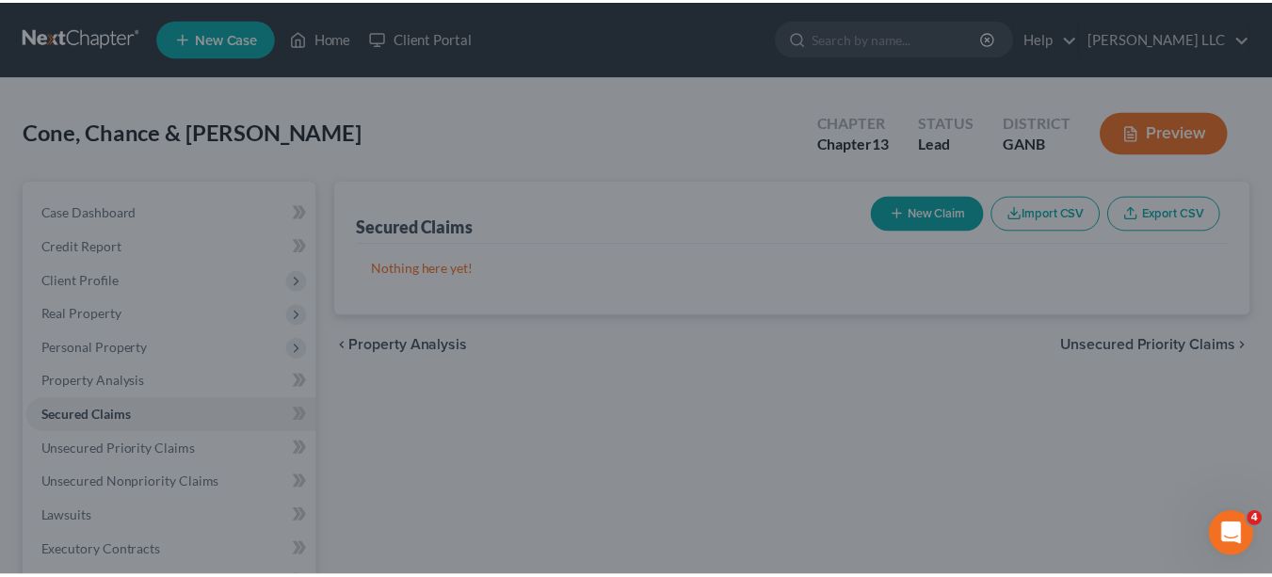
scroll to position [263, 0]
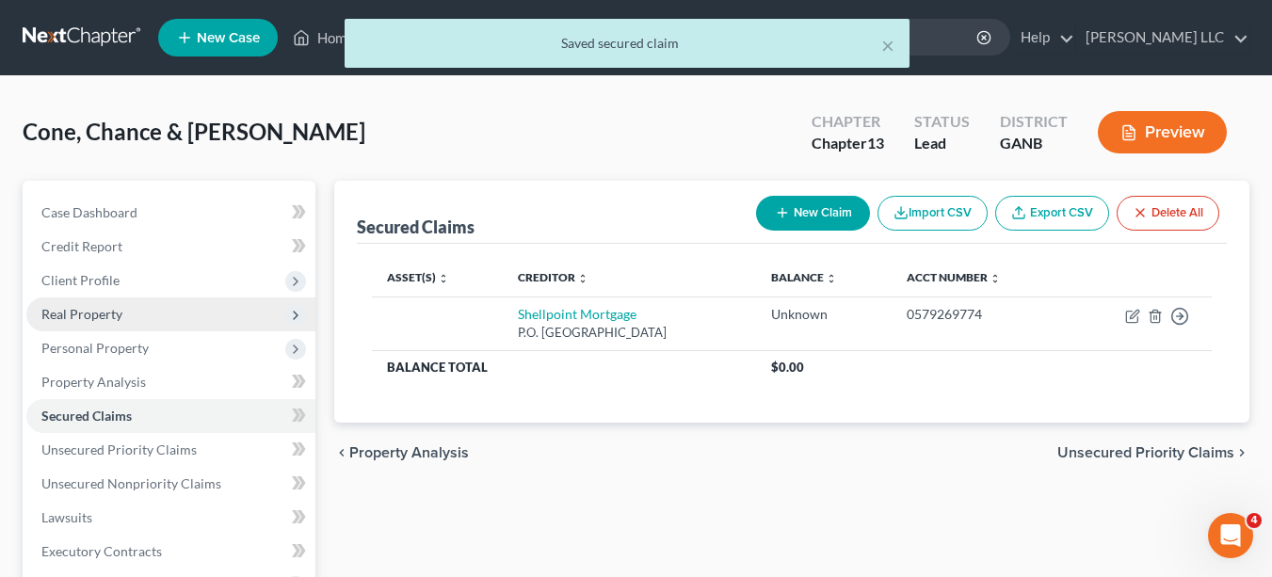
click at [125, 316] on span "Real Property" at bounding box center [170, 314] width 289 height 34
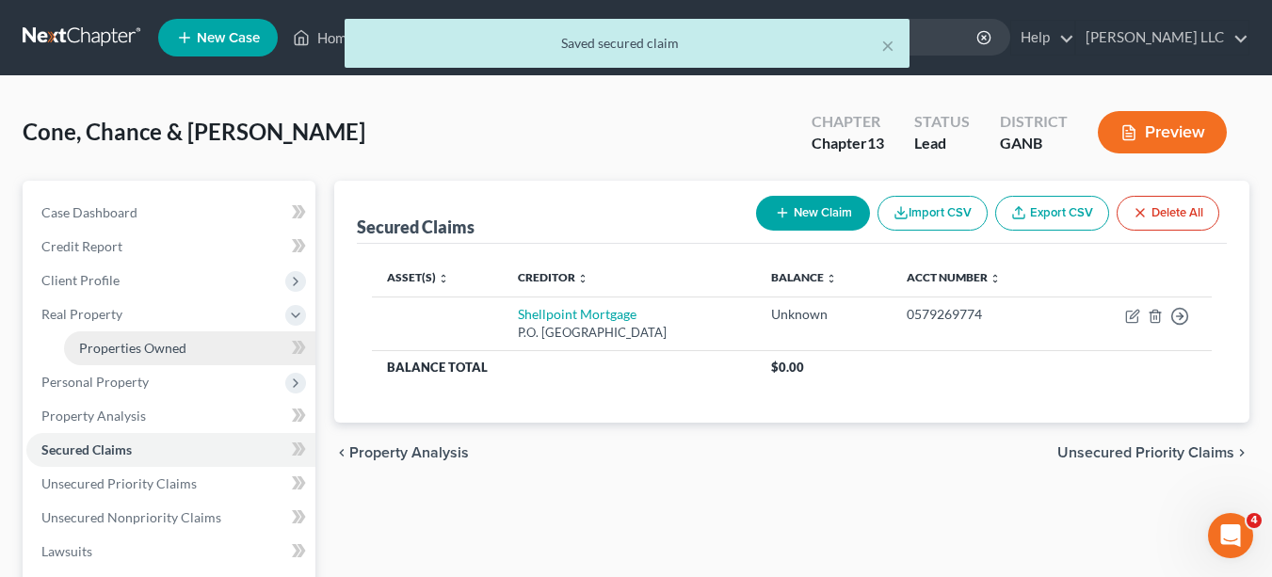
click at [172, 359] on link "Properties Owned" at bounding box center [189, 348] width 251 height 34
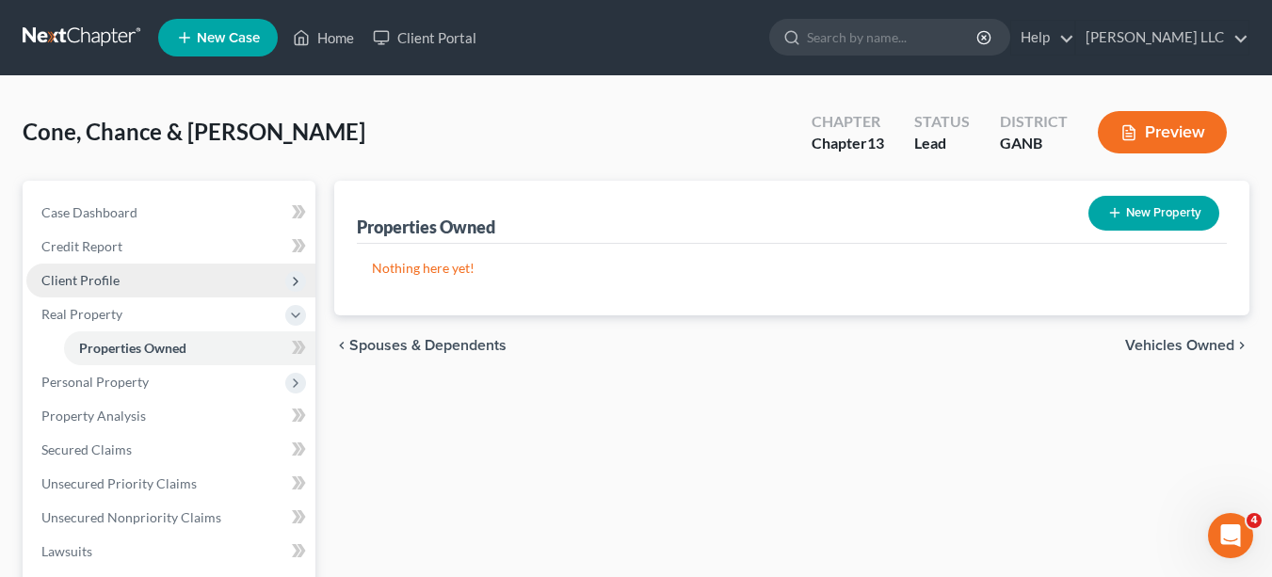
click at [135, 277] on span "Client Profile" at bounding box center [170, 281] width 289 height 34
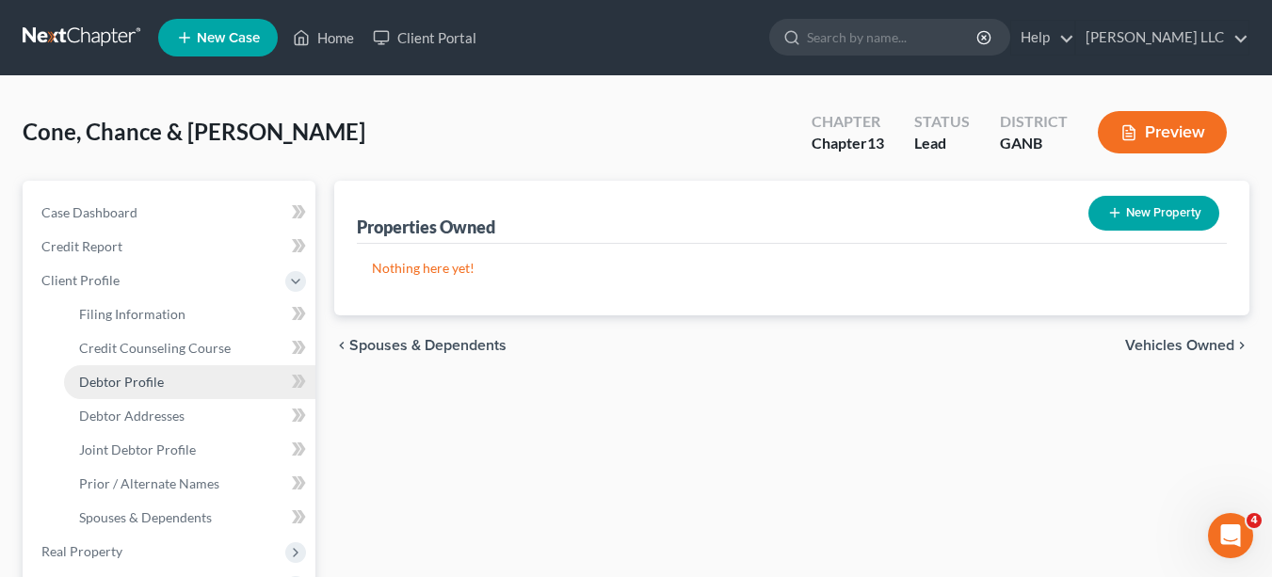
click at [167, 383] on link "Debtor Profile" at bounding box center [189, 382] width 251 height 34
select select "1"
select select "0"
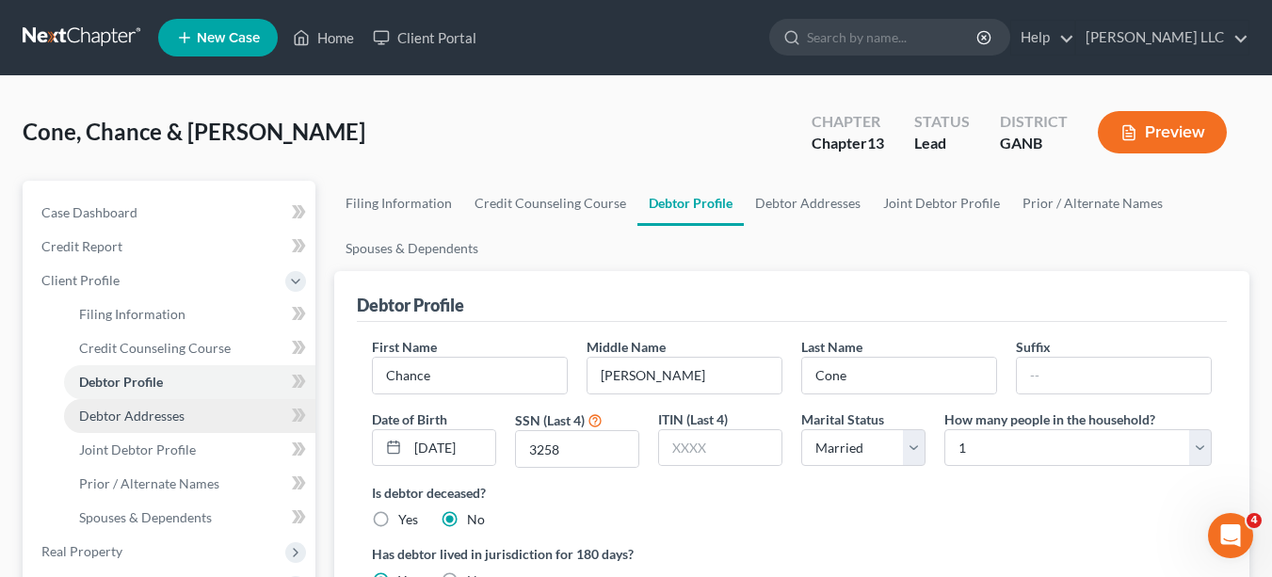
click at [234, 420] on link "Debtor Addresses" at bounding box center [189, 416] width 251 height 34
select select "0"
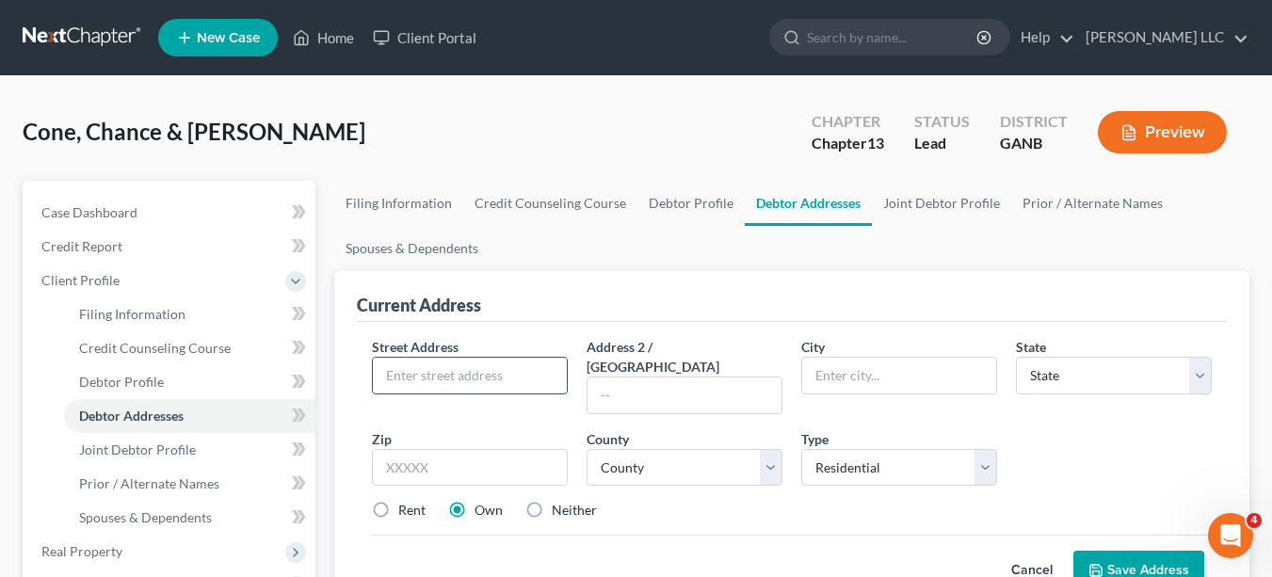
click at [538, 376] on input "text" at bounding box center [470, 376] width 194 height 36
type input "[STREET_ADDRESS]"
type input "[GEOGRAPHIC_DATA]"
select select "10"
type input "30506"
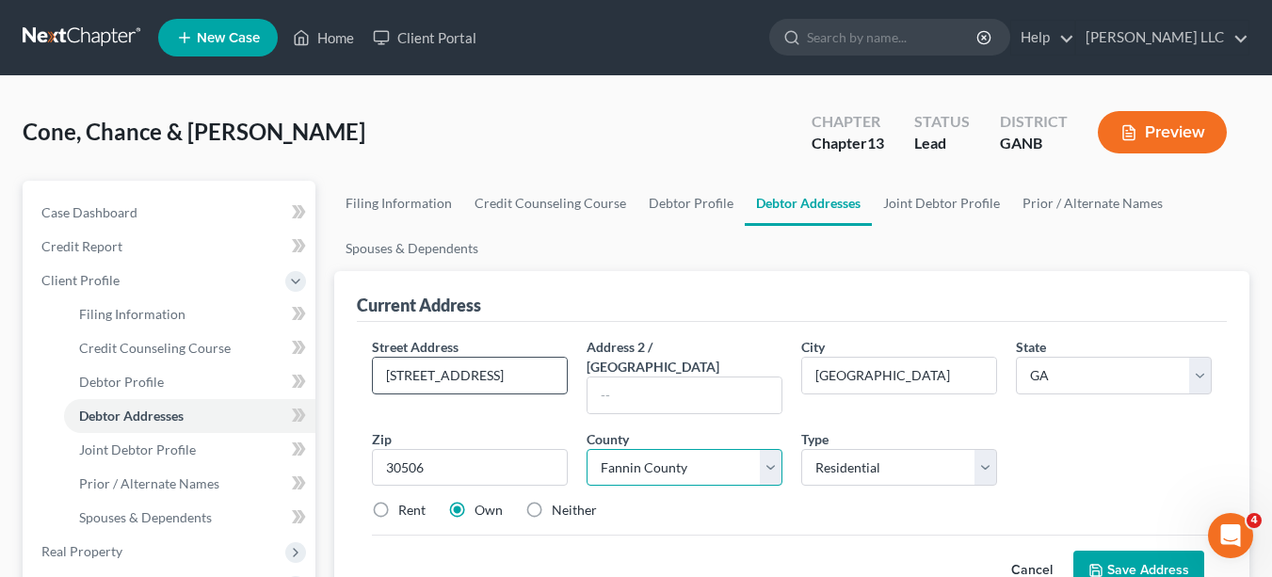
select select "57"
click at [1105, 551] on button "Save Address" at bounding box center [1138, 571] width 131 height 40
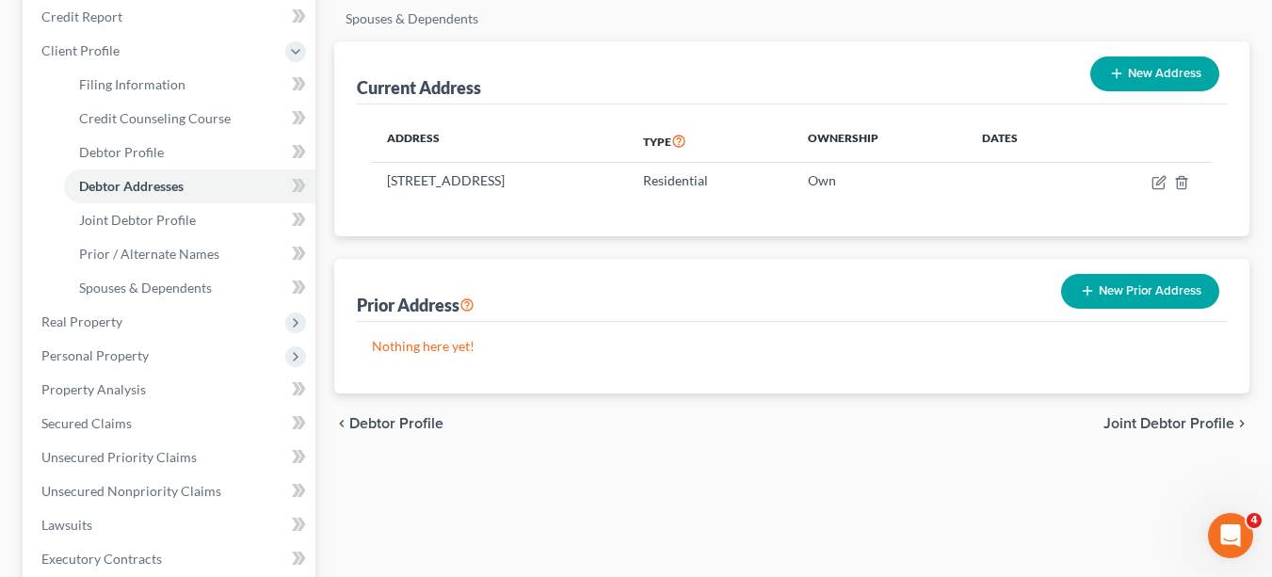
scroll to position [233, 0]
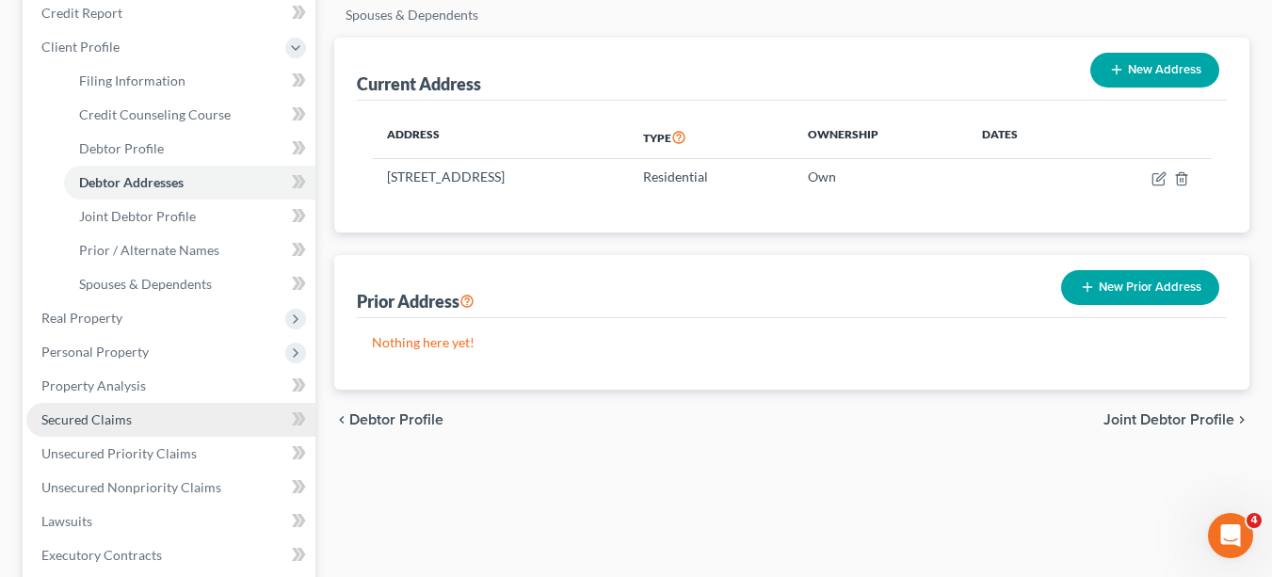
click at [105, 420] on span "Secured Claims" at bounding box center [86, 419] width 90 height 16
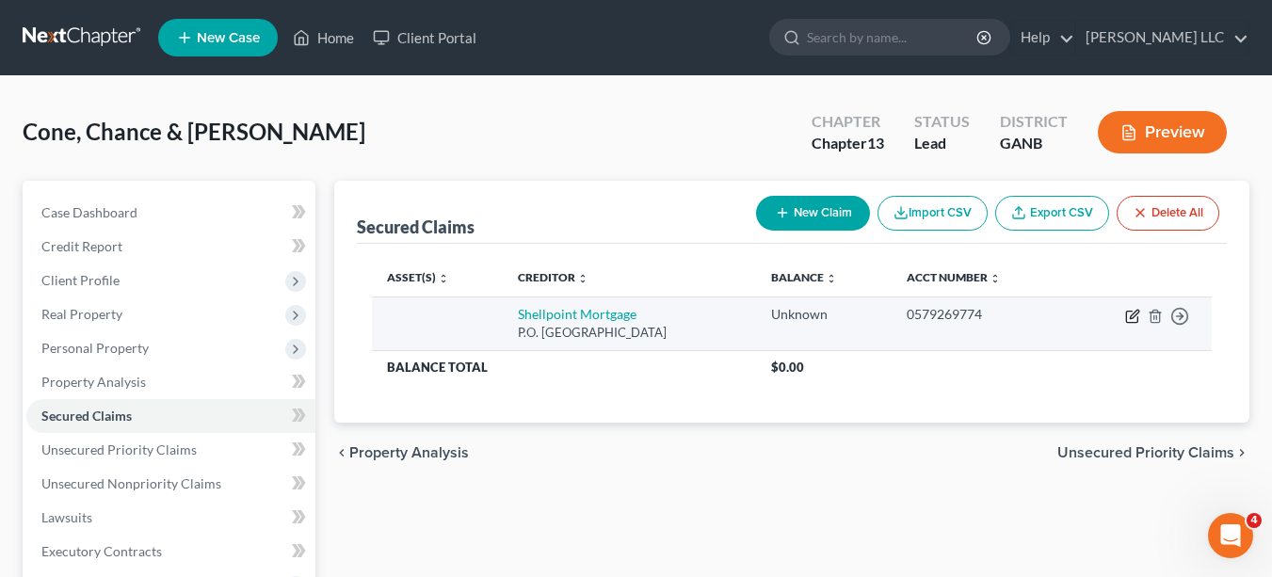
click at [1136, 323] on icon "button" at bounding box center [1131, 317] width 11 height 11
select select "23"
select select "1"
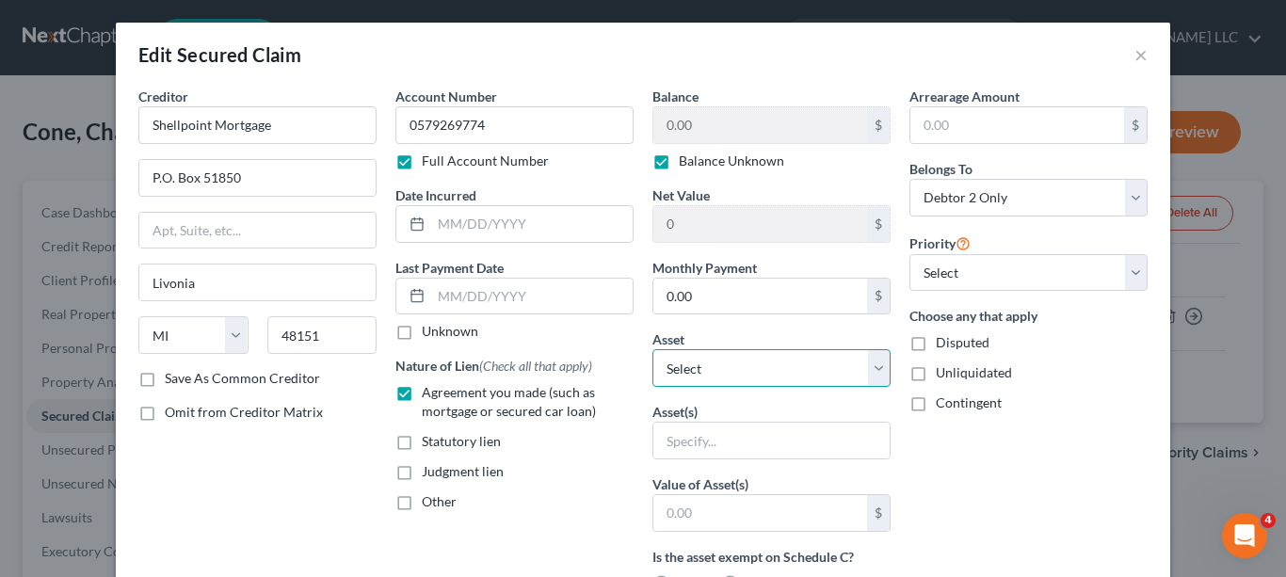
click at [882, 361] on select "Select Other Multiple Assets [STREET_ADDRESS] - $0.0" at bounding box center [771, 368] width 238 height 38
select select "2"
click at [652, 349] on select "Select Other Multiple Assets [STREET_ADDRESS] - $0.0" at bounding box center [771, 368] width 238 height 38
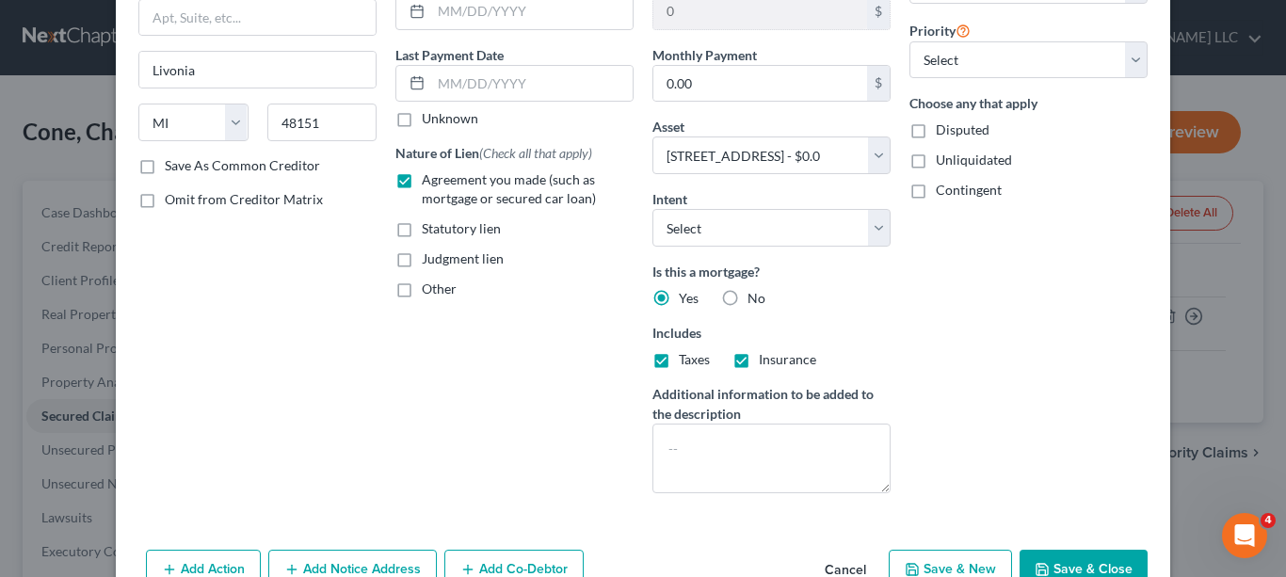
scroll to position [278, 0]
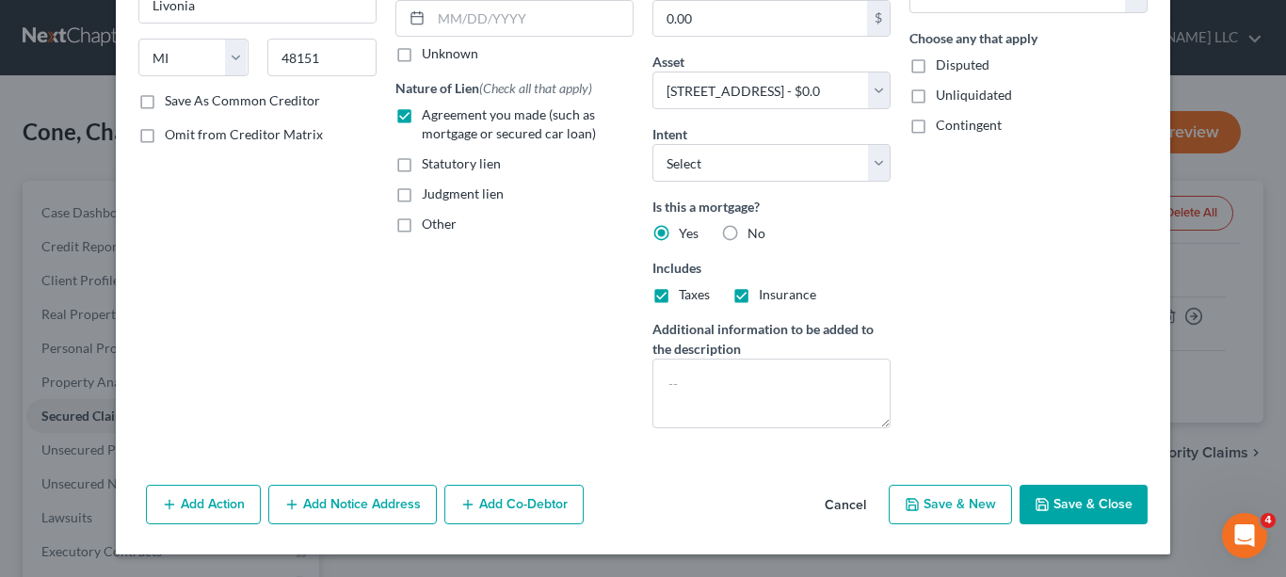
click at [1104, 510] on button "Save & Close" at bounding box center [1084, 505] width 128 height 40
select select
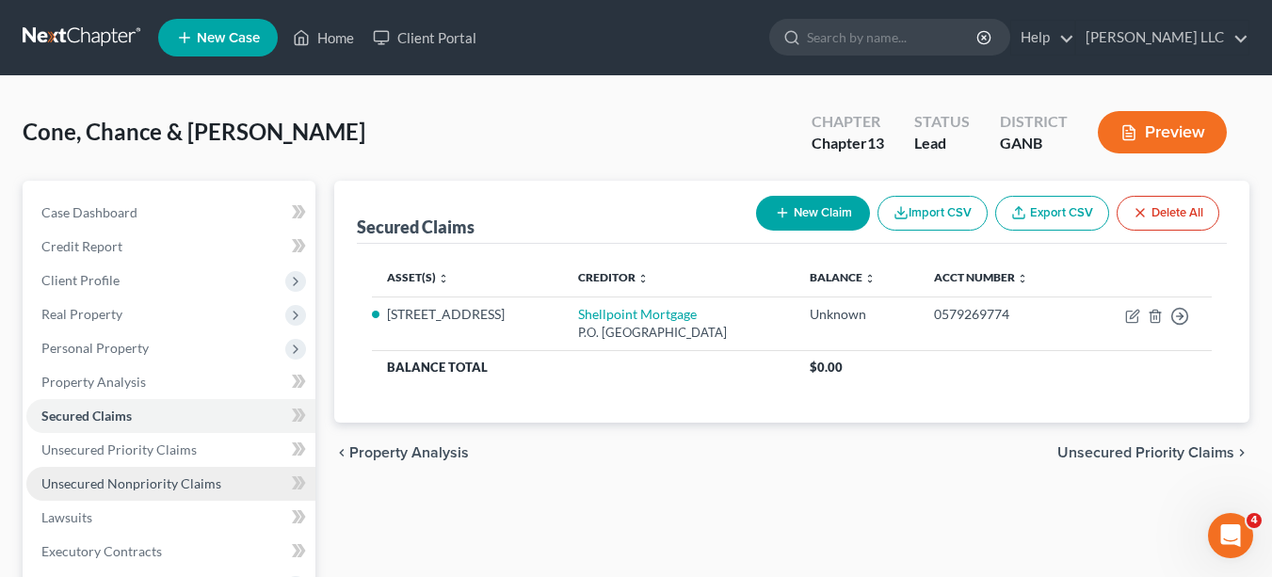
drag, startPoint x: 189, startPoint y: 489, endPoint x: 209, endPoint y: 478, distance: 22.3
click at [189, 489] on span "Unsecured Nonpriority Claims" at bounding box center [131, 483] width 180 height 16
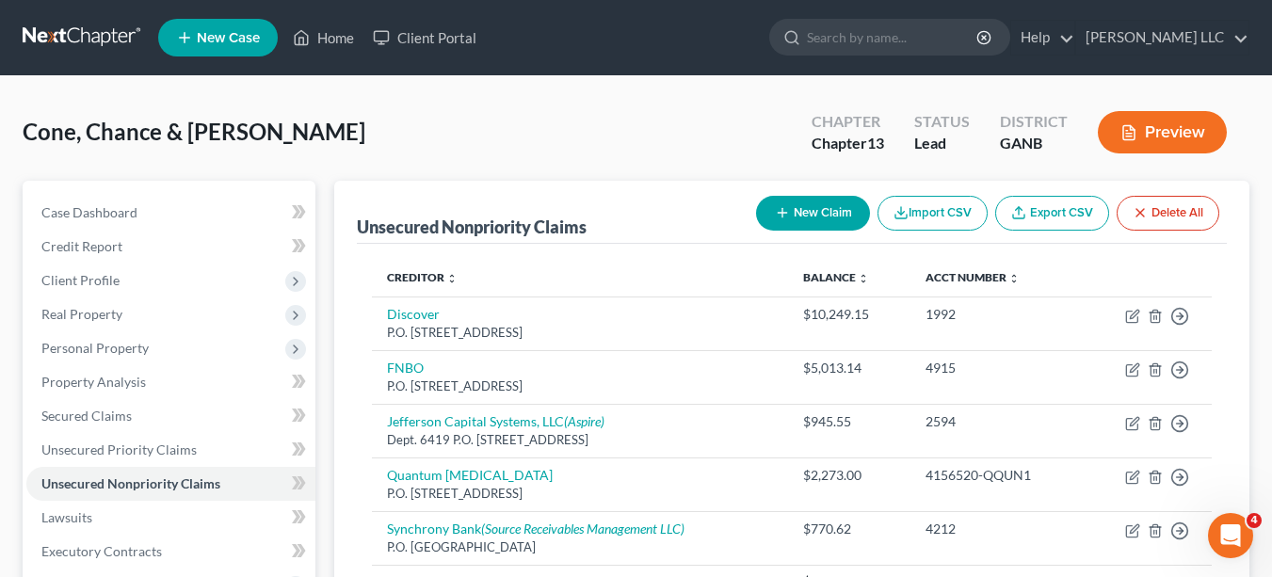
click at [831, 214] on button "New Claim" at bounding box center [813, 213] width 114 height 35
select select "2"
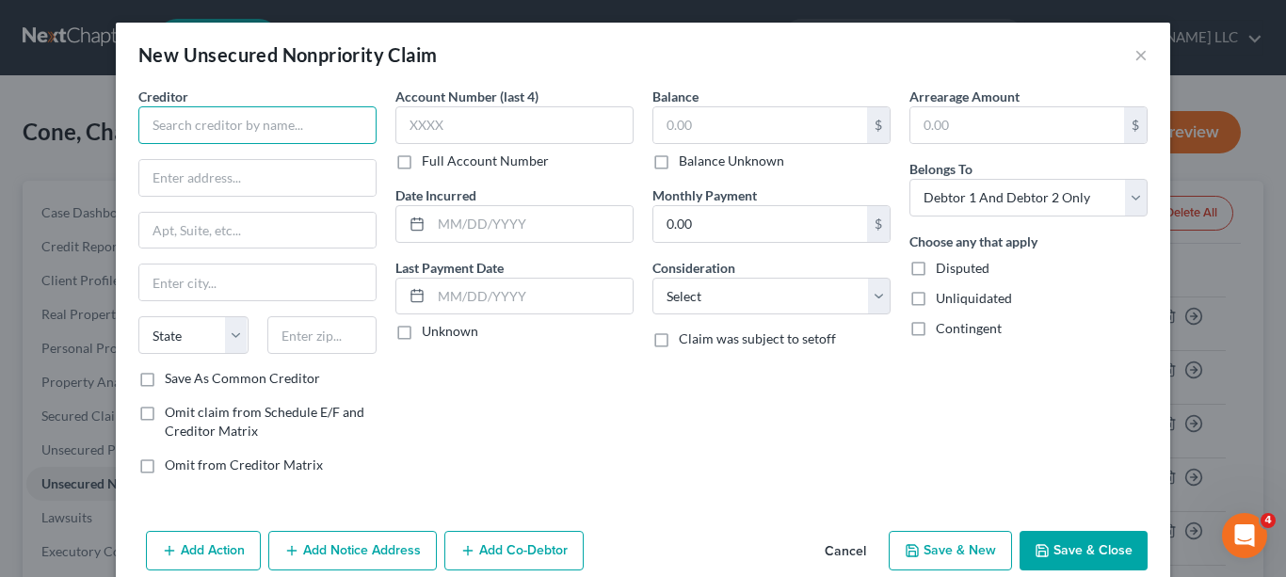
click at [325, 118] on input "text" at bounding box center [257, 125] width 238 height 38
click at [321, 119] on input "Fingerhut" at bounding box center [257, 125] width 238 height 38
type input "Fingerhut"
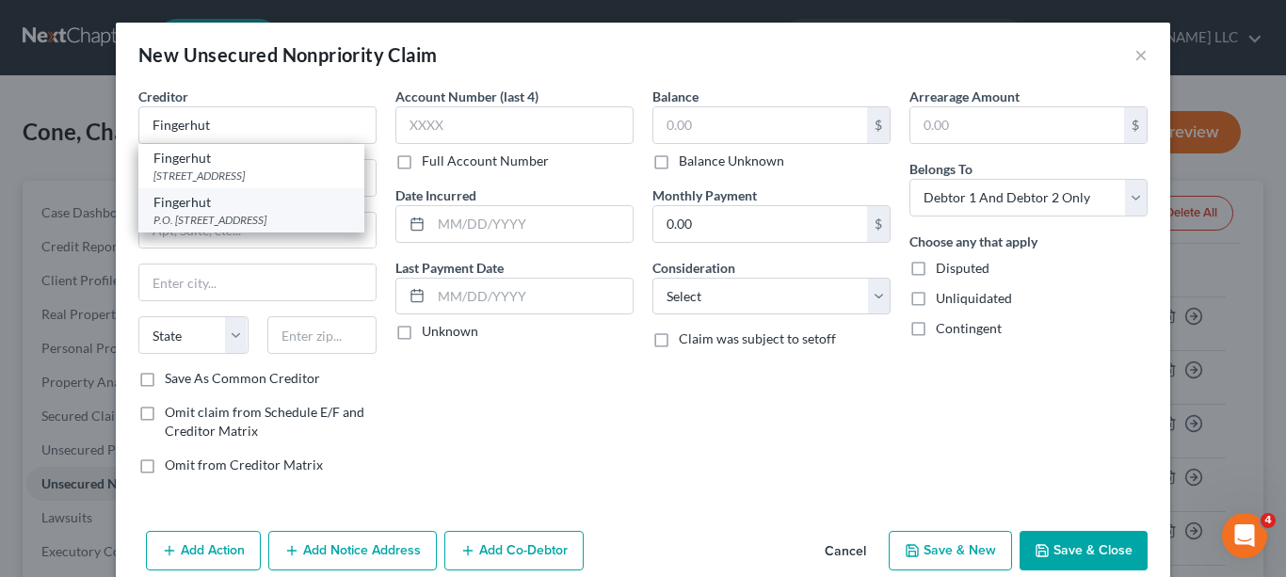
click at [230, 212] on div "Fingerhut" at bounding box center [251, 202] width 196 height 19
type input "P.O. Box 70281"
type input "[GEOGRAPHIC_DATA]"
select select "39"
type input "19176"
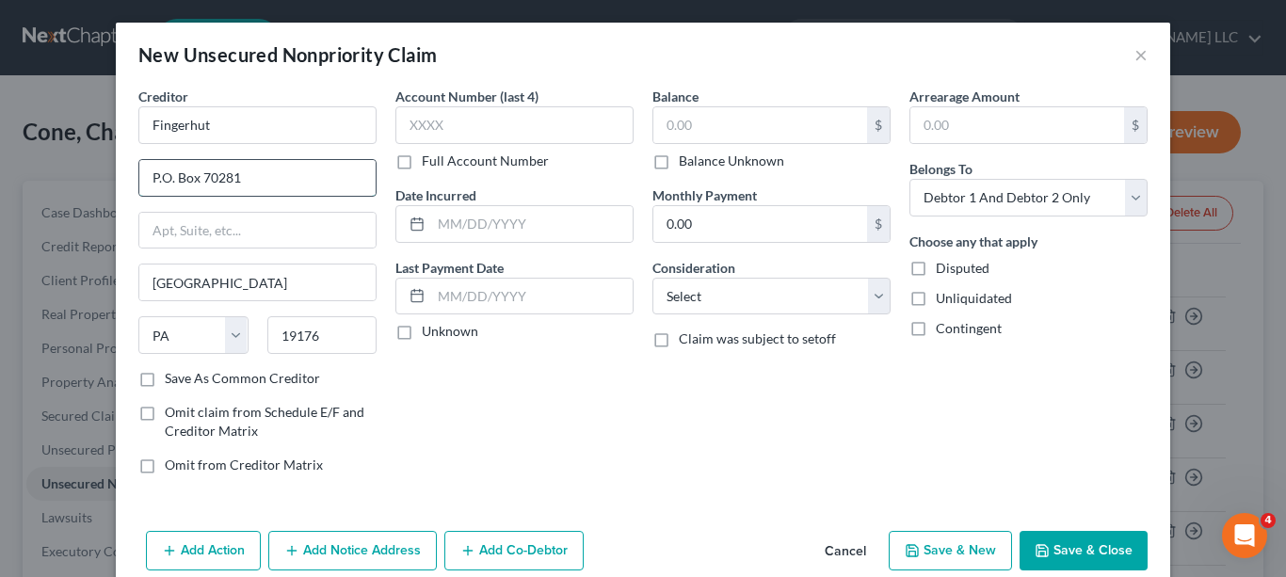
click at [260, 187] on input "P.O. Box 70281" at bounding box center [257, 178] width 236 height 36
type input "P.O. Box 70792"
click at [165, 380] on label "Save As Common Creditor" at bounding box center [242, 378] width 155 height 19
click at [172, 380] on input "Save As Common Creditor" at bounding box center [178, 375] width 12 height 12
checkbox input "true"
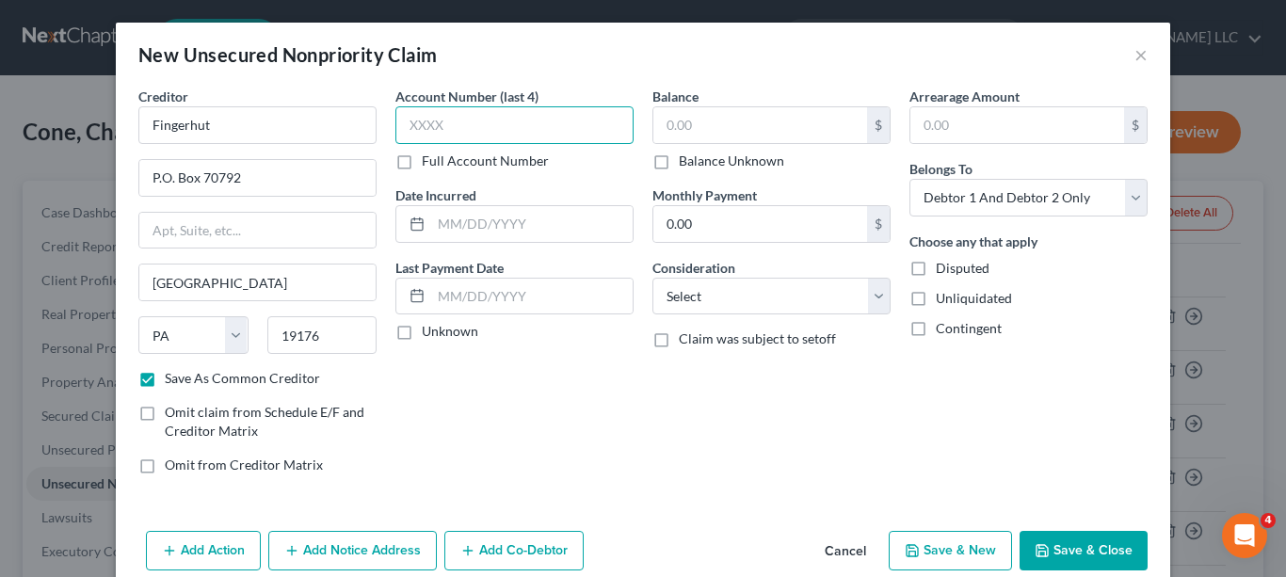
click at [479, 125] on input "text" at bounding box center [514, 125] width 238 height 38
drag, startPoint x: 479, startPoint y: 125, endPoint x: 451, endPoint y: 129, distance: 28.5
click at [451, 129] on input "text" at bounding box center [514, 125] width 238 height 38
type input "1187"
click at [722, 122] on input "text" at bounding box center [760, 125] width 214 height 36
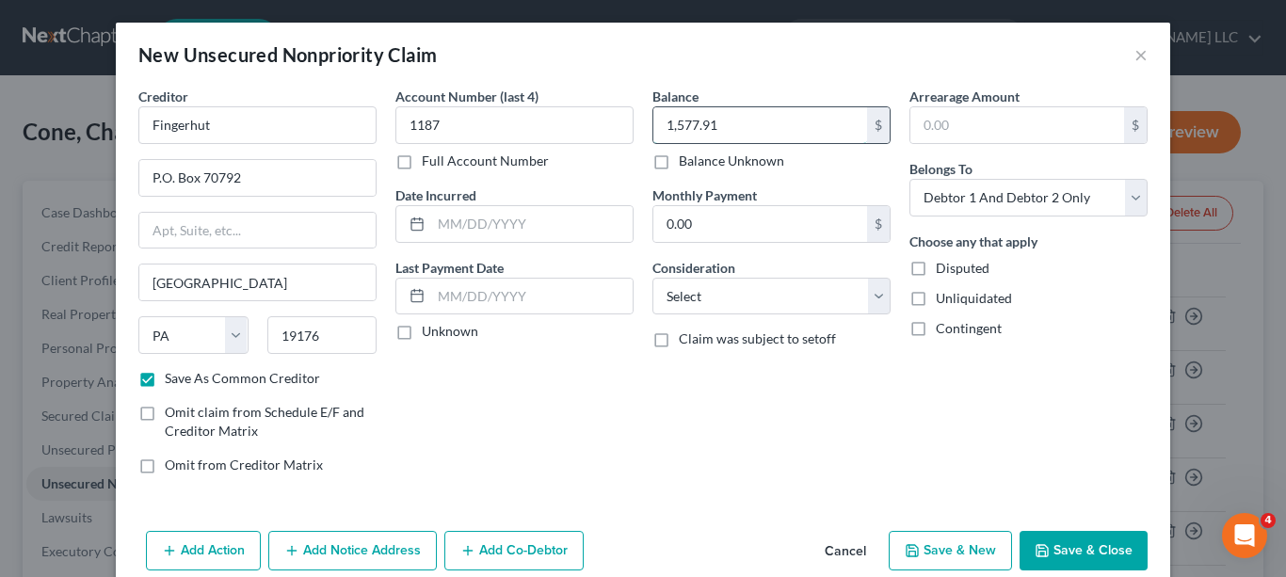
type input "1,577.91"
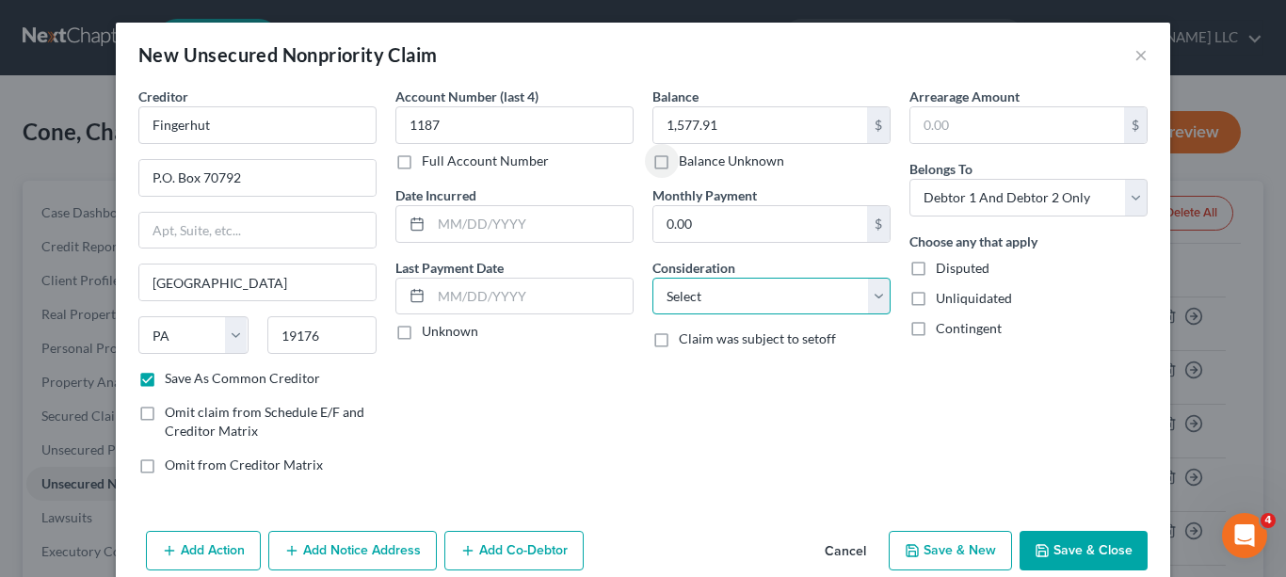
click at [871, 300] on select "Select Cable / Satellite Services Collection Agency Credit Card Debt Debt Couns…" at bounding box center [771, 297] width 238 height 38
select select "2"
click at [652, 278] on select "Select Cable / Satellite Services Collection Agency Credit Card Debt Debt Couns…" at bounding box center [771, 297] width 238 height 38
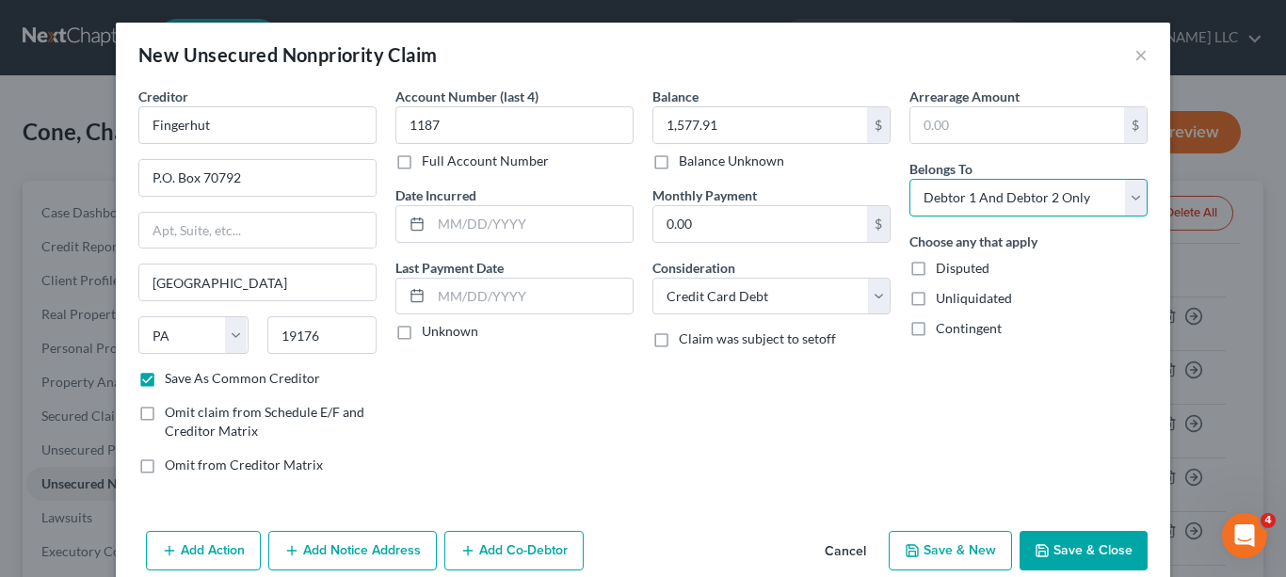
click at [1132, 202] on select "Select Debtor 1 Only Debtor 2 Only Debtor 1 And Debtor 2 Only At Least One Of T…" at bounding box center [1028, 198] width 238 height 38
select select "0"
click at [909, 179] on select "Select Debtor 1 Only Debtor 2 Only Debtor 1 And Debtor 2 Only At Least One Of T…" at bounding box center [1028, 198] width 238 height 38
click at [393, 544] on button "Add Notice Address" at bounding box center [352, 551] width 169 height 40
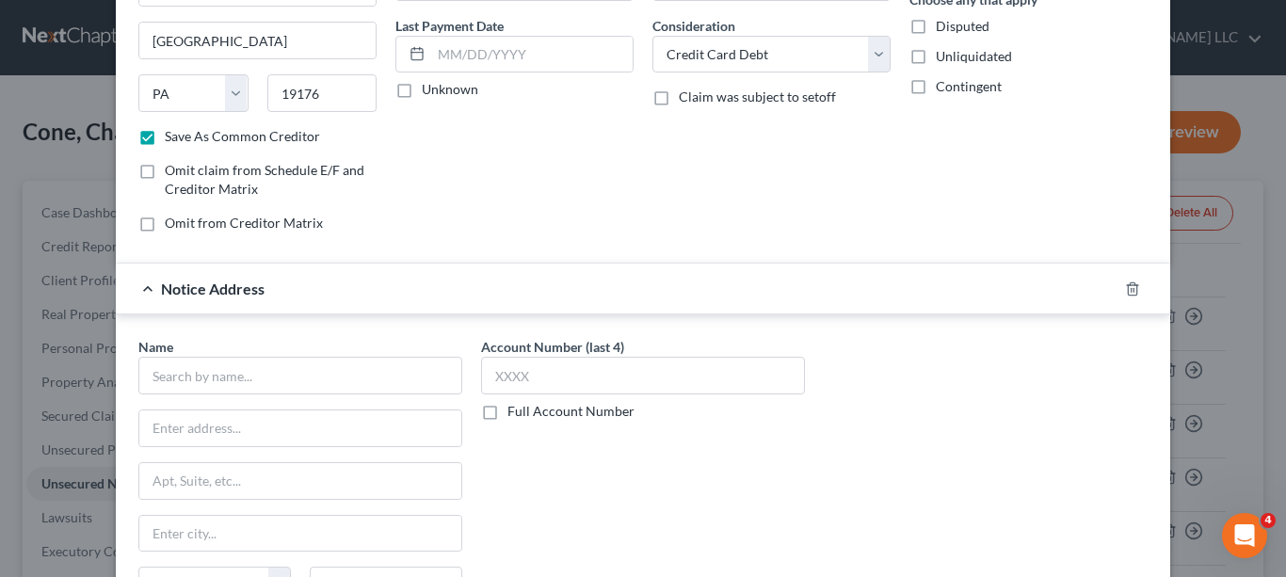
scroll to position [409, 0]
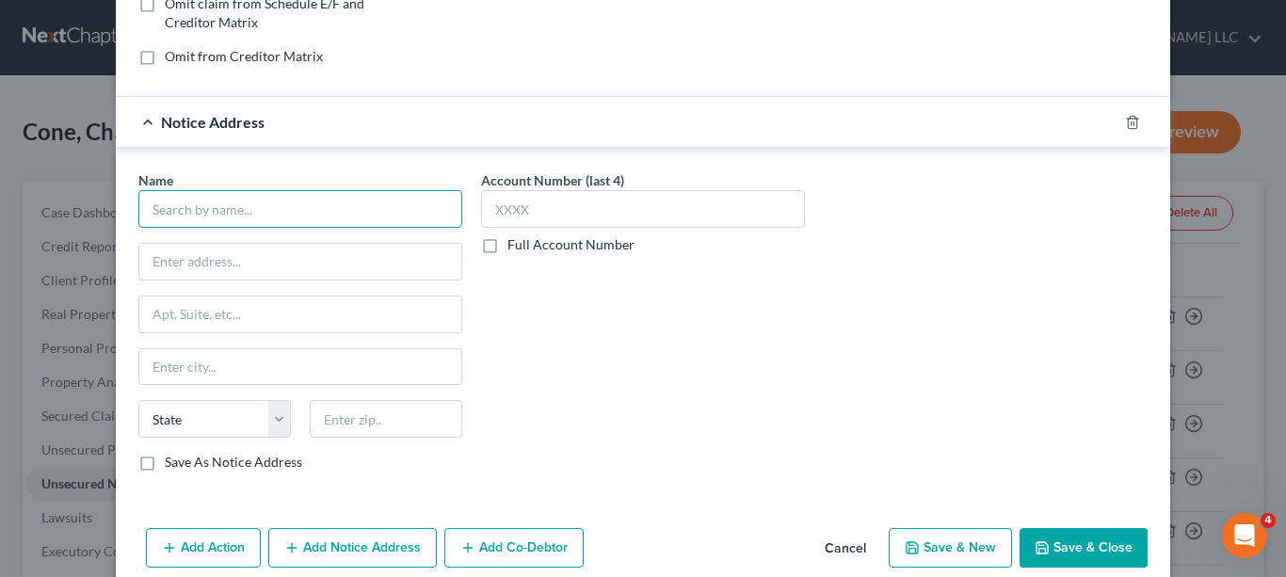
click at [341, 212] on input "text" at bounding box center [300, 209] width 324 height 38
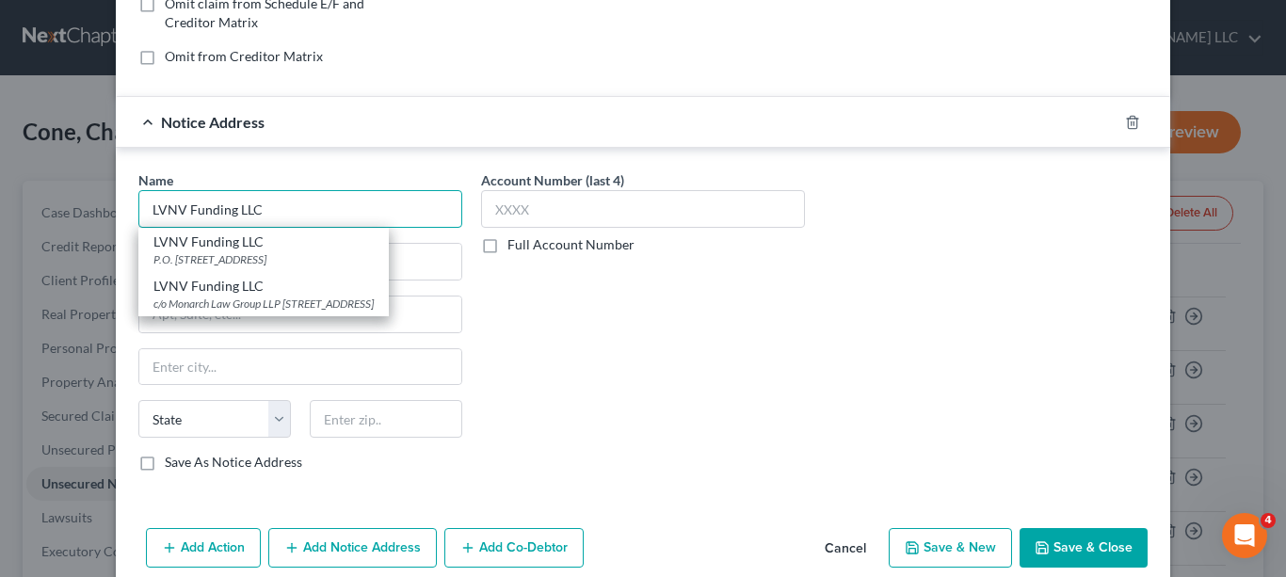
type input "LVNV Funding LLC"
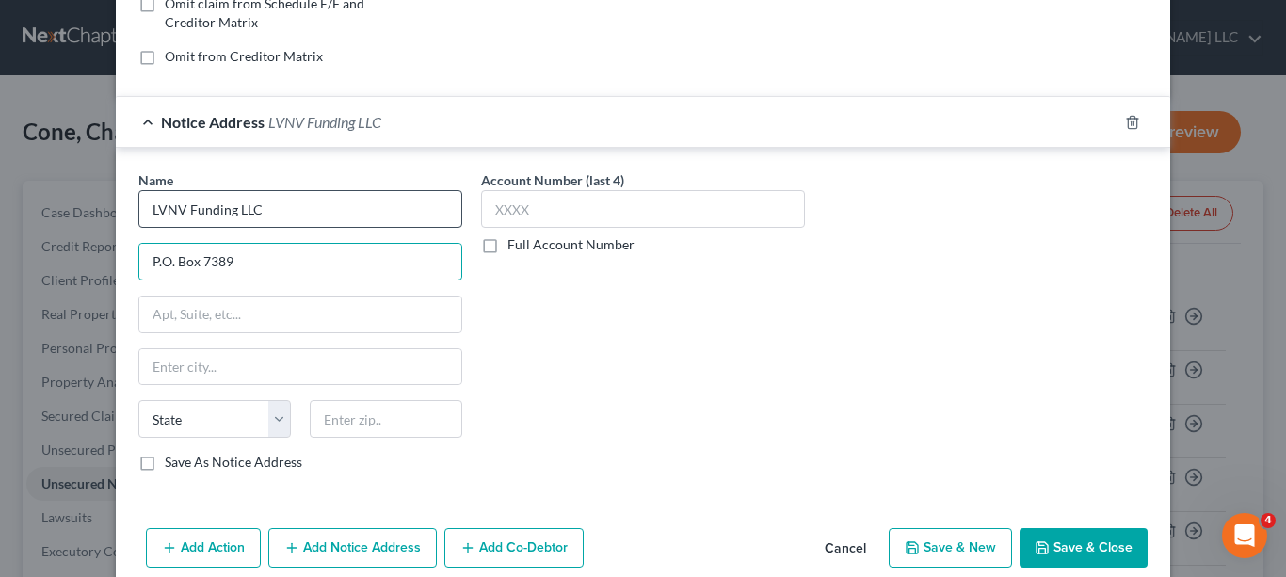
type input "P.O. Box 7389"
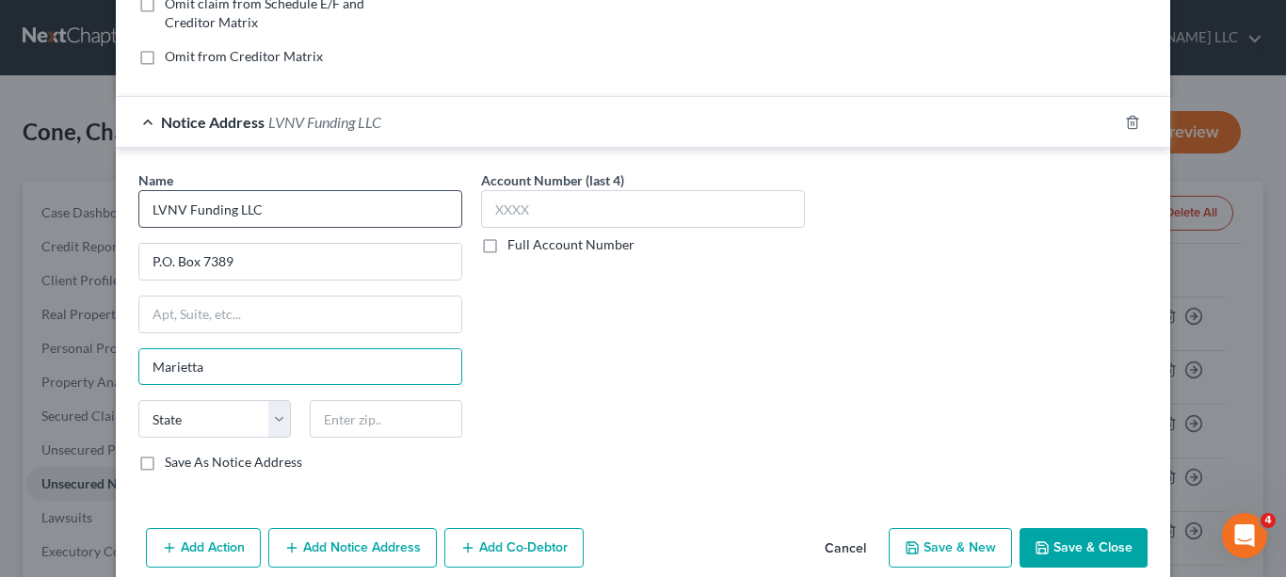
type input "Marietta"
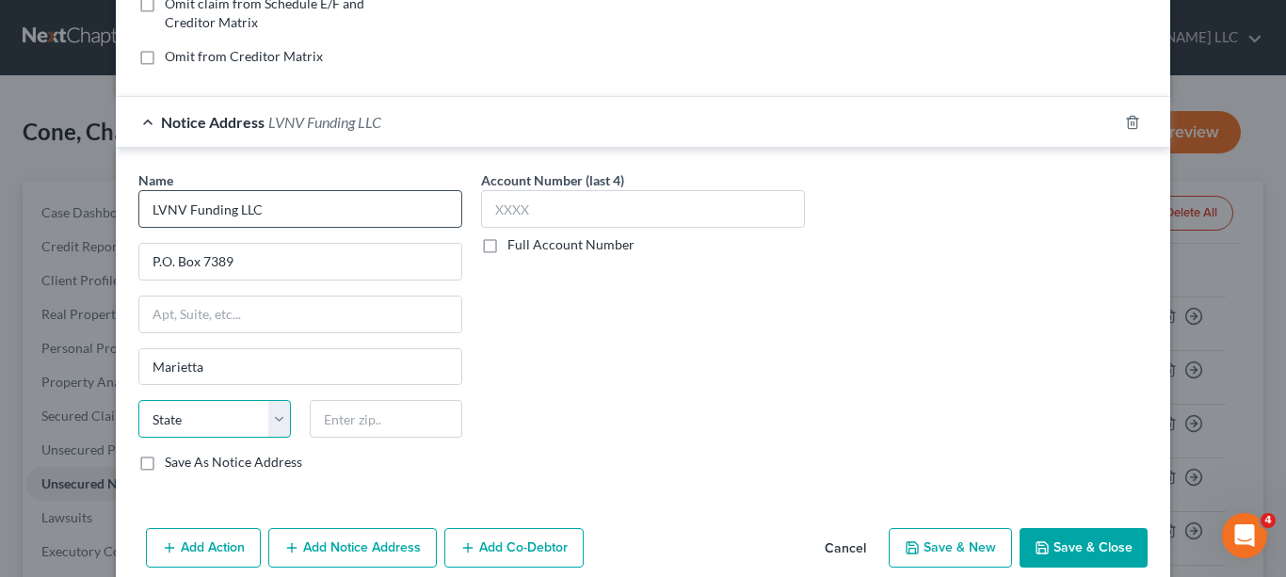
select select "10"
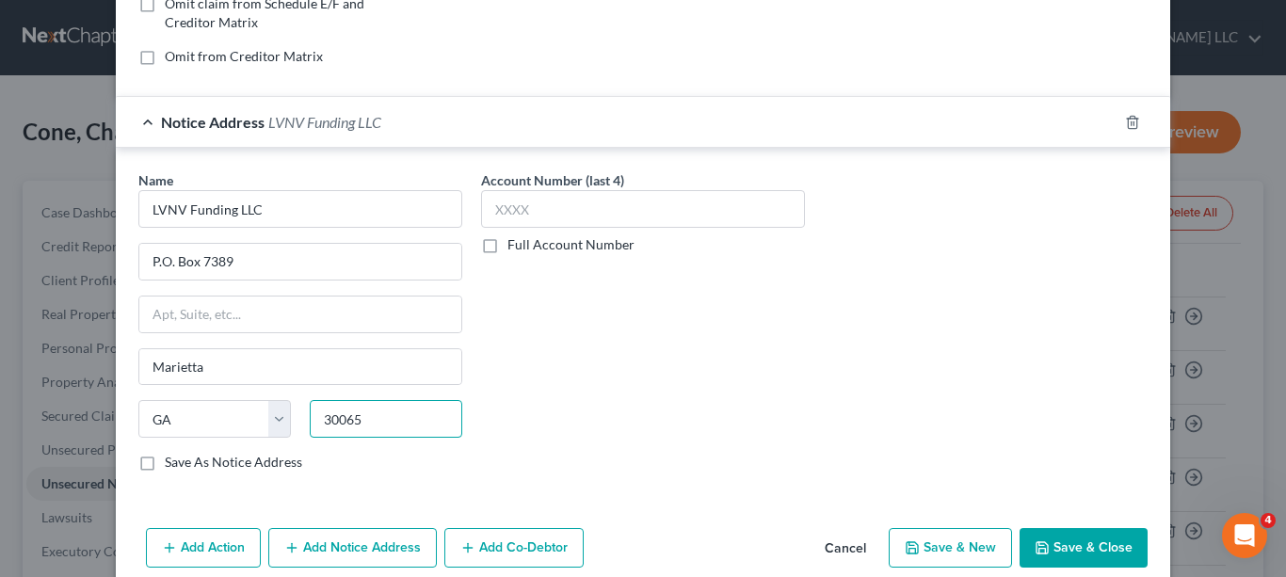
type input "30065"
click at [165, 465] on label "Save As Notice Address" at bounding box center [233, 462] width 137 height 19
click at [172, 465] on input "Save As Notice Address" at bounding box center [178, 459] width 12 height 12
checkbox input "true"
click at [207, 553] on button "Add Action" at bounding box center [203, 548] width 115 height 40
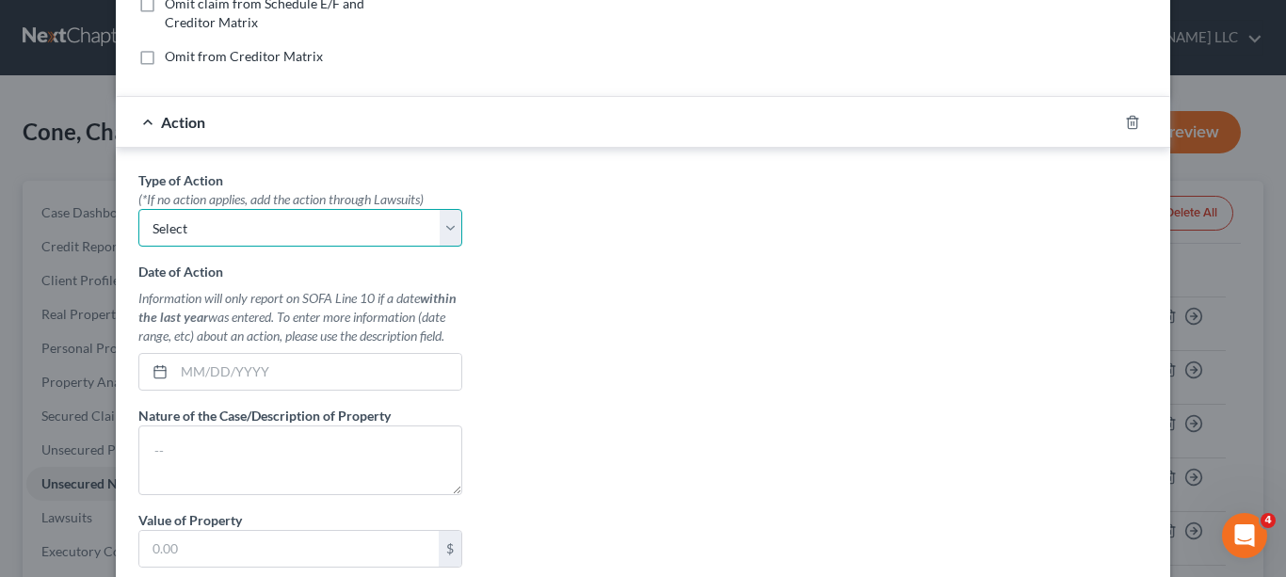
click at [442, 234] on select "Select Repossession Garnishment Foreclosure Personal Injury Attached, Seized, O…" at bounding box center [300, 228] width 324 height 38
click at [572, 338] on div "Type of Action * (*If no action applies, add the action through Lawsuits) Selec…" at bounding box center [643, 406] width 1028 height 472
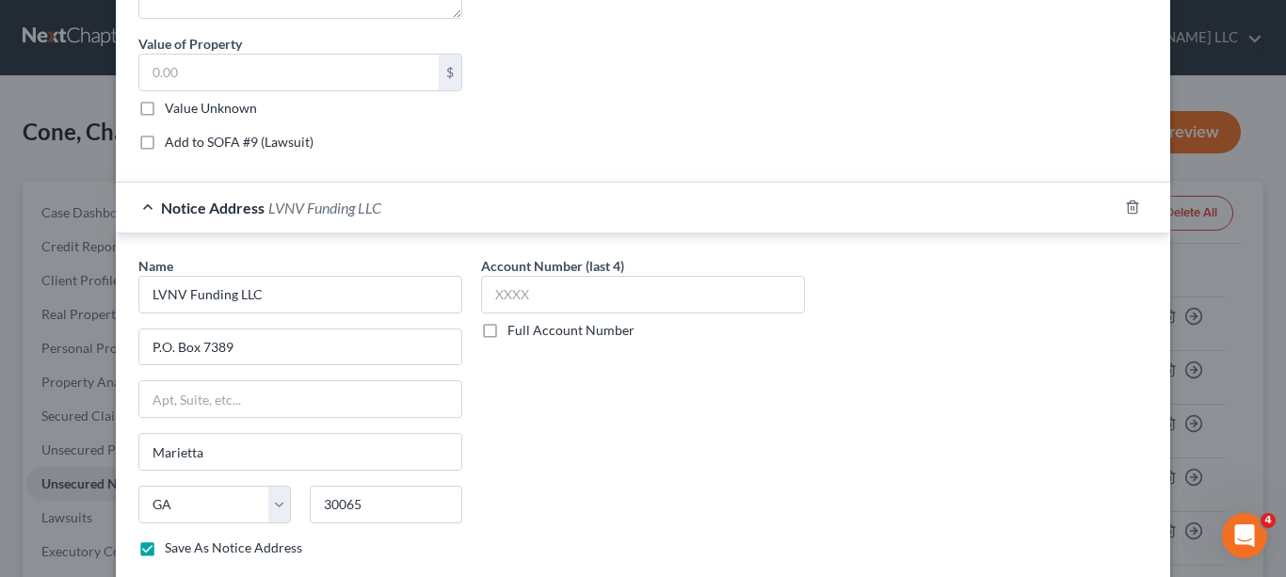
scroll to position [998, 0]
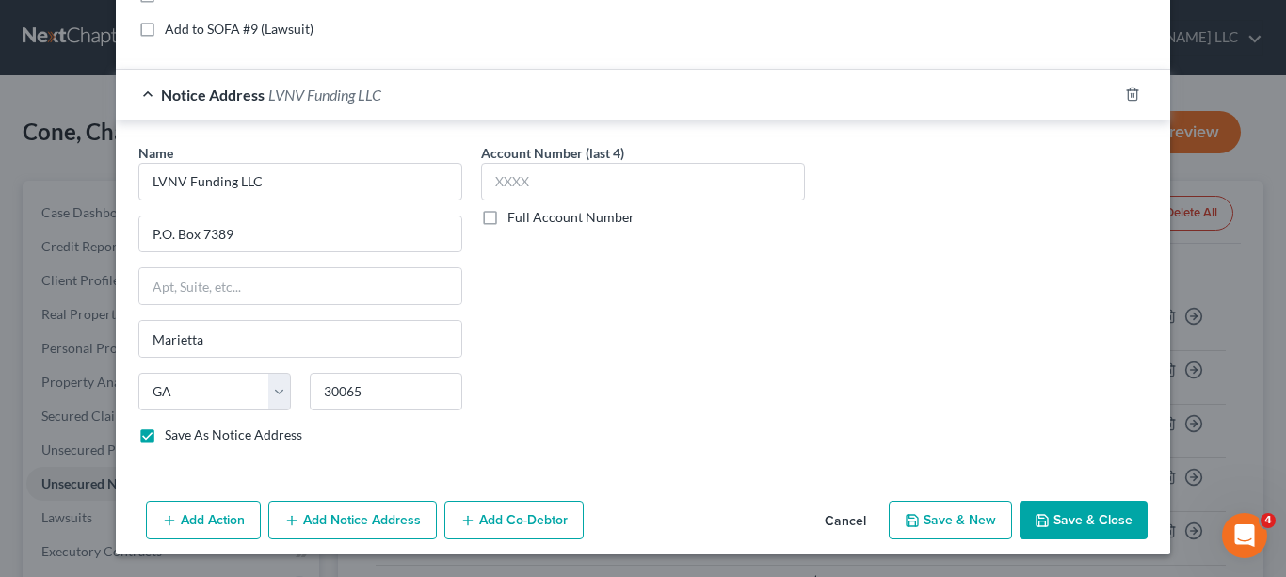
click at [1071, 508] on button "Save & Close" at bounding box center [1084, 521] width 128 height 40
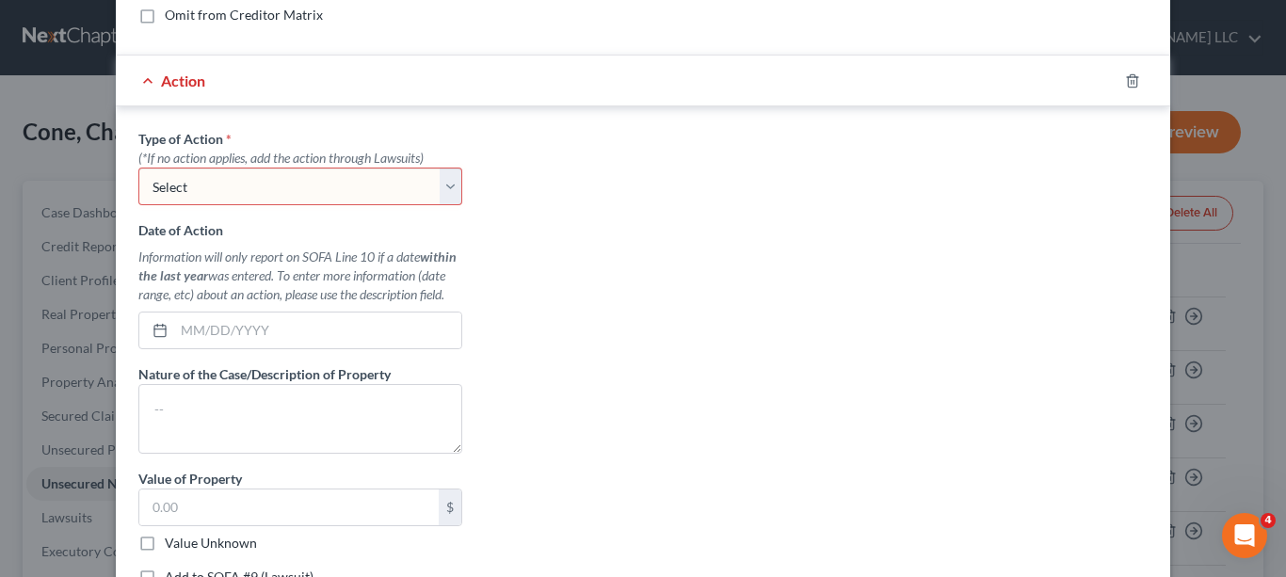
scroll to position [390, 0]
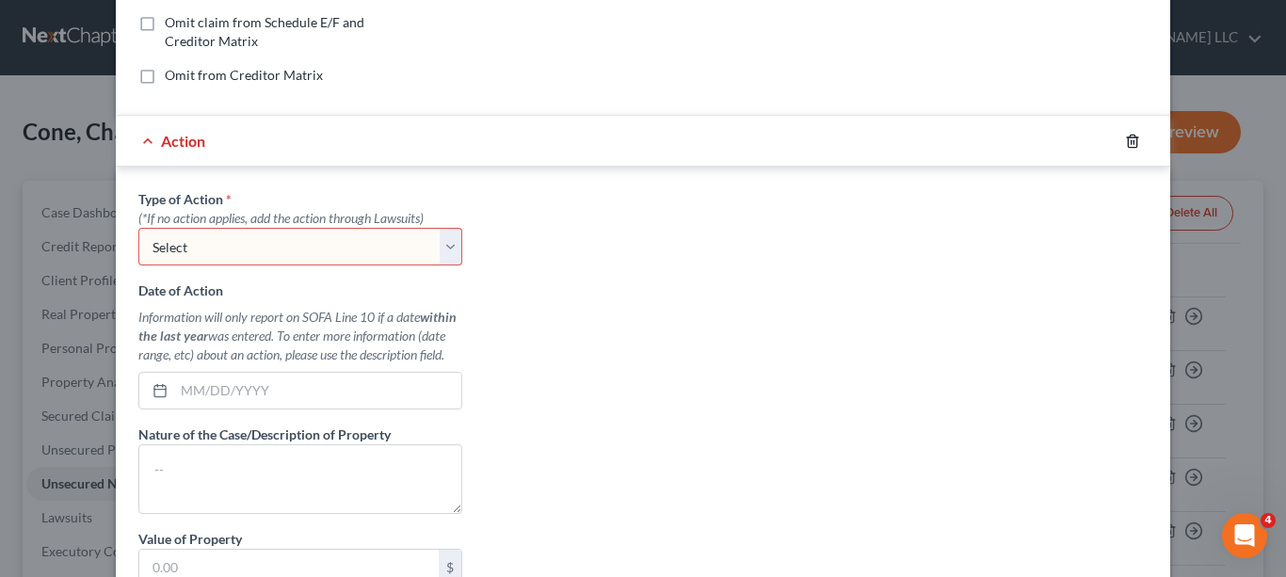
click at [1128, 135] on icon "button" at bounding box center [1132, 141] width 8 height 12
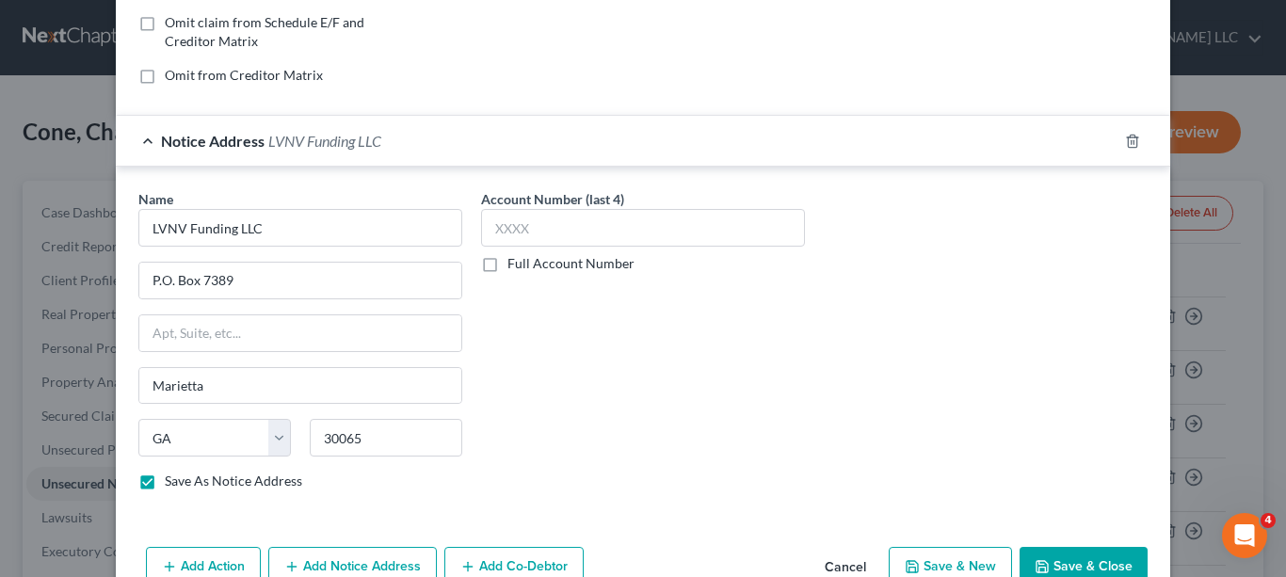
click at [1096, 565] on button "Save & Close" at bounding box center [1084, 567] width 128 height 40
checkbox input "false"
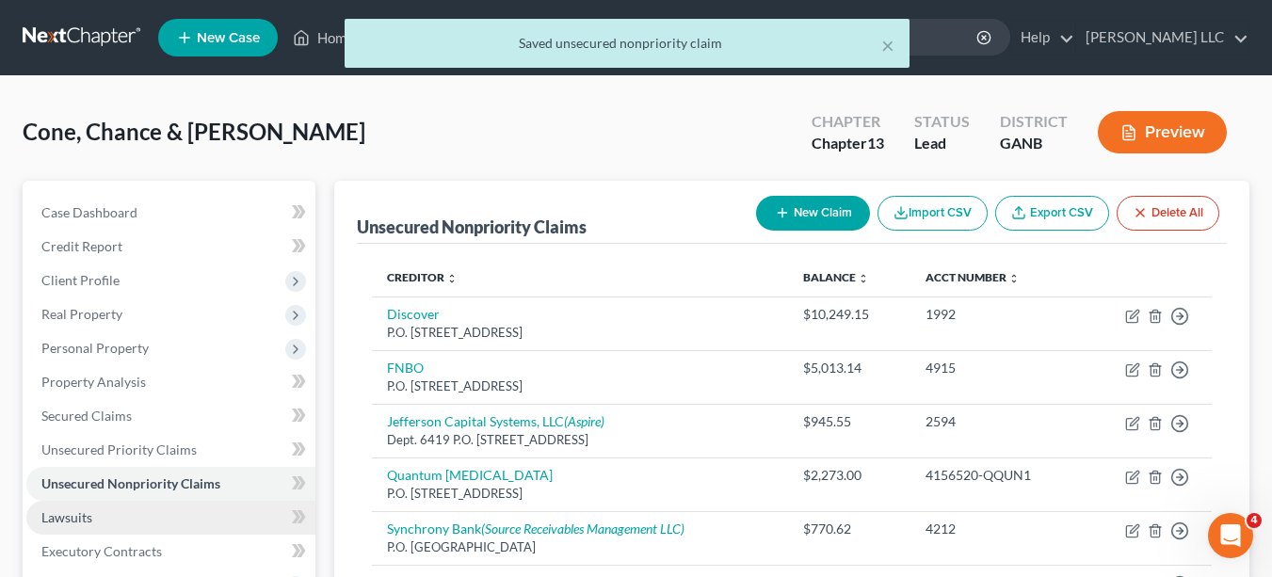
click at [125, 518] on link "Lawsuits" at bounding box center [170, 518] width 289 height 34
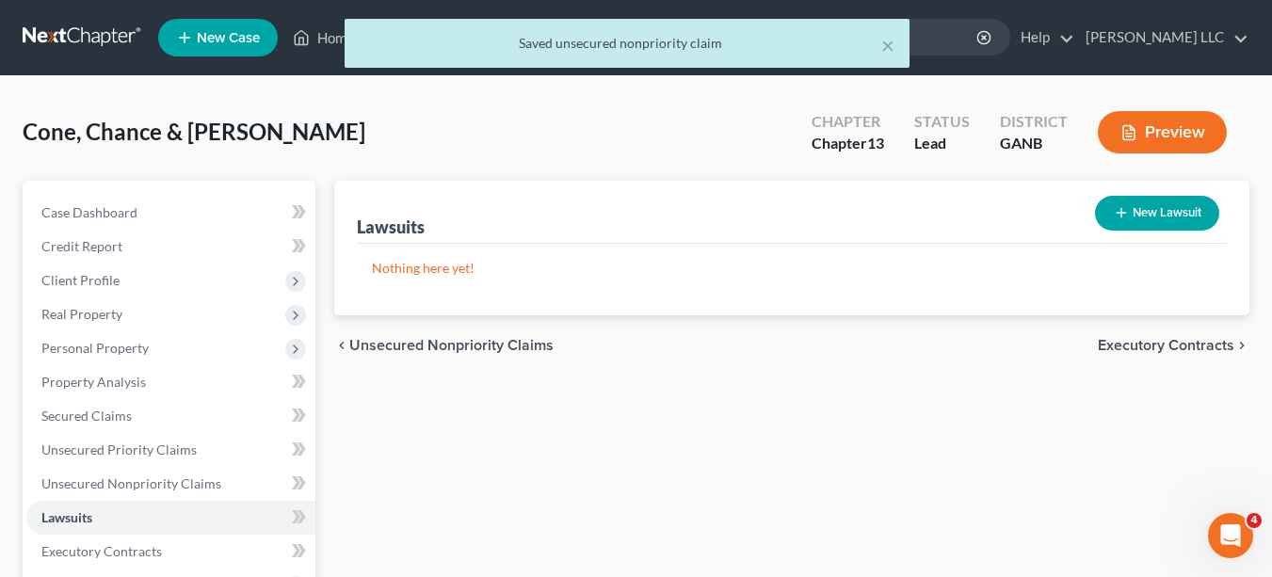
click at [1128, 217] on button "New Lawsuit" at bounding box center [1157, 213] width 124 height 35
select select "0"
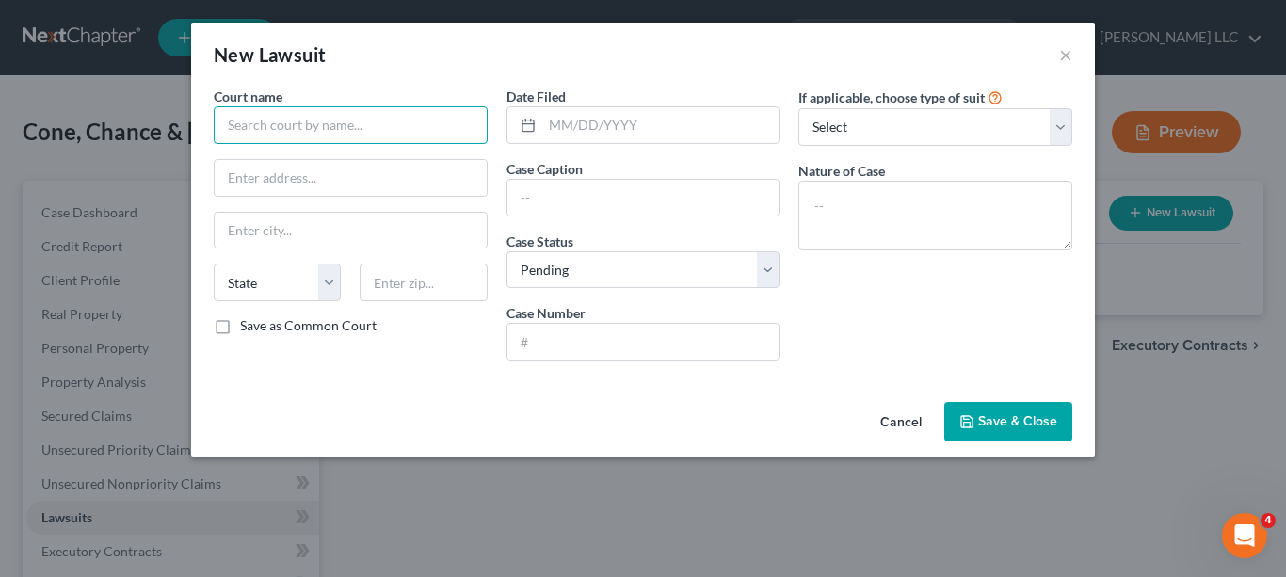
click at [405, 122] on input "text" at bounding box center [351, 125] width 274 height 38
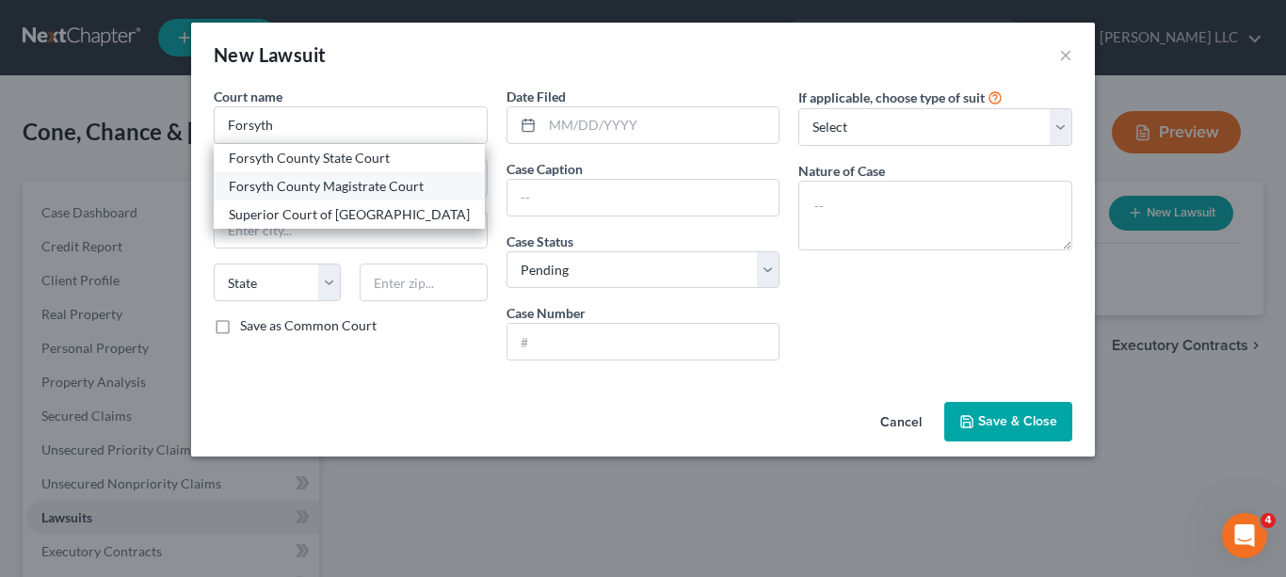
click at [392, 172] on div "Forsyth County Magistrate Court" at bounding box center [349, 186] width 271 height 28
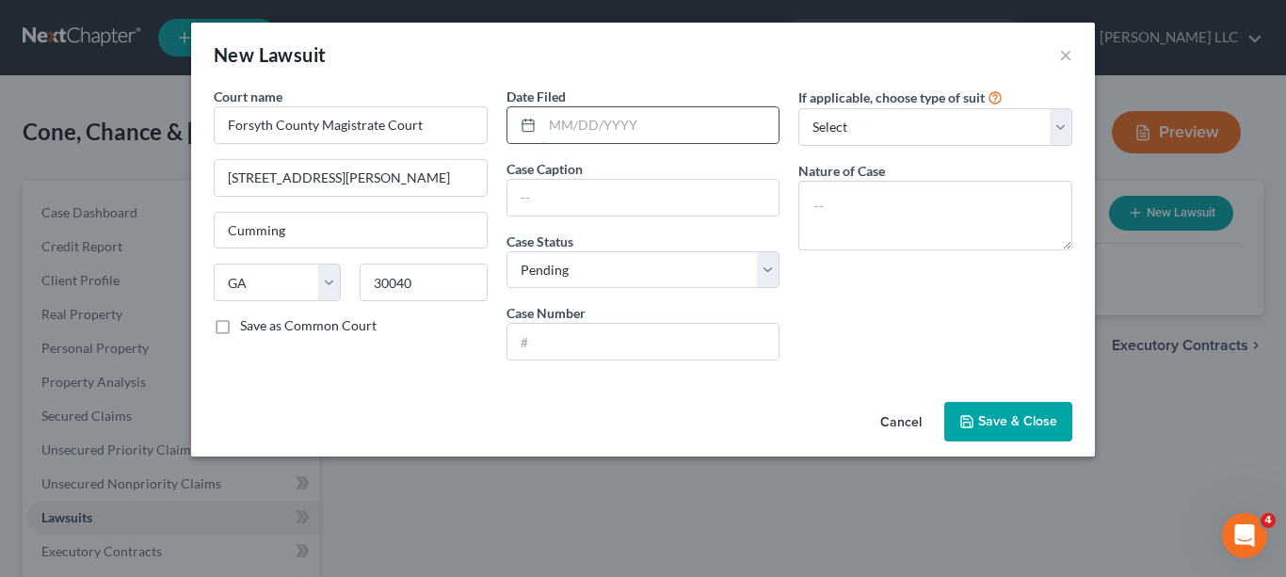
click at [678, 117] on input "text" at bounding box center [660, 125] width 237 height 36
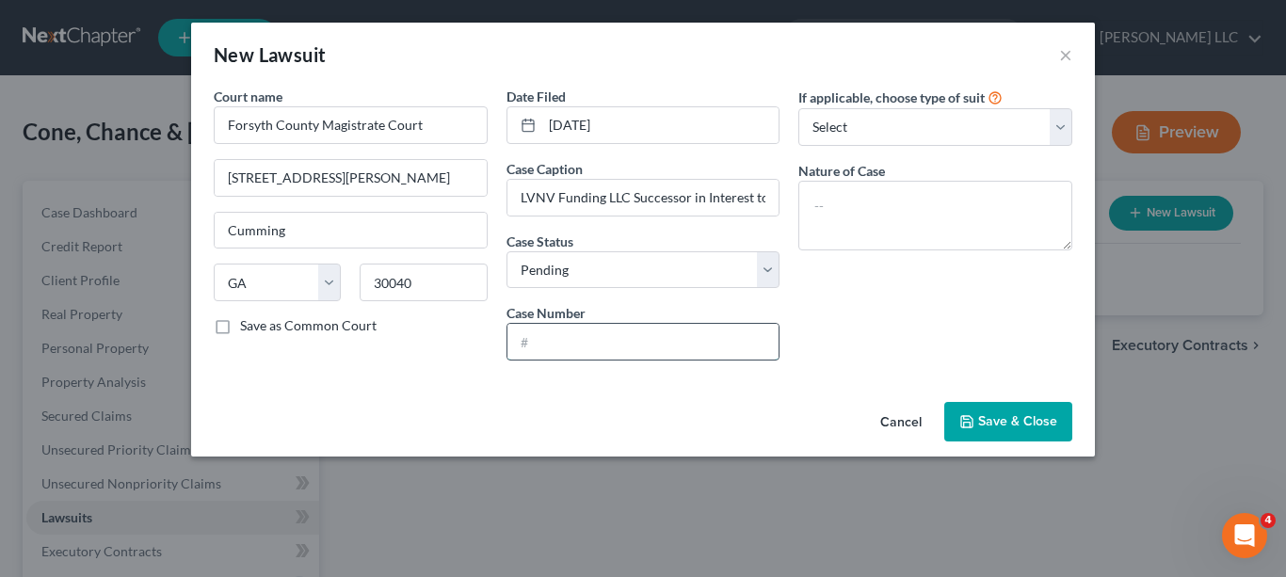
click at [664, 340] on input "text" at bounding box center [643, 342] width 272 height 36
click at [1003, 422] on span "Save & Close" at bounding box center [1017, 421] width 79 height 16
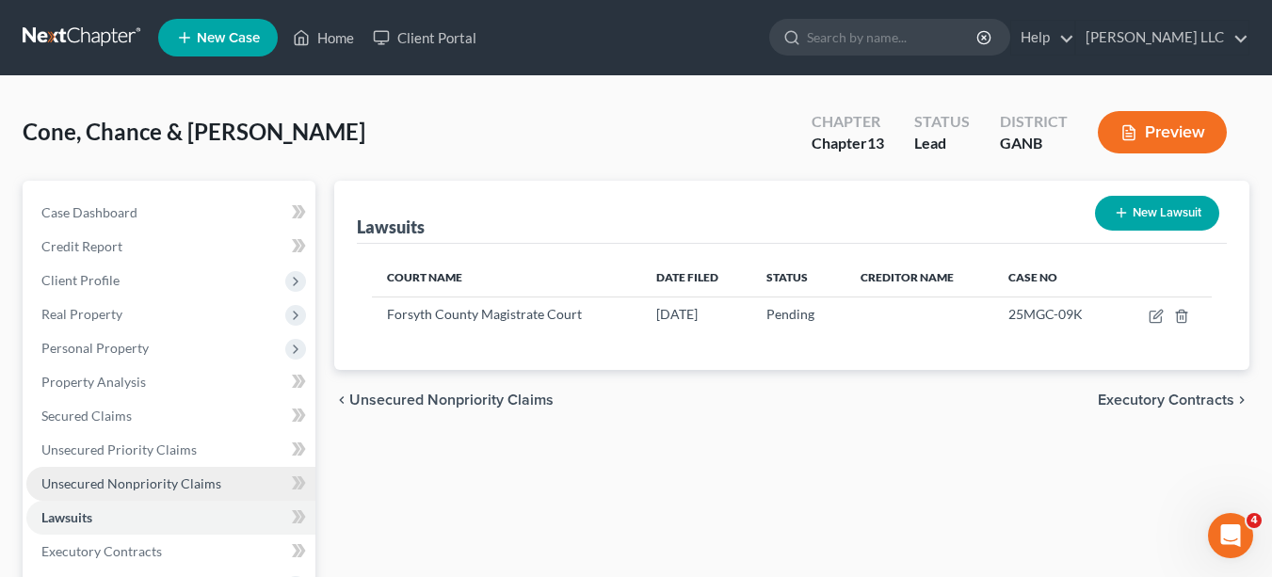
click at [154, 482] on span "Unsecured Nonpriority Claims" at bounding box center [131, 483] width 180 height 16
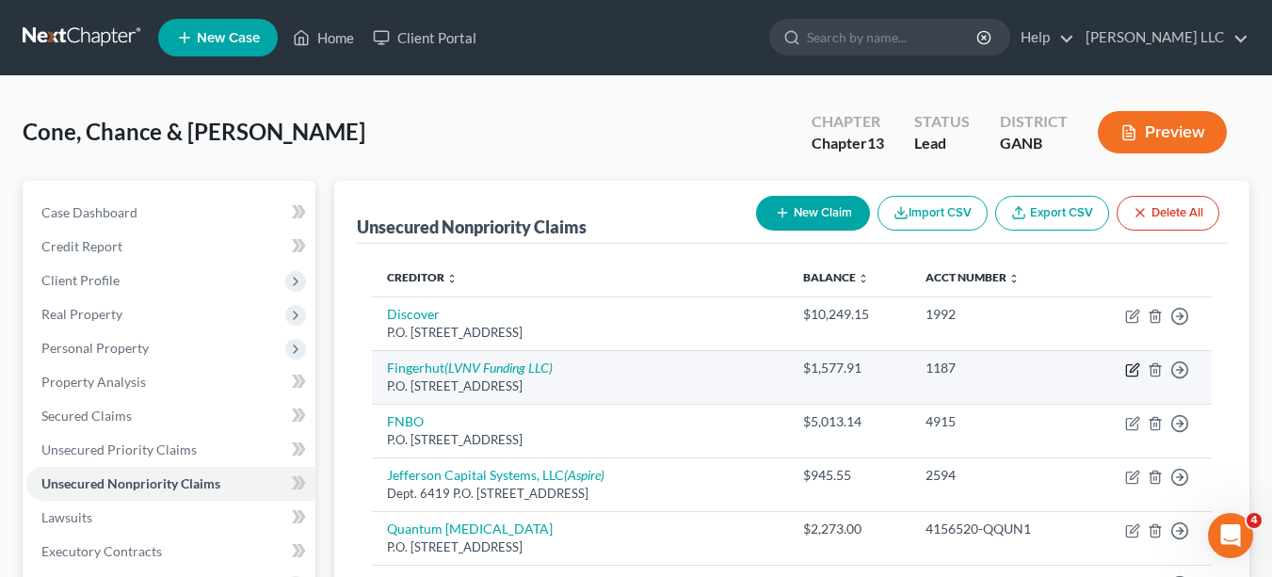
click at [1138, 370] on icon "button" at bounding box center [1132, 369] width 15 height 15
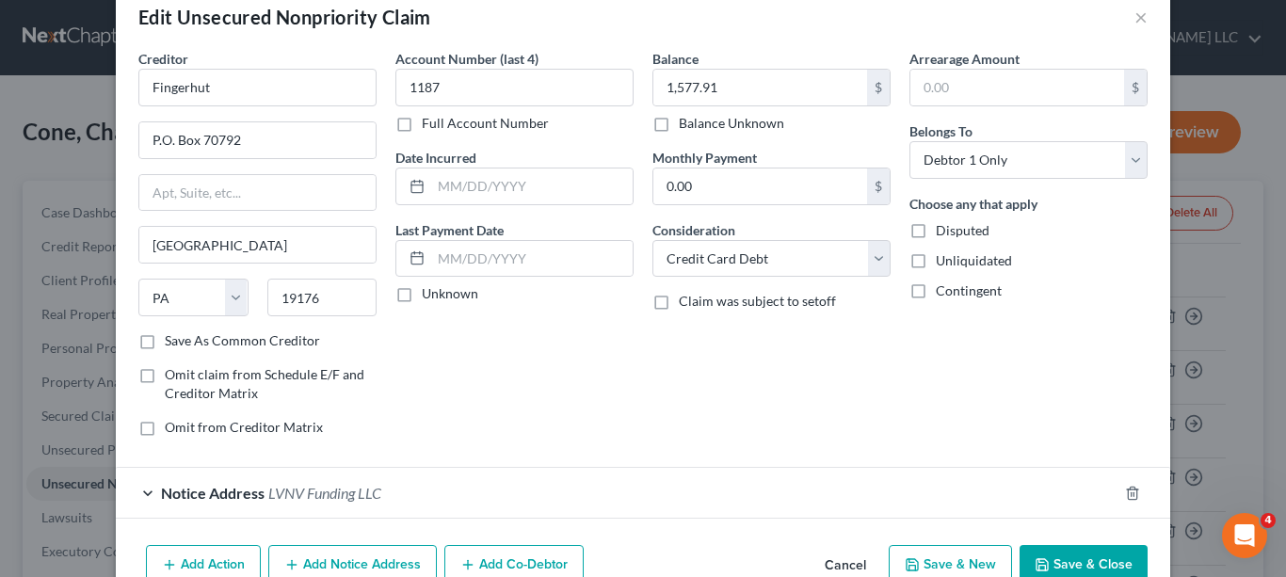
scroll to position [137, 0]
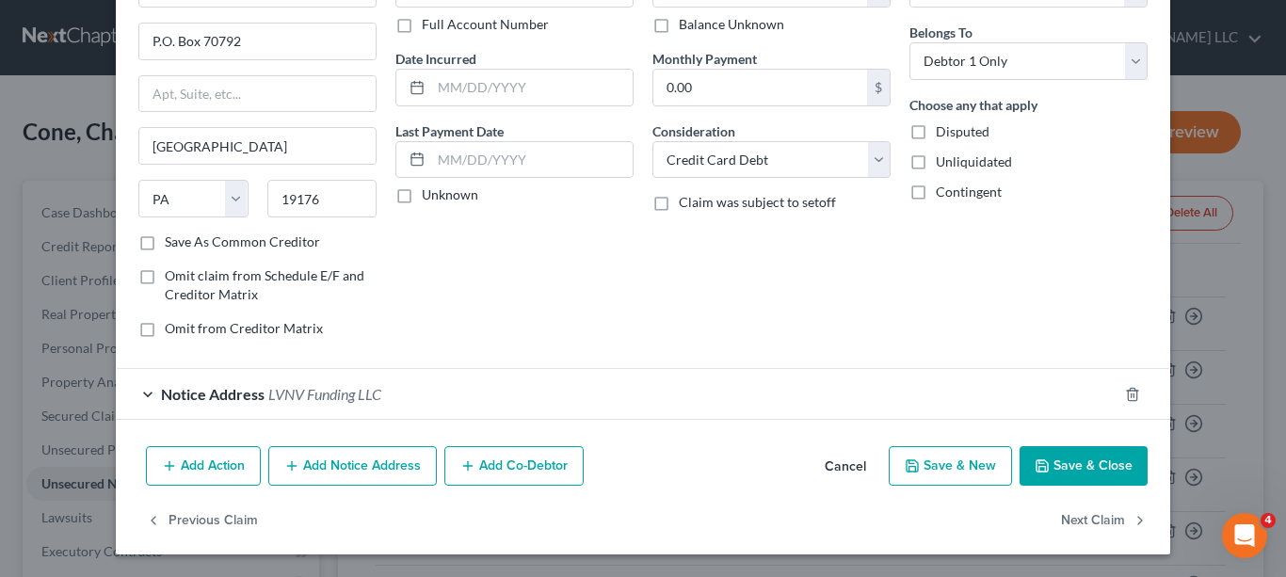
click at [349, 396] on span "LVNV Funding LLC" at bounding box center [324, 394] width 113 height 18
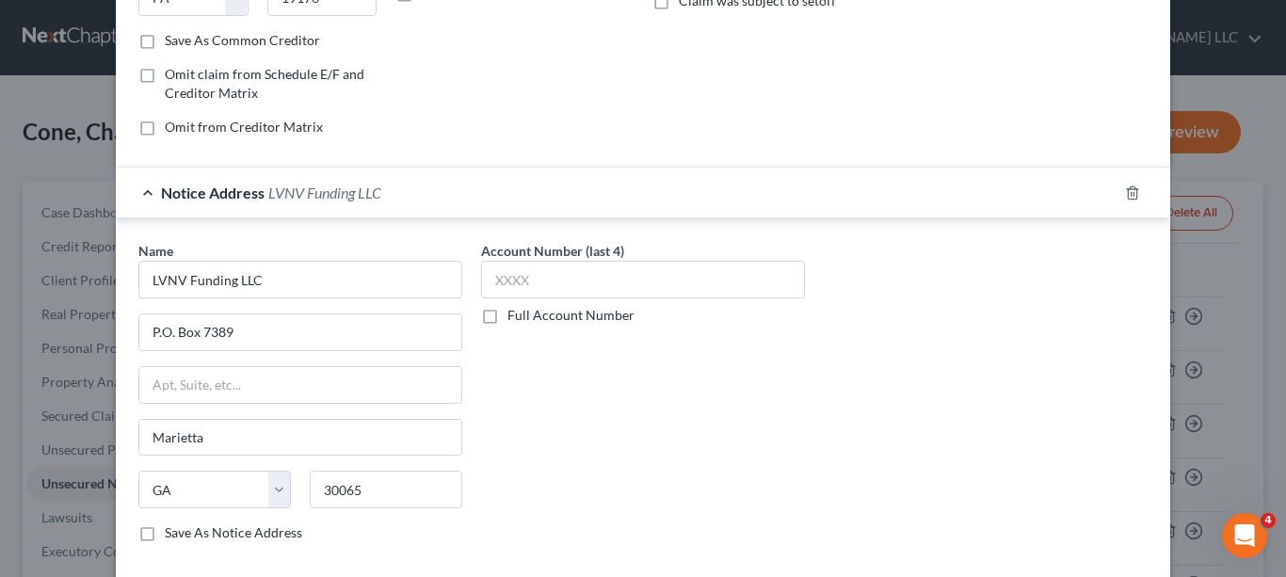
scroll to position [353, 0]
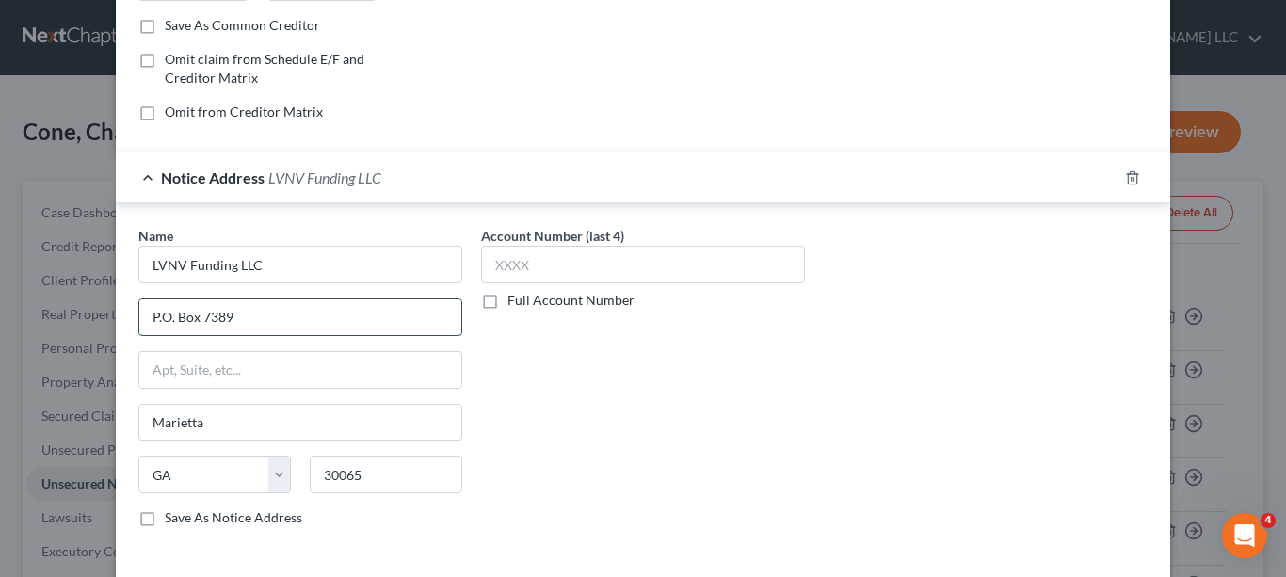
click at [267, 306] on input "P.O. Box 7389" at bounding box center [300, 317] width 322 height 36
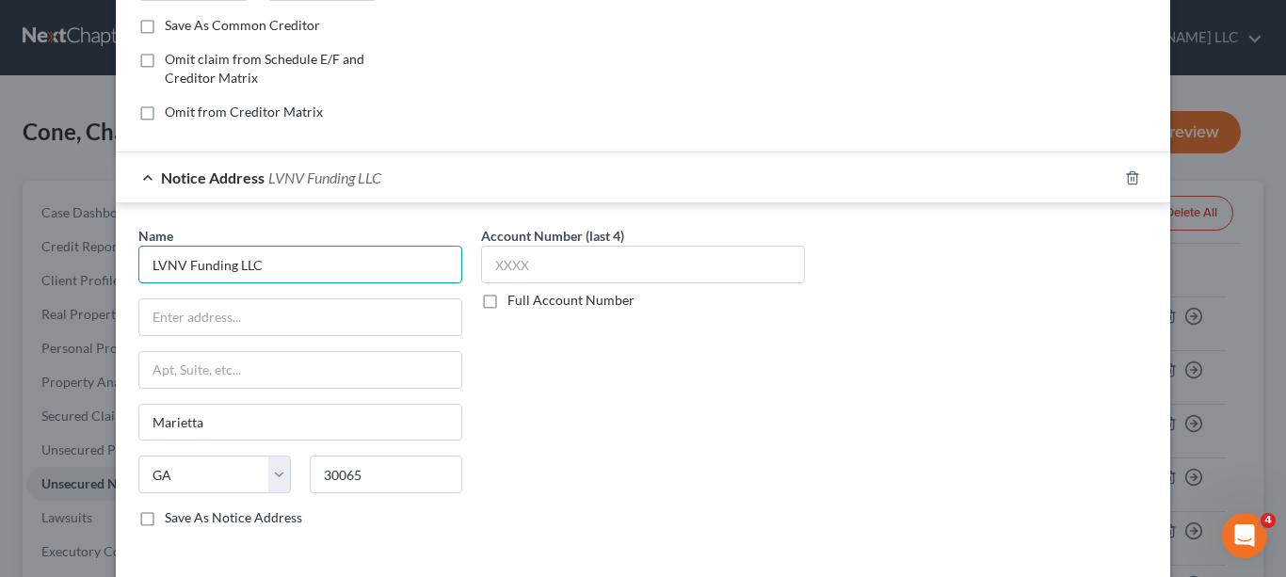
click at [287, 261] on input "LVNV Funding LLC" at bounding box center [300, 265] width 324 height 38
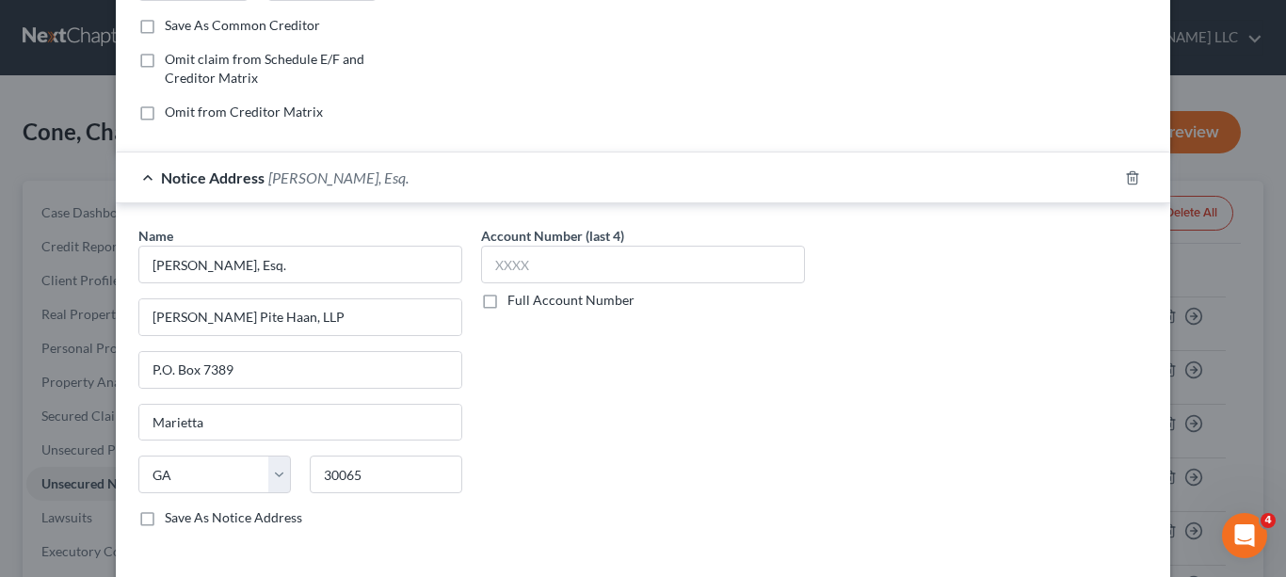
click at [165, 514] on label "Save As Notice Address" at bounding box center [233, 517] width 137 height 19
click at [172, 514] on input "Save As Notice Address" at bounding box center [178, 514] width 12 height 12
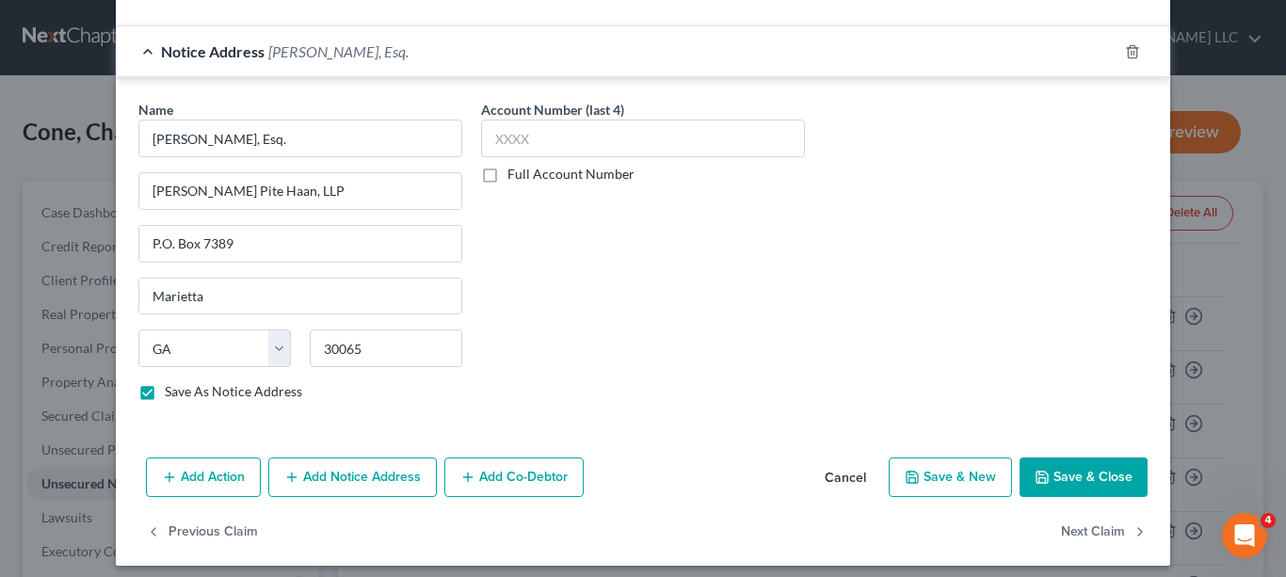
scroll to position [490, 0]
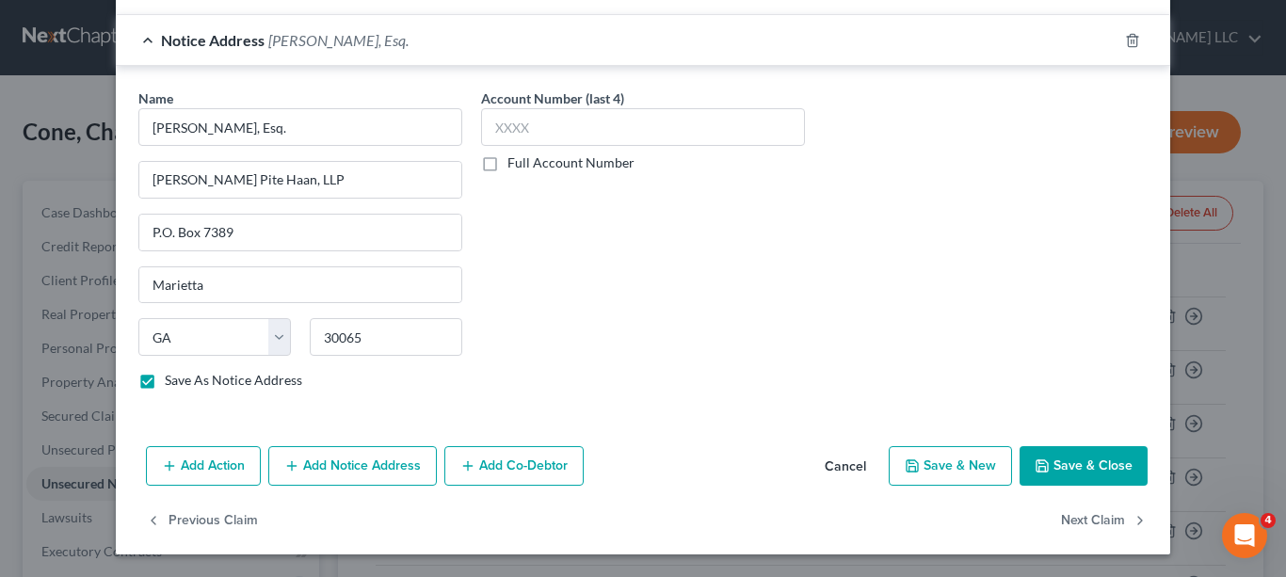
click at [1111, 460] on button "Save & Close" at bounding box center [1084, 466] width 128 height 40
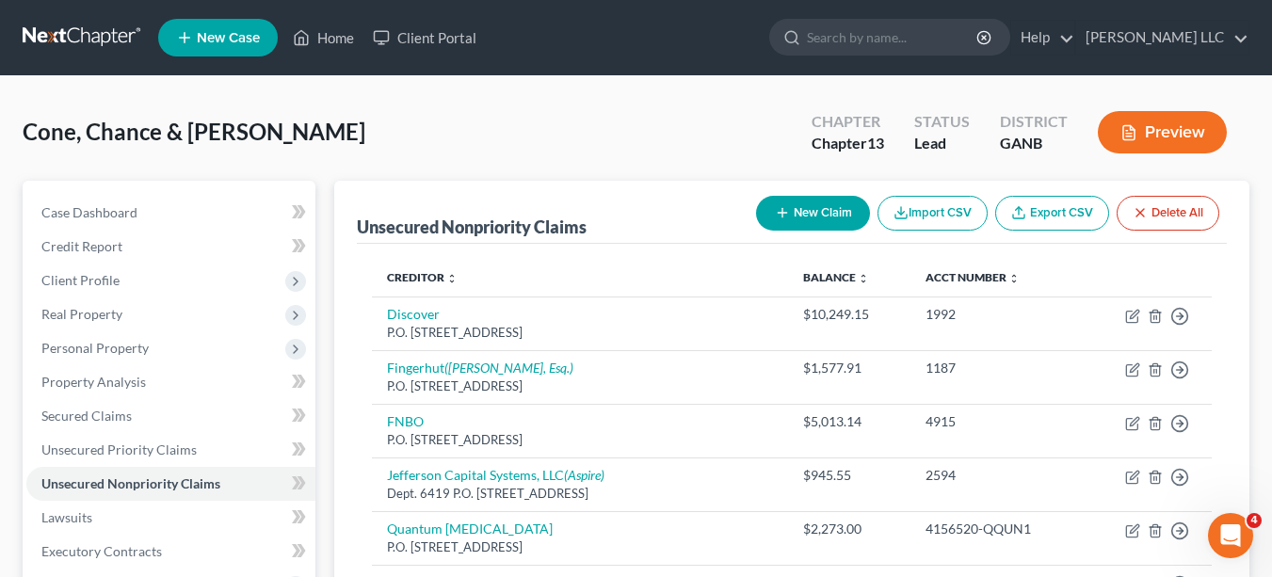
click at [806, 219] on button "New Claim" at bounding box center [813, 213] width 114 height 35
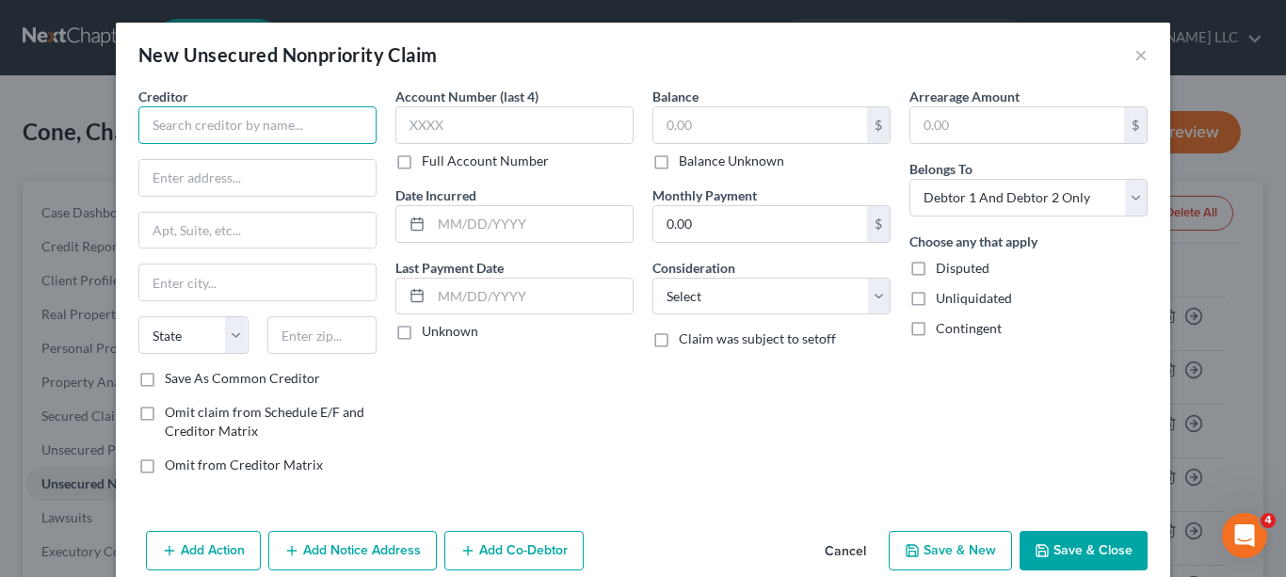
click at [351, 124] on input "text" at bounding box center [257, 125] width 238 height 38
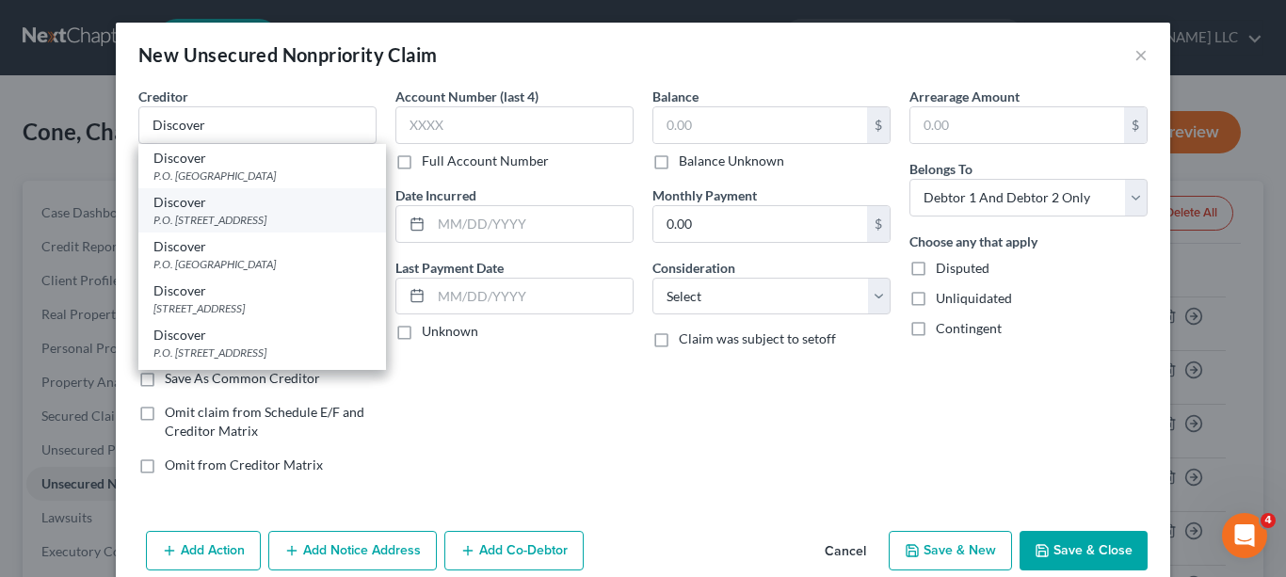
click at [271, 210] on div "Discover" at bounding box center [261, 202] width 217 height 19
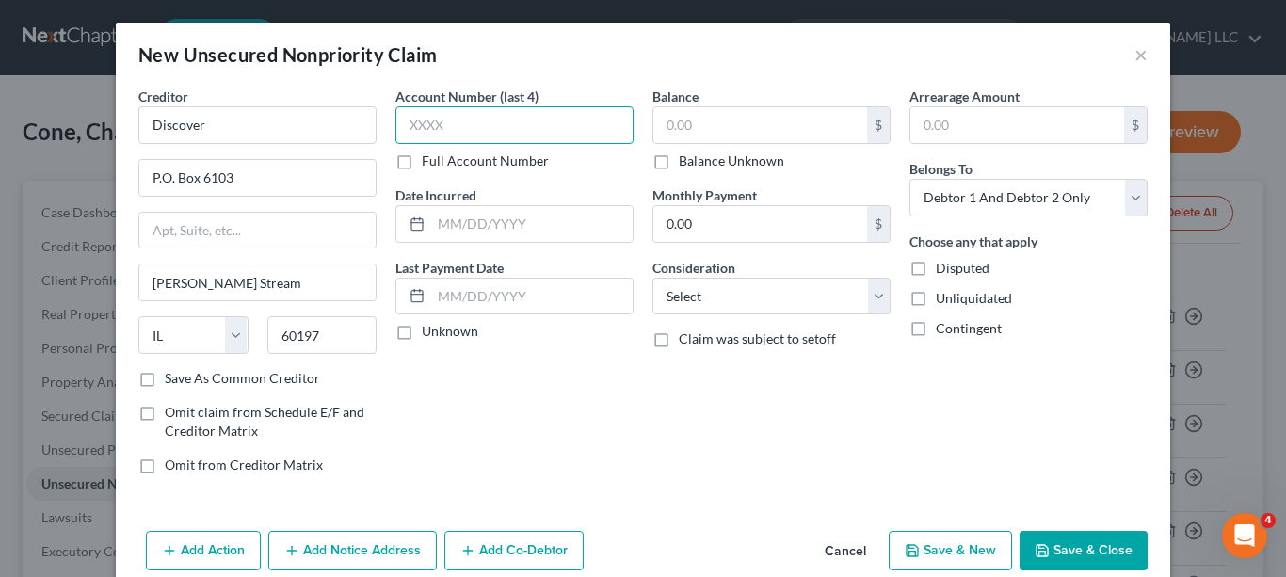
click at [471, 125] on input "text" at bounding box center [514, 125] width 238 height 38
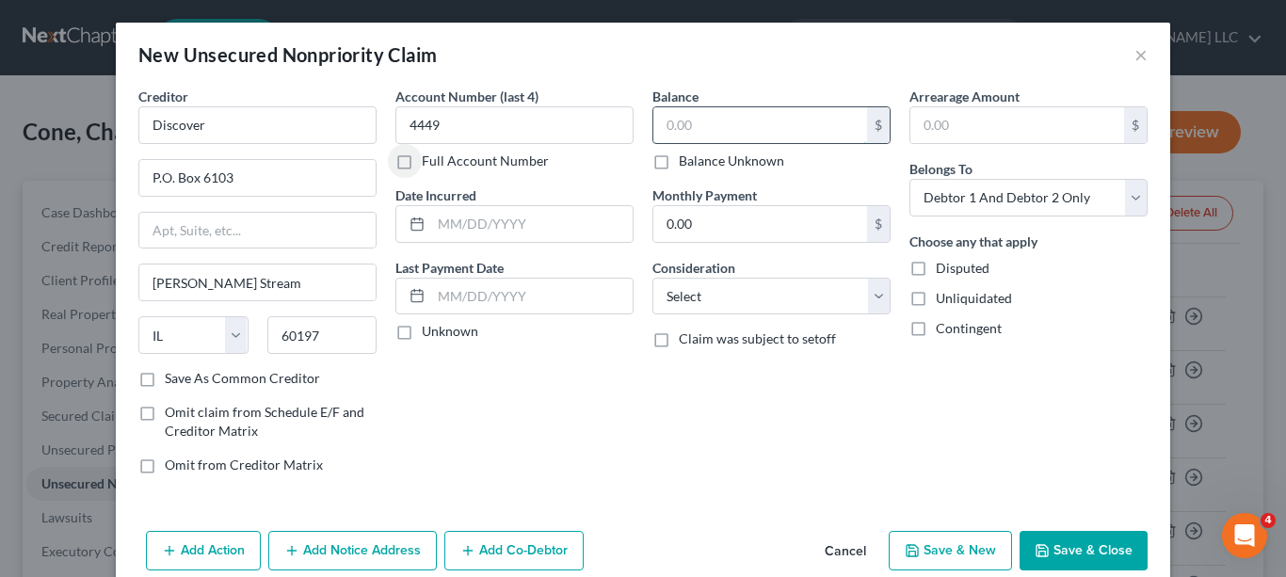
click at [705, 120] on input "text" at bounding box center [760, 125] width 214 height 36
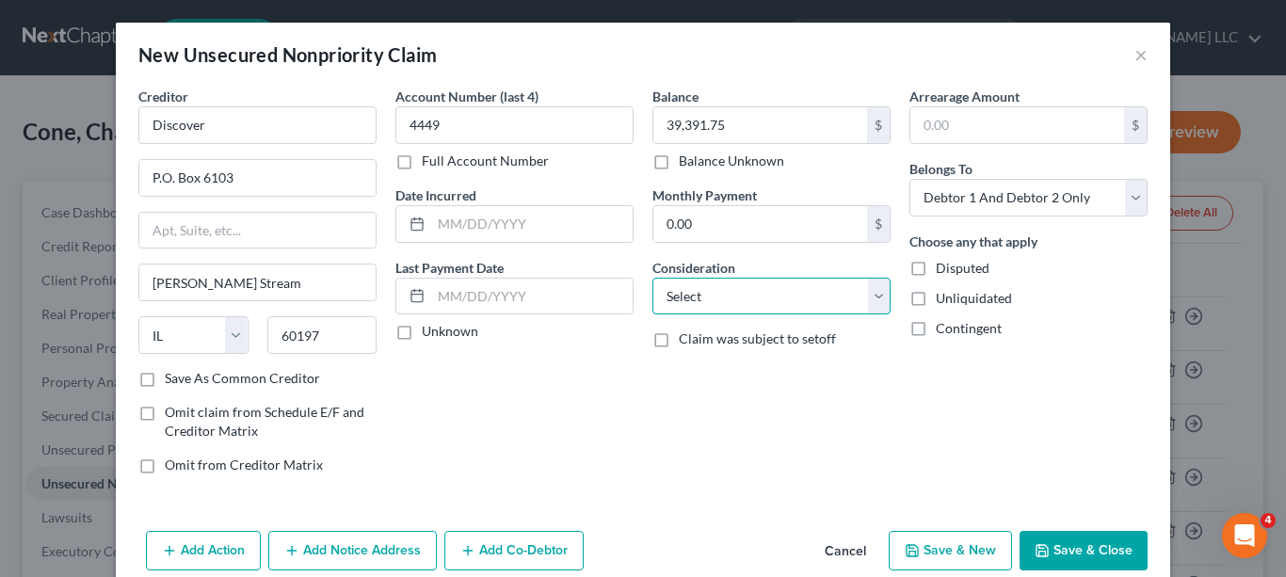
click at [873, 300] on select "Select Cable / Satellite Services Collection Agency Credit Card Debt Debt Couns…" at bounding box center [771, 297] width 238 height 38
click at [652, 278] on select "Select Cable / Satellite Services Collection Agency Credit Card Debt Debt Couns…" at bounding box center [771, 297] width 238 height 38
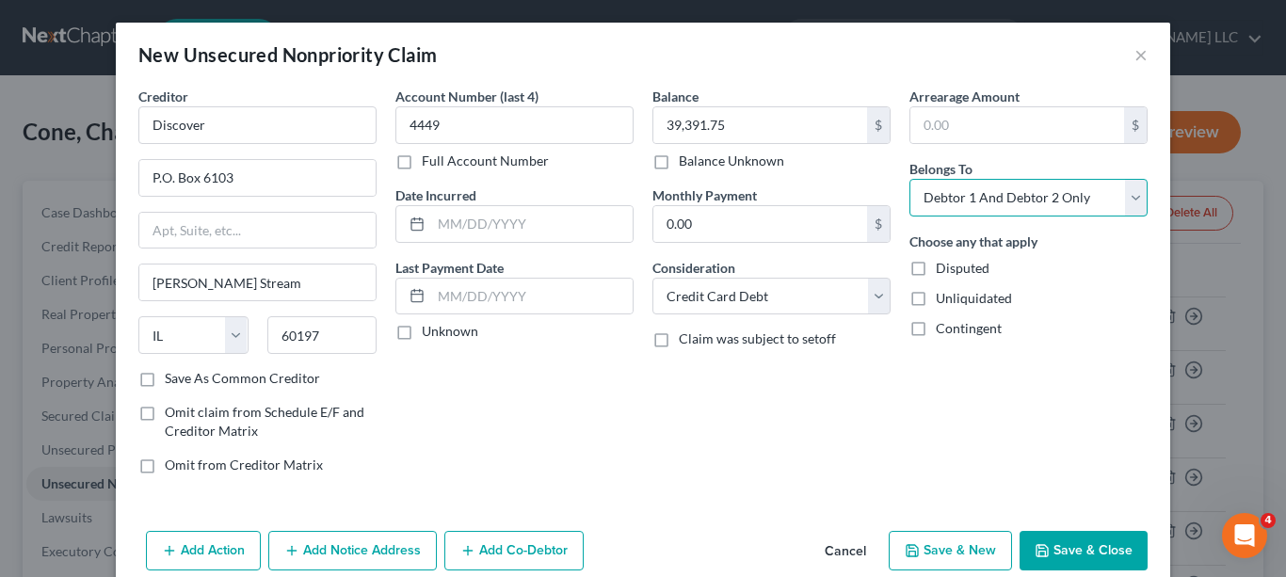
click at [1131, 200] on select "Select Debtor 1 Only Debtor 2 Only Debtor 1 And Debtor 2 Only At Least One Of T…" at bounding box center [1028, 198] width 238 height 38
click at [909, 179] on select "Select Debtor 1 Only Debtor 2 Only Debtor 1 And Debtor 2 Only At Least One Of T…" at bounding box center [1028, 198] width 238 height 38
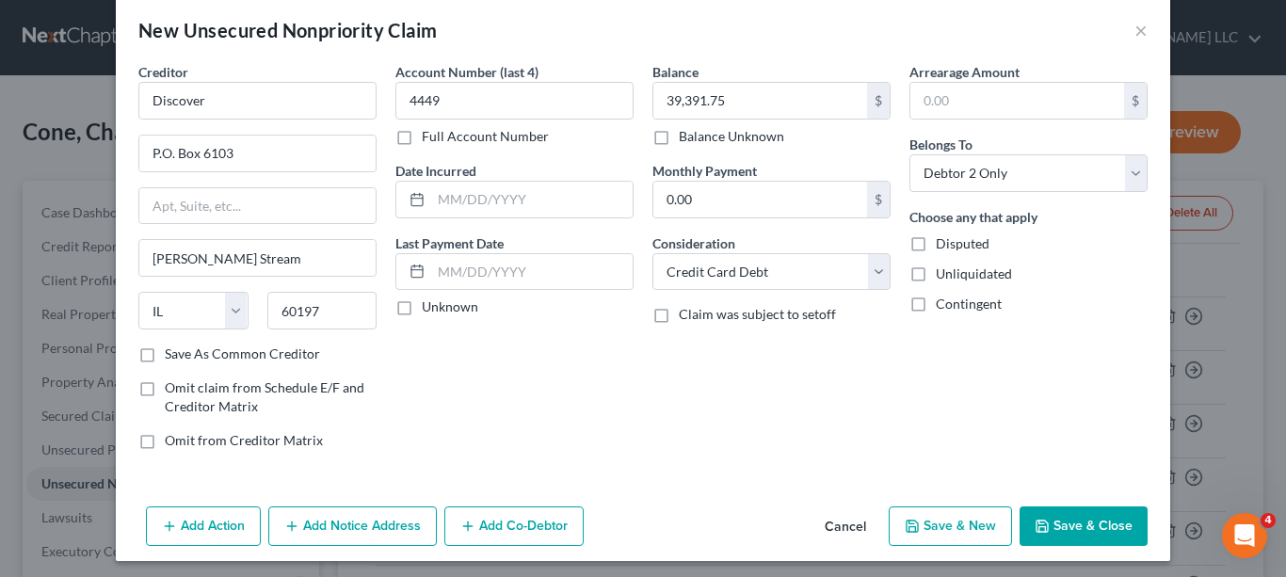
scroll to position [31, 0]
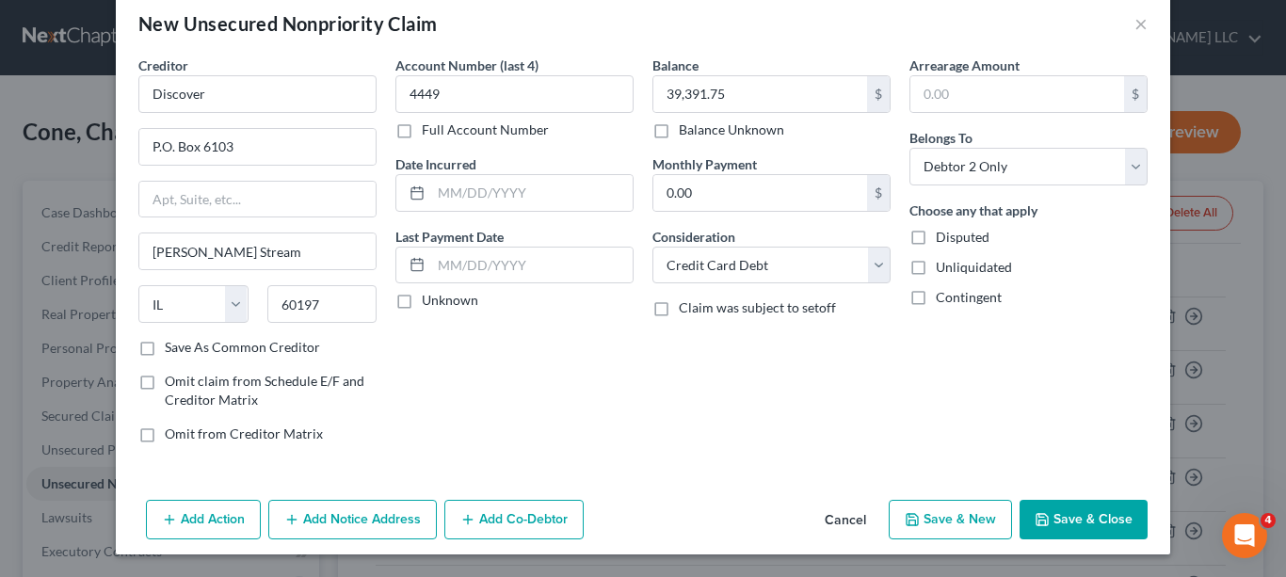
click at [165, 349] on label "Save As Common Creditor" at bounding box center [242, 347] width 155 height 19
click at [172, 349] on input "Save As Common Creditor" at bounding box center [178, 344] width 12 height 12
click at [343, 520] on button "Add Notice Address" at bounding box center [352, 520] width 169 height 40
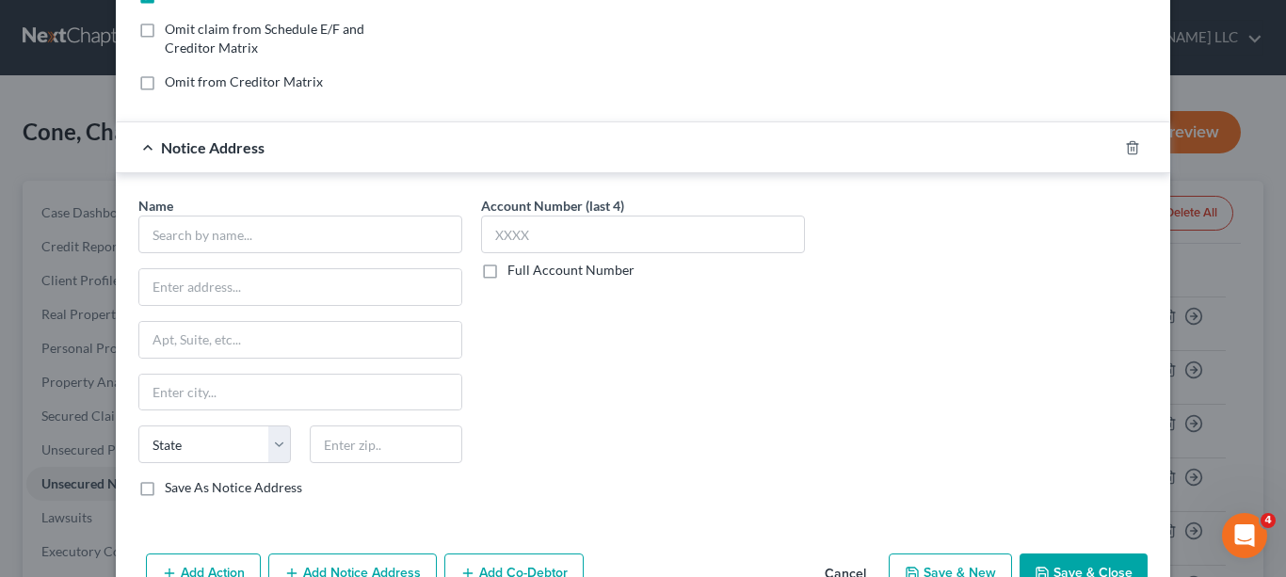
scroll to position [433, 0]
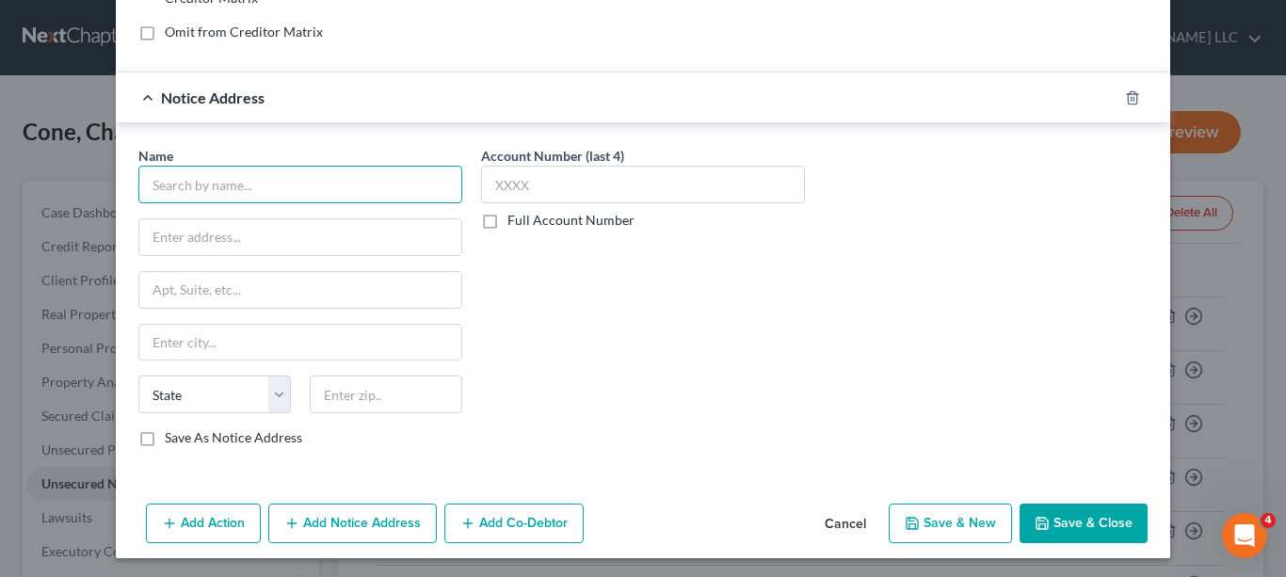
click at [338, 183] on input "text" at bounding box center [300, 185] width 324 height 38
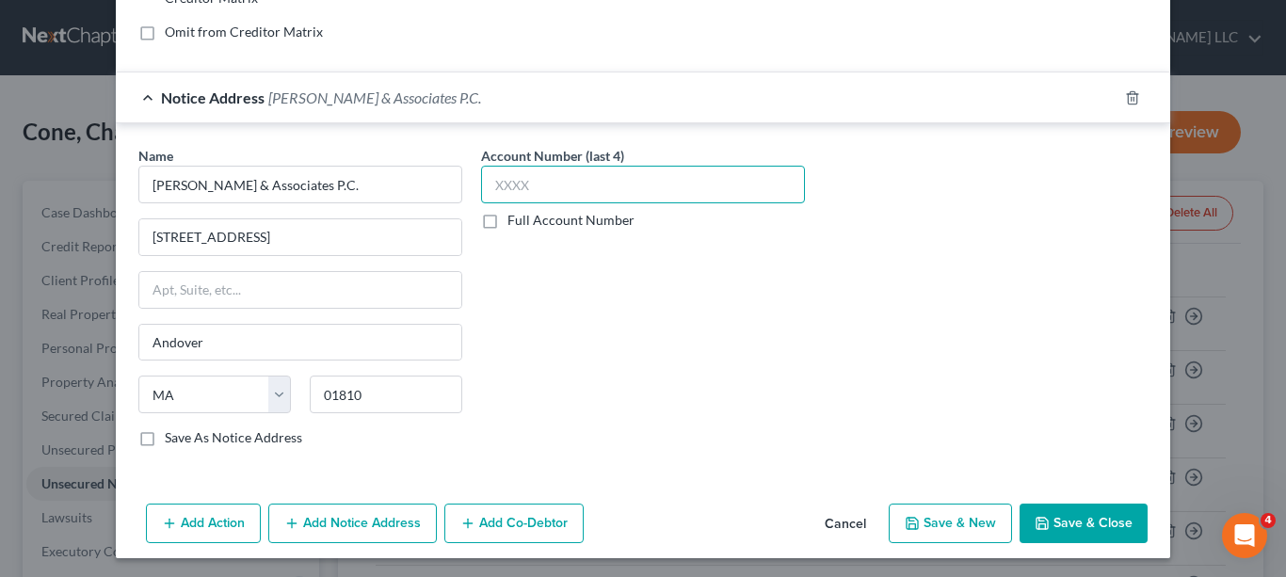
click at [531, 185] on input "text" at bounding box center [643, 185] width 324 height 38
click at [165, 436] on label "Save As Notice Address" at bounding box center [233, 437] width 137 height 19
click at [172, 436] on input "Save As Notice Address" at bounding box center [178, 434] width 12 height 12
click at [1061, 532] on button "Save & Close" at bounding box center [1084, 524] width 128 height 40
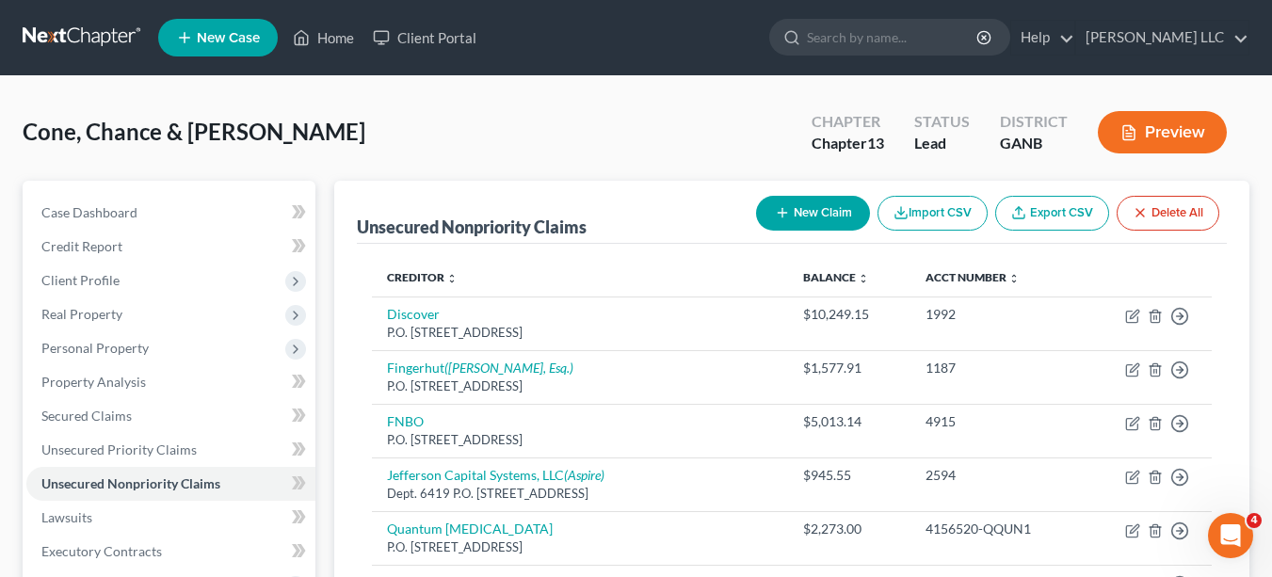
click at [843, 210] on button "New Claim" at bounding box center [813, 213] width 114 height 35
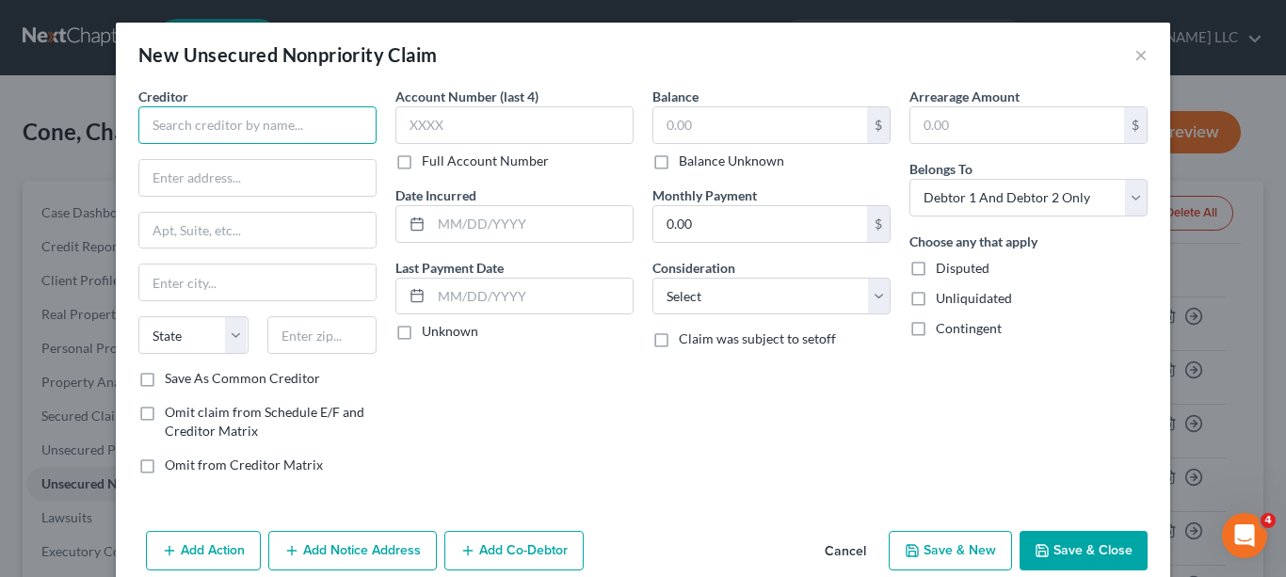
click at [329, 113] on input "text" at bounding box center [257, 125] width 238 height 38
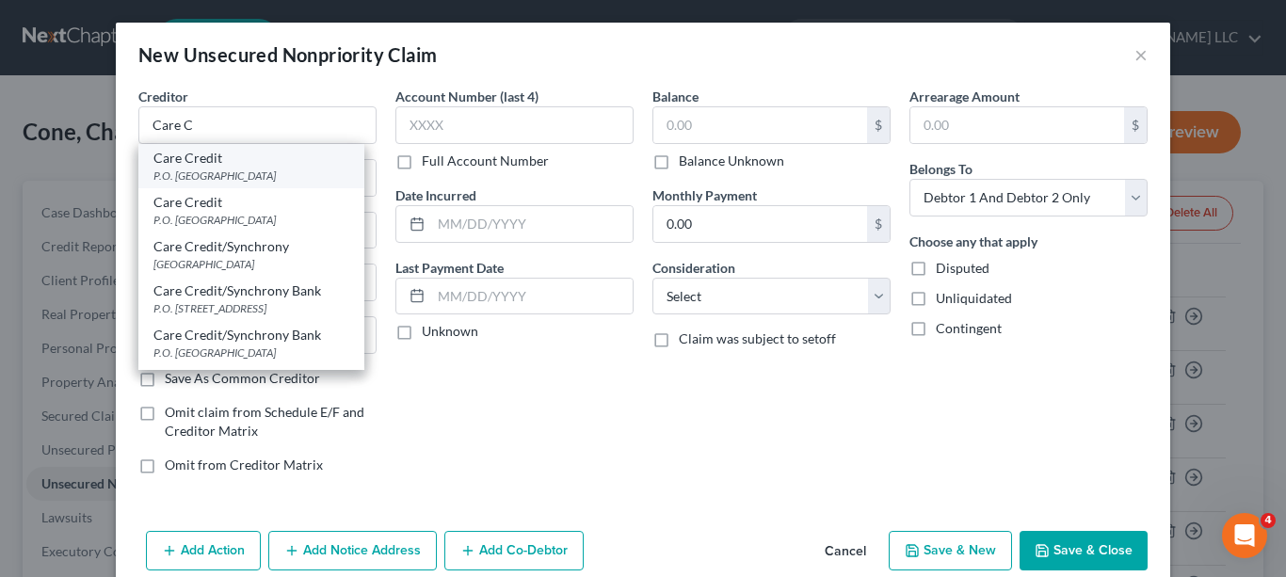
click at [285, 170] on div "P.O. [GEOGRAPHIC_DATA]" at bounding box center [251, 176] width 196 height 16
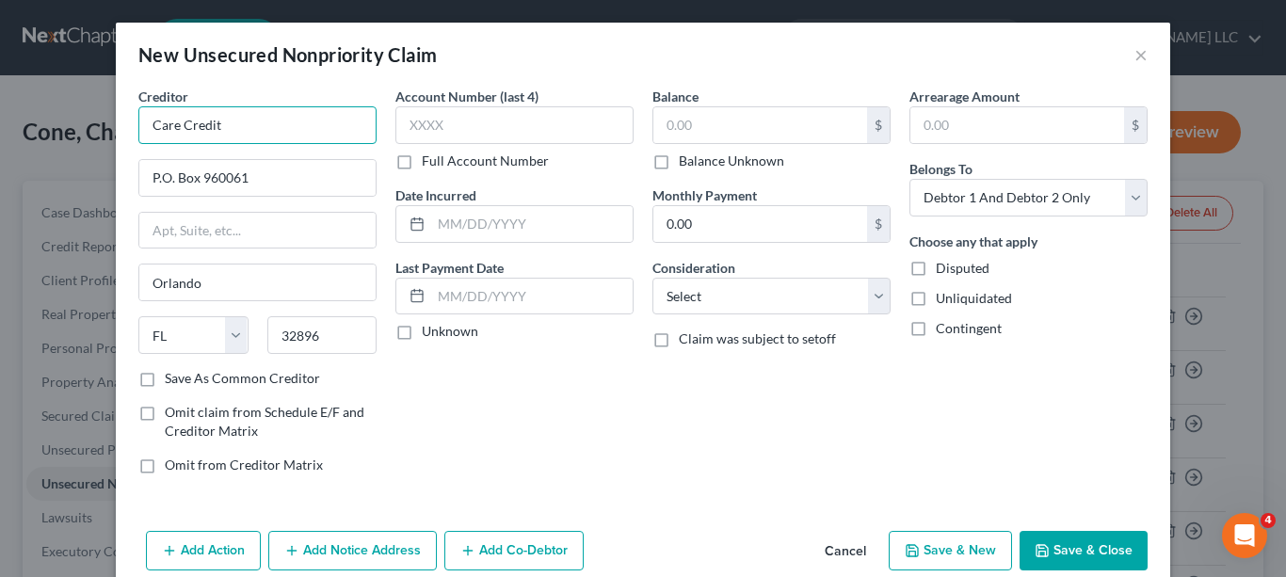
click at [293, 133] on input "Care Credit" at bounding box center [257, 125] width 238 height 38
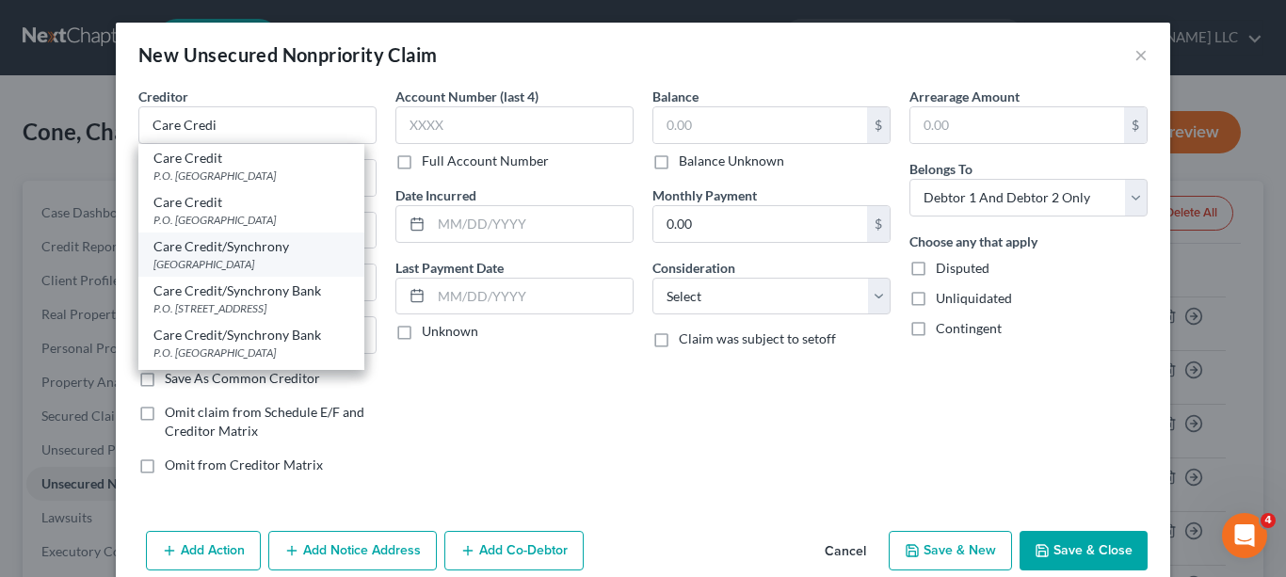
click at [278, 260] on div "[GEOGRAPHIC_DATA]" at bounding box center [251, 264] width 196 height 16
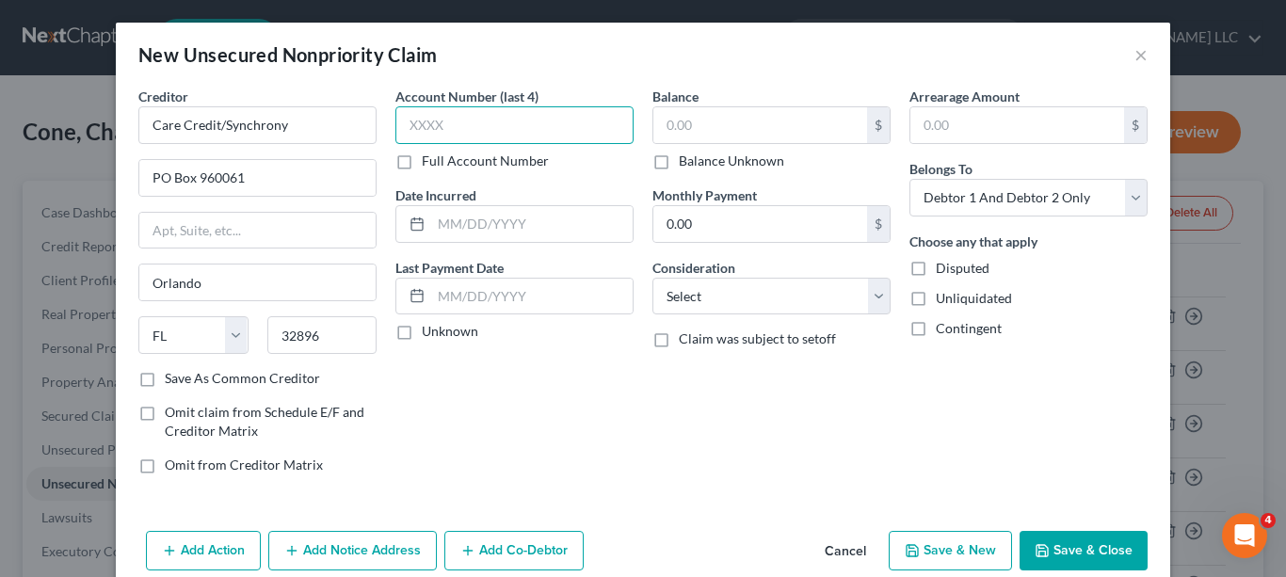
click at [505, 129] on input "text" at bounding box center [514, 125] width 238 height 38
click at [699, 118] on input "text" at bounding box center [760, 125] width 214 height 36
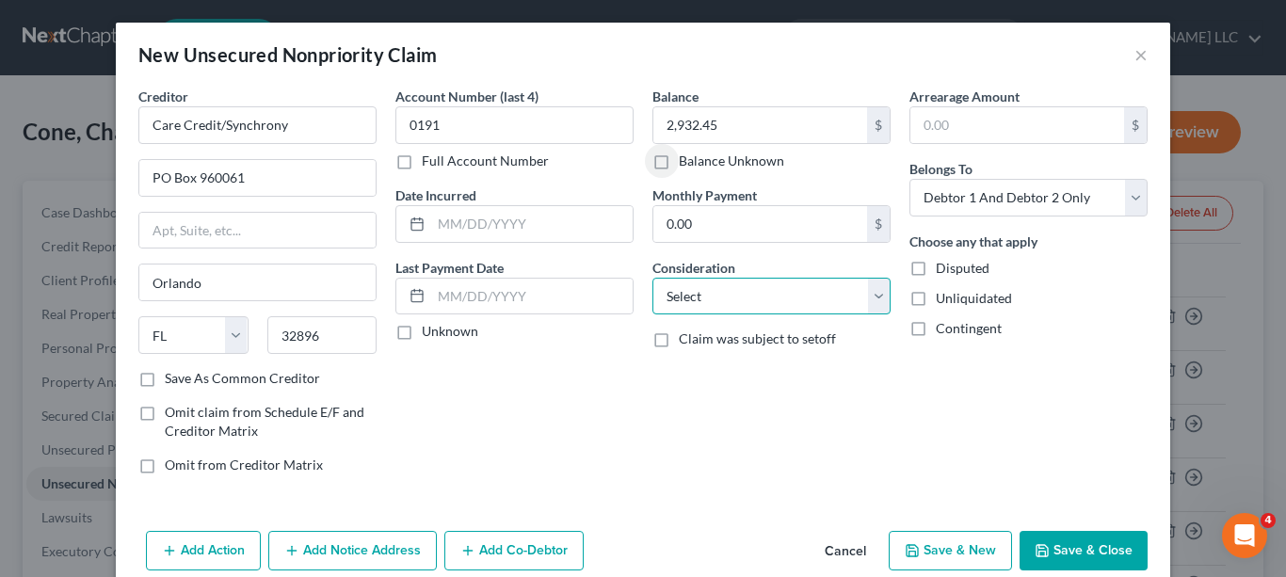
click at [873, 293] on select "Select Cable / Satellite Services Collection Agency Credit Card Debt Debt Couns…" at bounding box center [771, 297] width 238 height 38
click at [652, 278] on select "Select Cable / Satellite Services Collection Agency Credit Card Debt Debt Couns…" at bounding box center [771, 297] width 238 height 38
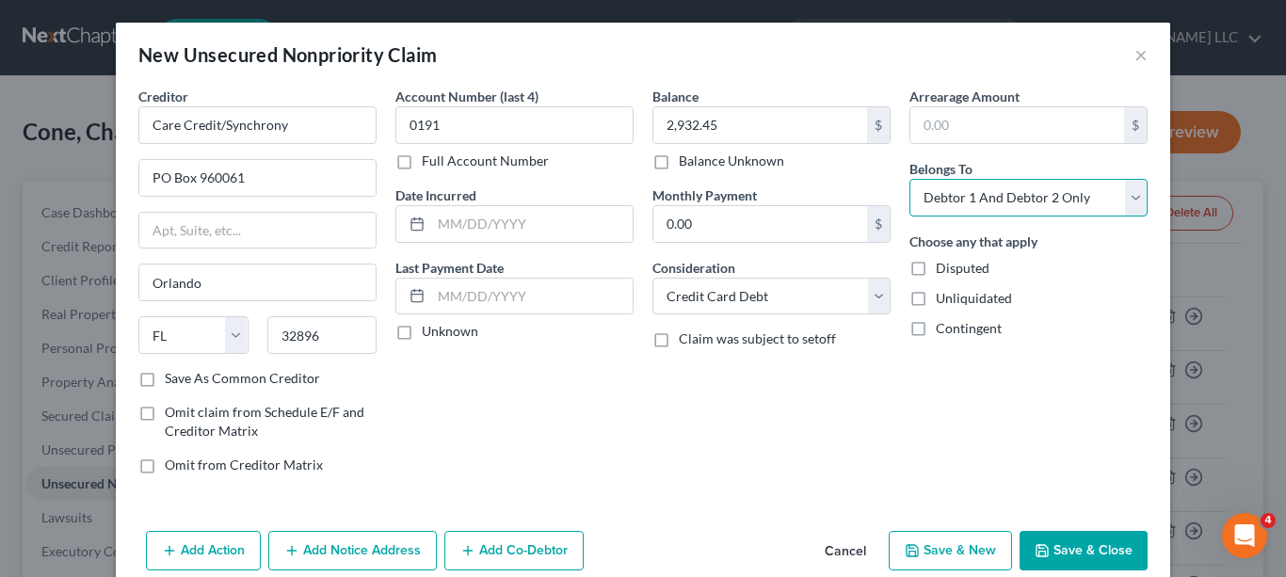
click at [1129, 205] on select "Select Debtor 1 Only Debtor 2 Only Debtor 1 And Debtor 2 Only At Least One Of T…" at bounding box center [1028, 198] width 238 height 38
click at [909, 179] on select "Select Debtor 1 Only Debtor 2 Only Debtor 1 And Debtor 2 Only At Least One Of T…" at bounding box center [1028, 198] width 238 height 38
click at [165, 378] on label "Save As Common Creditor" at bounding box center [242, 378] width 155 height 19
click at [172, 378] on input "Save As Common Creditor" at bounding box center [178, 375] width 12 height 12
click at [340, 553] on button "Add Notice Address" at bounding box center [352, 551] width 169 height 40
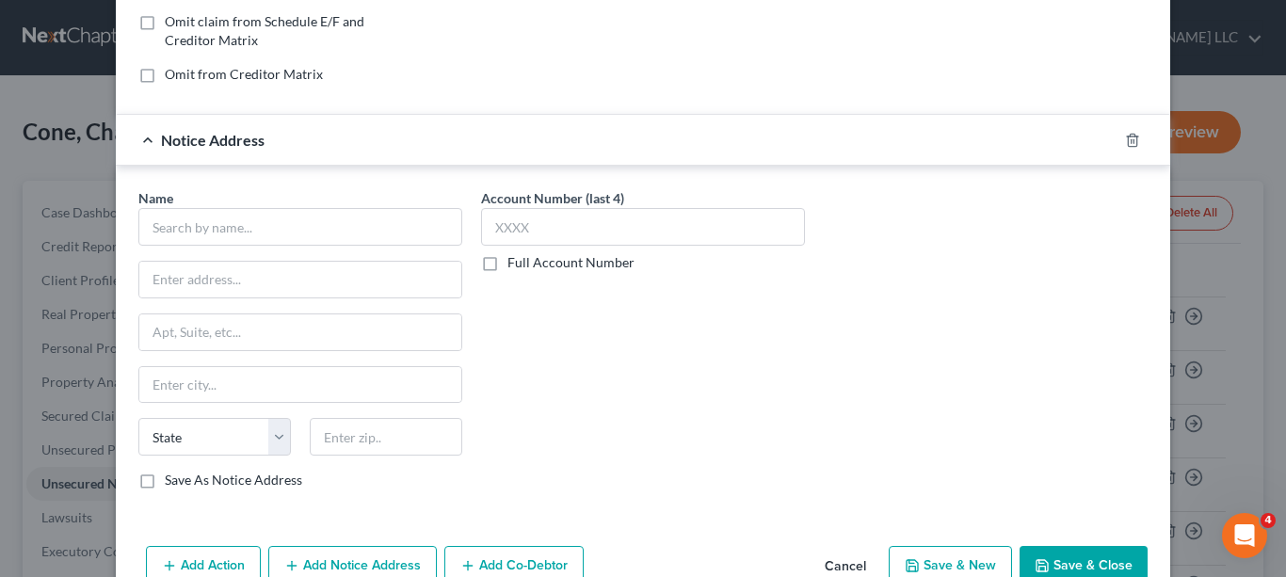
scroll to position [416, 0]
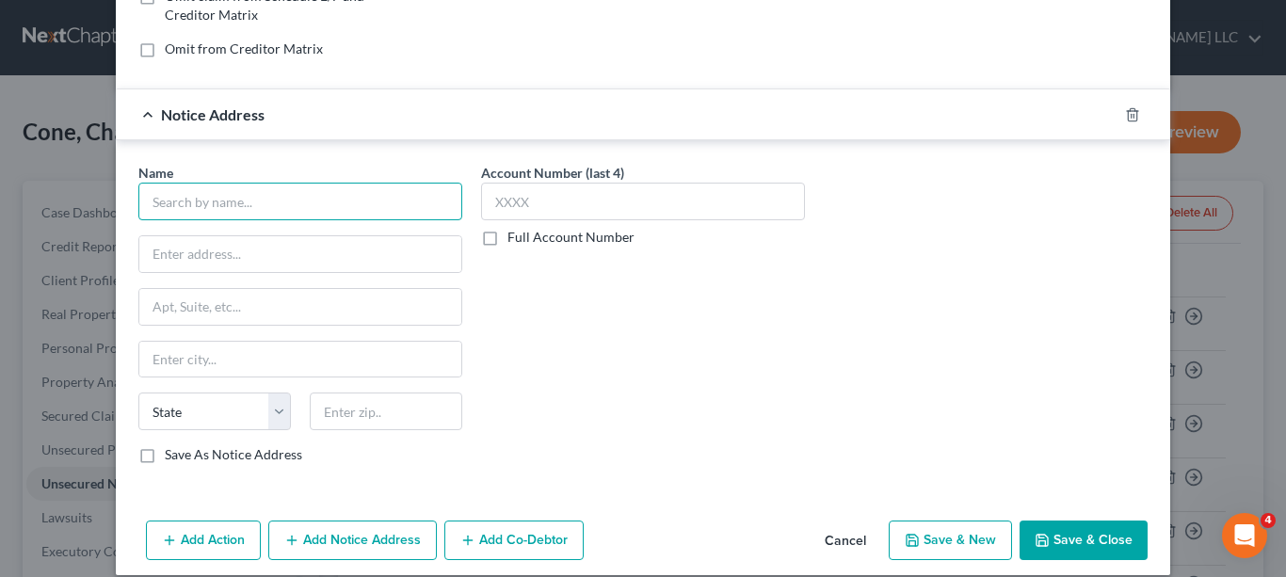
click at [422, 201] on input "text" at bounding box center [300, 202] width 324 height 38
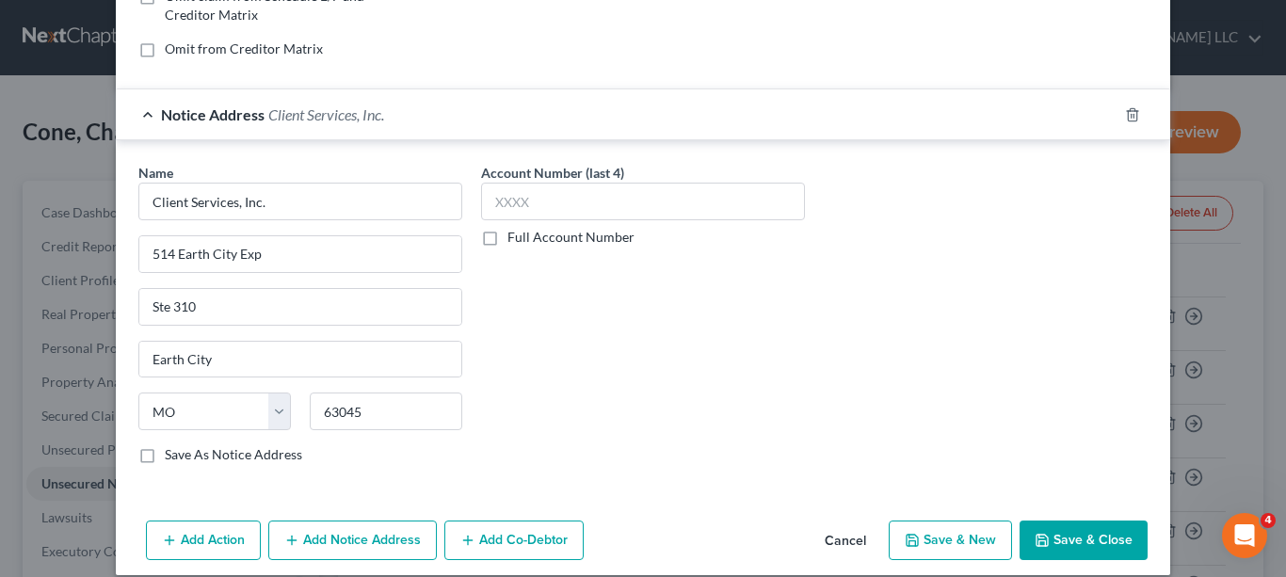
click at [507, 239] on label "Full Account Number" at bounding box center [570, 237] width 127 height 19
click at [515, 239] on input "Full Account Number" at bounding box center [521, 234] width 12 height 12
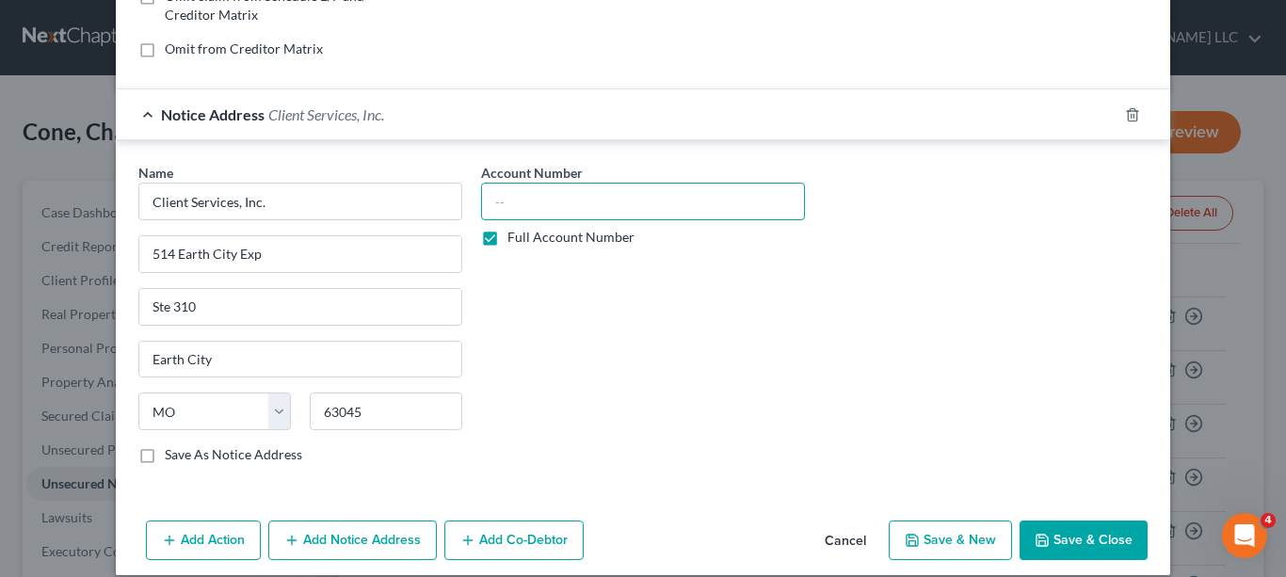
click at [548, 206] on input "text" at bounding box center [643, 202] width 324 height 38
click at [1082, 535] on button "Save & Close" at bounding box center [1084, 541] width 128 height 40
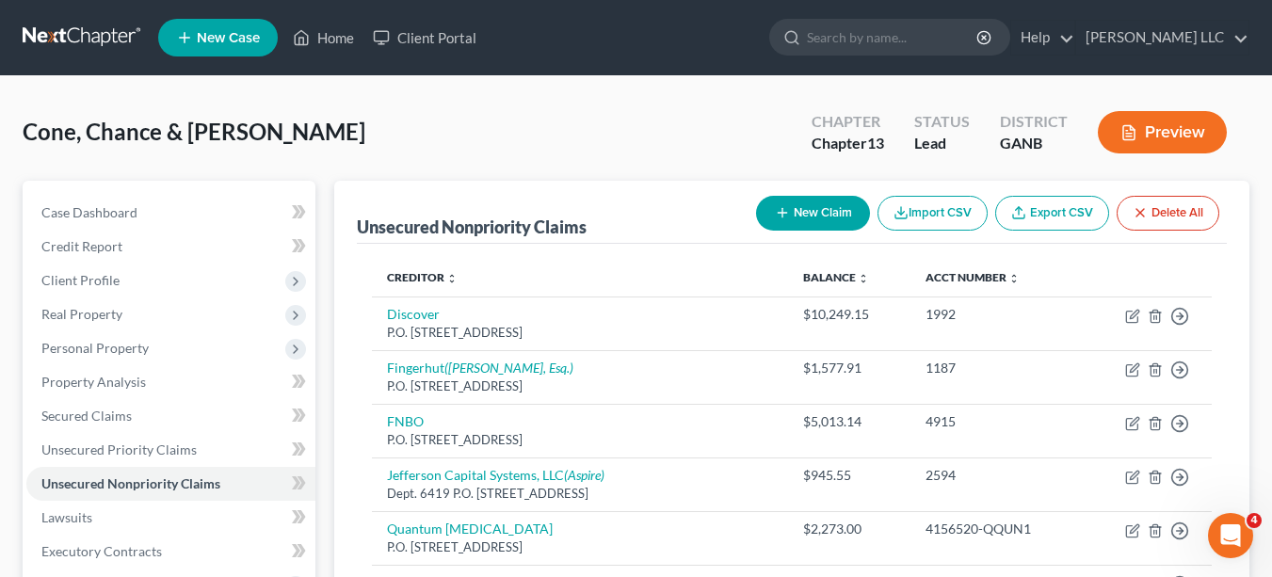
click at [828, 214] on button "New Claim" at bounding box center [813, 213] width 114 height 35
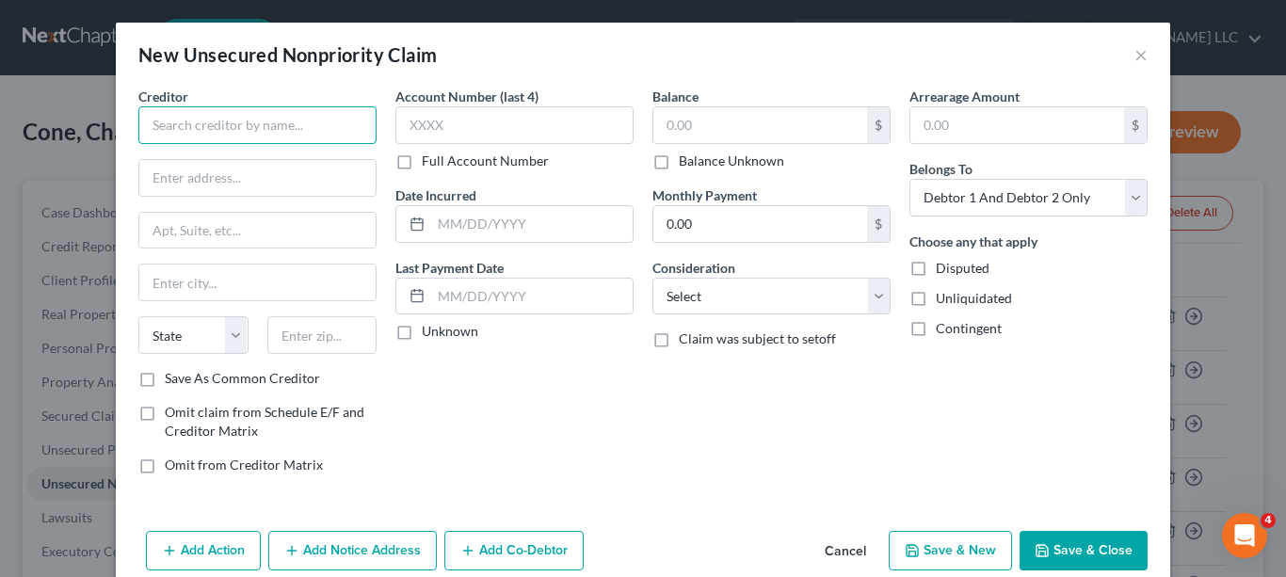
click at [358, 123] on input "text" at bounding box center [257, 125] width 238 height 38
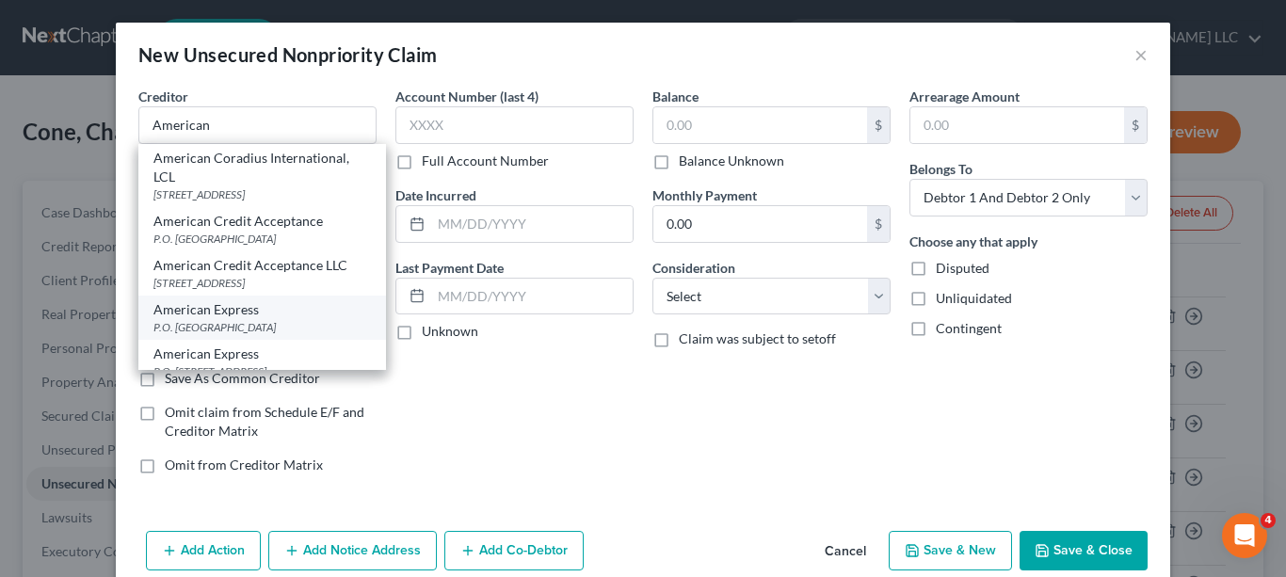
click at [205, 319] on div "American Express" at bounding box center [261, 309] width 217 height 19
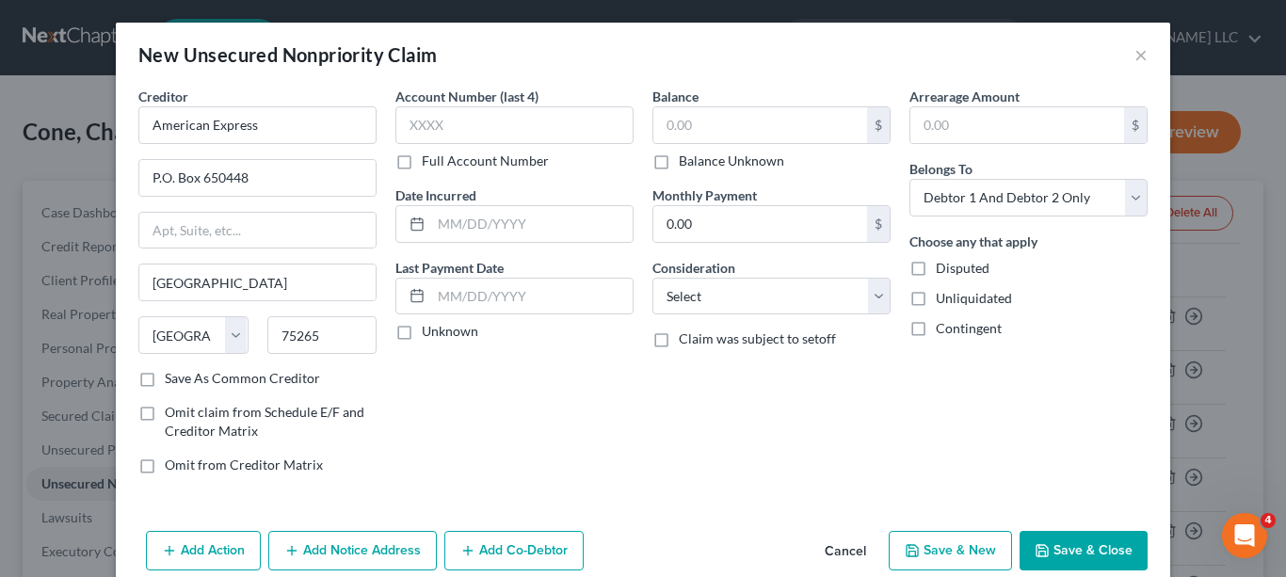
click at [422, 162] on label "Full Account Number" at bounding box center [485, 161] width 127 height 19
click at [429, 162] on input "Full Account Number" at bounding box center [435, 158] width 12 height 12
click at [446, 136] on input "text" at bounding box center [514, 125] width 238 height 38
click at [726, 130] on input "text" at bounding box center [760, 125] width 214 height 36
click at [873, 300] on select "Select Cable / Satellite Services Collection Agency Credit Card Debt Debt Couns…" at bounding box center [771, 297] width 238 height 38
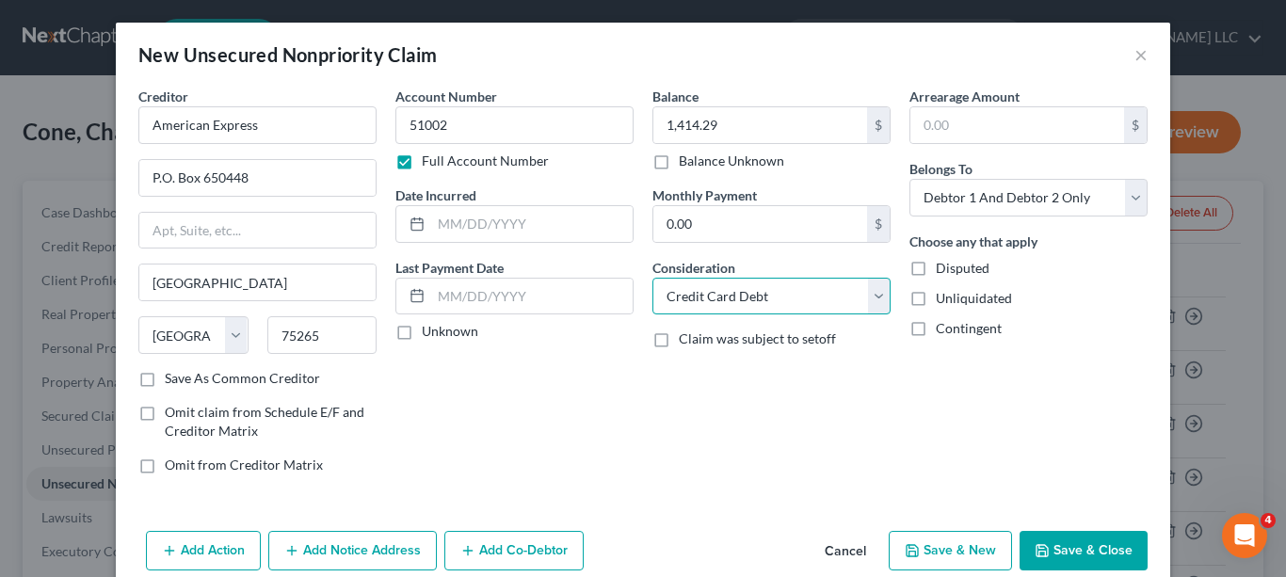
click at [652, 278] on select "Select Cable / Satellite Services Collection Agency Credit Card Debt Debt Couns…" at bounding box center [771, 297] width 238 height 38
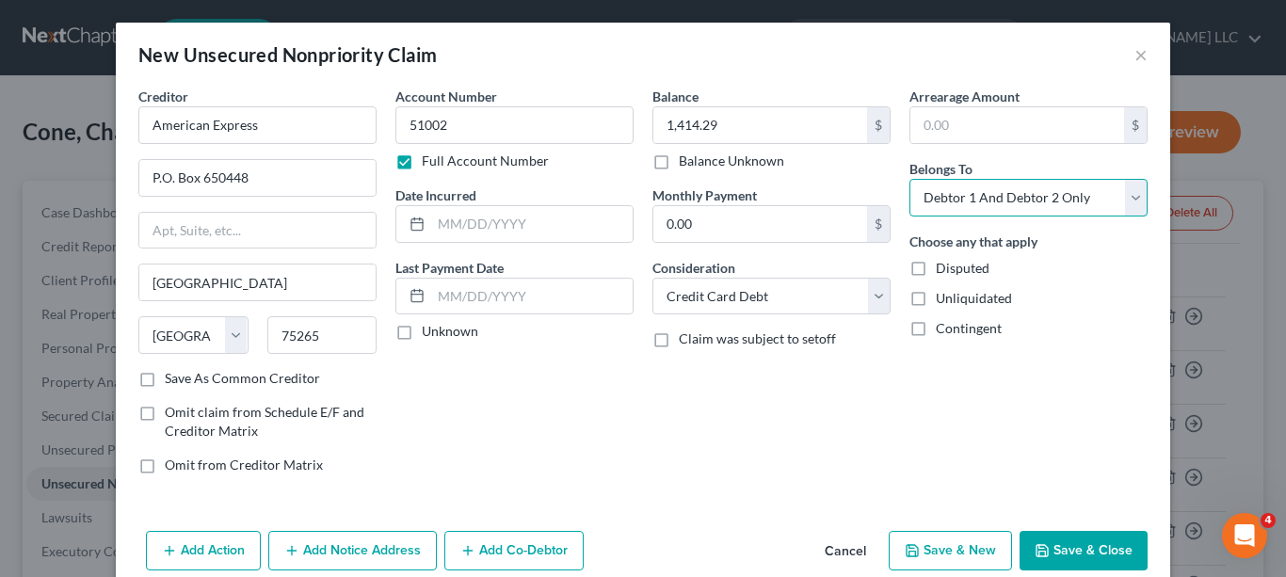
click at [1133, 201] on select "Select Debtor 1 Only Debtor 2 Only Debtor 1 And Debtor 2 Only At Least One Of T…" at bounding box center [1028, 198] width 238 height 38
click at [909, 179] on select "Select Debtor 1 Only Debtor 2 Only Debtor 1 And Debtor 2 Only At Least One Of T…" at bounding box center [1028, 198] width 238 height 38
click at [165, 377] on label "Save As Common Creditor" at bounding box center [242, 378] width 155 height 19
click at [172, 377] on input "Save As Common Creditor" at bounding box center [178, 375] width 12 height 12
click at [334, 550] on button "Add Notice Address" at bounding box center [352, 551] width 169 height 40
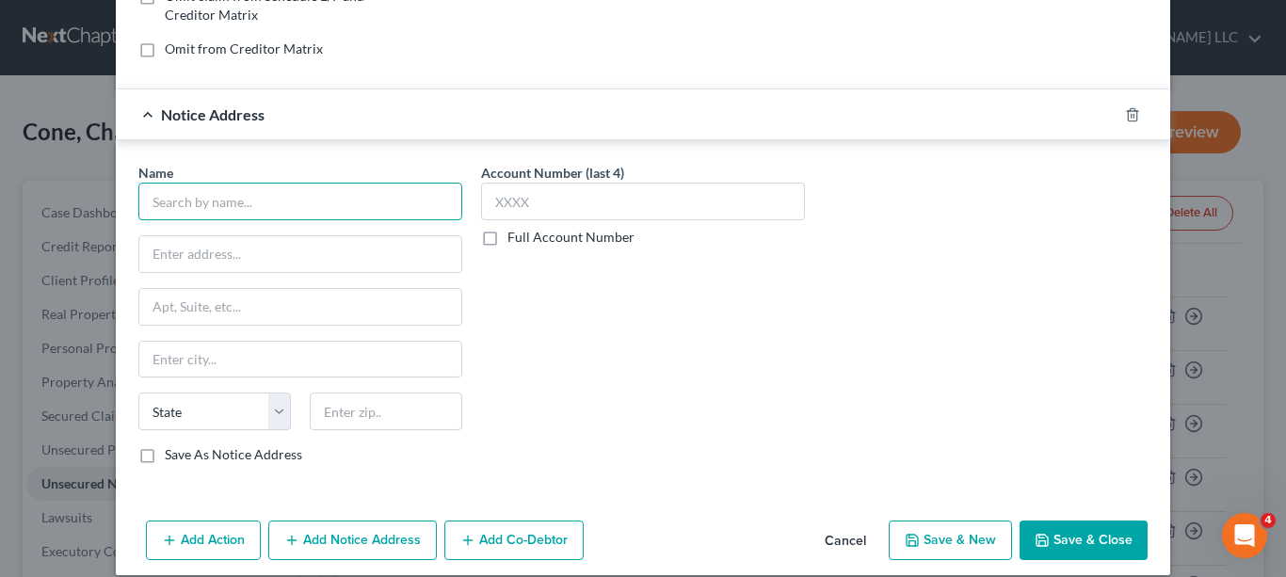
click at [410, 203] on input "text" at bounding box center [300, 202] width 324 height 38
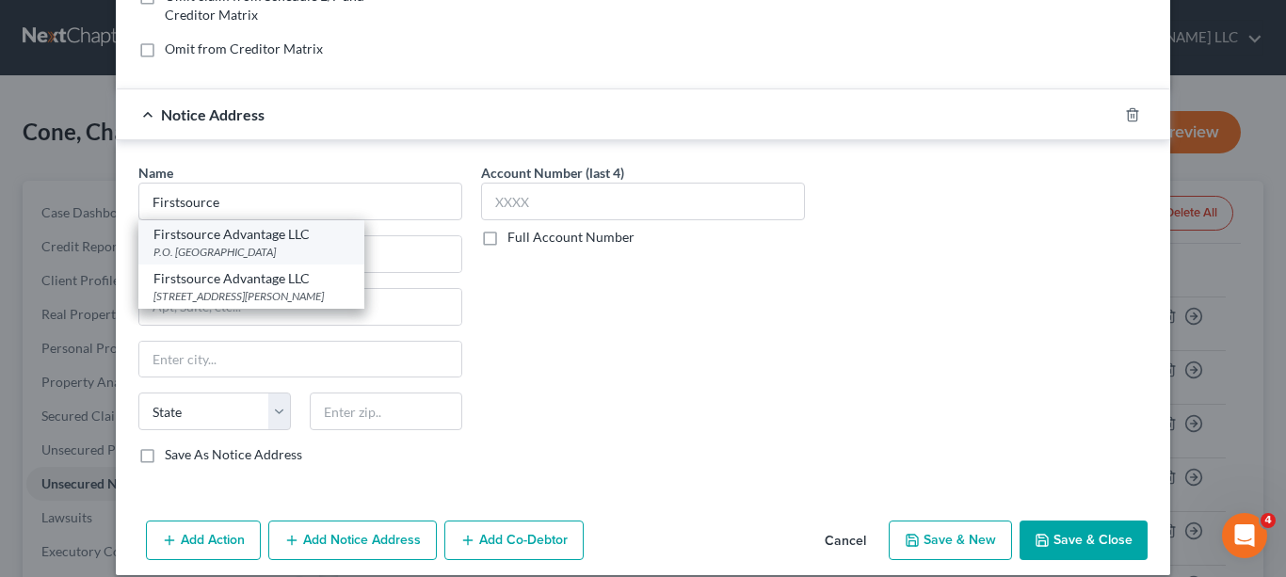
click at [285, 249] on div "P.O. [GEOGRAPHIC_DATA]" at bounding box center [251, 252] width 196 height 16
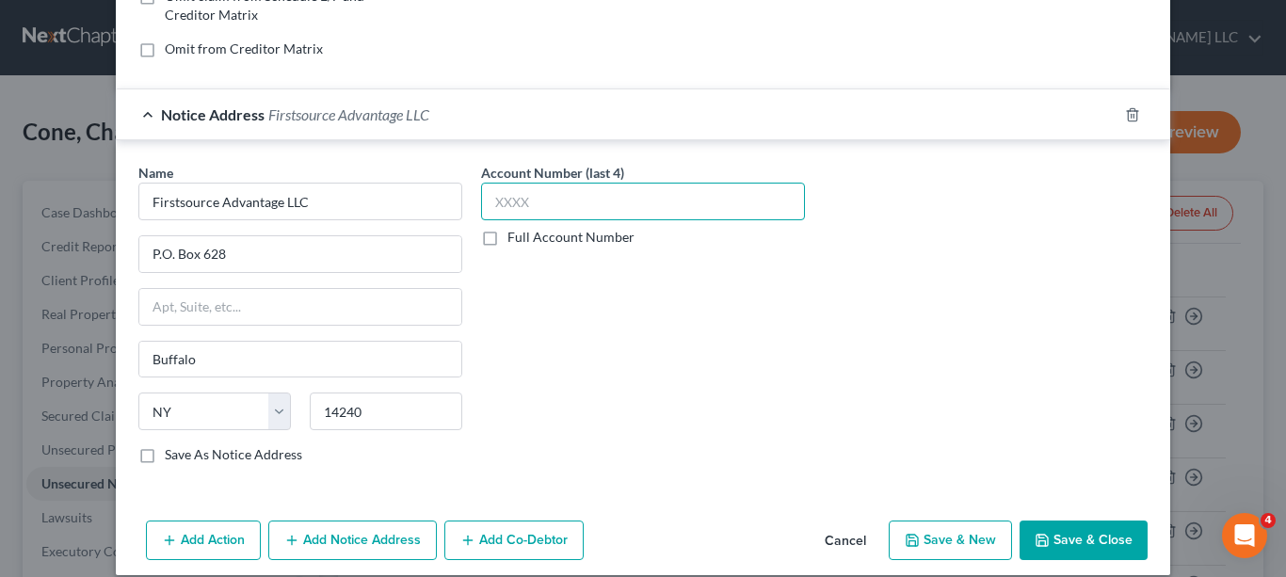
click at [566, 197] on input "text" at bounding box center [643, 202] width 324 height 38
click at [507, 240] on label "Full Account Number" at bounding box center [570, 237] width 127 height 19
click at [515, 240] on input "Full Account Number" at bounding box center [521, 234] width 12 height 12
click at [538, 203] on input "text" at bounding box center [643, 202] width 324 height 38
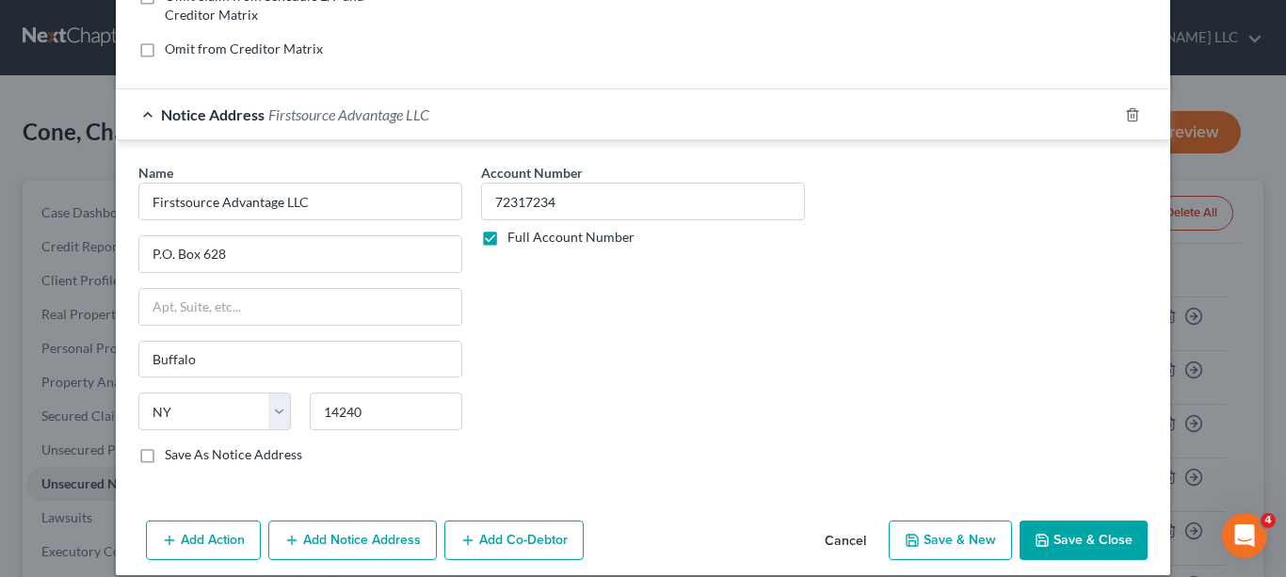
click at [165, 455] on label "Save As Notice Address" at bounding box center [233, 454] width 137 height 19
click at [172, 455] on input "Save As Notice Address" at bounding box center [178, 451] width 12 height 12
click at [352, 540] on button "Add Notice Address" at bounding box center [352, 541] width 169 height 40
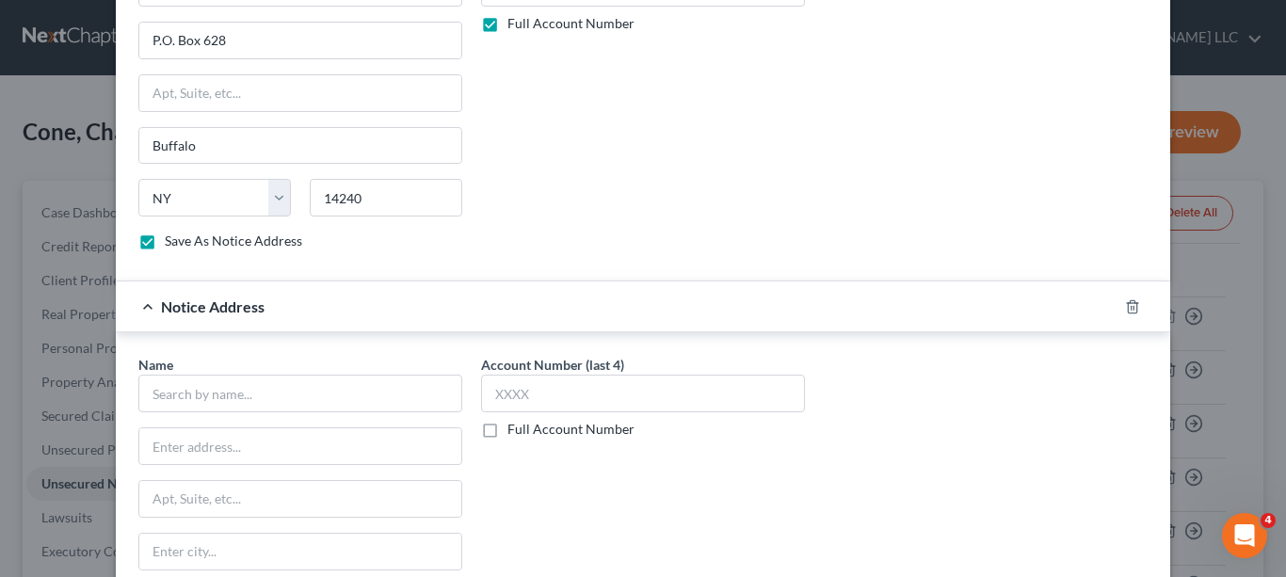
scroll to position [667, 0]
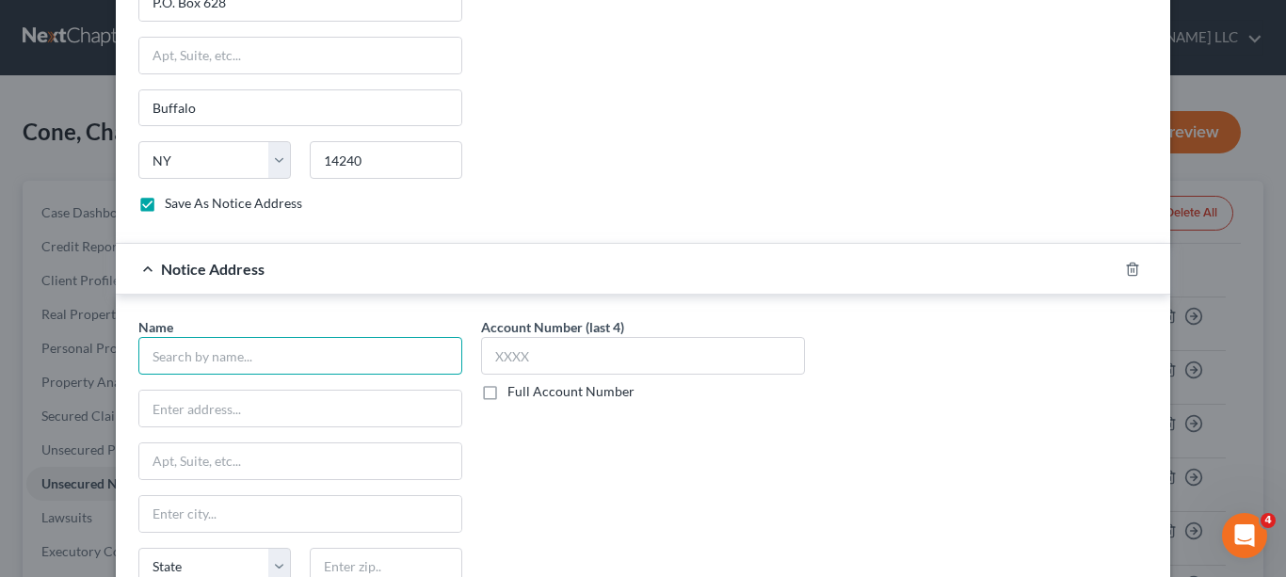
click at [401, 355] on input "text" at bounding box center [300, 356] width 324 height 38
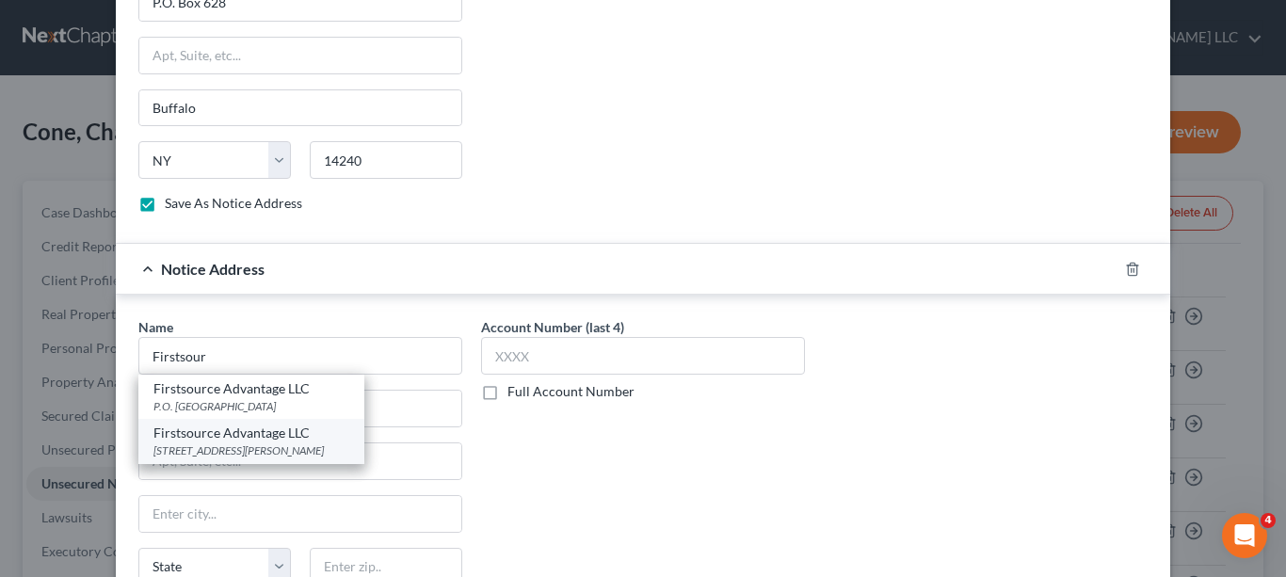
click at [294, 440] on div "Firstsource Advantage LLC" at bounding box center [251, 433] width 196 height 19
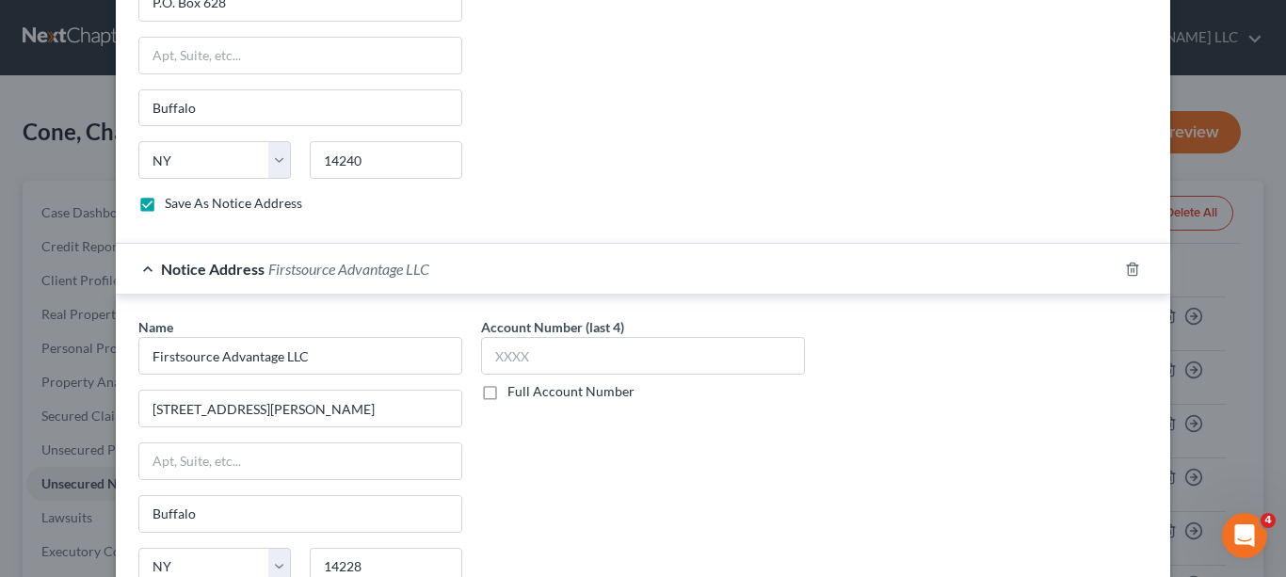
click at [507, 394] on label "Full Account Number" at bounding box center [570, 391] width 127 height 19
click at [515, 394] on input "Full Account Number" at bounding box center [521, 388] width 12 height 12
click at [585, 348] on input "text" at bounding box center [643, 356] width 324 height 38
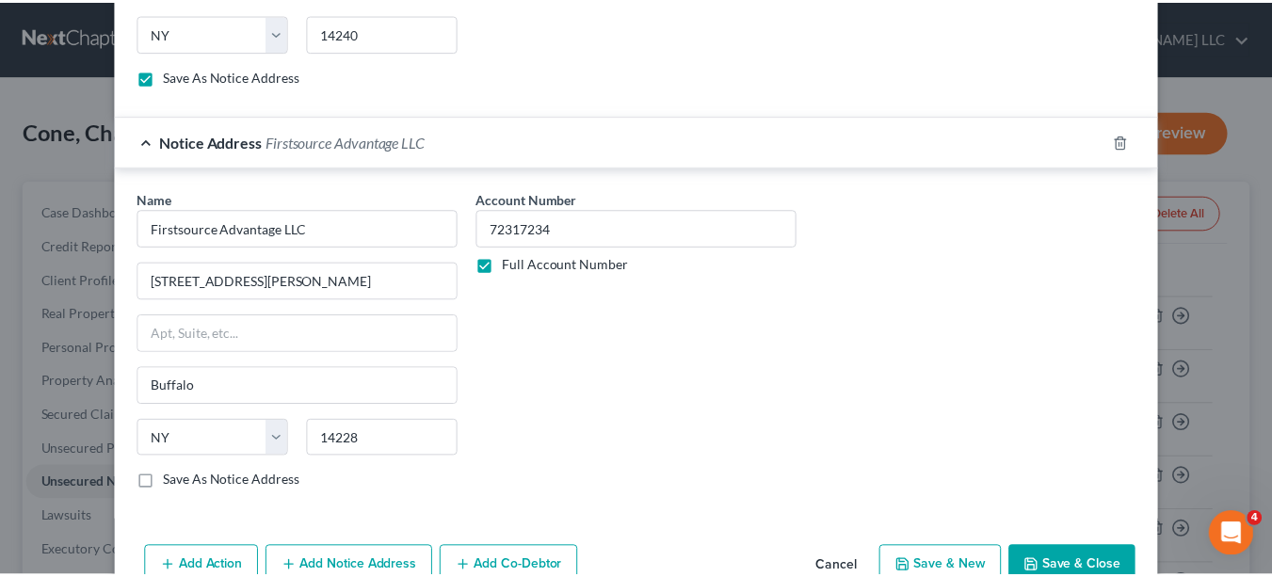
scroll to position [843, 0]
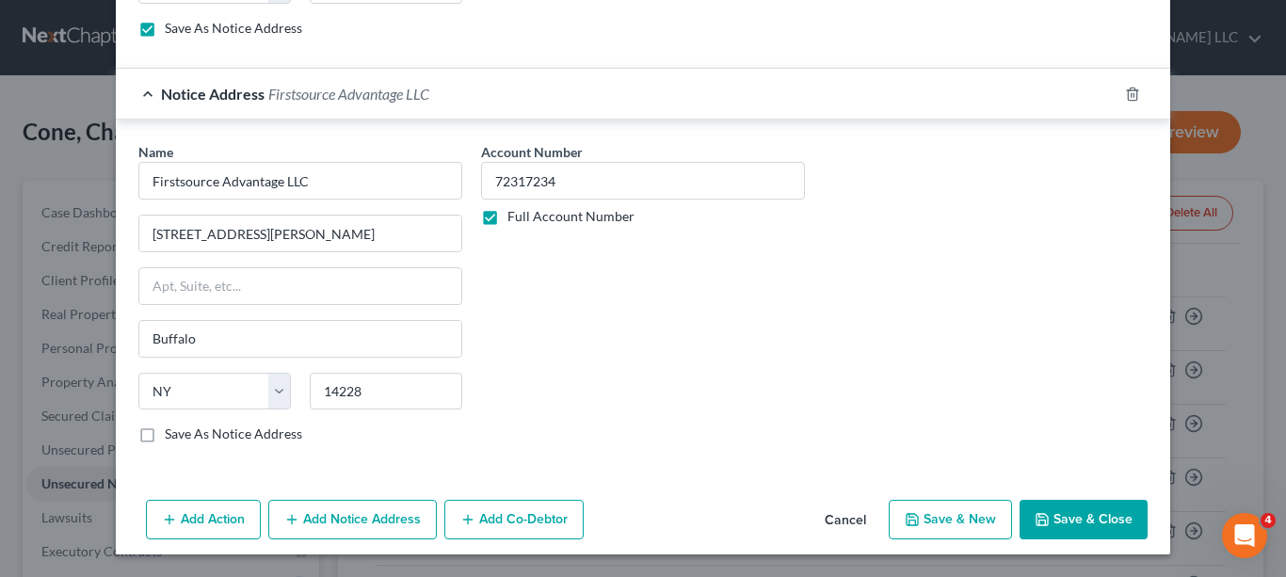
click at [165, 433] on label "Save As Notice Address" at bounding box center [233, 434] width 137 height 19
click at [172, 433] on input "Save As Notice Address" at bounding box center [178, 431] width 12 height 12
click at [1052, 525] on button "Save & Close" at bounding box center [1084, 520] width 128 height 40
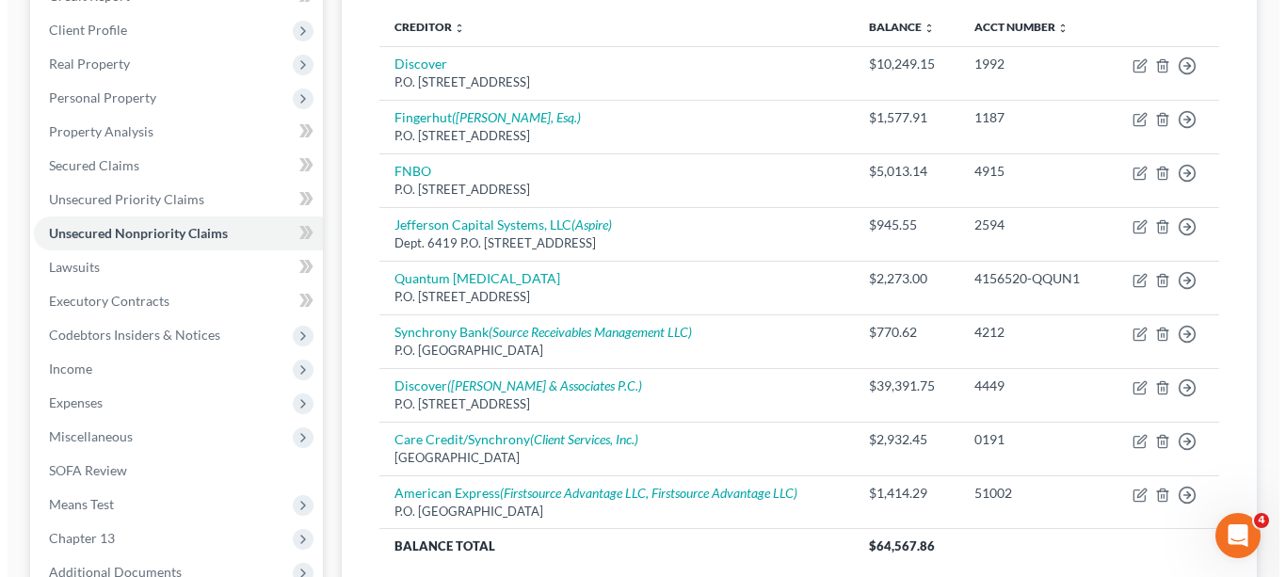
scroll to position [213, 0]
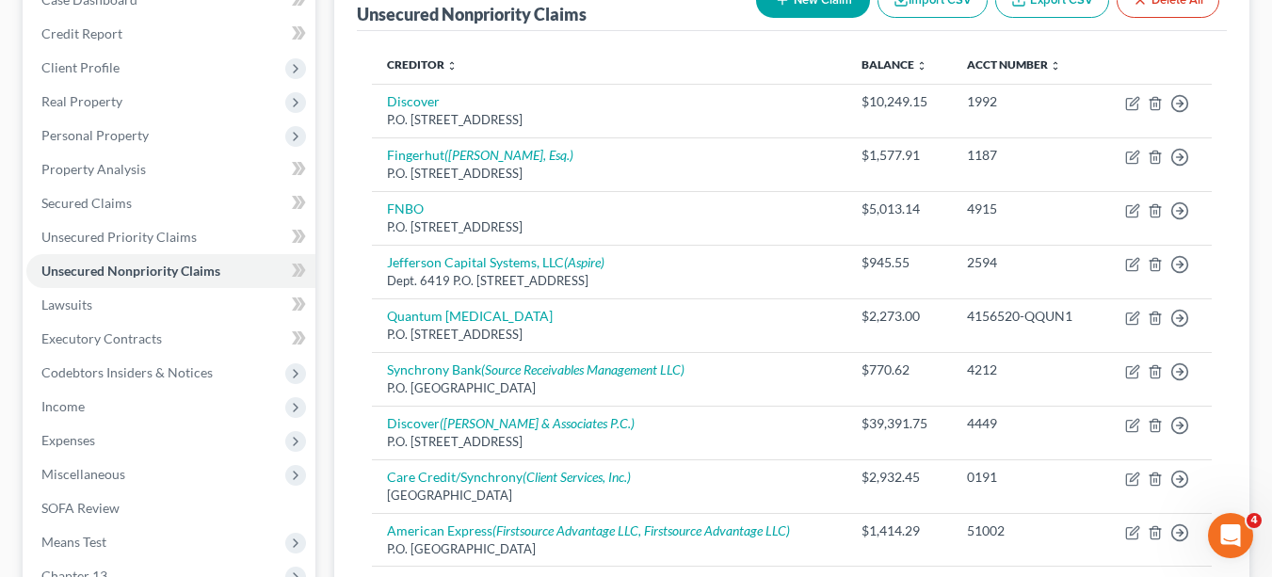
click at [840, 8] on button "New Claim" at bounding box center [813, 0] width 114 height 35
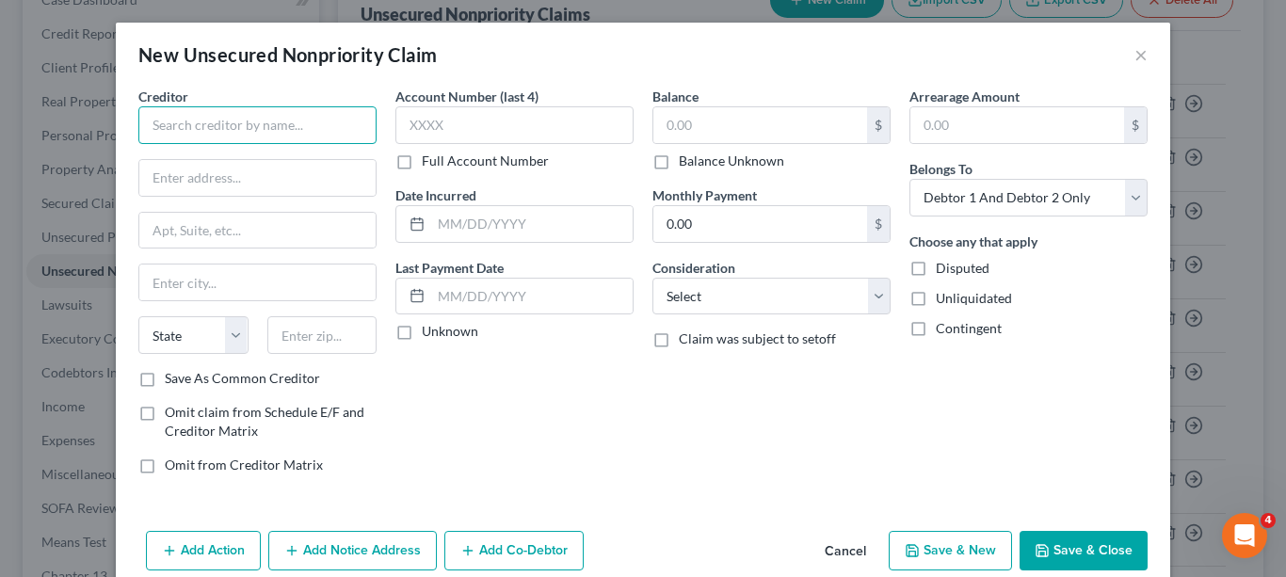
click at [344, 119] on input "text" at bounding box center [257, 125] width 238 height 38
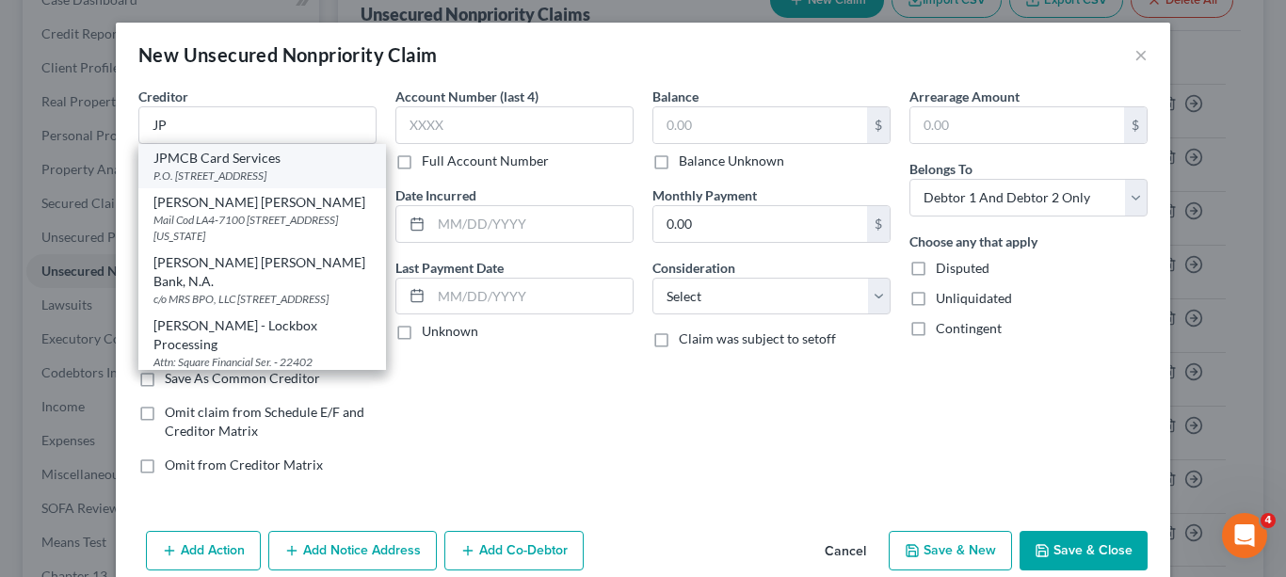
click at [288, 168] on div "P.O. [STREET_ADDRESS]" at bounding box center [261, 176] width 217 height 16
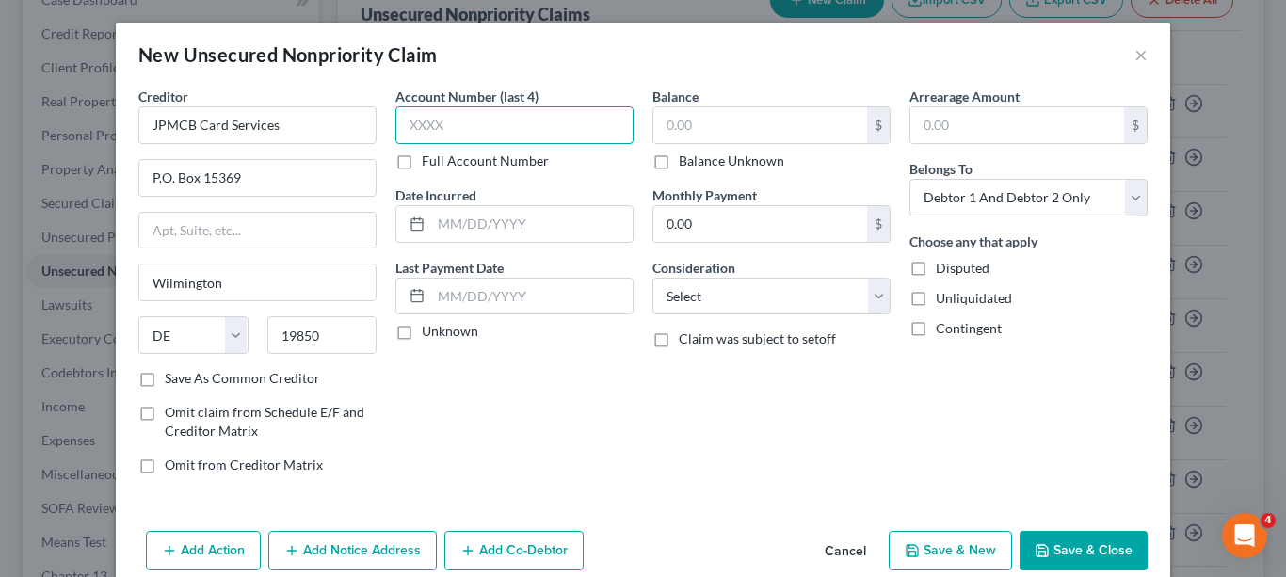
click at [471, 130] on input "text" at bounding box center [514, 125] width 238 height 38
click at [165, 380] on label "Save As Common Creditor" at bounding box center [242, 378] width 155 height 19
click at [172, 380] on input "Save As Common Creditor" at bounding box center [178, 375] width 12 height 12
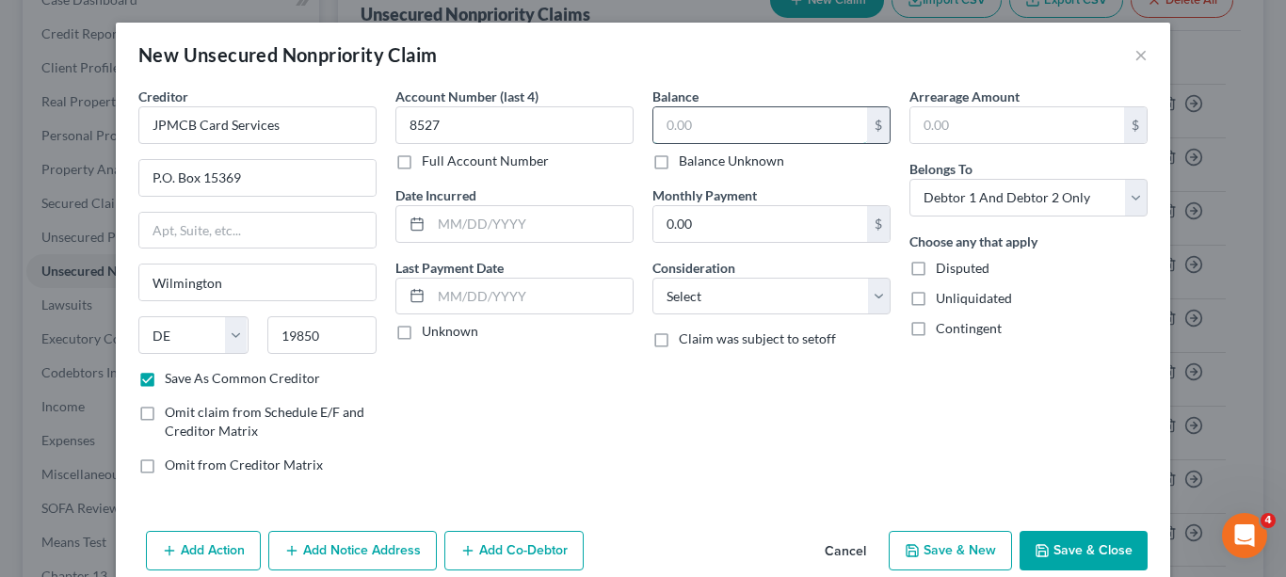
click at [709, 125] on input "text" at bounding box center [760, 125] width 214 height 36
click at [1131, 193] on select "Select Debtor 1 Only Debtor 2 Only Debtor 1 And Debtor 2 Only At Least One Of T…" at bounding box center [1028, 198] width 238 height 38
click at [909, 179] on select "Select Debtor 1 Only Debtor 2 Only Debtor 1 And Debtor 2 Only At Least One Of T…" at bounding box center [1028, 198] width 238 height 38
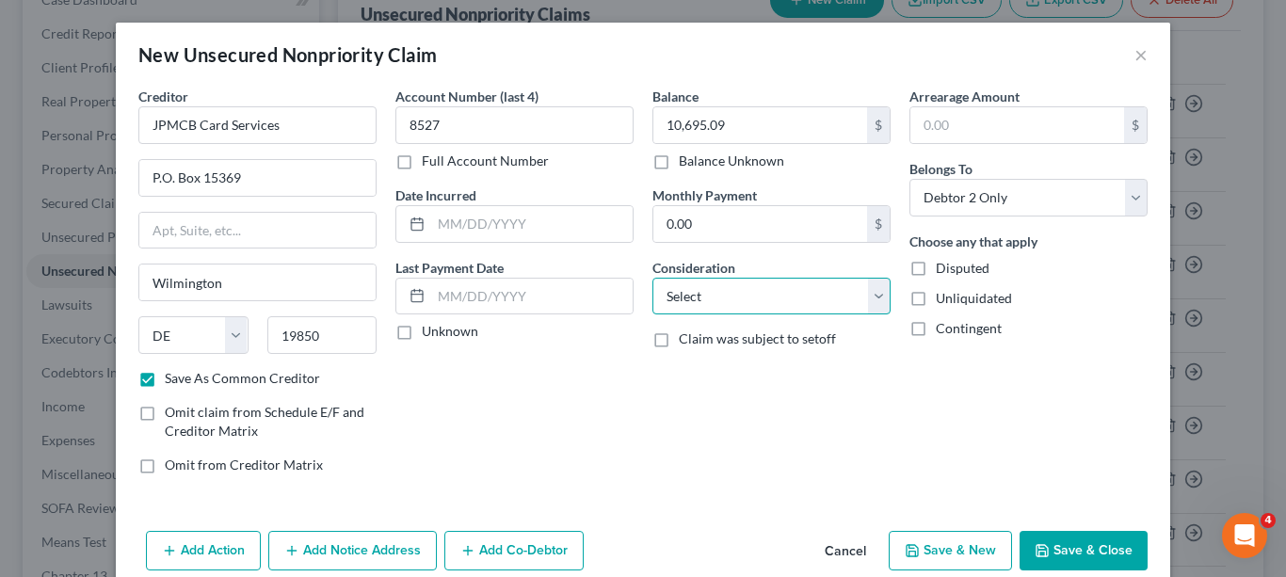
click at [872, 299] on select "Select Cable / Satellite Services Collection Agency Credit Card Debt Debt Couns…" at bounding box center [771, 297] width 238 height 38
click at [652, 278] on select "Select Cable / Satellite Services Collection Agency Credit Card Debt Debt Couns…" at bounding box center [771, 297] width 238 height 38
click at [348, 550] on button "Add Notice Address" at bounding box center [352, 551] width 169 height 40
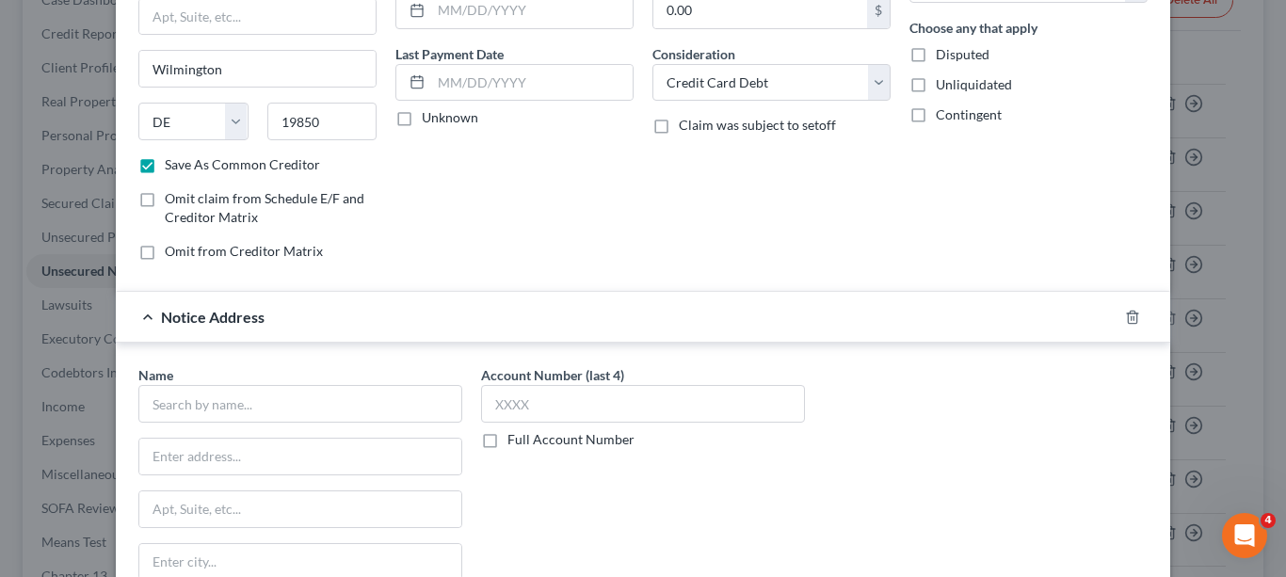
scroll to position [390, 0]
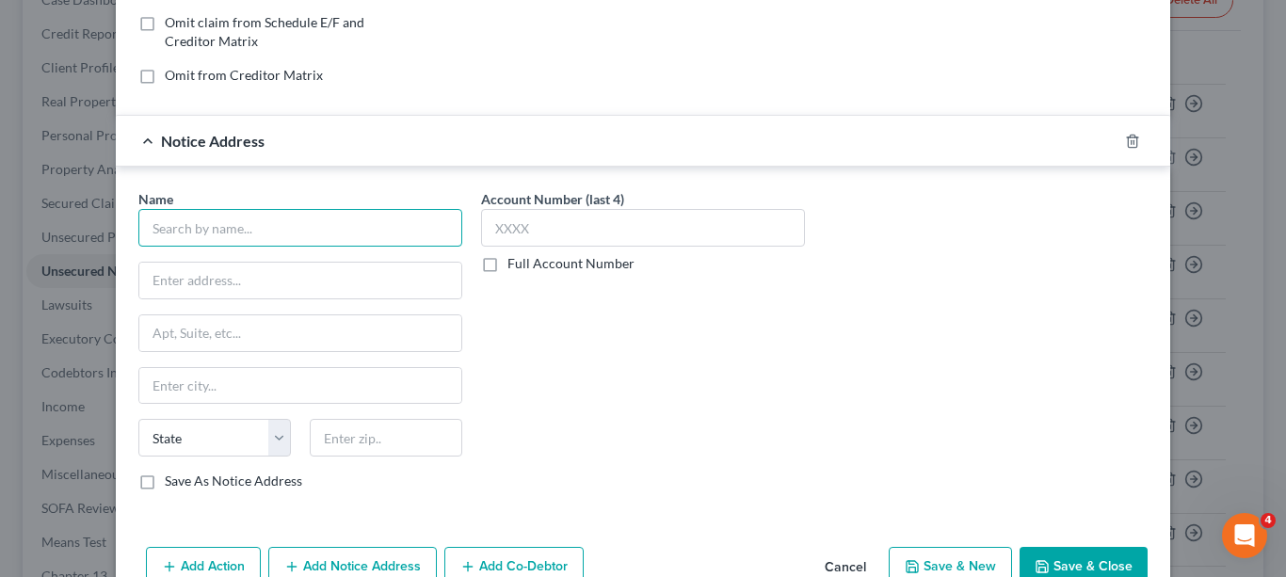
click at [430, 226] on input "text" at bounding box center [300, 228] width 324 height 38
click at [433, 234] on input "United Collection Bureau, Inc." at bounding box center [300, 228] width 324 height 38
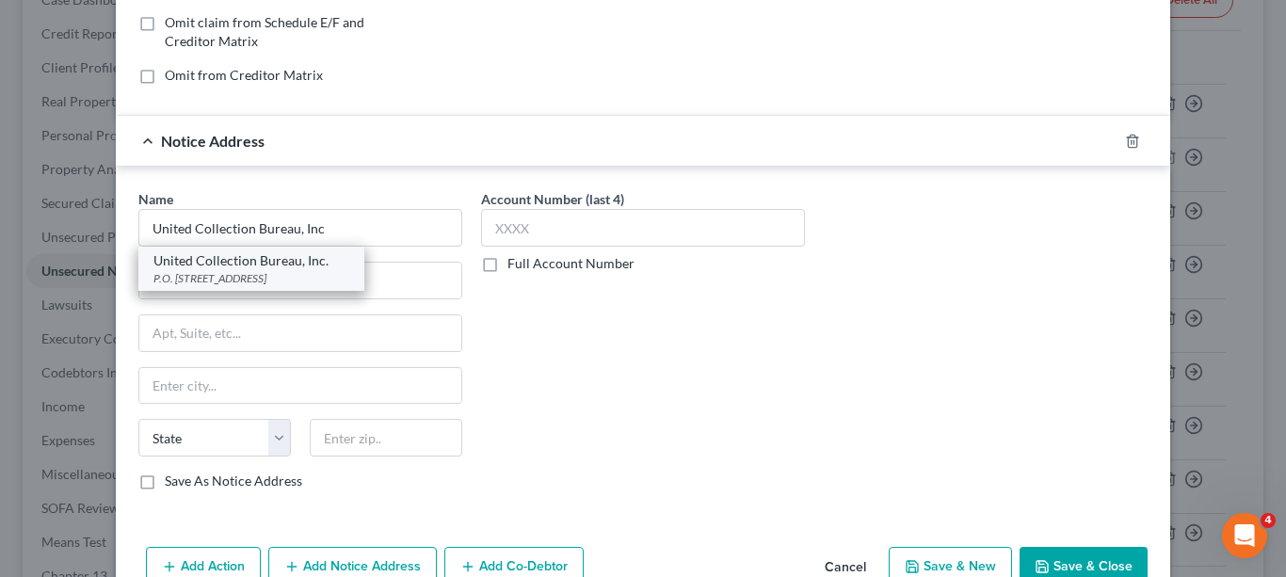
click at [281, 275] on div "P.O. [STREET_ADDRESS]" at bounding box center [251, 278] width 196 height 16
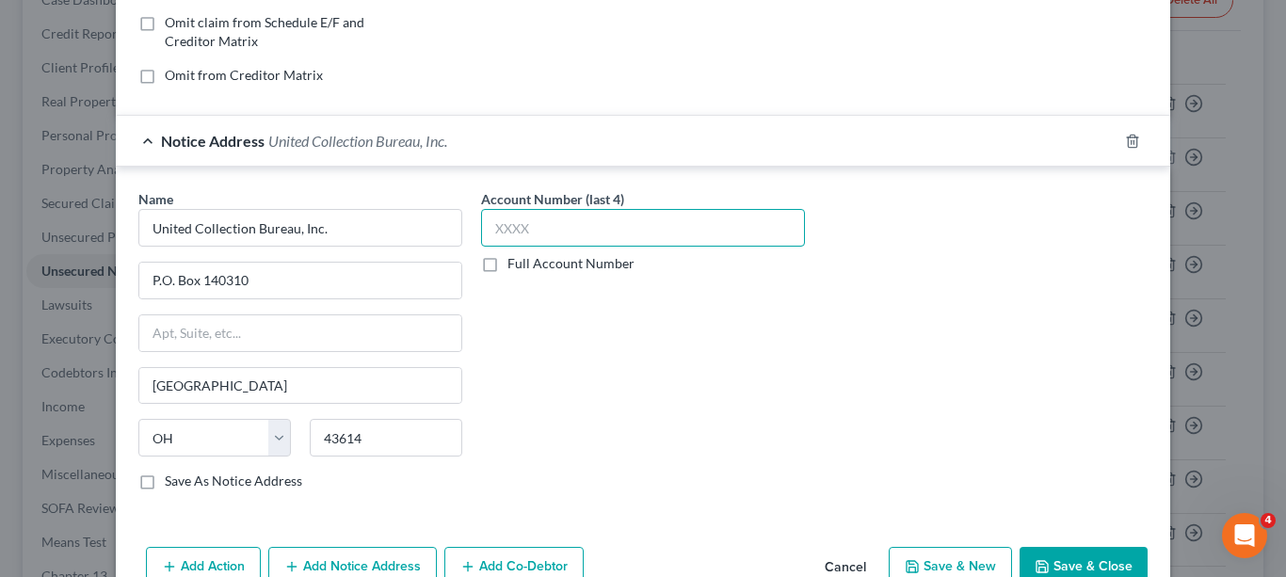
click at [580, 241] on input "text" at bounding box center [643, 228] width 324 height 38
click at [507, 265] on label "Full Account Number" at bounding box center [570, 263] width 127 height 19
click at [515, 265] on input "Full Account Number" at bounding box center [521, 260] width 12 height 12
click at [563, 220] on input "text" at bounding box center [643, 228] width 324 height 38
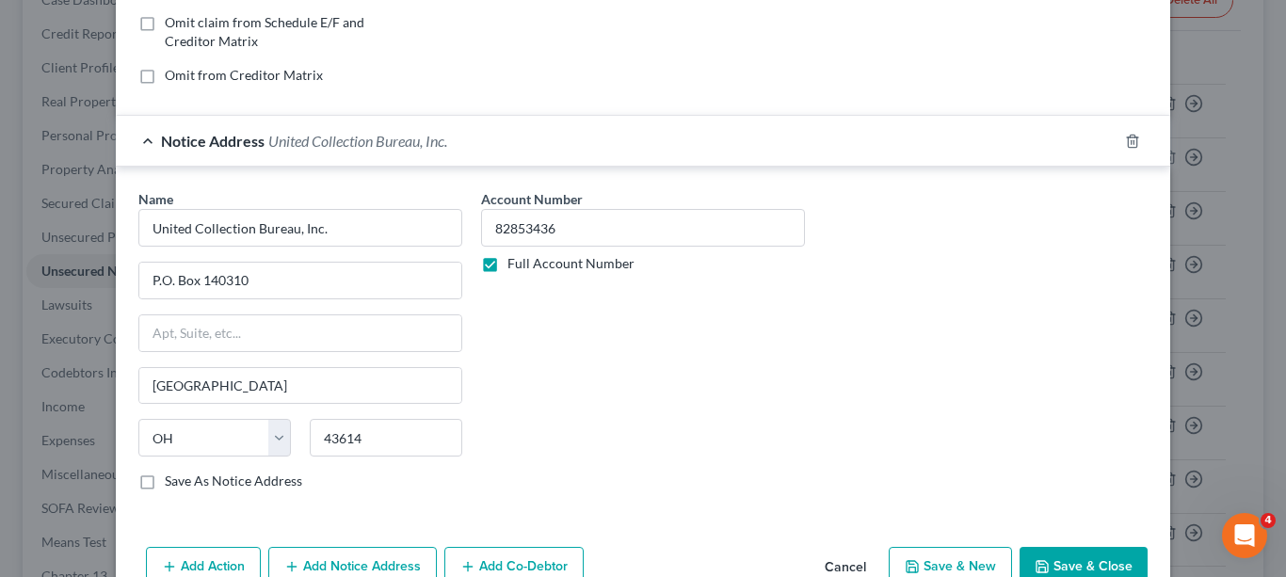
click at [165, 483] on label "Save As Notice Address" at bounding box center [233, 481] width 137 height 19
click at [172, 483] on input "Save As Notice Address" at bounding box center [178, 478] width 12 height 12
click at [341, 562] on button "Add Notice Address" at bounding box center [352, 567] width 169 height 40
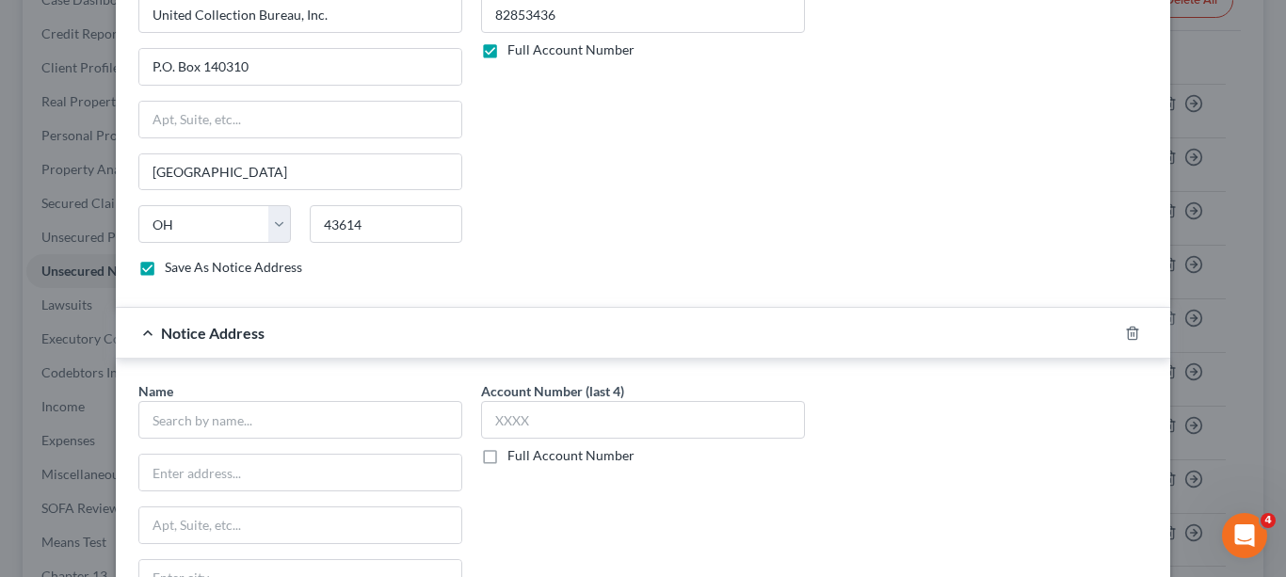
scroll to position [766, 0]
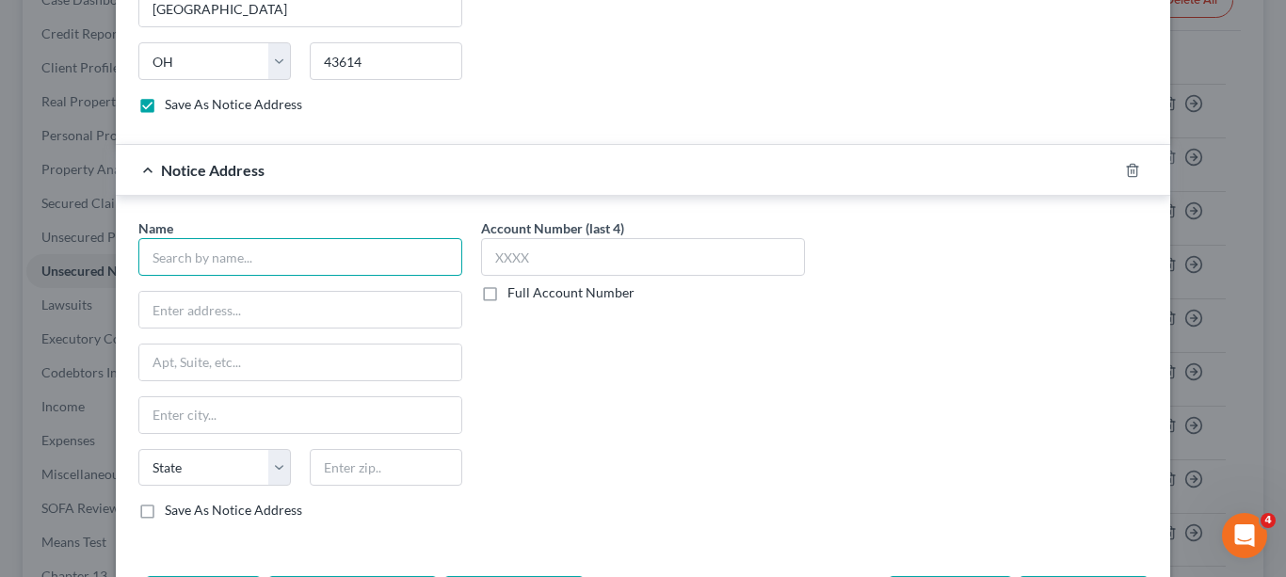
click at [404, 254] on input "text" at bounding box center [300, 257] width 324 height 38
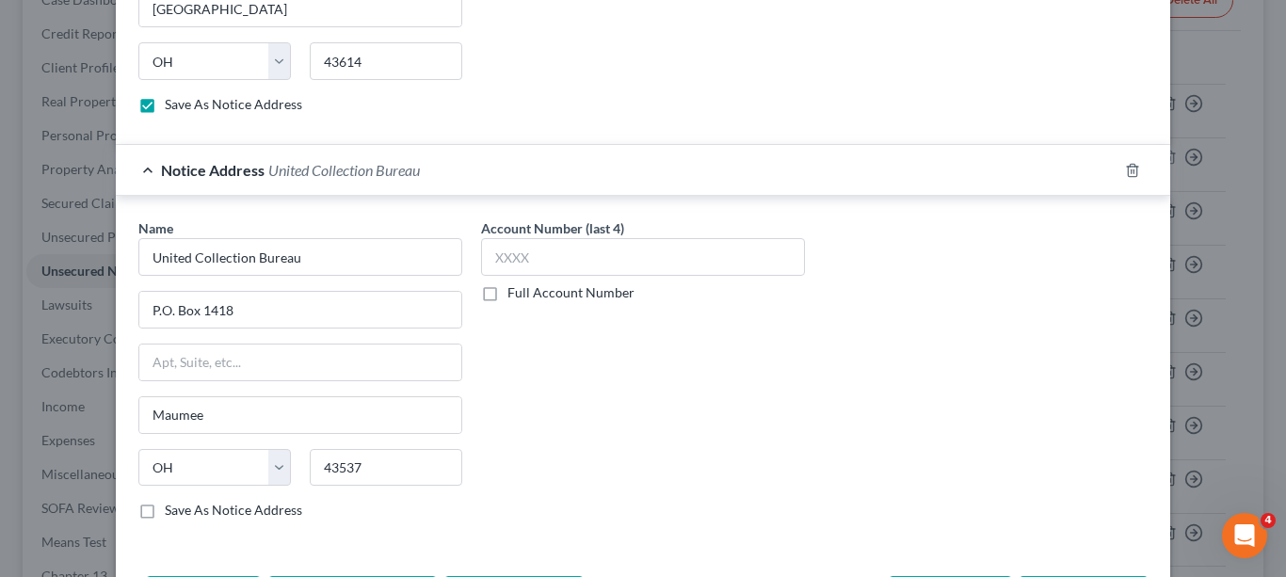
click at [165, 508] on label "Save As Notice Address" at bounding box center [233, 510] width 137 height 19
click at [172, 508] on input "Save As Notice Address" at bounding box center [178, 507] width 12 height 12
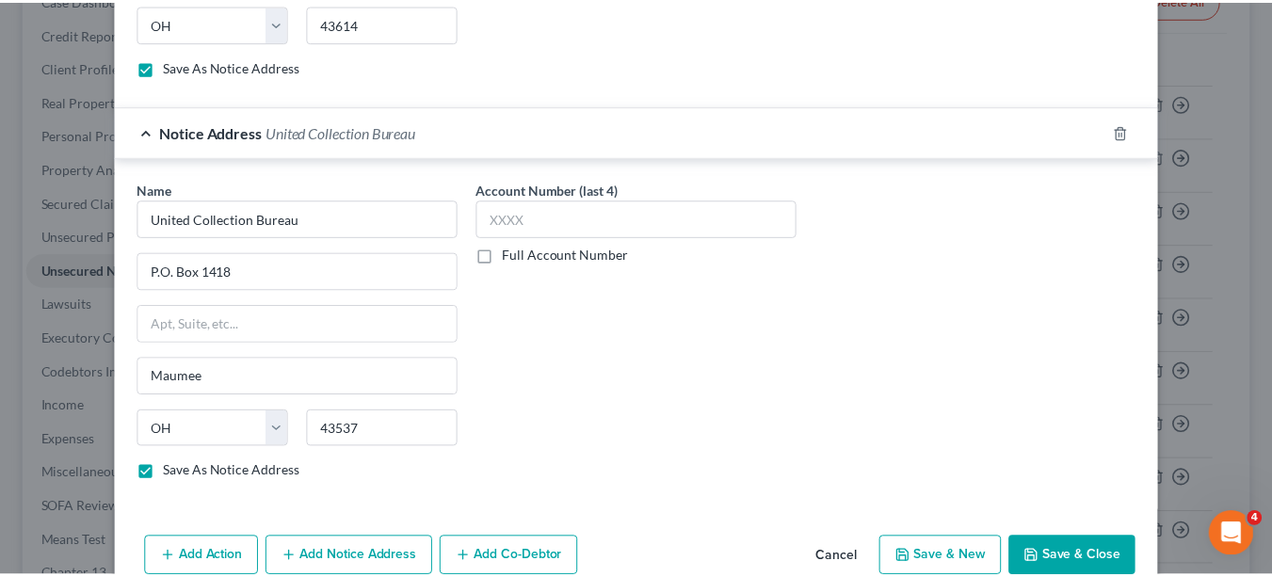
scroll to position [843, 0]
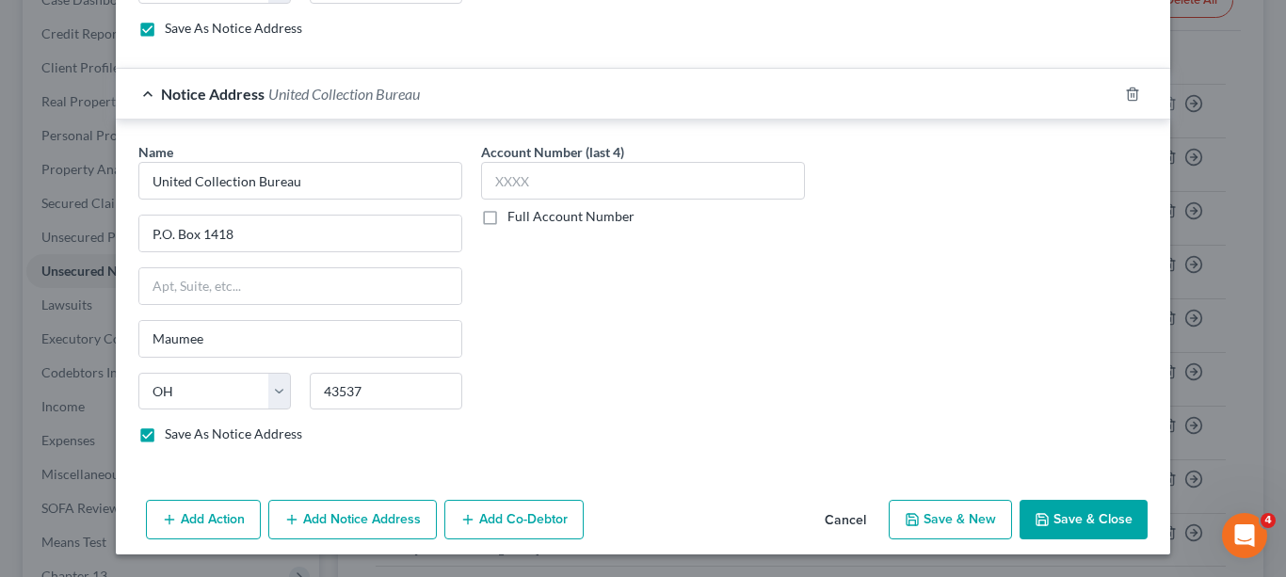
click at [1072, 515] on button "Save & Close" at bounding box center [1084, 520] width 128 height 40
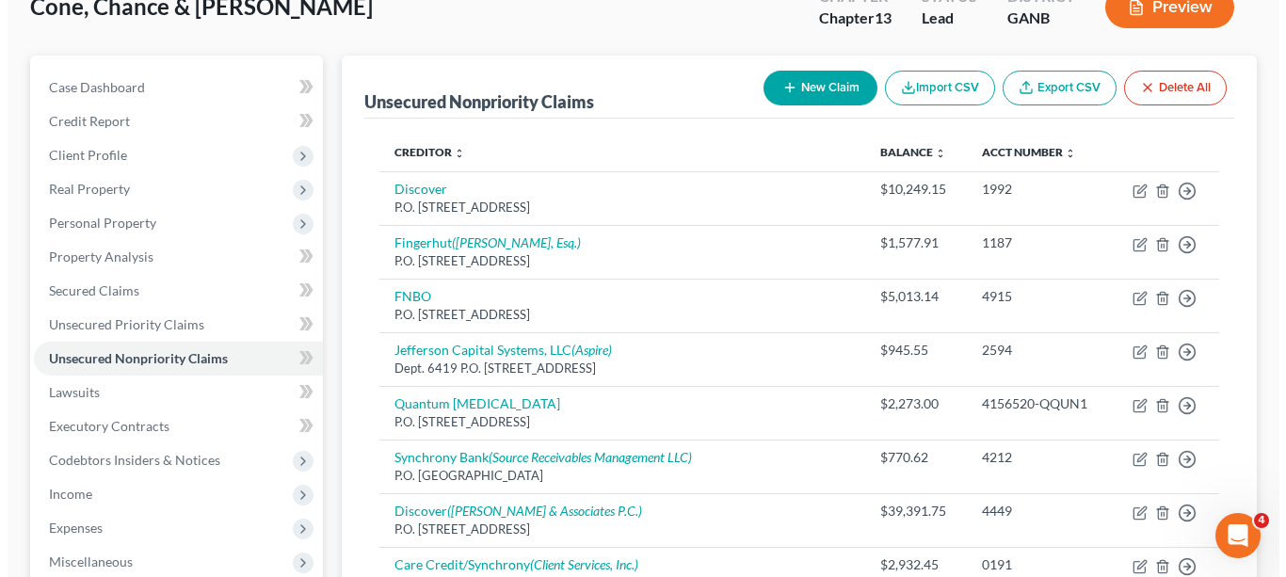
scroll to position [0, 0]
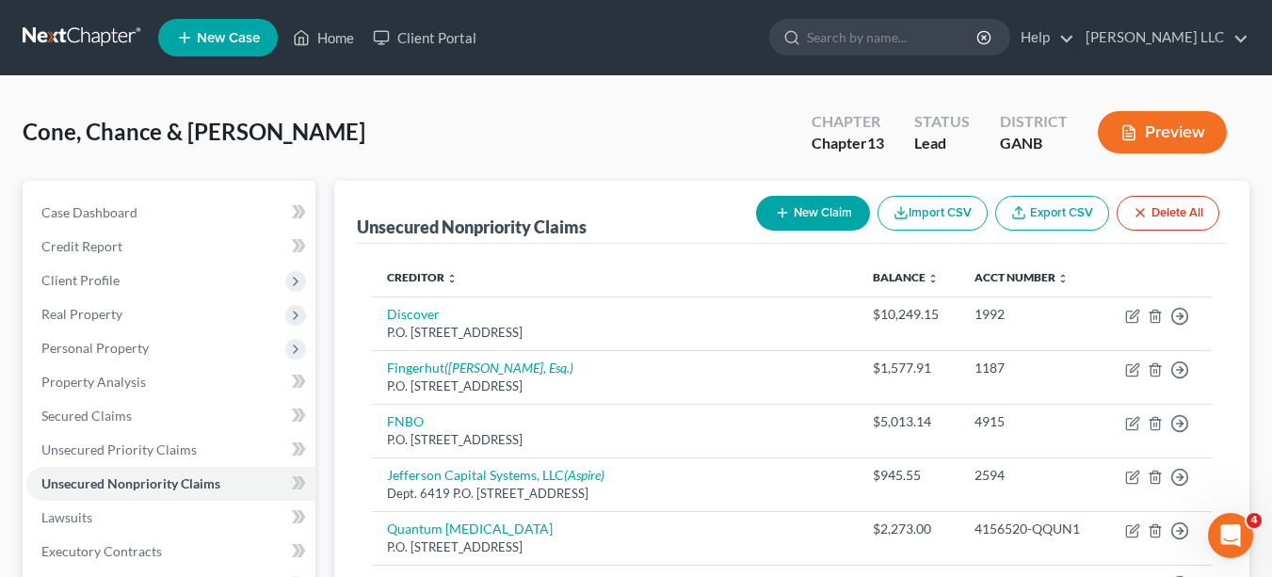
click at [801, 219] on button "New Claim" at bounding box center [813, 213] width 114 height 35
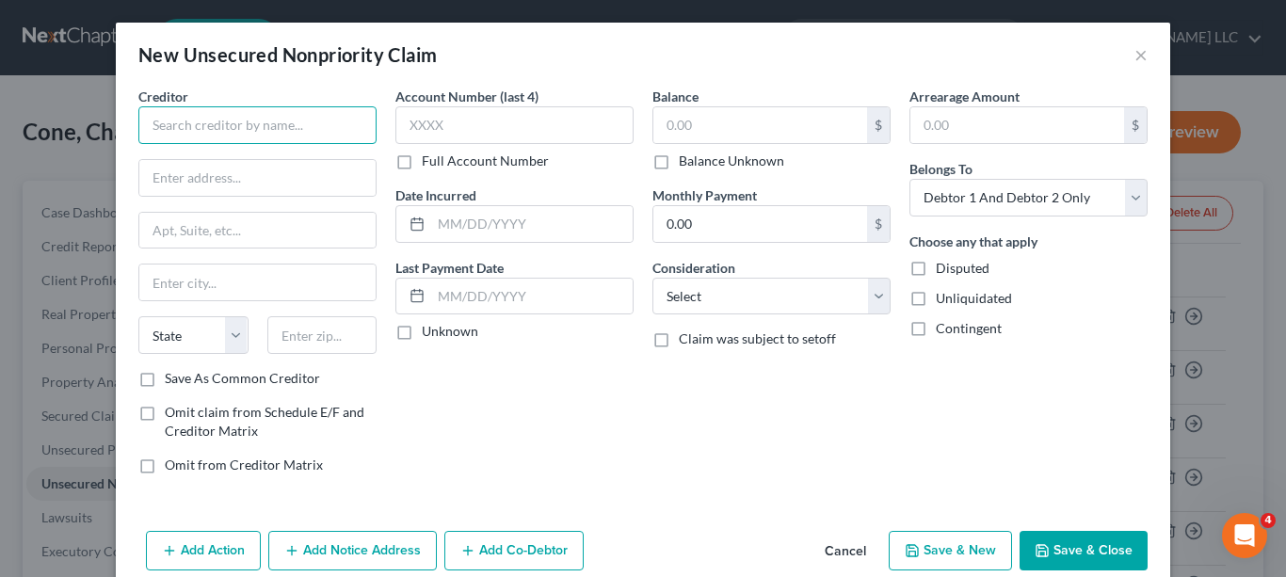
click at [323, 124] on input "text" at bounding box center [257, 125] width 238 height 38
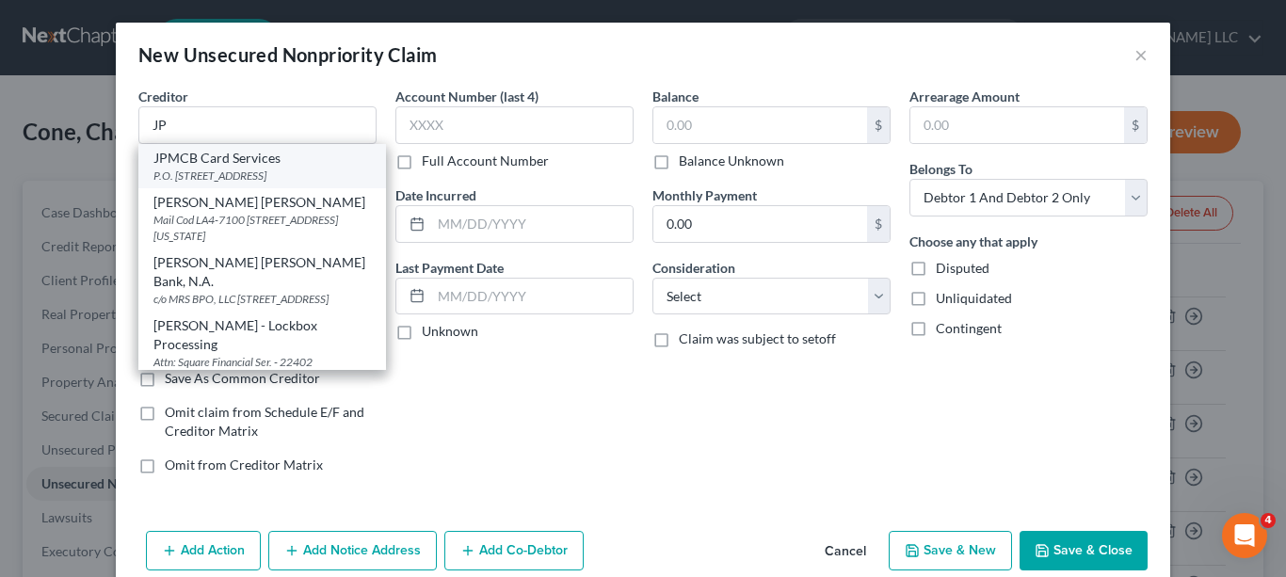
click at [283, 182] on div "P.O. [STREET_ADDRESS]" at bounding box center [261, 176] width 217 height 16
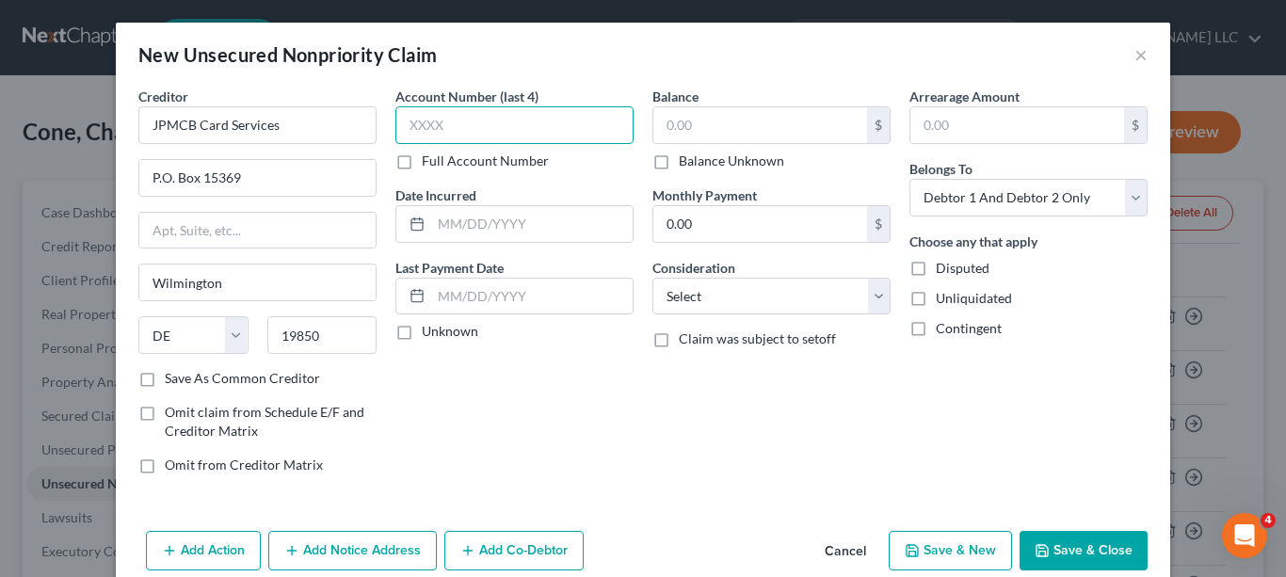
click at [500, 120] on input "text" at bounding box center [514, 125] width 238 height 38
click at [694, 123] on input "text" at bounding box center [760, 125] width 214 height 36
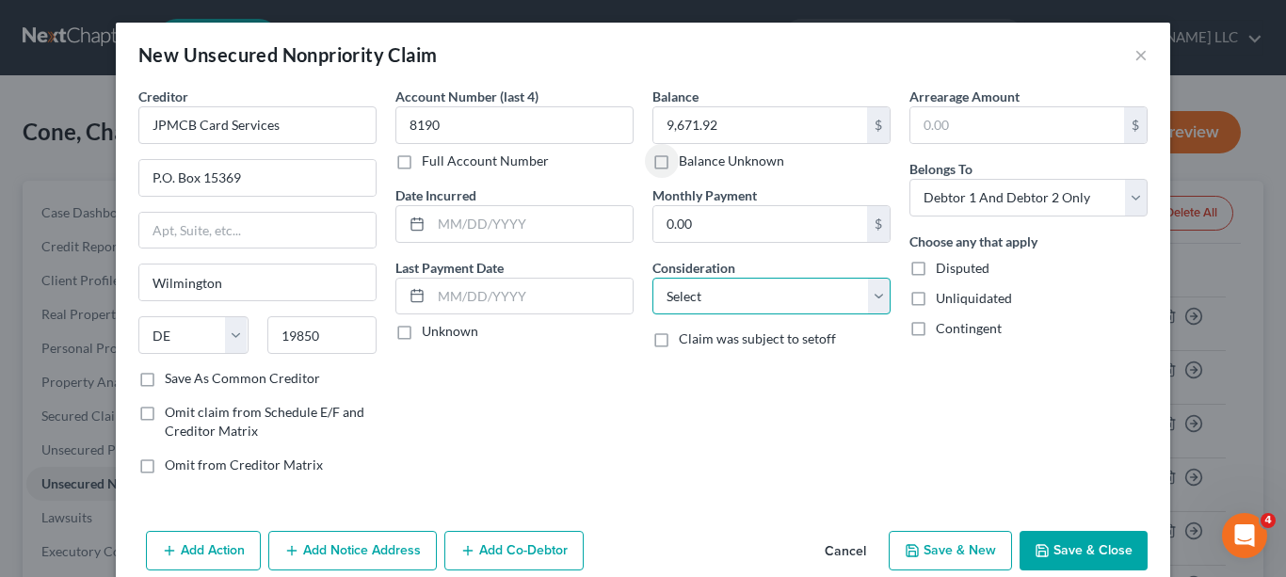
drag, startPoint x: 872, startPoint y: 298, endPoint x: 863, endPoint y: 285, distance: 15.7
click at [872, 298] on select "Select Cable / Satellite Services Collection Agency Credit Card Debt Debt Couns…" at bounding box center [771, 297] width 238 height 38
click at [652, 278] on select "Select Cable / Satellite Services Collection Agency Credit Card Debt Debt Couns…" at bounding box center [771, 297] width 238 height 38
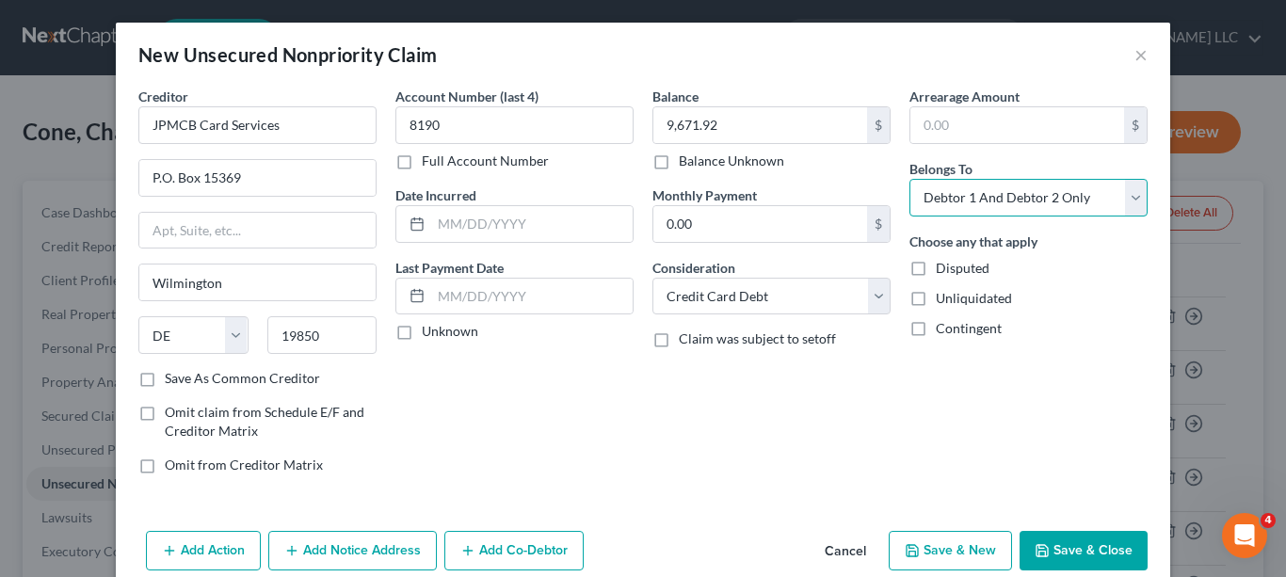
click at [1126, 201] on select "Select Debtor 1 Only Debtor 2 Only Debtor 1 And Debtor 2 Only At Least One Of T…" at bounding box center [1028, 198] width 238 height 38
click at [909, 179] on select "Select Debtor 1 Only Debtor 2 Only Debtor 1 And Debtor 2 Only At Least One Of T…" at bounding box center [1028, 198] width 238 height 38
click at [165, 379] on label "Save As Common Creditor" at bounding box center [242, 378] width 155 height 19
click at [172, 379] on input "Save As Common Creditor" at bounding box center [178, 375] width 12 height 12
click at [371, 545] on button "Add Notice Address" at bounding box center [352, 551] width 169 height 40
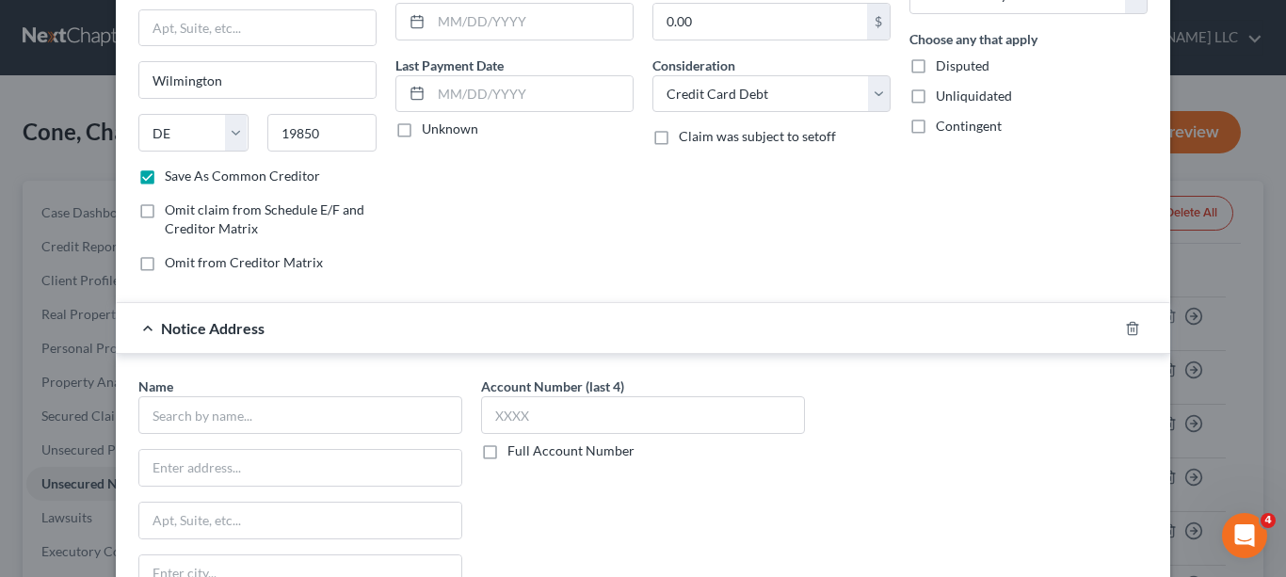
scroll to position [340, 0]
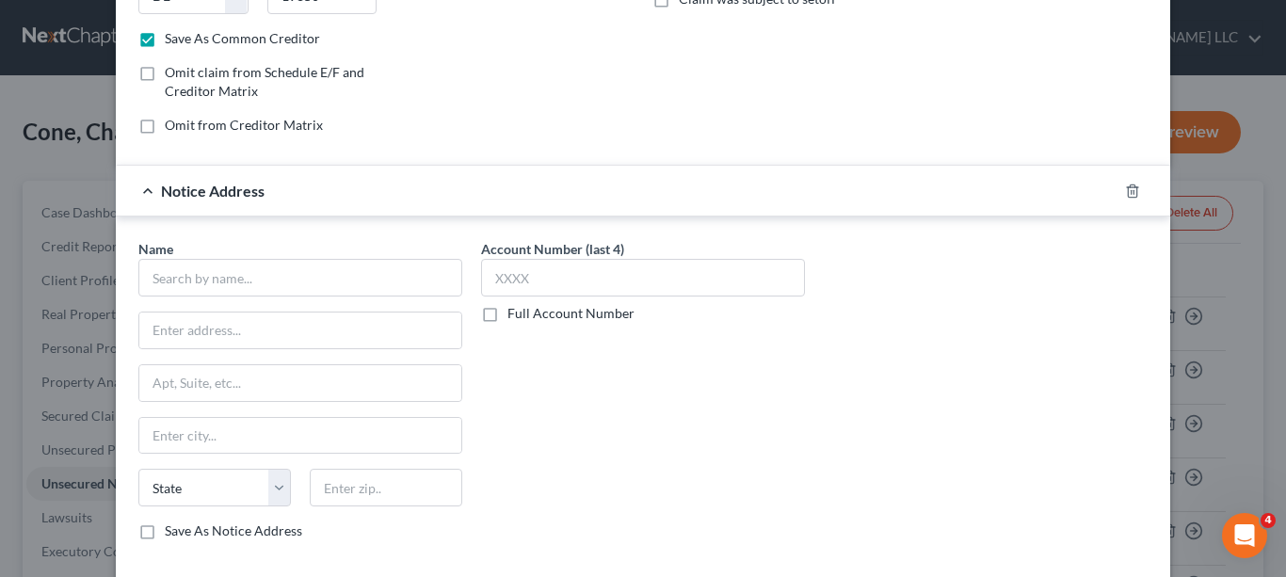
click at [223, 186] on span "Notice Address" at bounding box center [213, 191] width 104 height 18
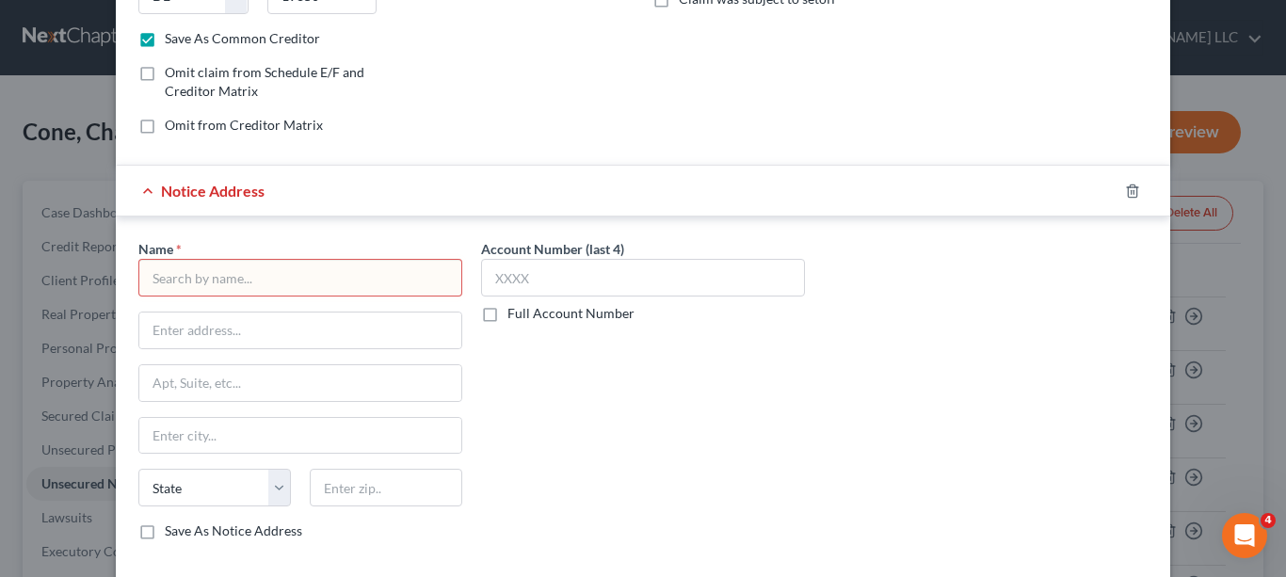
click at [280, 275] on input "text" at bounding box center [300, 278] width 324 height 38
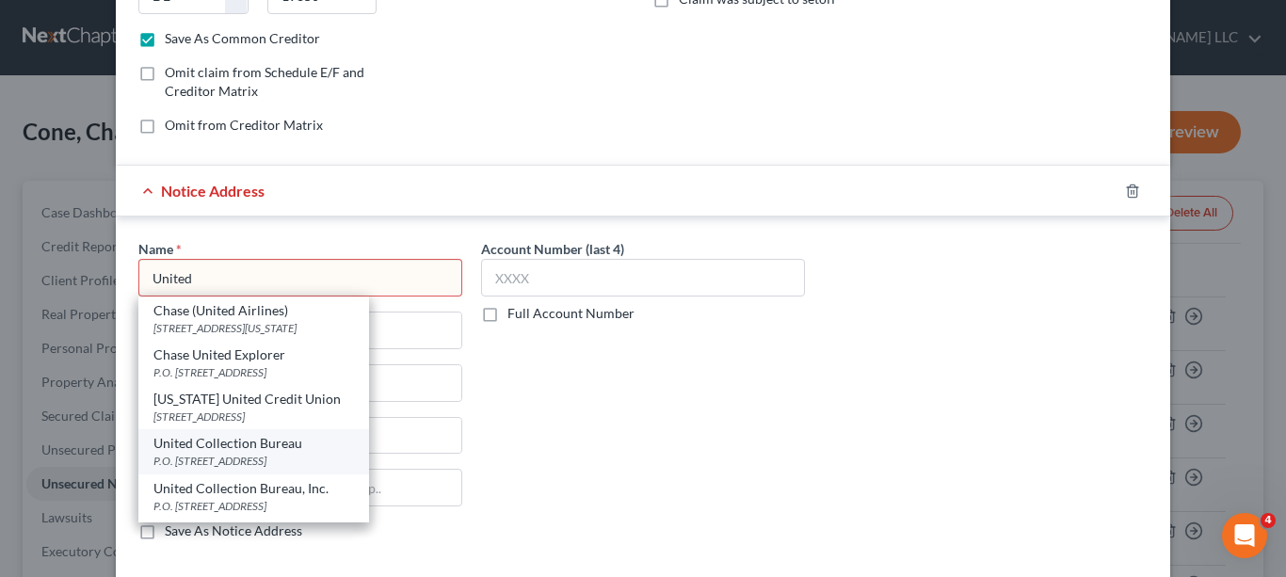
click at [261, 449] on div "United Collection Bureau" at bounding box center [253, 443] width 201 height 19
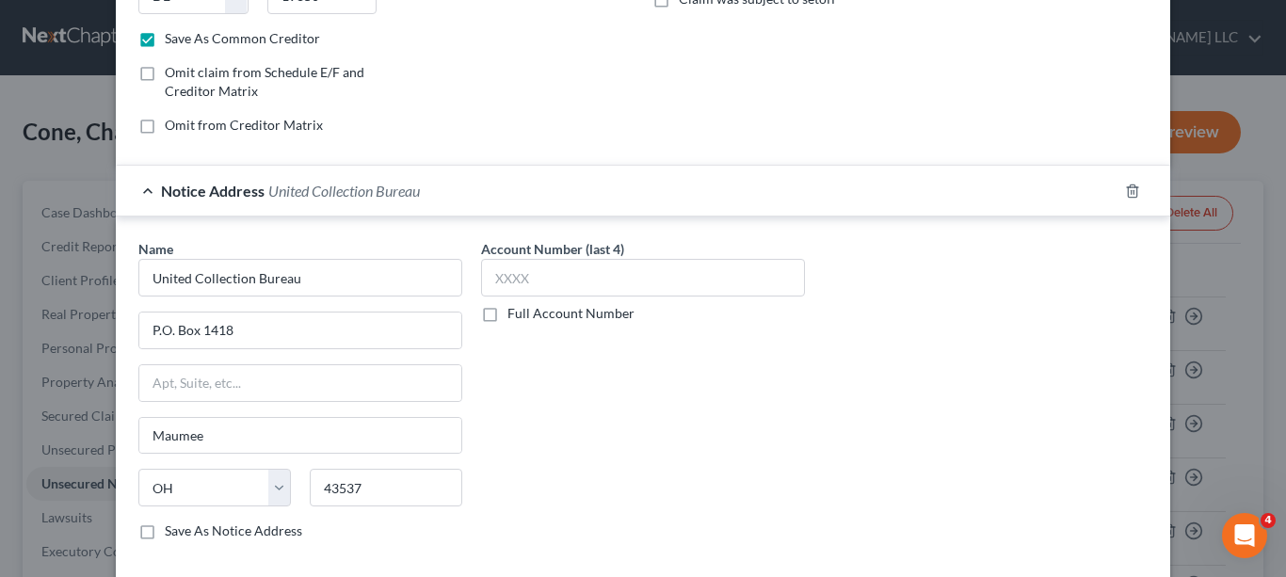
click at [507, 314] on label "Full Account Number" at bounding box center [570, 313] width 127 height 19
click at [515, 314] on input "Full Account Number" at bounding box center [521, 310] width 12 height 12
click at [589, 281] on input "text" at bounding box center [643, 278] width 324 height 38
click at [165, 529] on label "Save As Notice Address" at bounding box center [233, 531] width 137 height 19
click at [172, 529] on input "Save As Notice Address" at bounding box center [178, 528] width 12 height 12
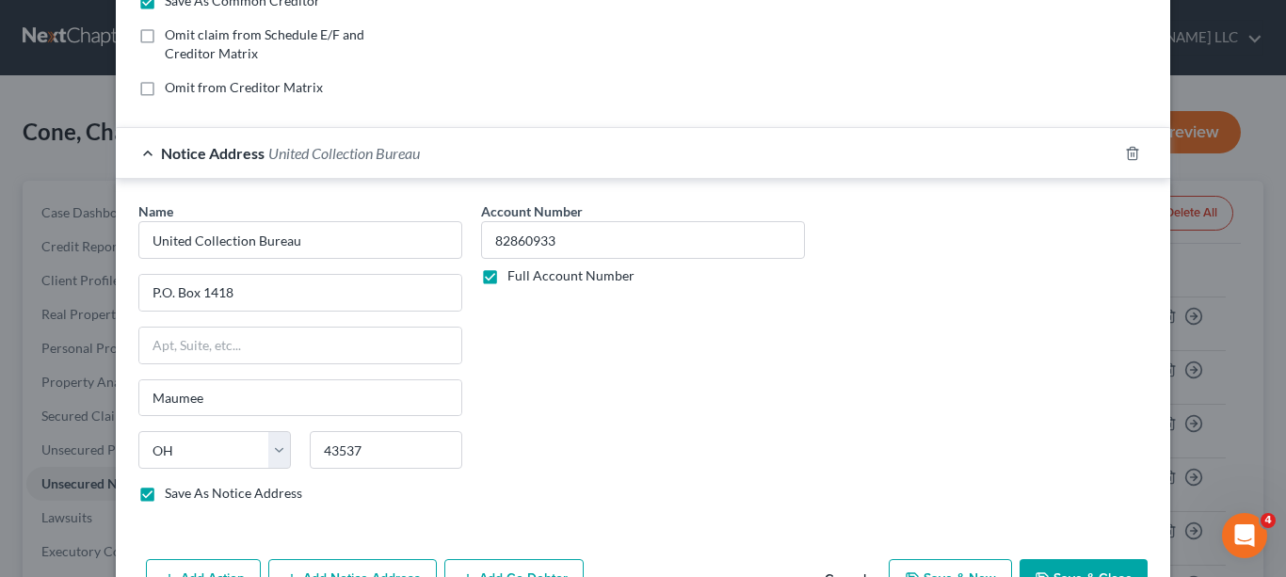
scroll to position [437, 0]
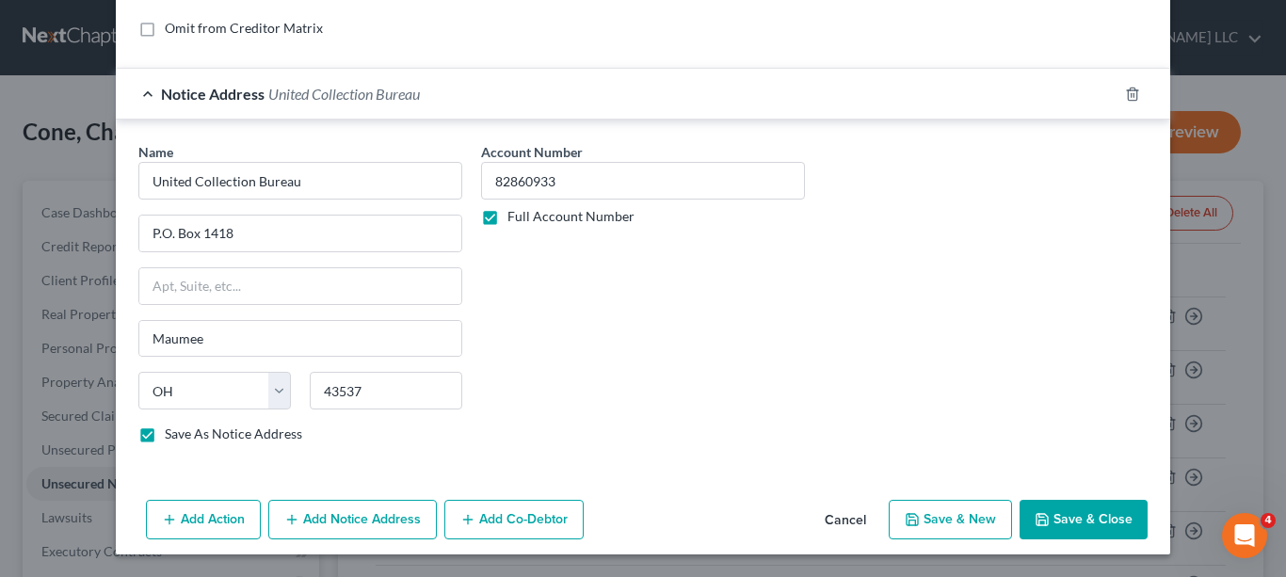
click at [1053, 523] on button "Save & Close" at bounding box center [1084, 520] width 128 height 40
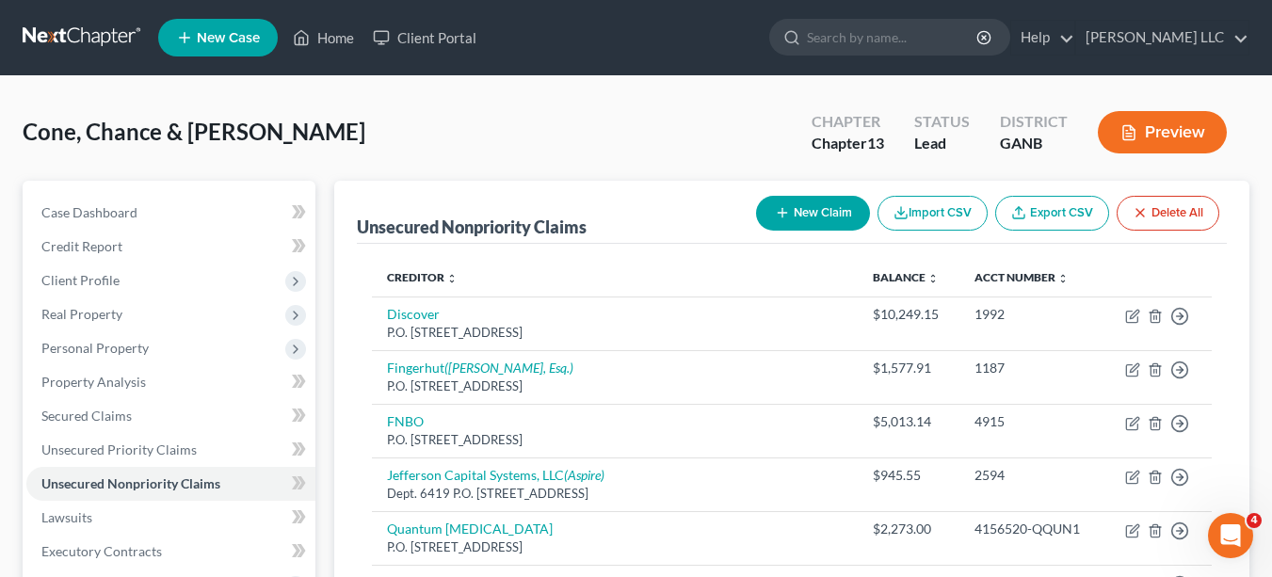
click at [802, 218] on button "New Claim" at bounding box center [813, 213] width 114 height 35
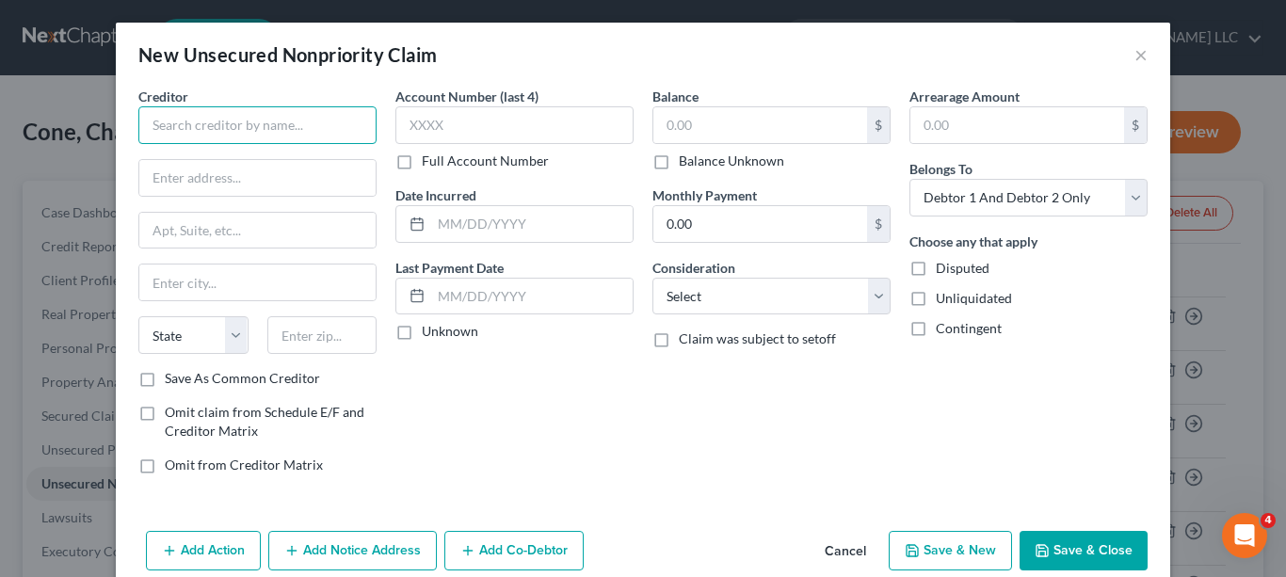
click at [337, 120] on input "text" at bounding box center [257, 125] width 238 height 38
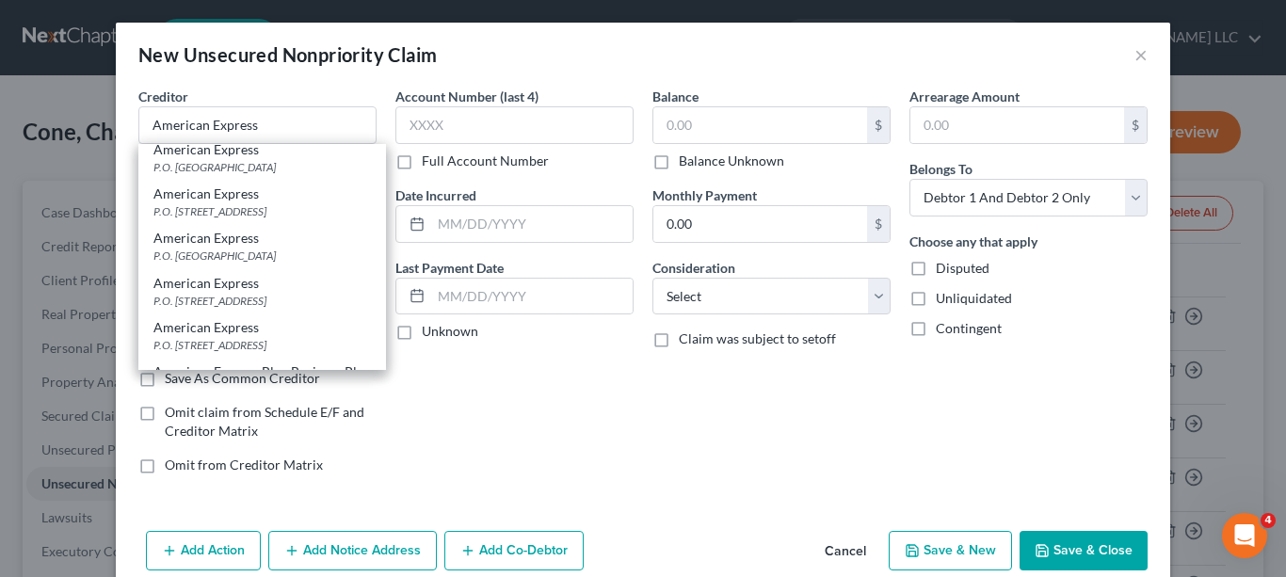
scroll to position [151, 0]
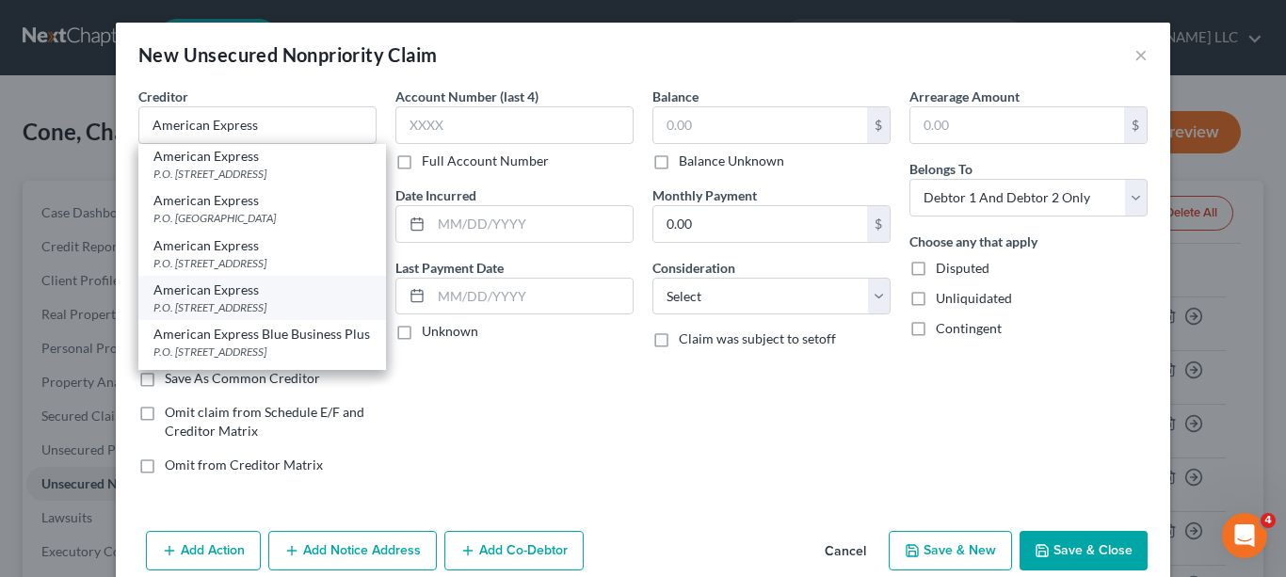
click at [272, 293] on div "American Express" at bounding box center [261, 290] width 217 height 19
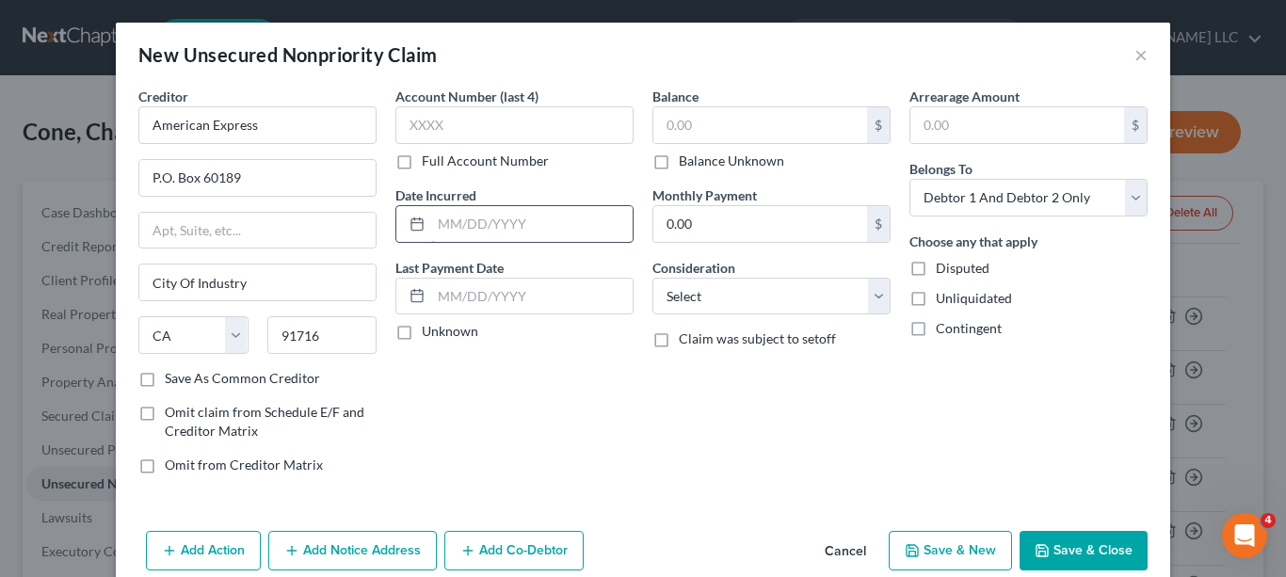
scroll to position [0, 0]
click at [422, 168] on label "Full Account Number" at bounding box center [485, 161] width 127 height 19
click at [429, 164] on input "Full Account Number" at bounding box center [435, 158] width 12 height 12
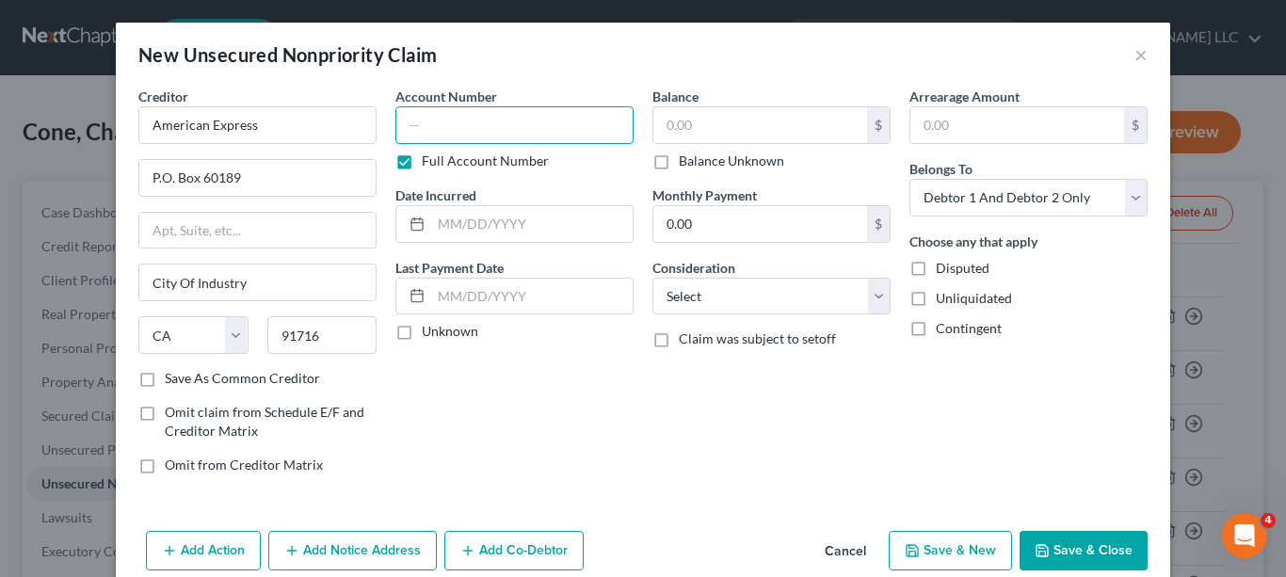
click at [474, 131] on input "text" at bounding box center [514, 125] width 238 height 38
click at [705, 127] on input "text" at bounding box center [760, 125] width 214 height 36
click at [471, 126] on input "1002" at bounding box center [514, 125] width 238 height 38
click at [717, 123] on input "text" at bounding box center [760, 125] width 214 height 36
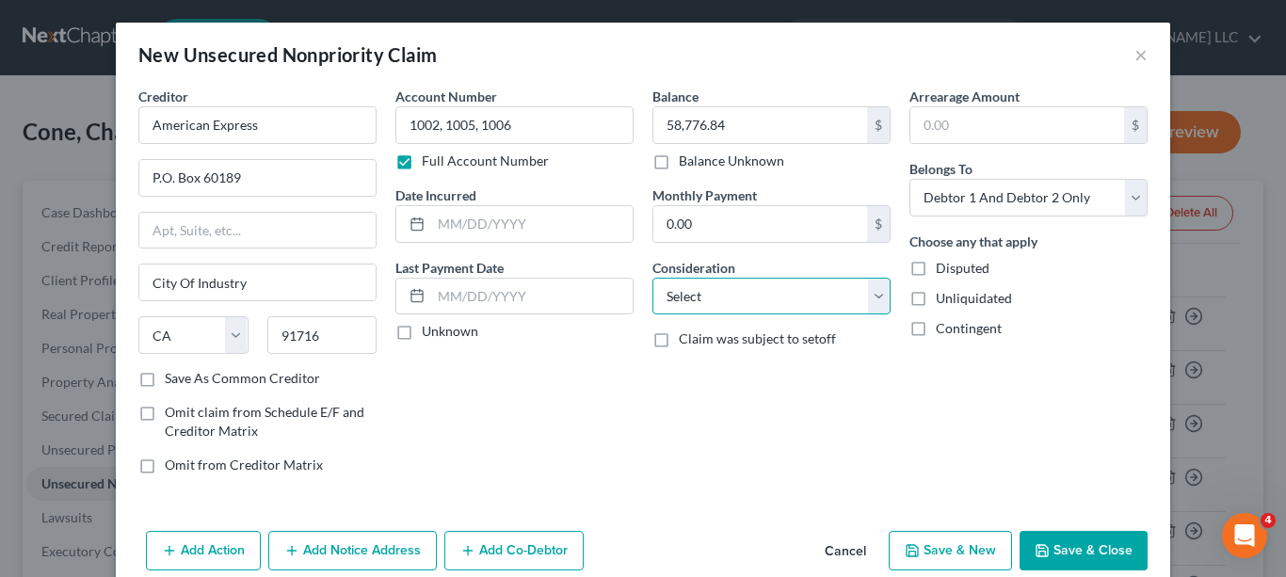
click at [874, 302] on select "Select Cable / Satellite Services Collection Agency Credit Card Debt Debt Couns…" at bounding box center [771, 297] width 238 height 38
click at [652, 278] on select "Select Cable / Satellite Services Collection Agency Credit Card Debt Debt Couns…" at bounding box center [771, 297] width 238 height 38
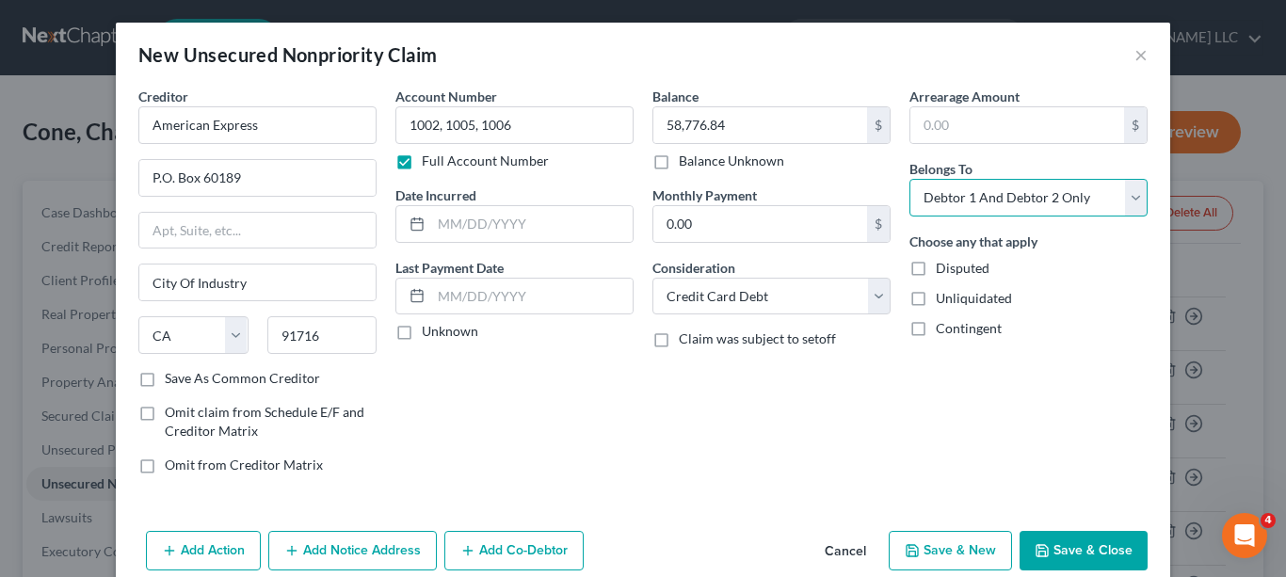
click at [1126, 203] on select "Select Debtor 1 Only Debtor 2 Only Debtor 1 And Debtor 2 Only At Least One Of T…" at bounding box center [1028, 198] width 238 height 38
click at [909, 179] on select "Select Debtor 1 Only Debtor 2 Only Debtor 1 And Debtor 2 Only At Least One Of T…" at bounding box center [1028, 198] width 238 height 38
click at [165, 383] on label "Save As Common Creditor" at bounding box center [242, 378] width 155 height 19
click at [172, 381] on input "Save As Common Creditor" at bounding box center [178, 375] width 12 height 12
click at [379, 552] on button "Add Notice Address" at bounding box center [352, 551] width 169 height 40
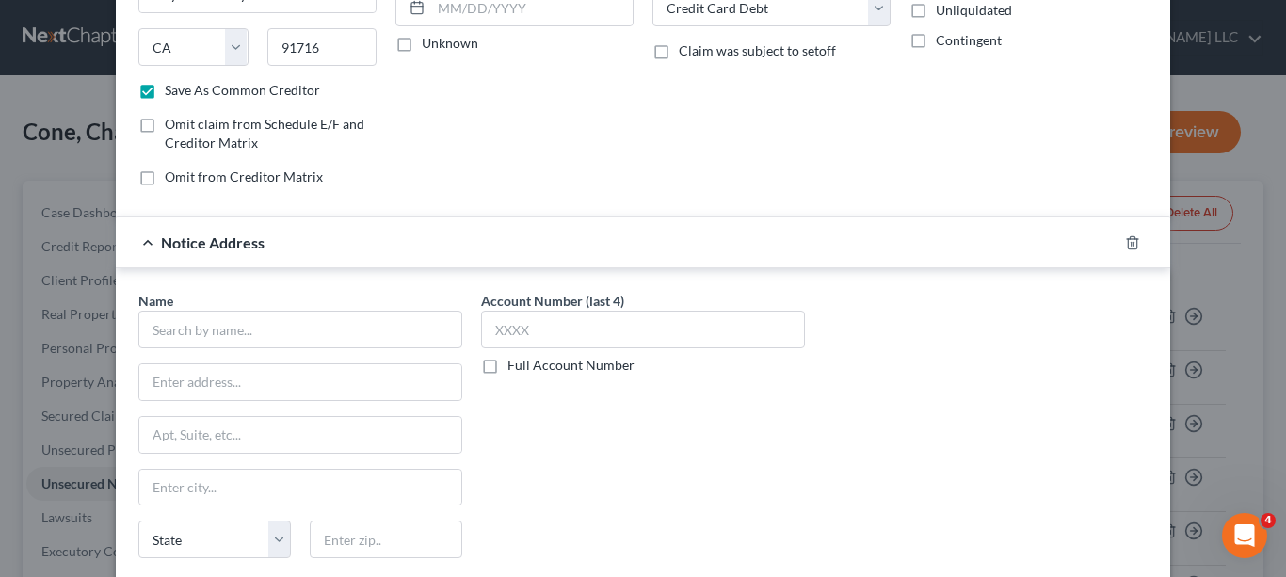
scroll to position [377, 0]
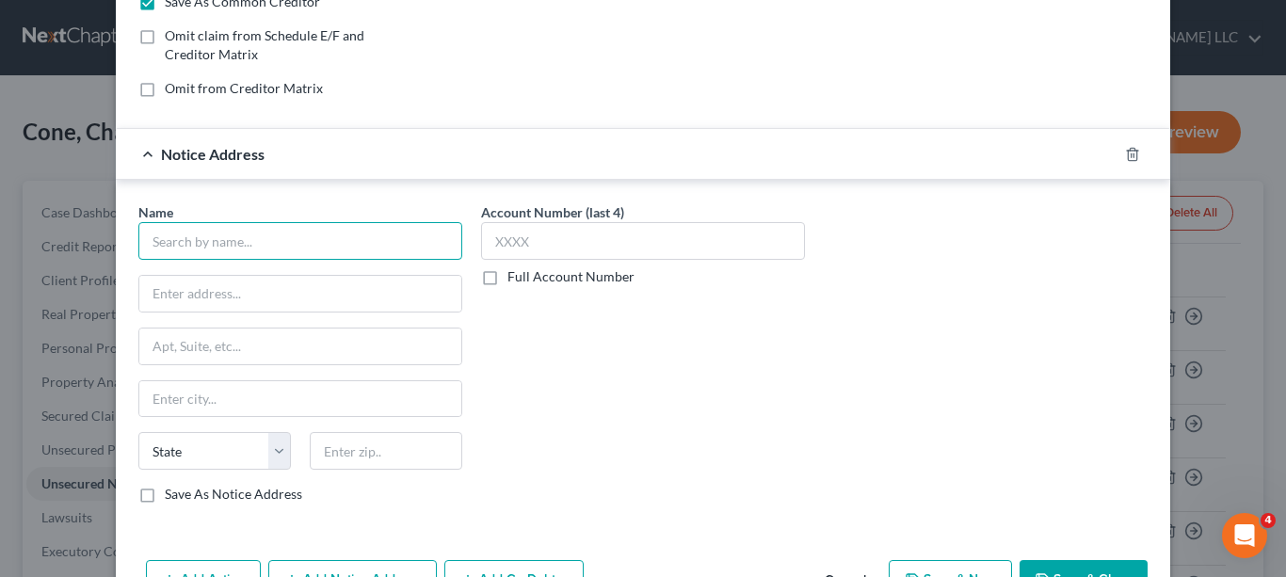
click at [362, 237] on input "text" at bounding box center [300, 241] width 324 height 38
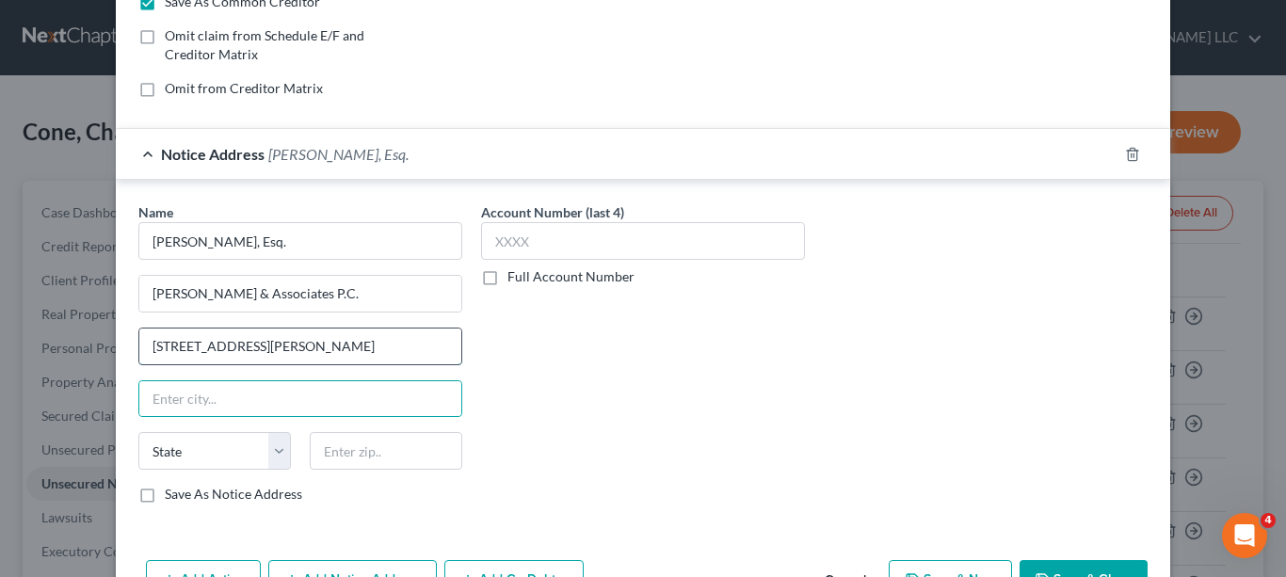
click at [315, 341] on input "[STREET_ADDRESS][PERSON_NAME]" at bounding box center [300, 347] width 322 height 36
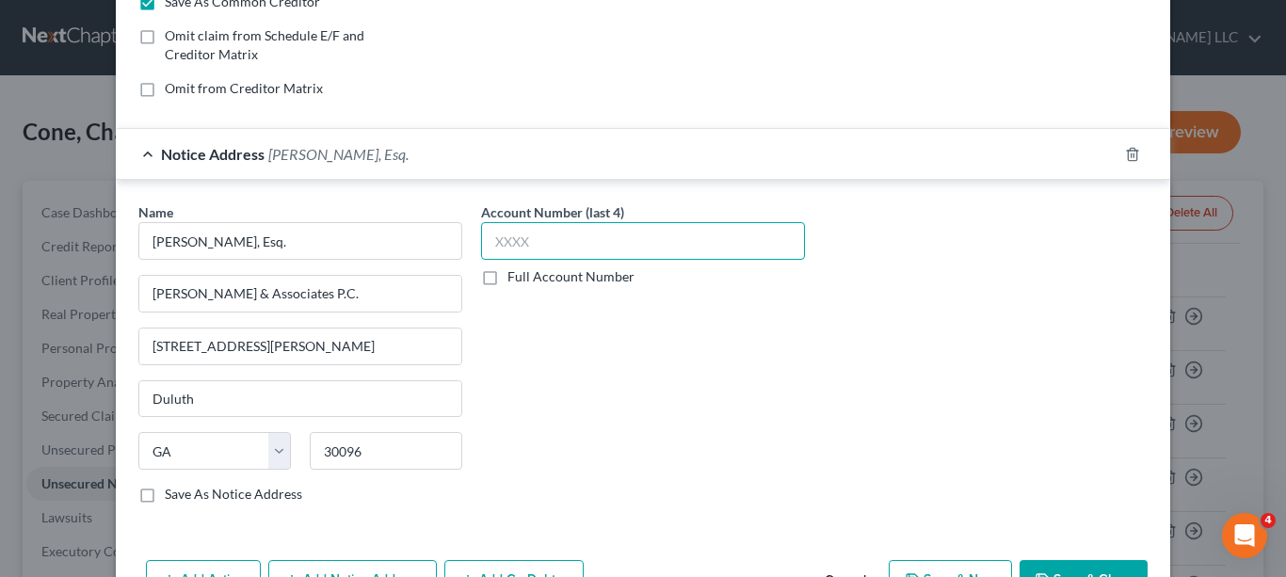
click at [553, 250] on input "text" at bounding box center [643, 241] width 324 height 38
click at [1105, 563] on button "Save & Close" at bounding box center [1084, 580] width 128 height 40
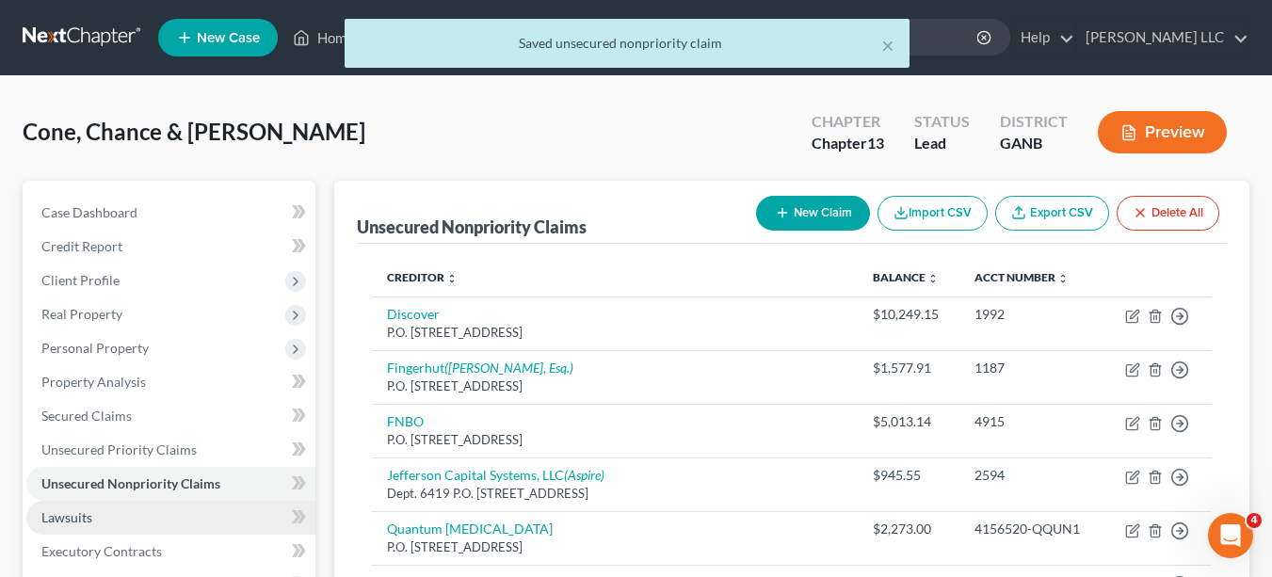
click at [109, 508] on link "Lawsuits" at bounding box center [170, 518] width 289 height 34
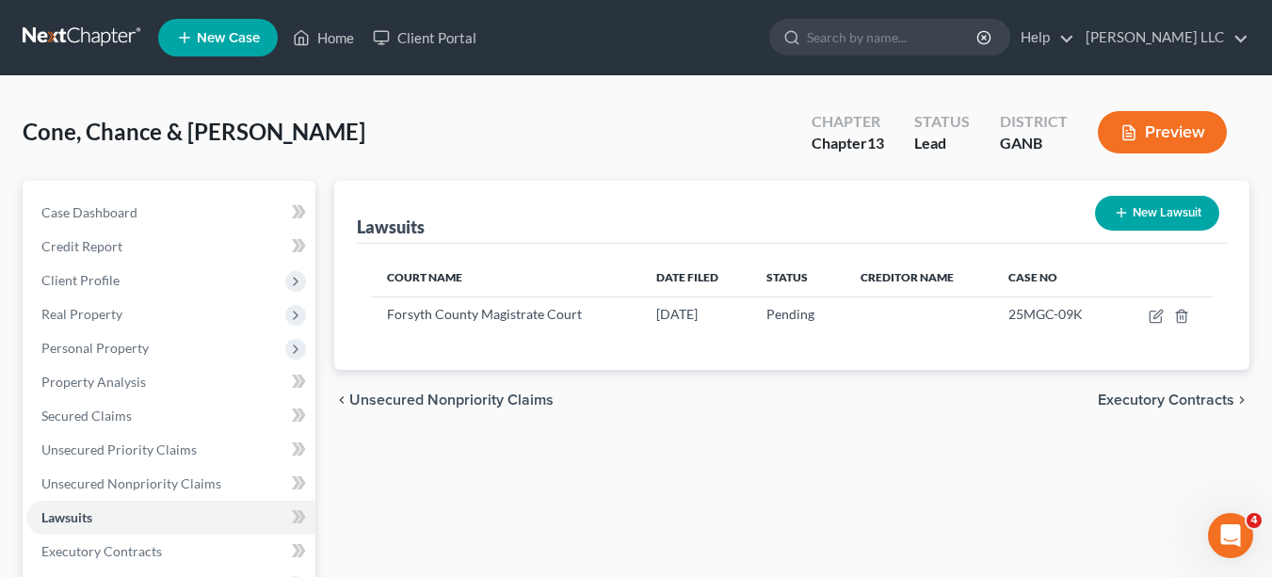
click at [1128, 216] on button "New Lawsuit" at bounding box center [1157, 213] width 124 height 35
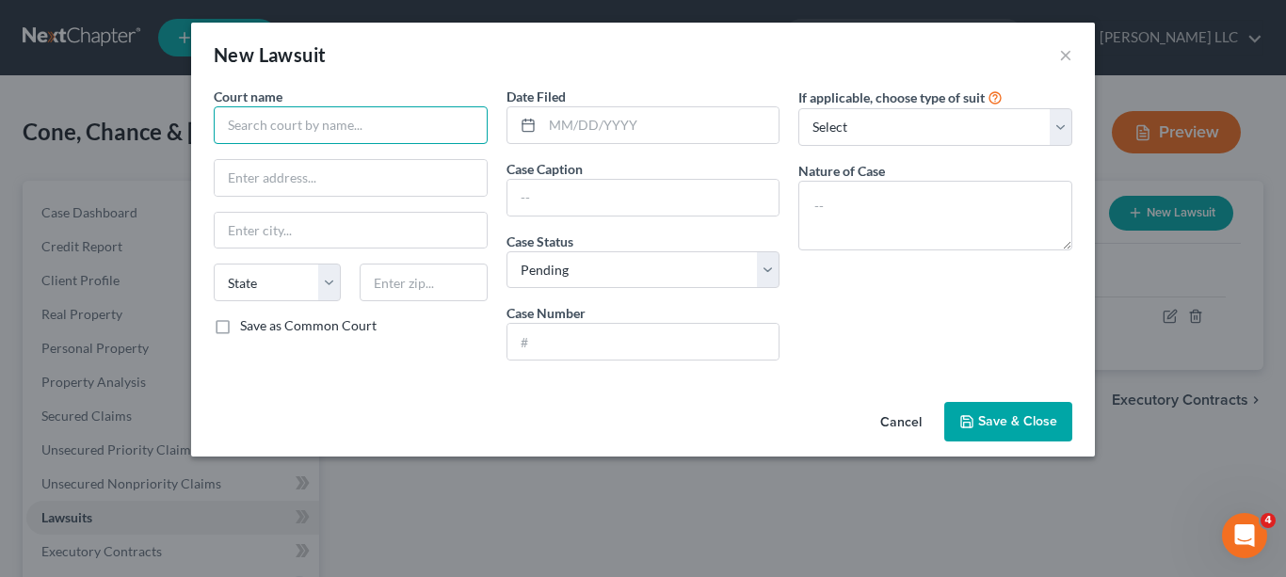
click at [455, 133] on input "text" at bounding box center [351, 125] width 274 height 38
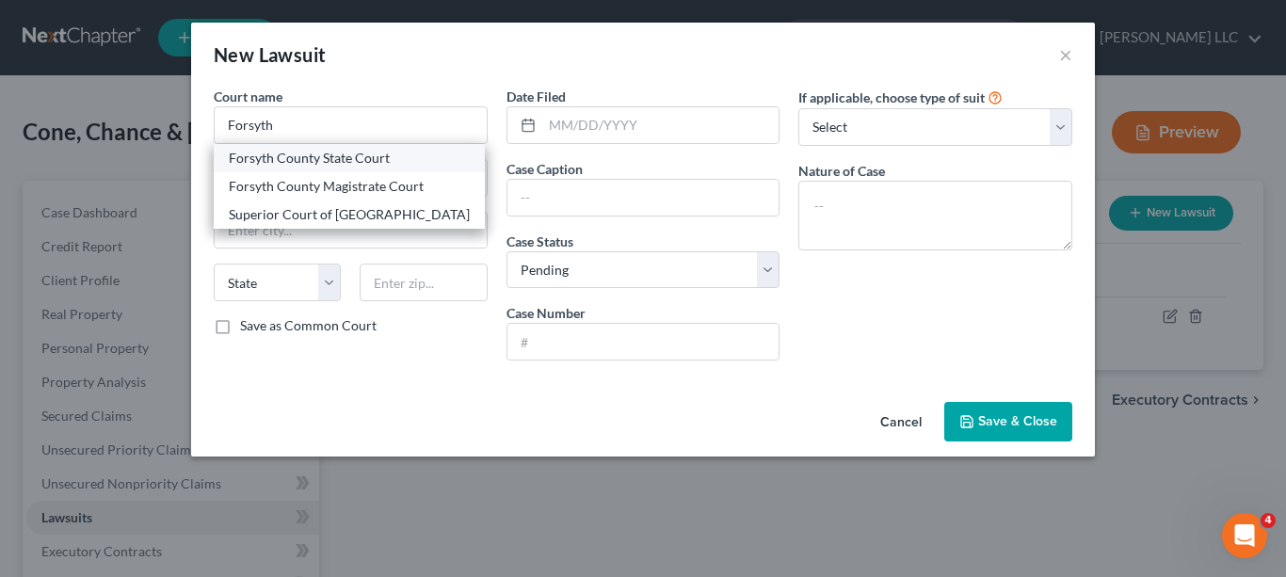
click at [421, 160] on div "Forsyth County State Court" at bounding box center [349, 158] width 241 height 19
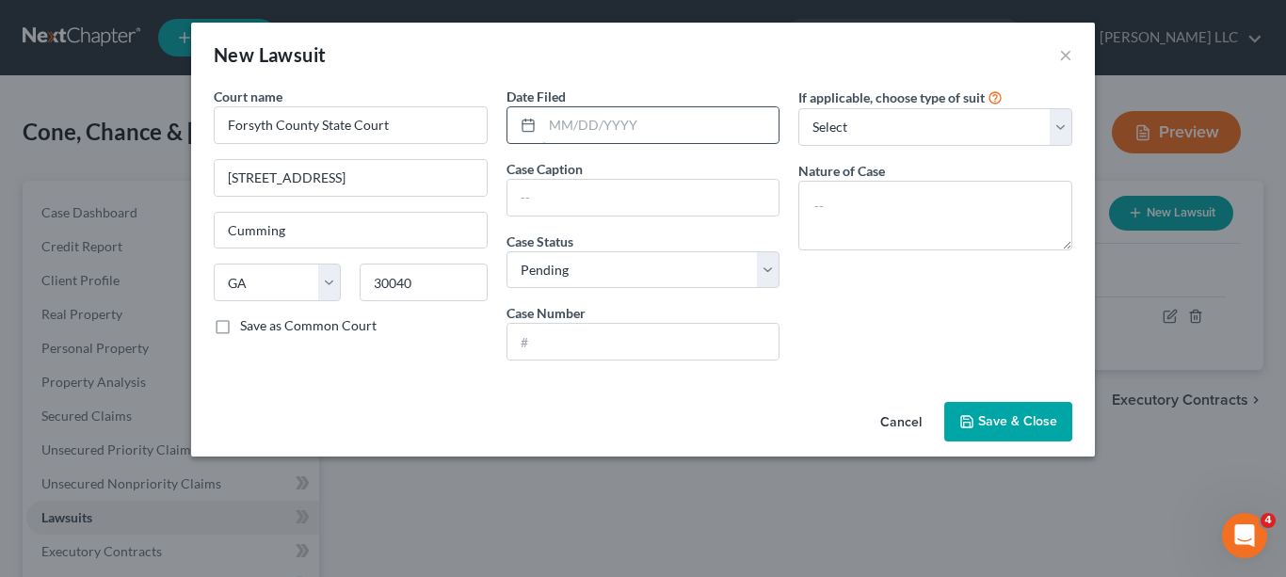
click at [644, 122] on input "text" at bounding box center [660, 125] width 237 height 36
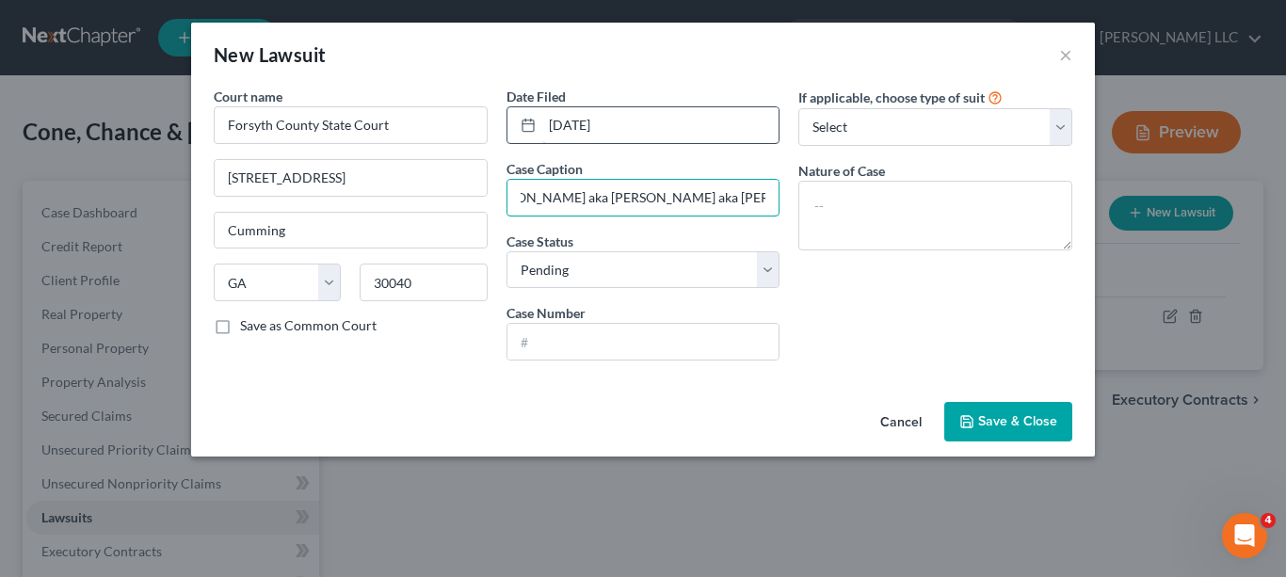
scroll to position [0, 252]
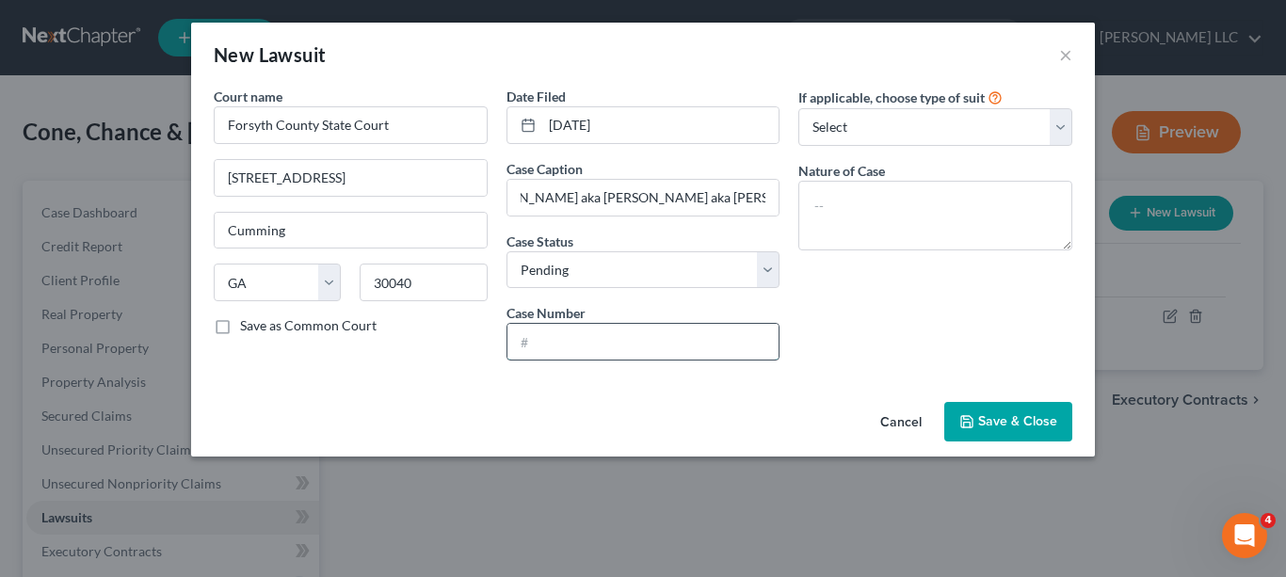
click at [619, 340] on input "text" at bounding box center [643, 342] width 272 height 36
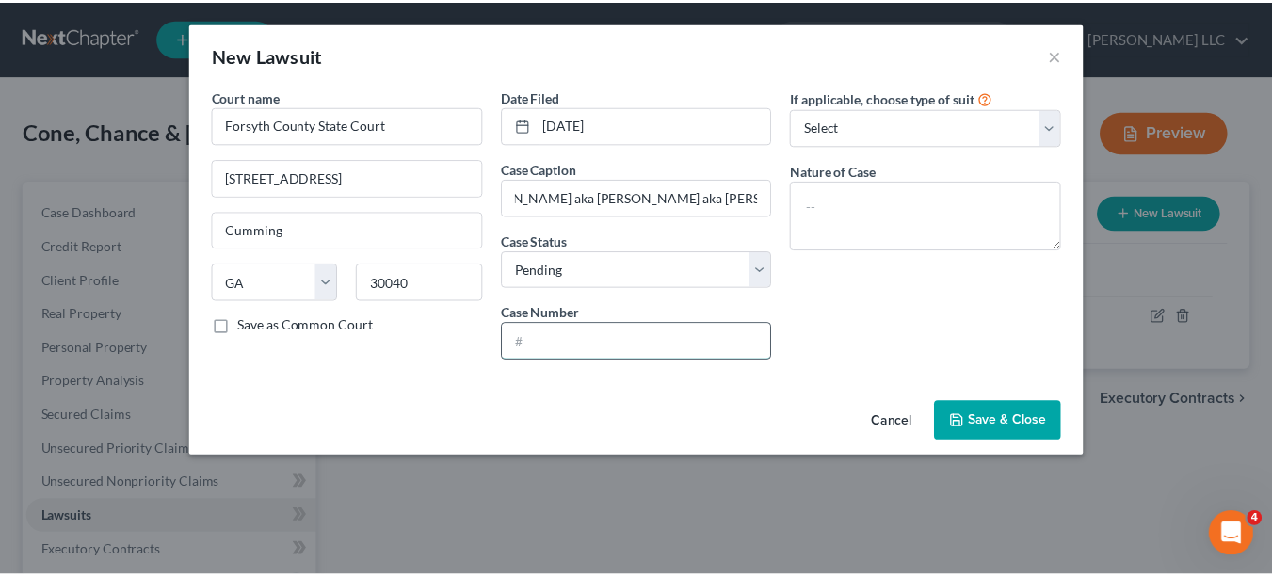
scroll to position [0, 0]
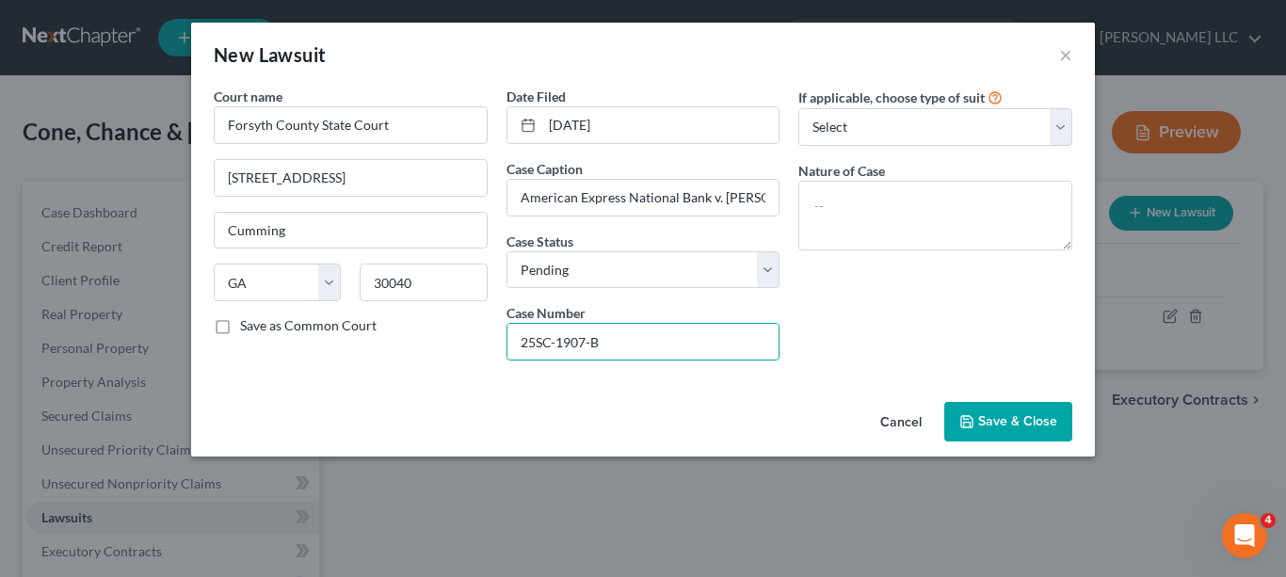
click at [980, 416] on span "Save & Close" at bounding box center [1017, 421] width 79 height 16
